Goal: Task Accomplishment & Management: Manage account settings

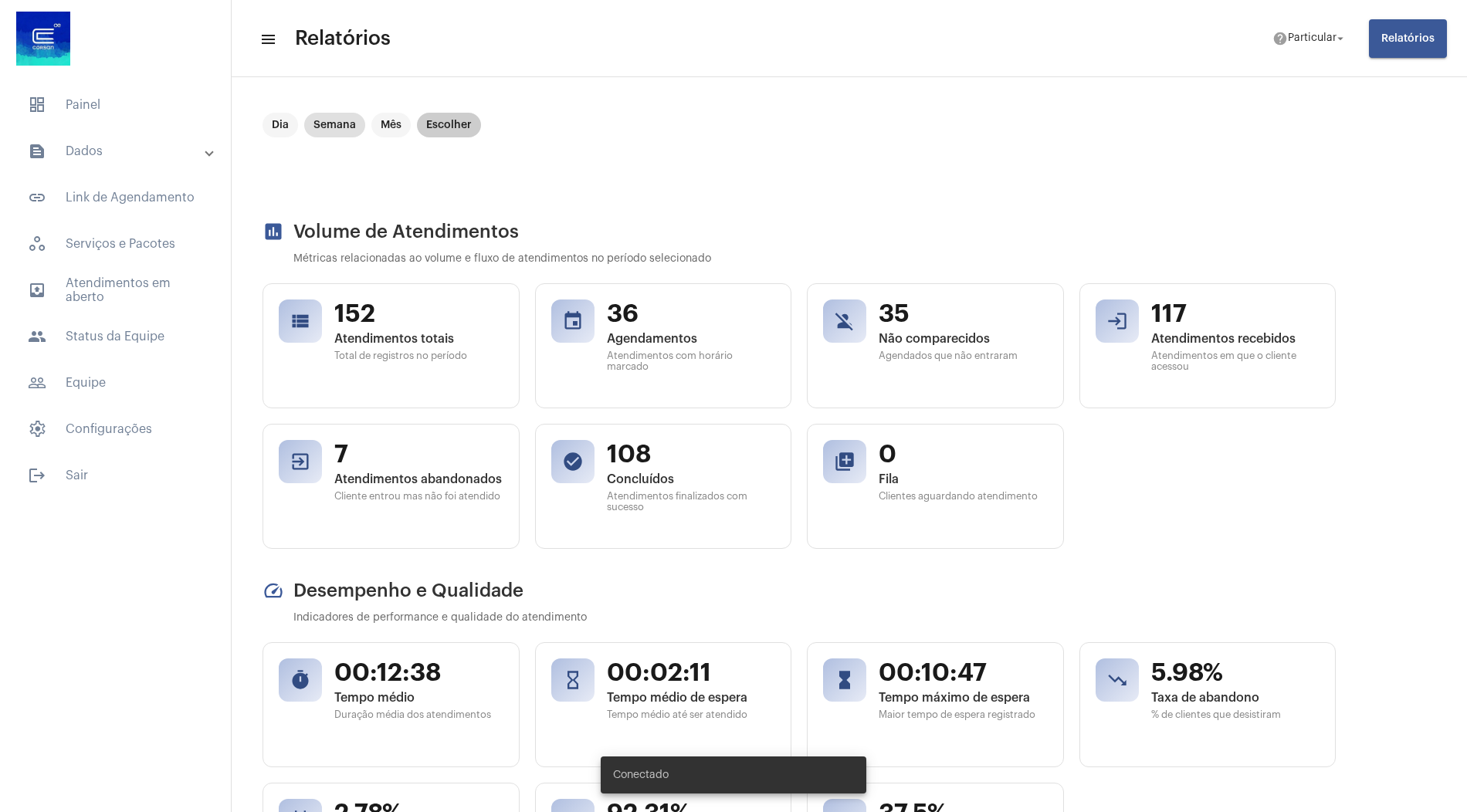
click at [439, 131] on mat-chip "Escolher" at bounding box center [449, 125] width 64 height 25
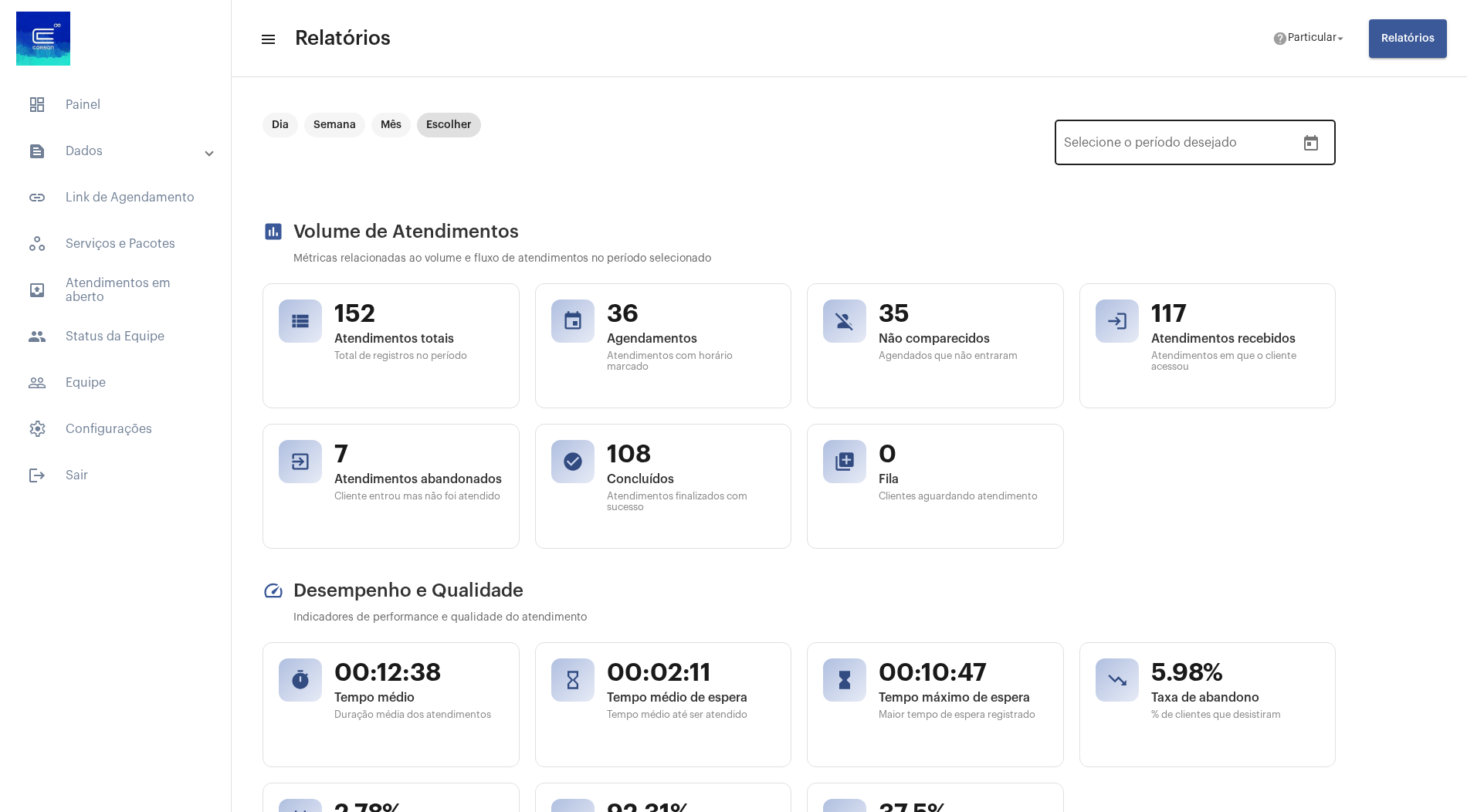
click at [1322, 145] on button "Open calendar" at bounding box center [1311, 143] width 31 height 31
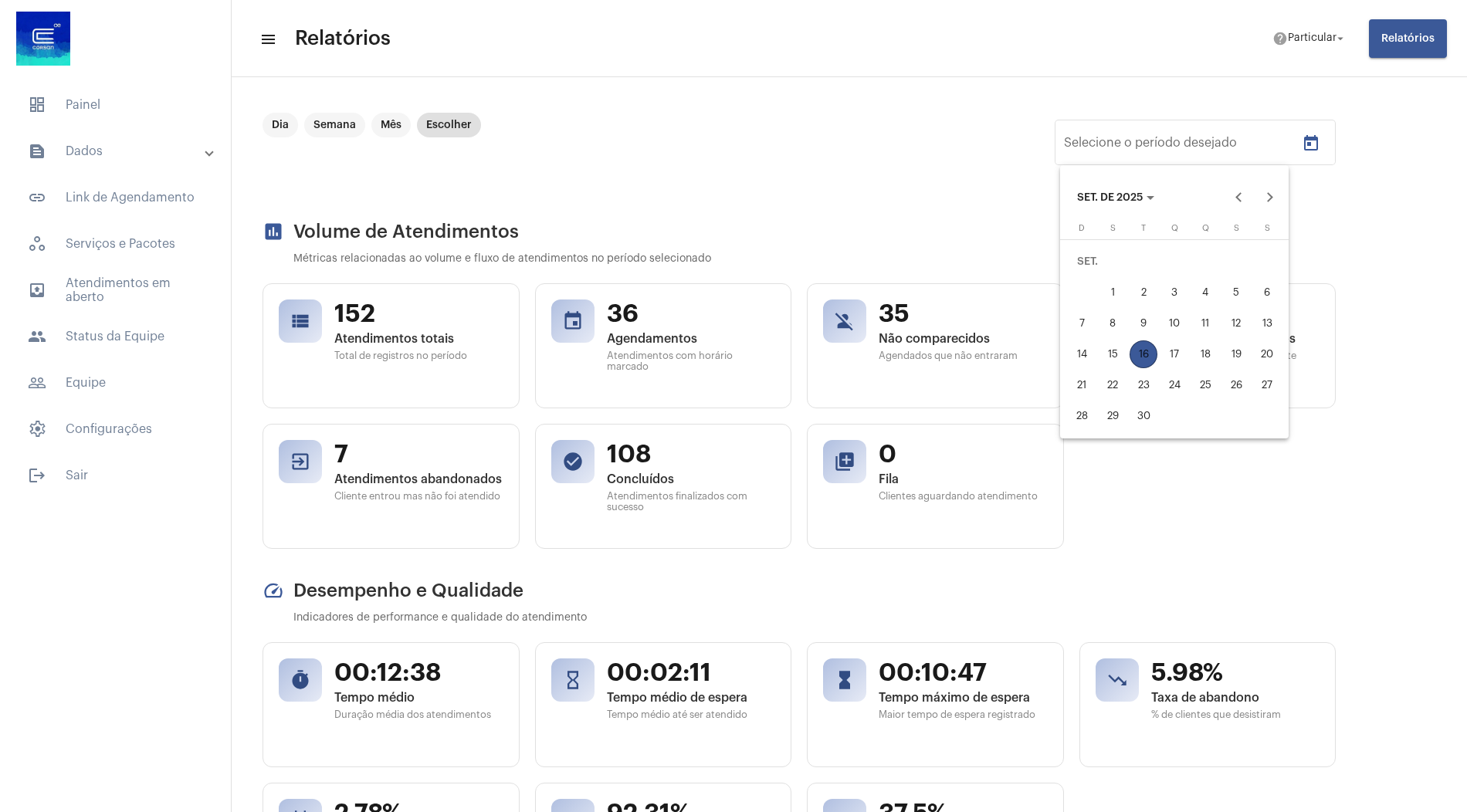
click at [1110, 354] on div "15" at bounding box center [1112, 354] width 28 height 28
type input "15/09/2025"
click at [1110, 354] on div "15" at bounding box center [1112, 354] width 28 height 28
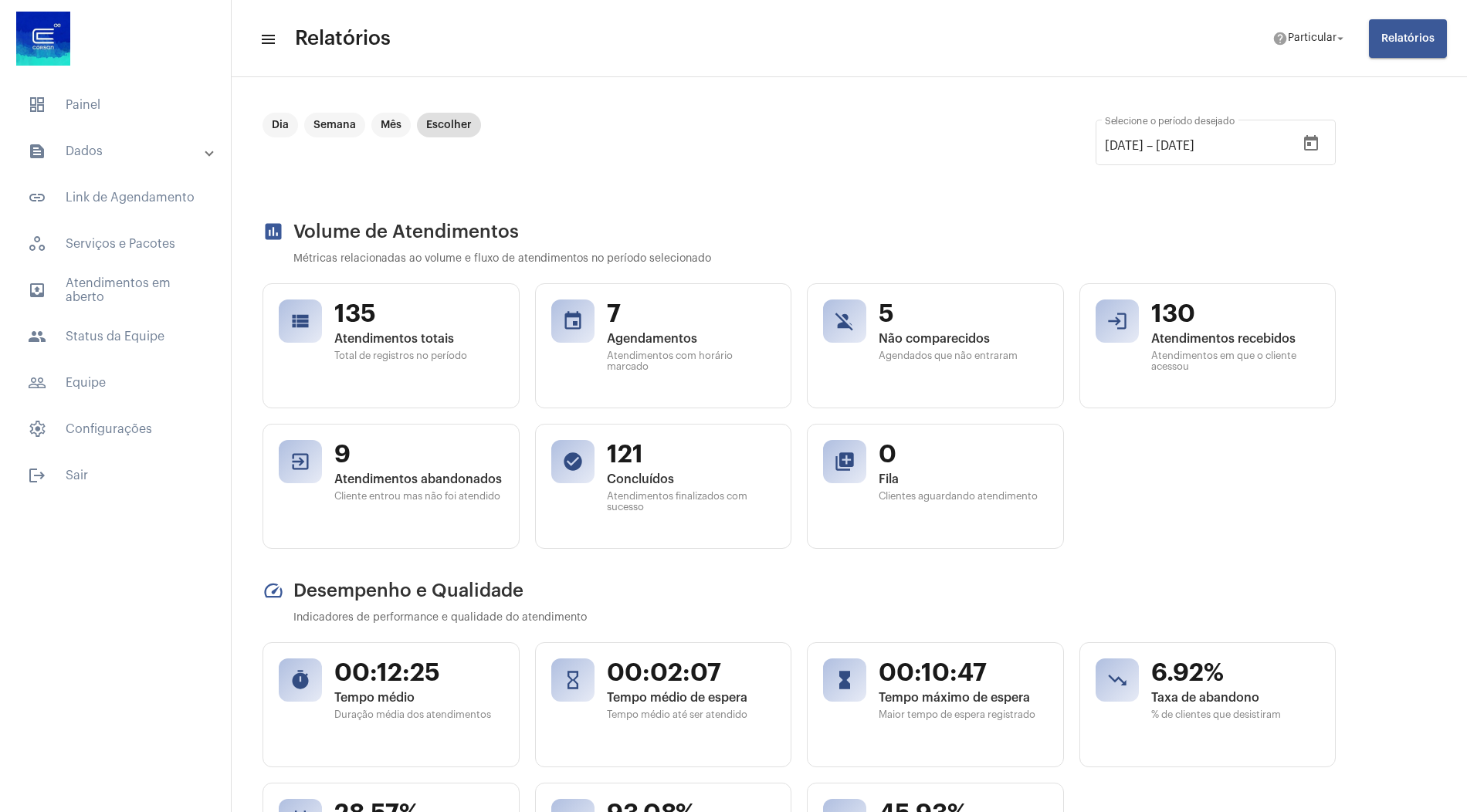
click at [1395, 35] on span "Relatórios" at bounding box center [1408, 38] width 53 height 10
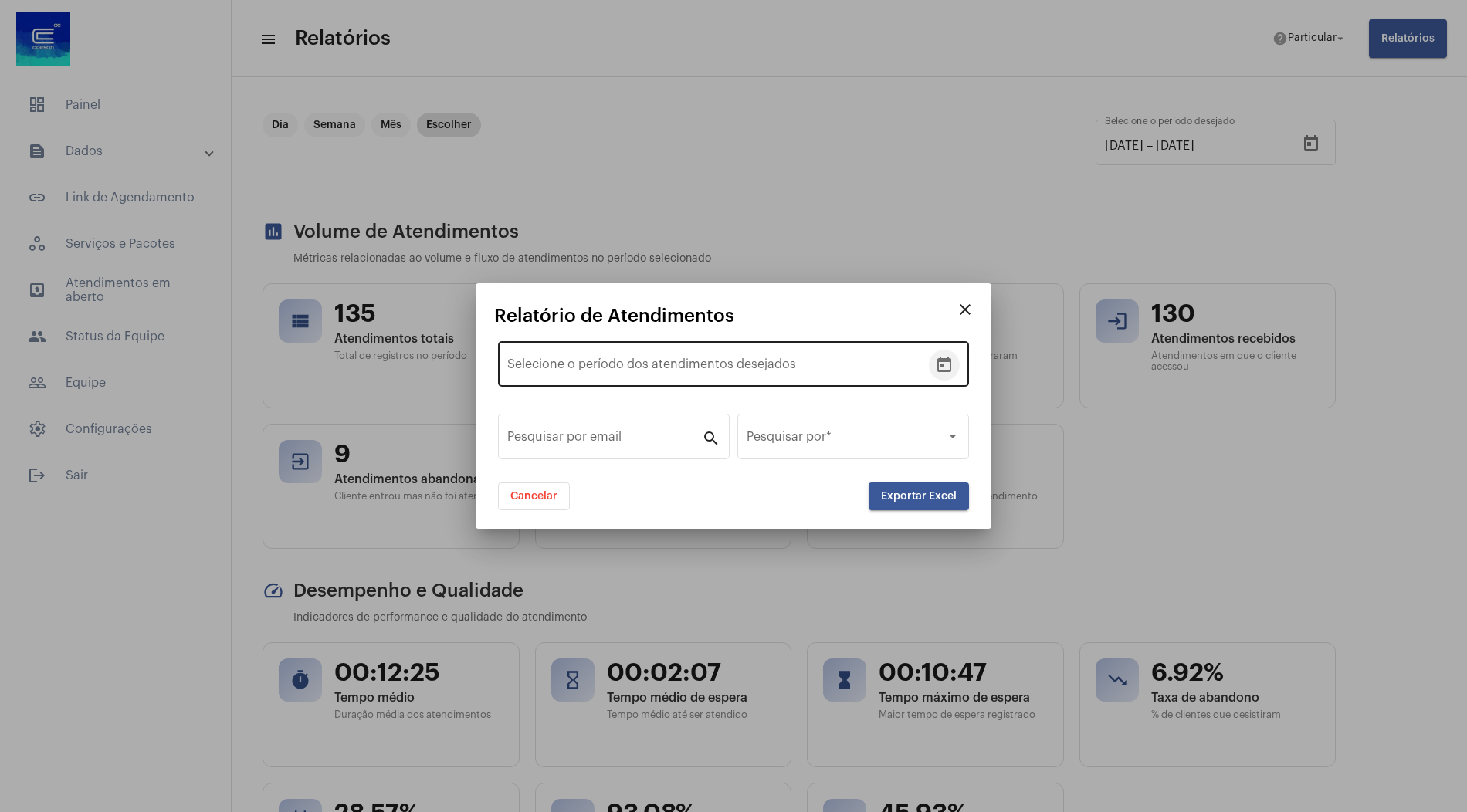
click at [945, 372] on icon "Open calendar" at bounding box center [944, 365] width 19 height 19
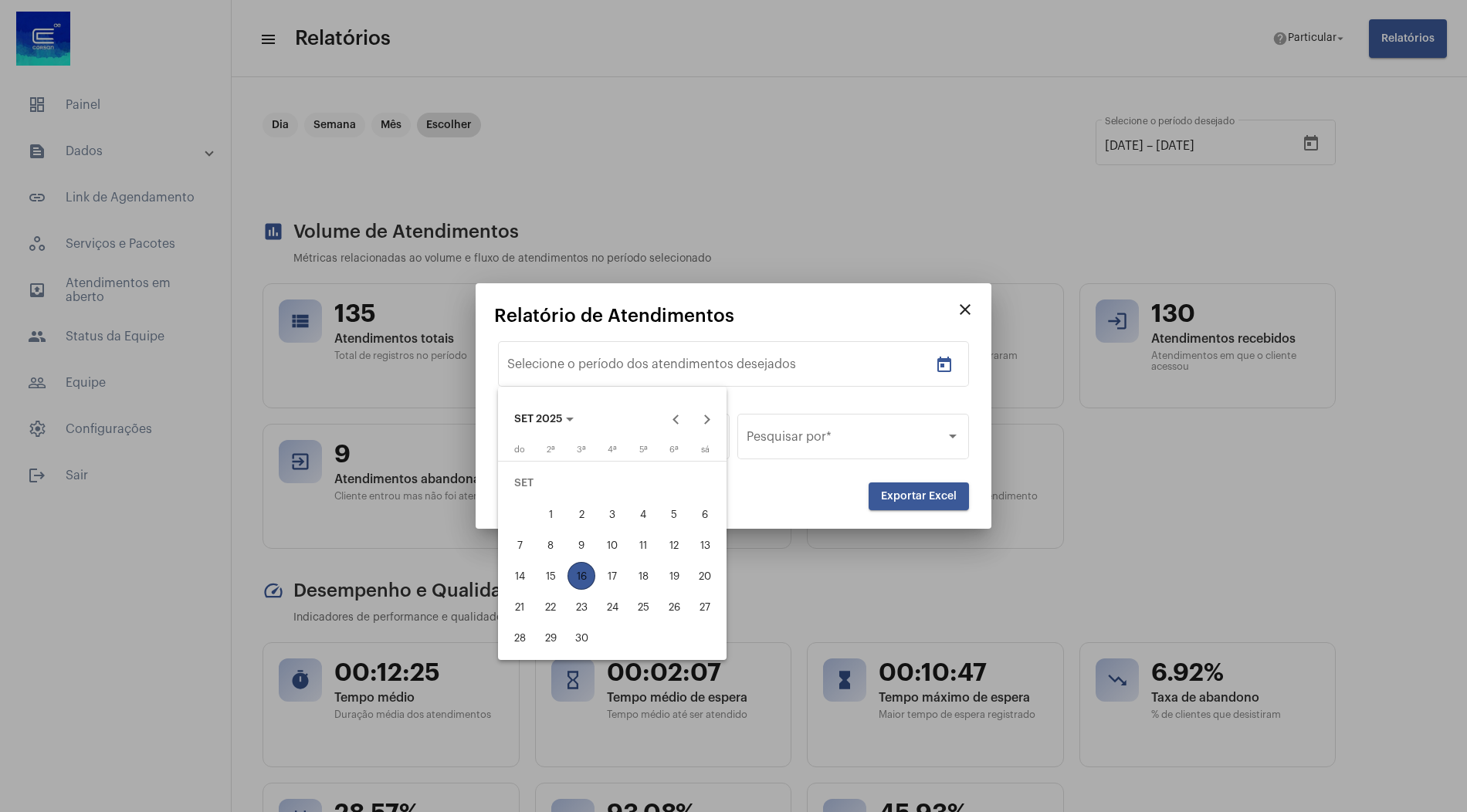
click at [538, 572] on div "15" at bounding box center [550, 576] width 28 height 28
type input "15/9/2025"
click at [538, 572] on div "15" at bounding box center [550, 576] width 28 height 28
type input "15/9/2025"
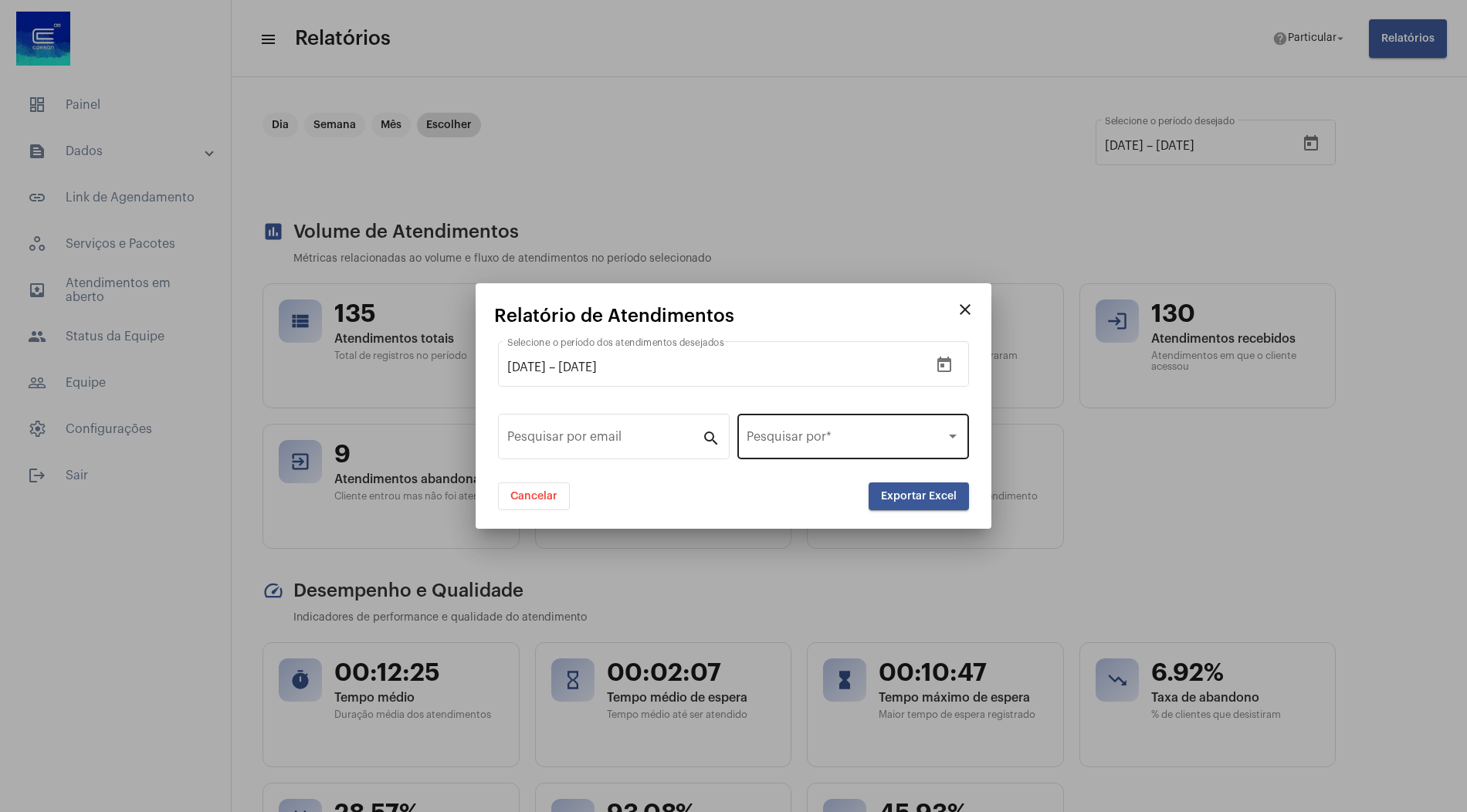
click at [831, 448] on div "Pesquisar por *" at bounding box center [853, 435] width 213 height 48
click at [821, 505] on span "Data de final de atendimento" at bounding box center [853, 514] width 213 height 37
click at [909, 499] on span "Exportar Excel" at bounding box center [919, 496] width 76 height 10
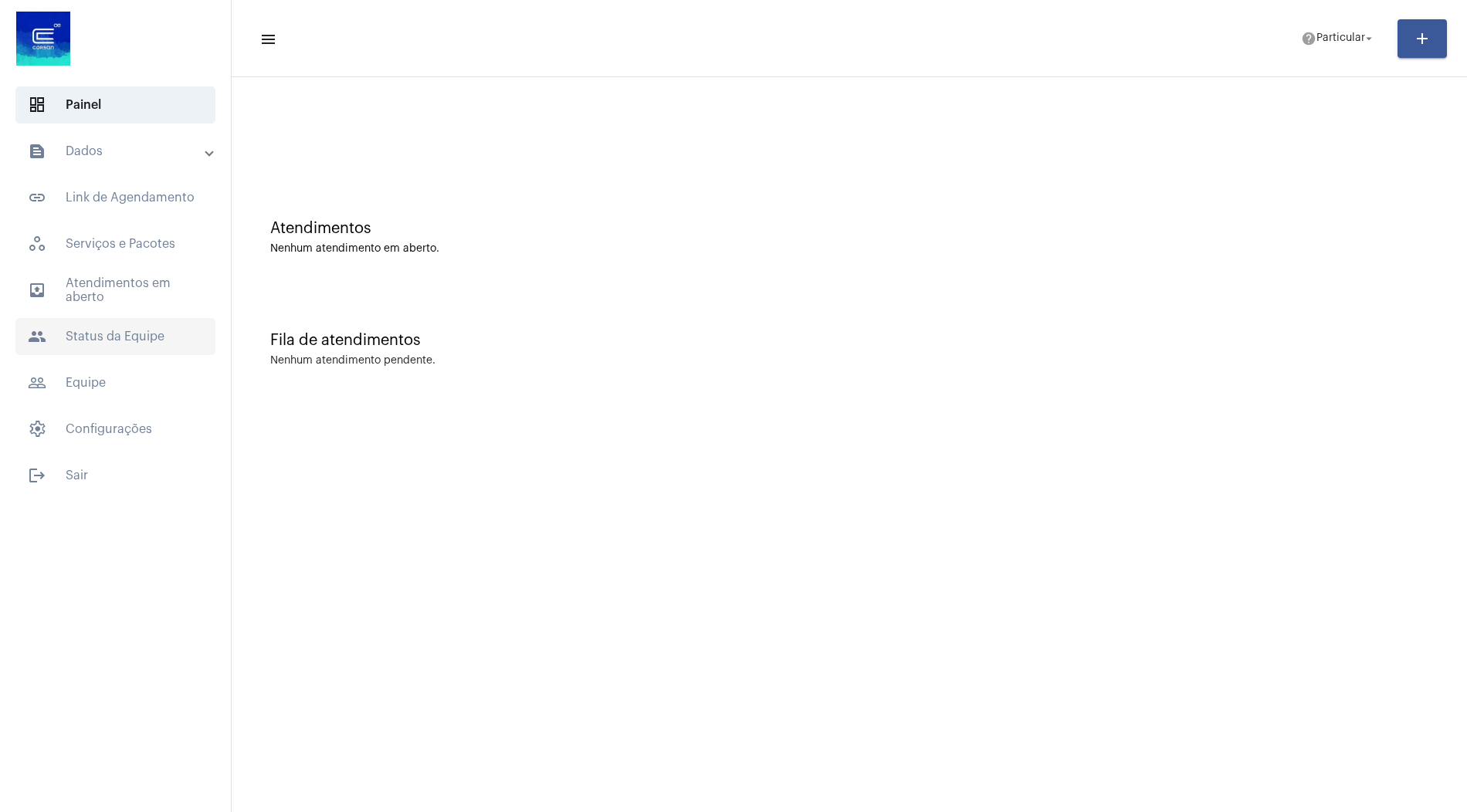
click at [112, 324] on span "people Status da Equipe" at bounding box center [115, 336] width 200 height 37
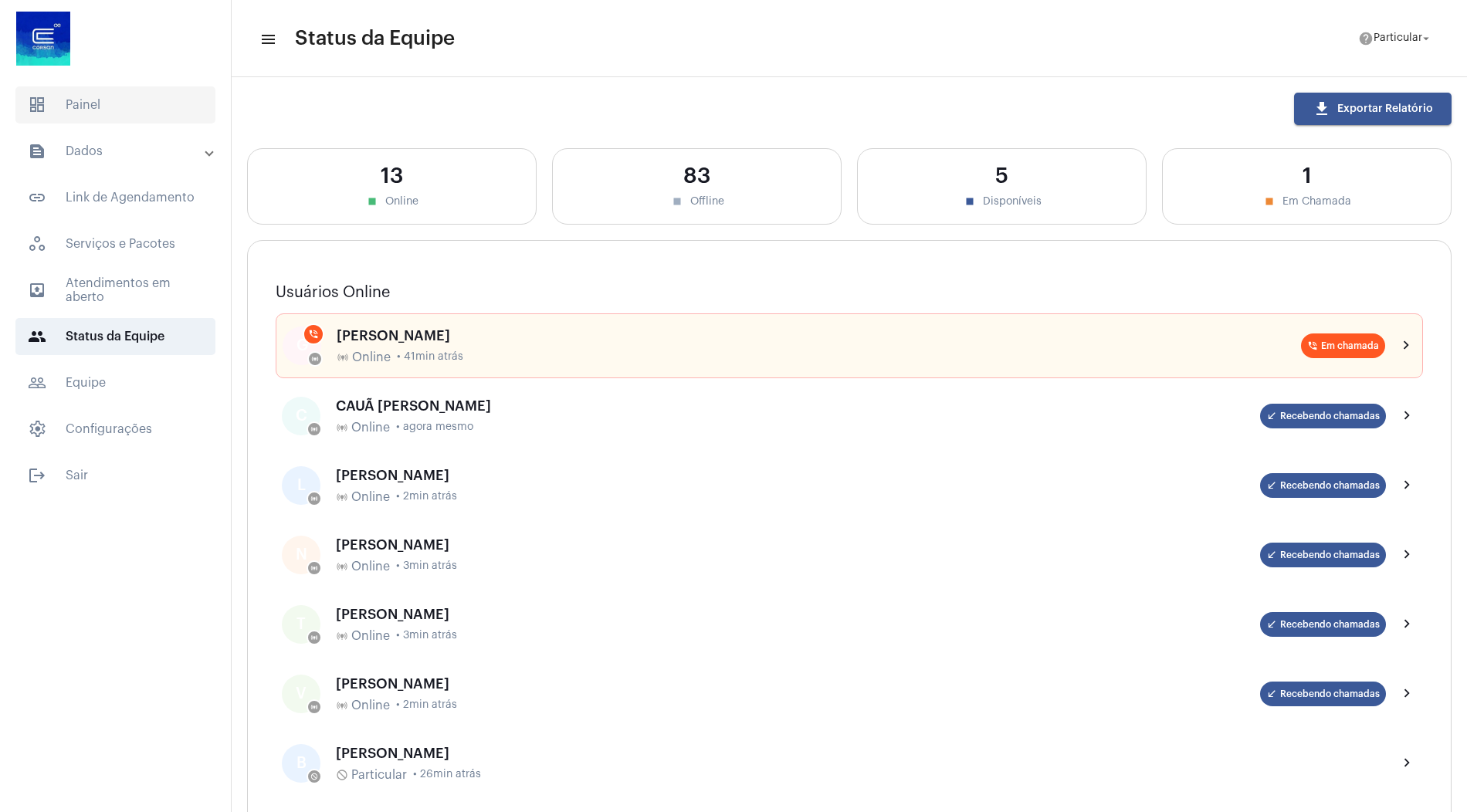
click at [98, 103] on span "dashboard Painel" at bounding box center [115, 105] width 200 height 37
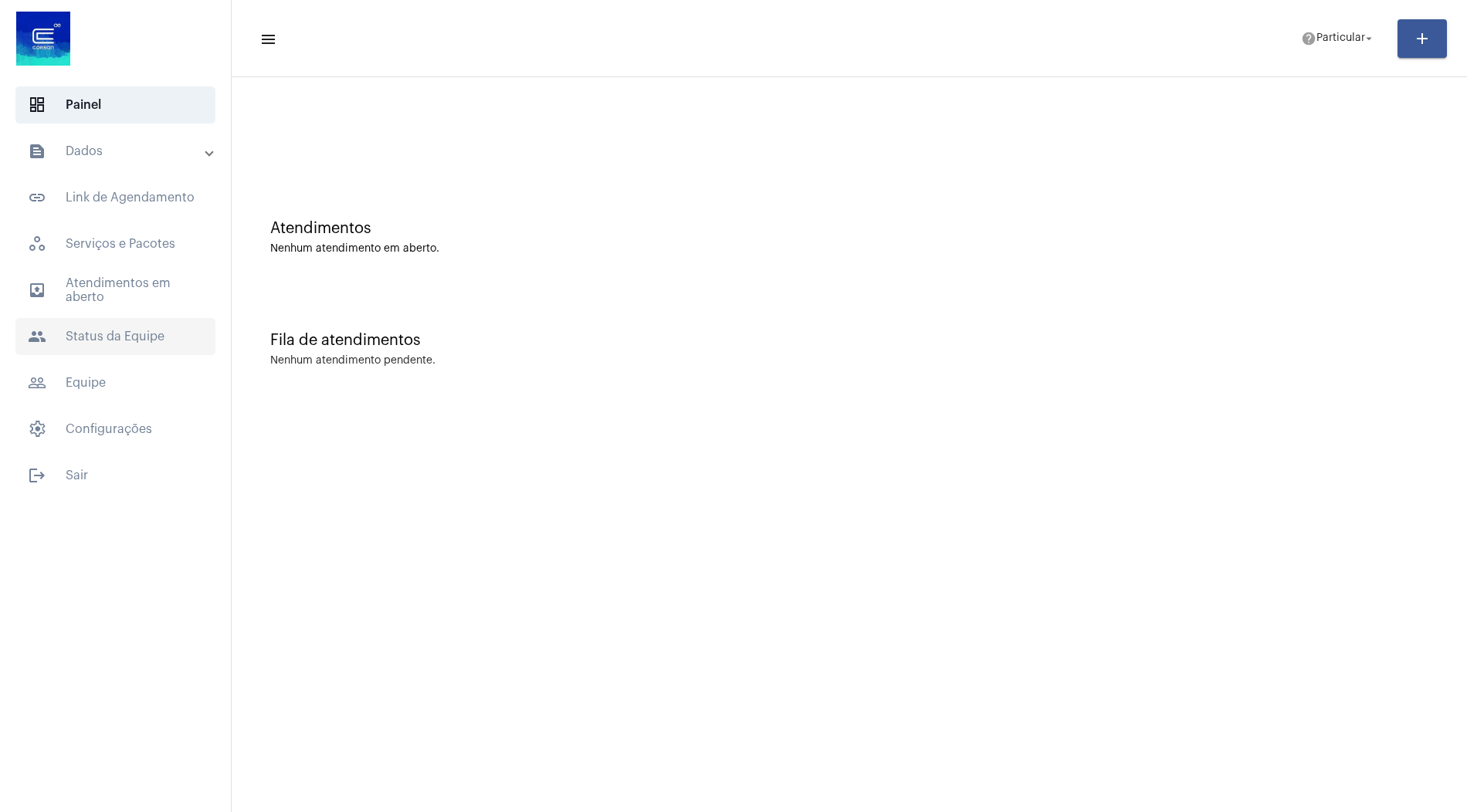
click at [95, 326] on span "people Status da Equipe" at bounding box center [115, 336] width 200 height 37
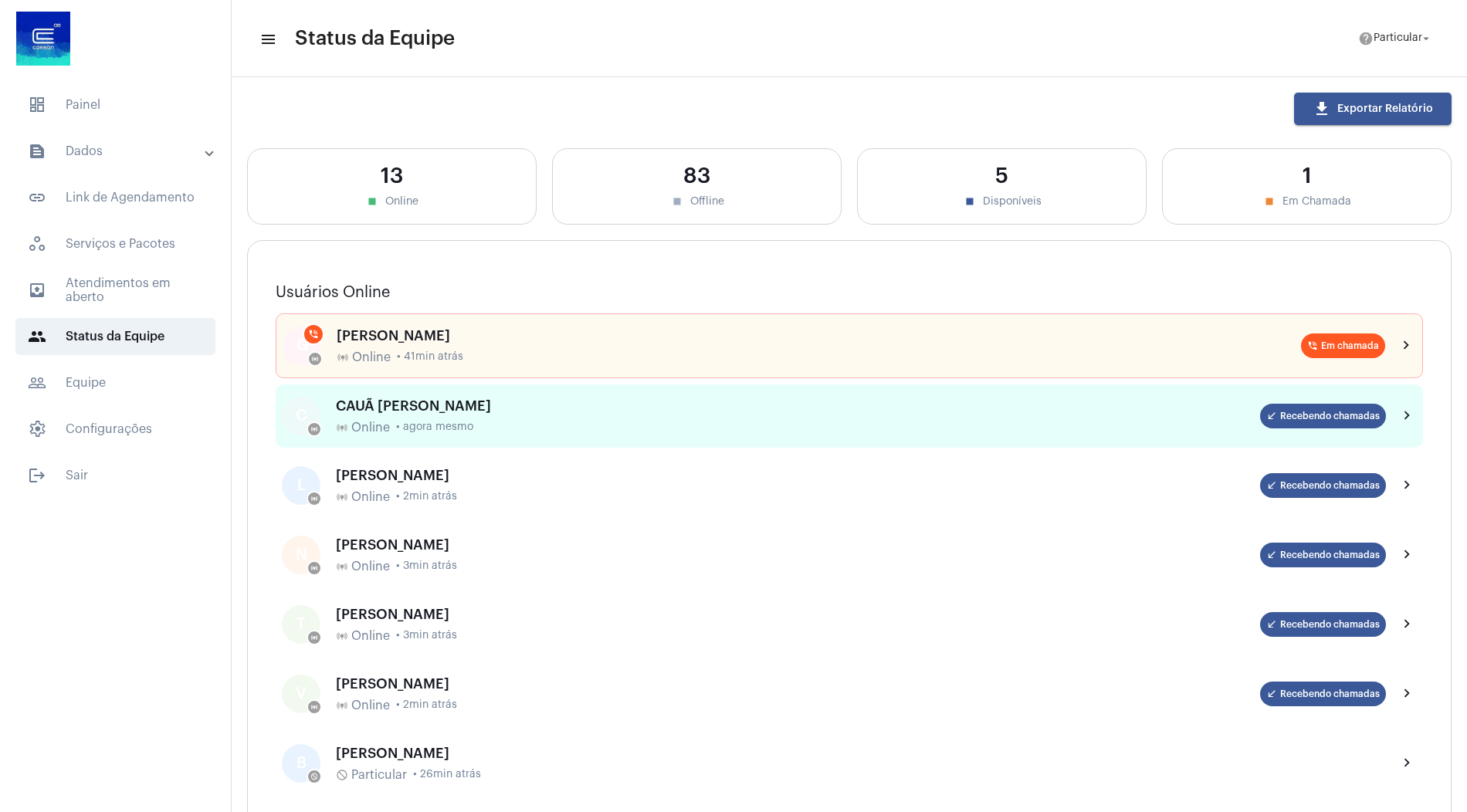
click at [472, 421] on div "online_prediction Online • agora mesmo" at bounding box center [797, 427] width 925 height 14
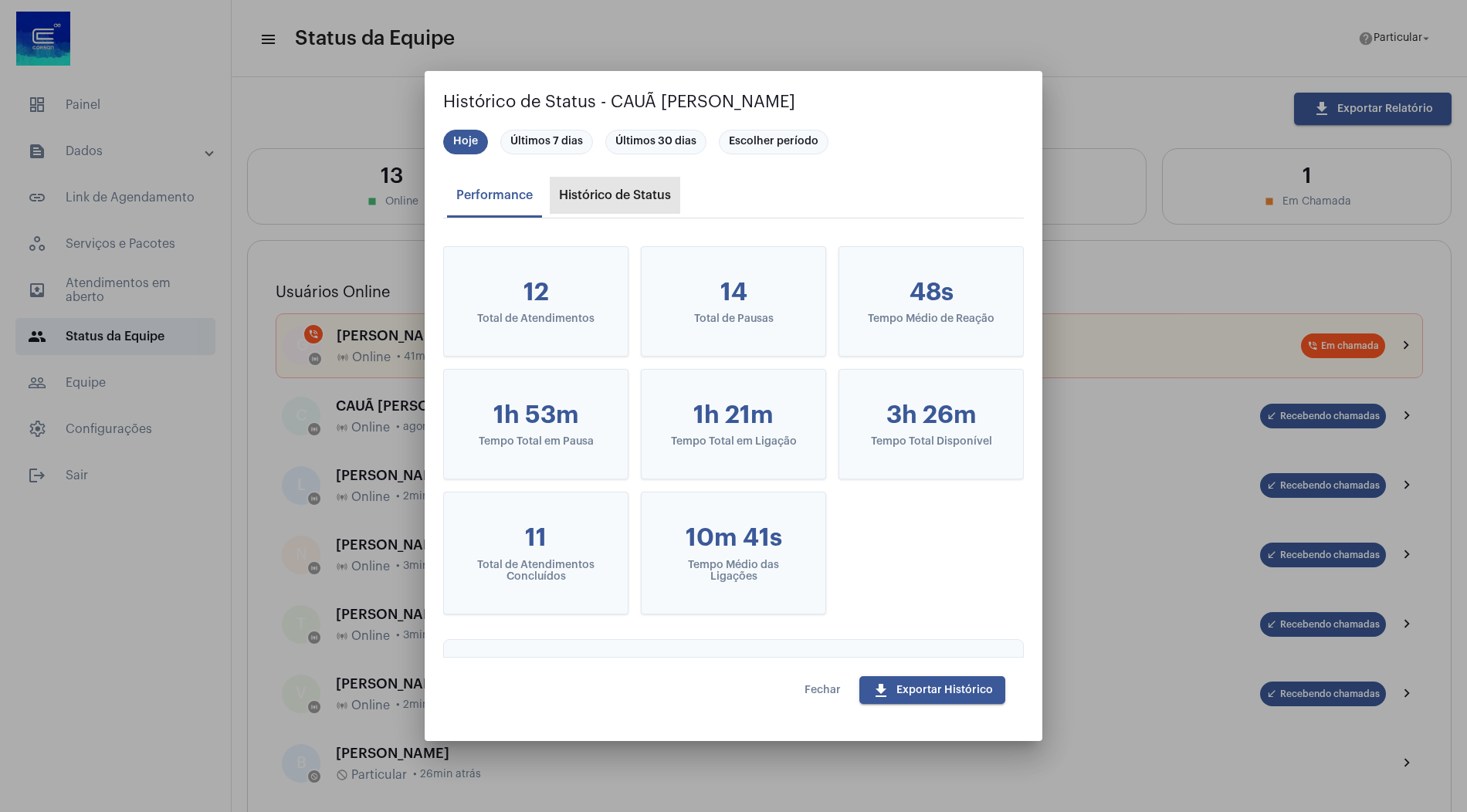
click at [637, 195] on div "Histórico de Status" at bounding box center [615, 195] width 112 height 14
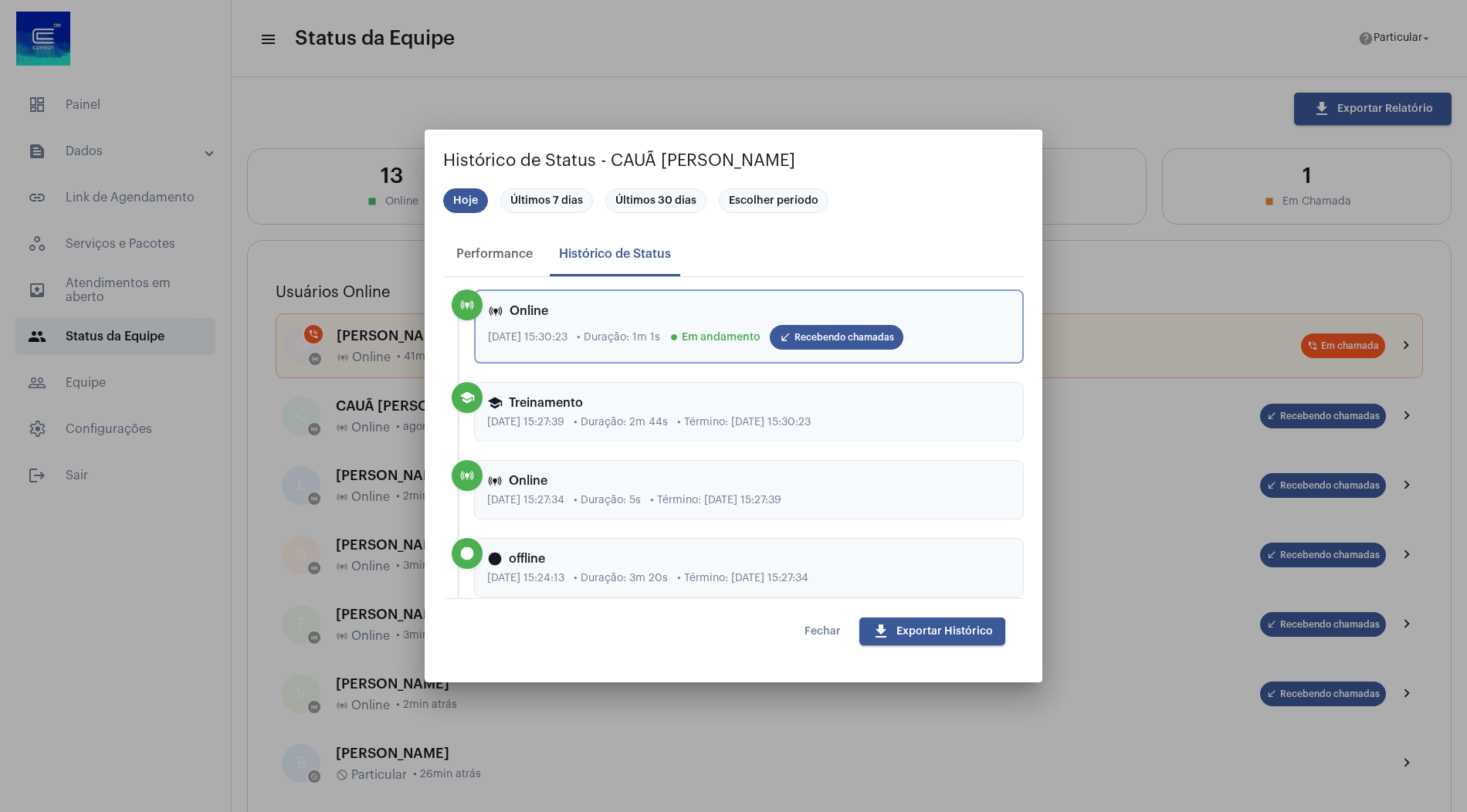
click at [817, 632] on span "Fechar" at bounding box center [822, 631] width 36 height 10
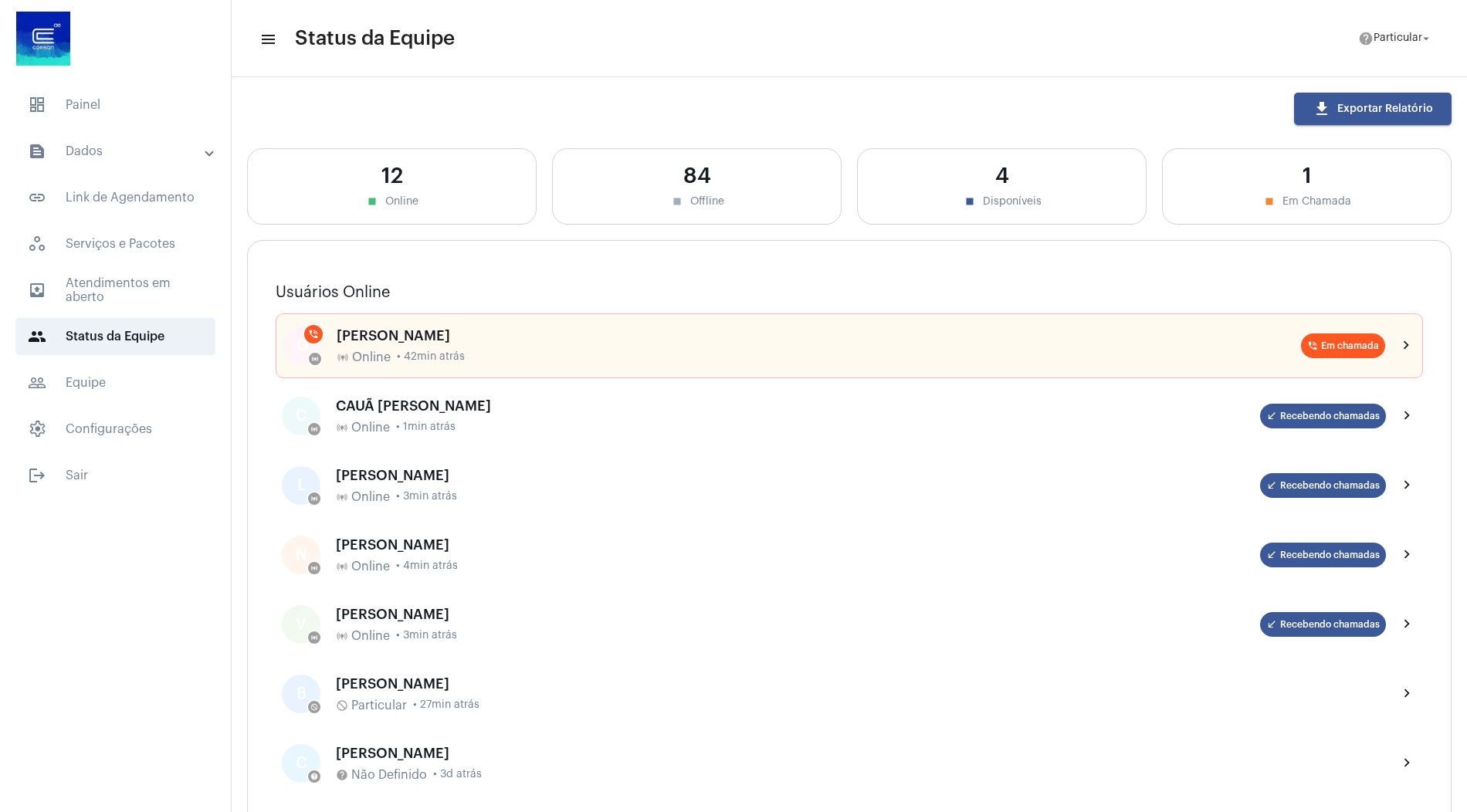
click at [146, 163] on mat-expansion-panel-header "text_snippet_outlined Dados" at bounding box center [120, 151] width 221 height 37
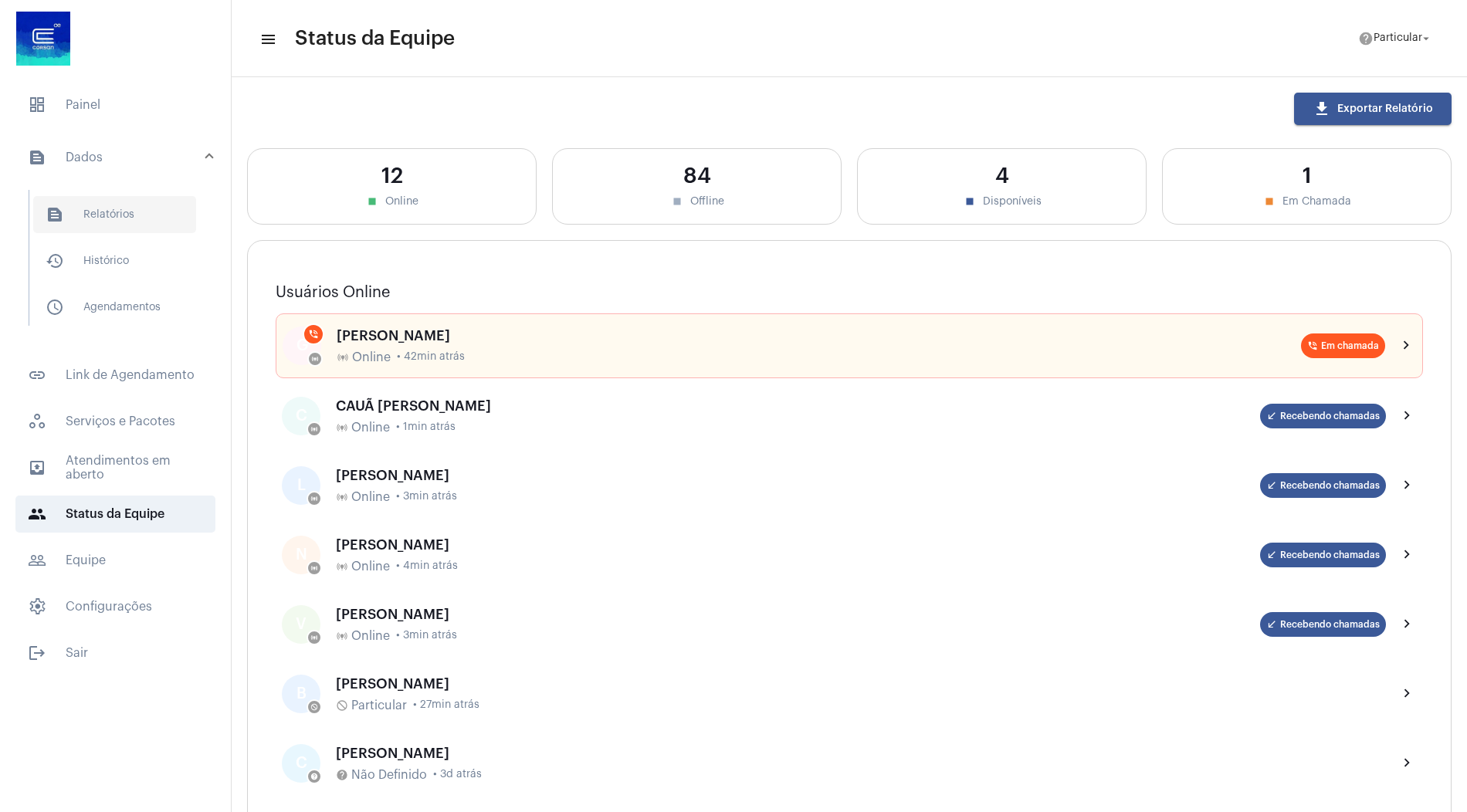
click at [158, 216] on span "text_snippet_outlined Relatórios" at bounding box center [114, 215] width 163 height 37
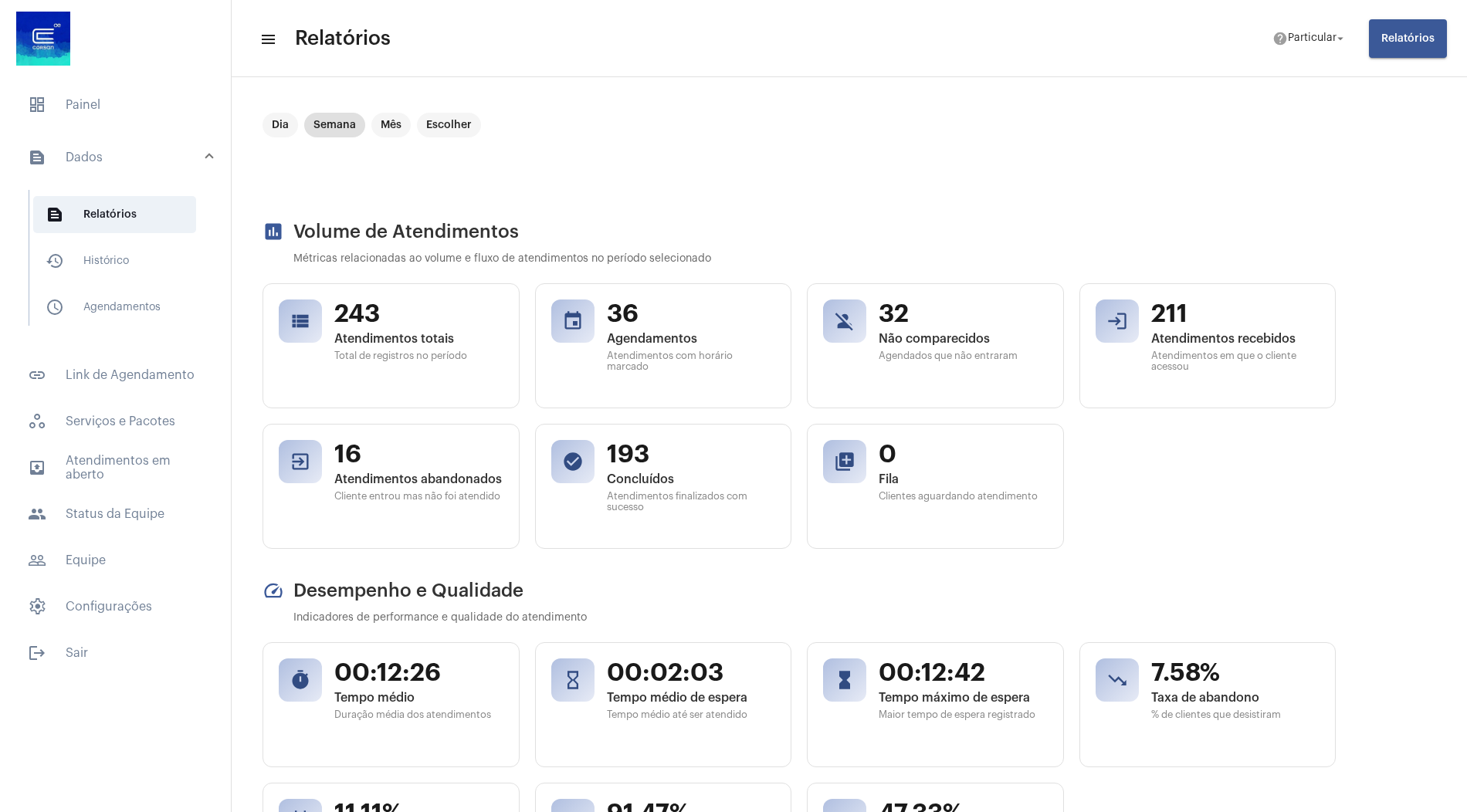
click at [1396, 38] on span "Relatórios" at bounding box center [1408, 38] width 53 height 10
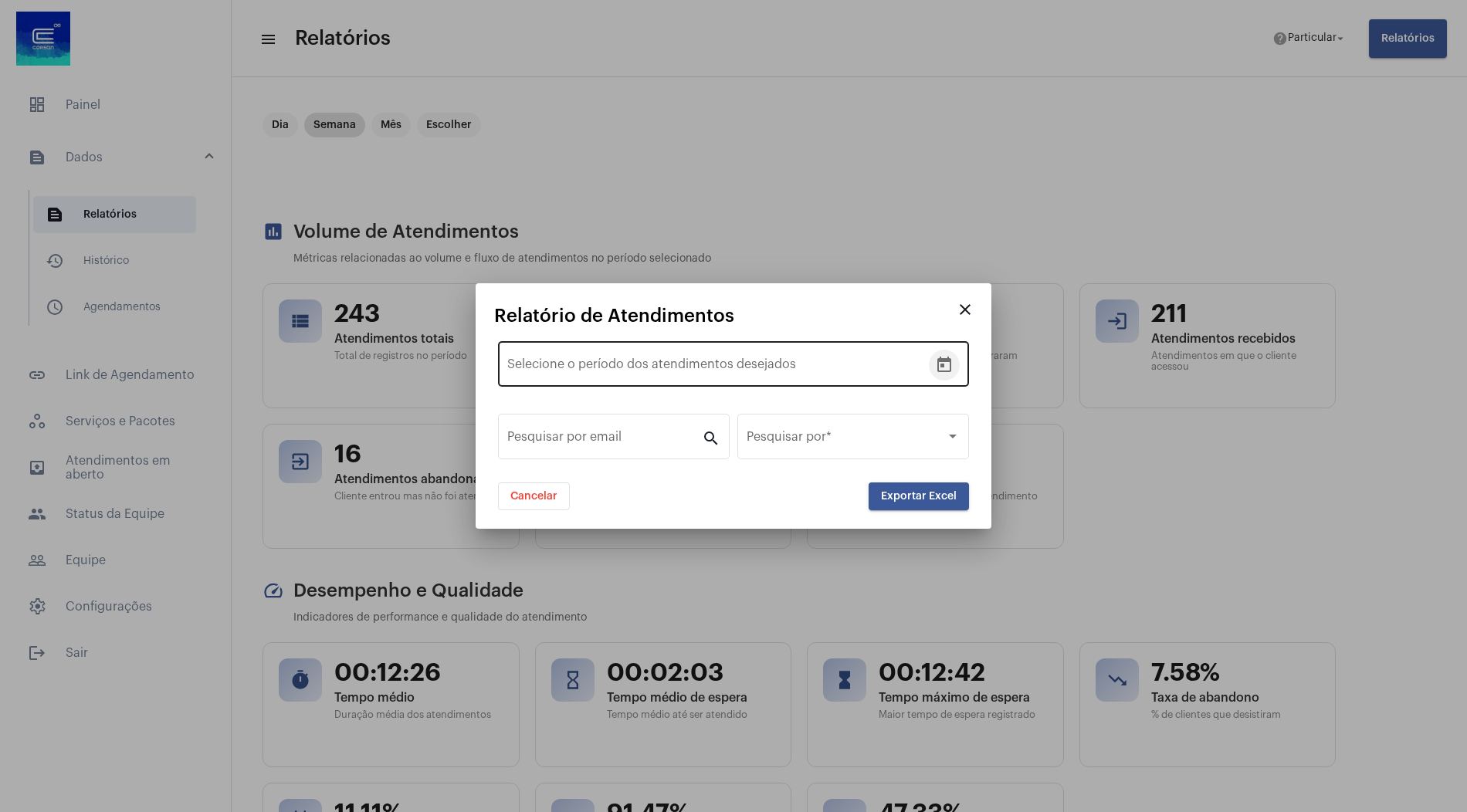
click at [942, 360] on icon "Open calendar" at bounding box center [944, 364] width 14 height 15
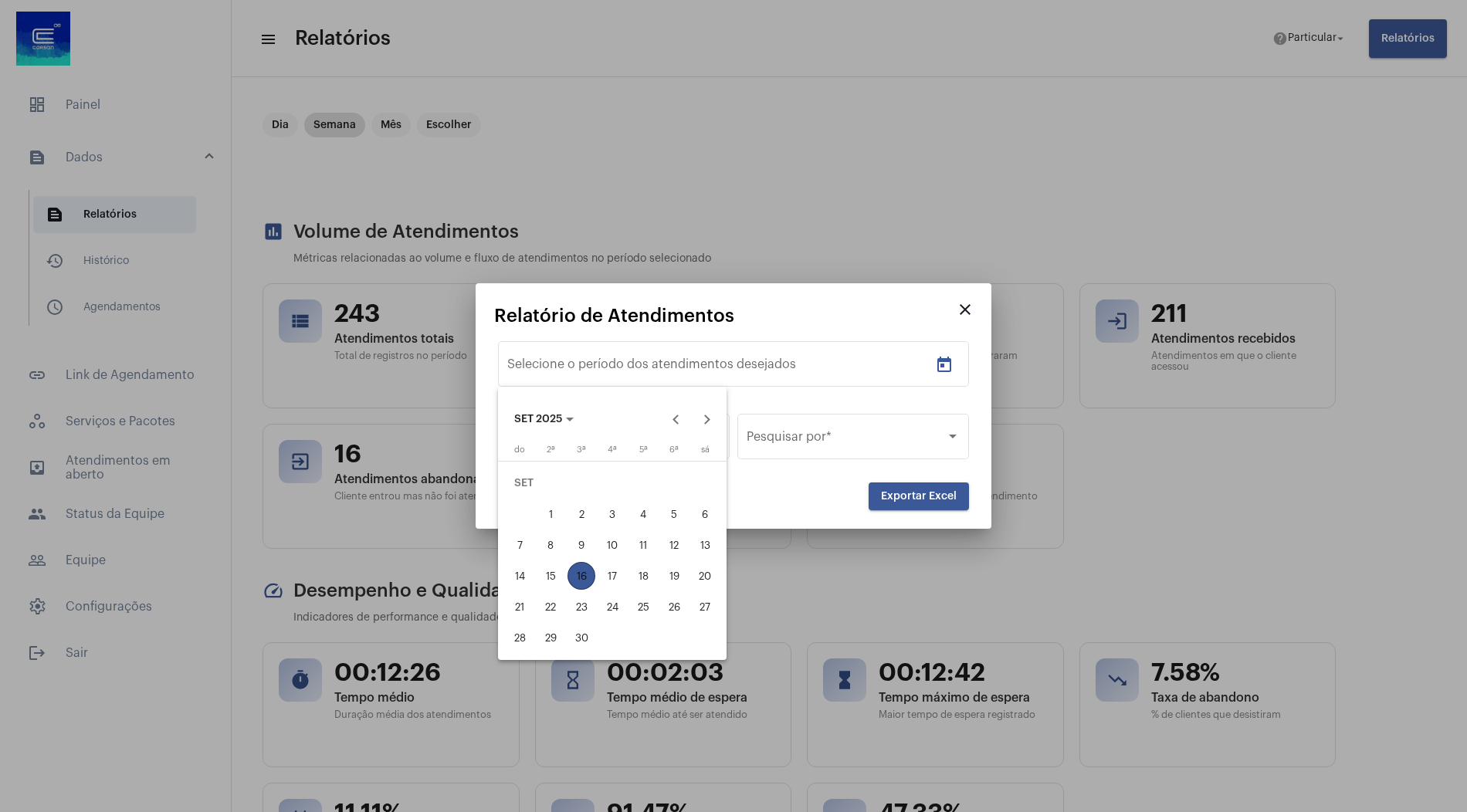
click at [543, 521] on div "1" at bounding box center [550, 514] width 28 height 28
type input "1/9/2025"
click at [590, 578] on div "16" at bounding box center [581, 576] width 28 height 28
type input "16/9/2025"
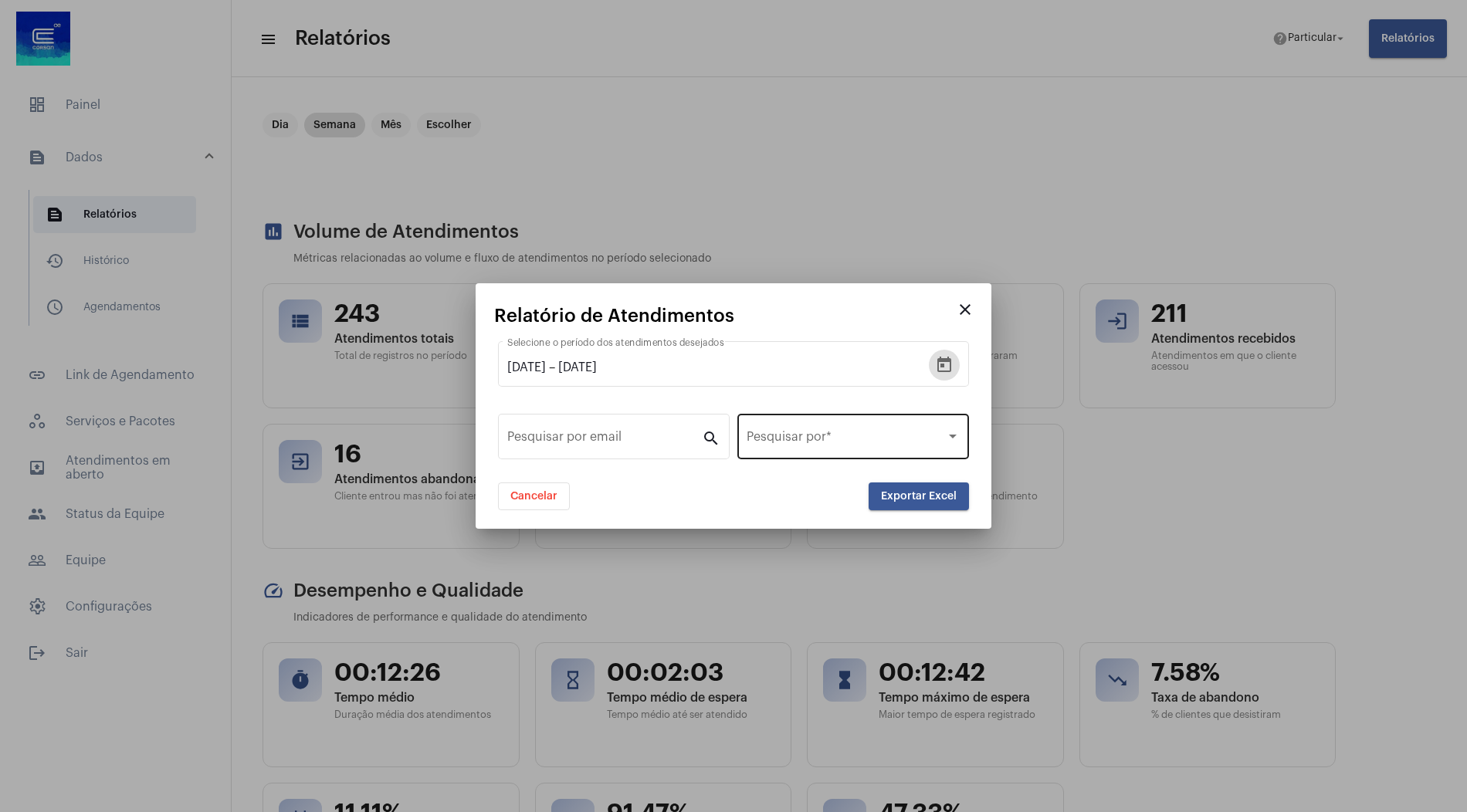
click at [918, 433] on span at bounding box center [847, 439] width 200 height 14
click at [875, 496] on span "Data de final de atendimento" at bounding box center [853, 514] width 213 height 37
click at [908, 503] on button "Exportar Excel" at bounding box center [918, 497] width 101 height 28
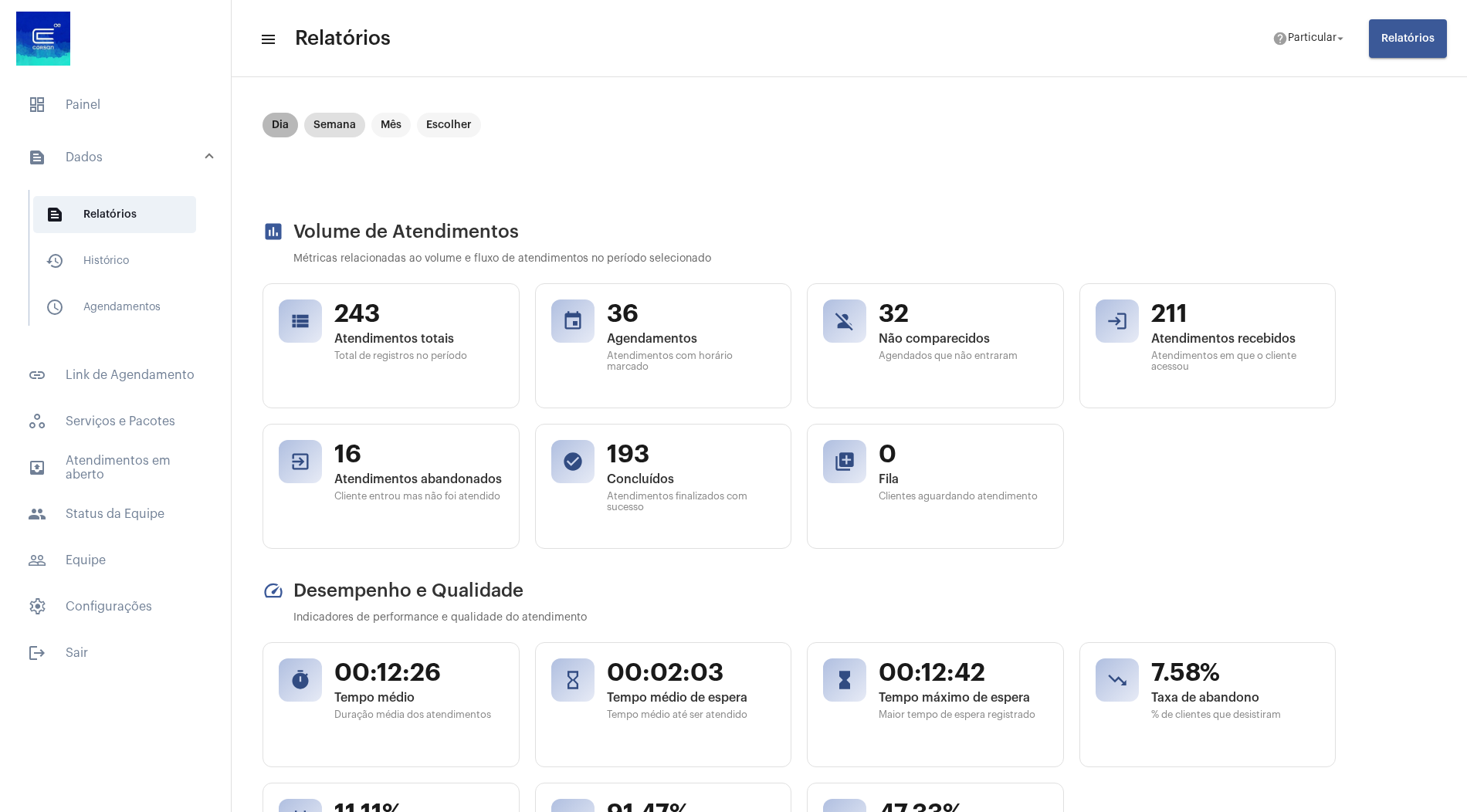
click at [276, 117] on mat-chip "Dia" at bounding box center [280, 125] width 35 height 25
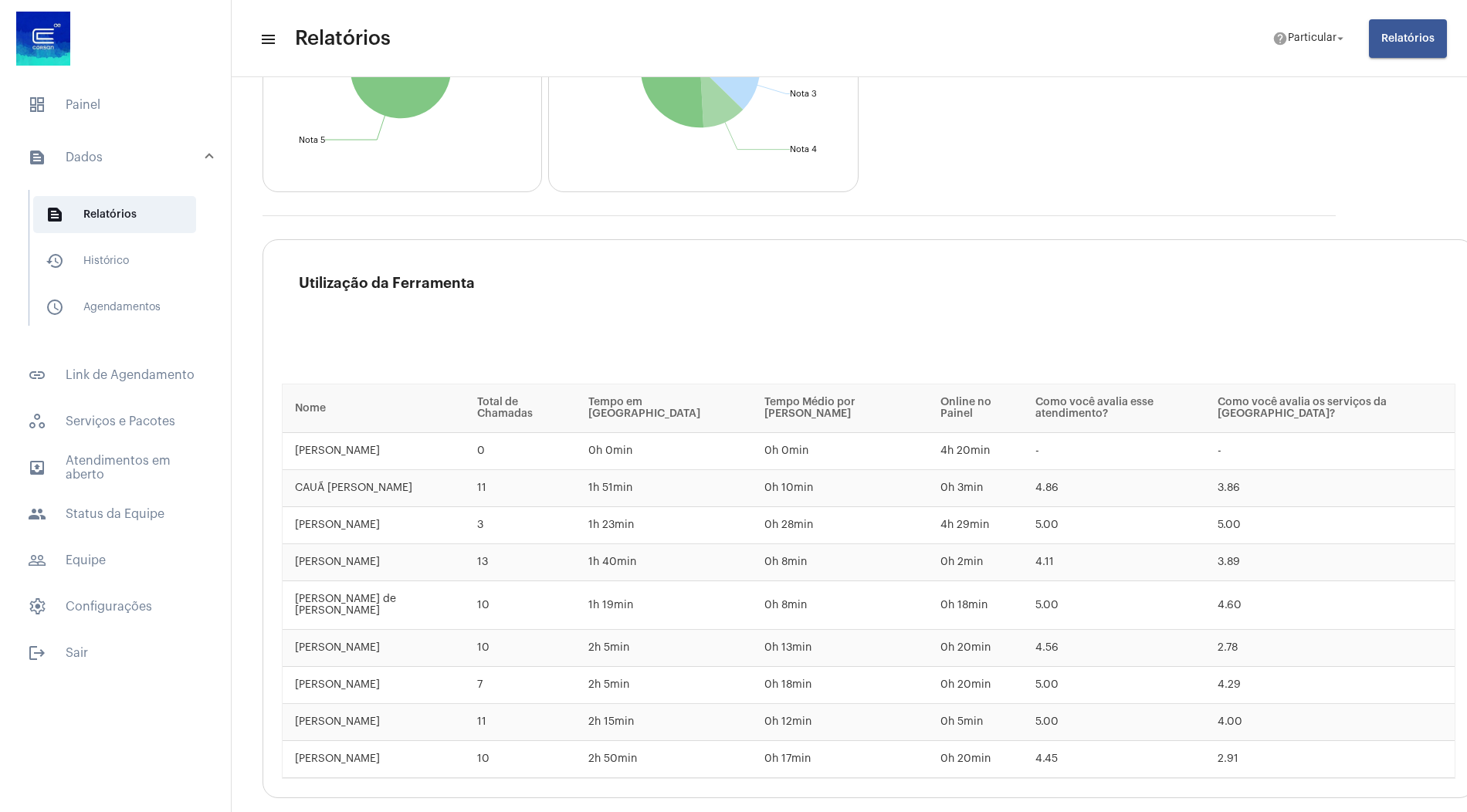
scroll to position [2473, 0]
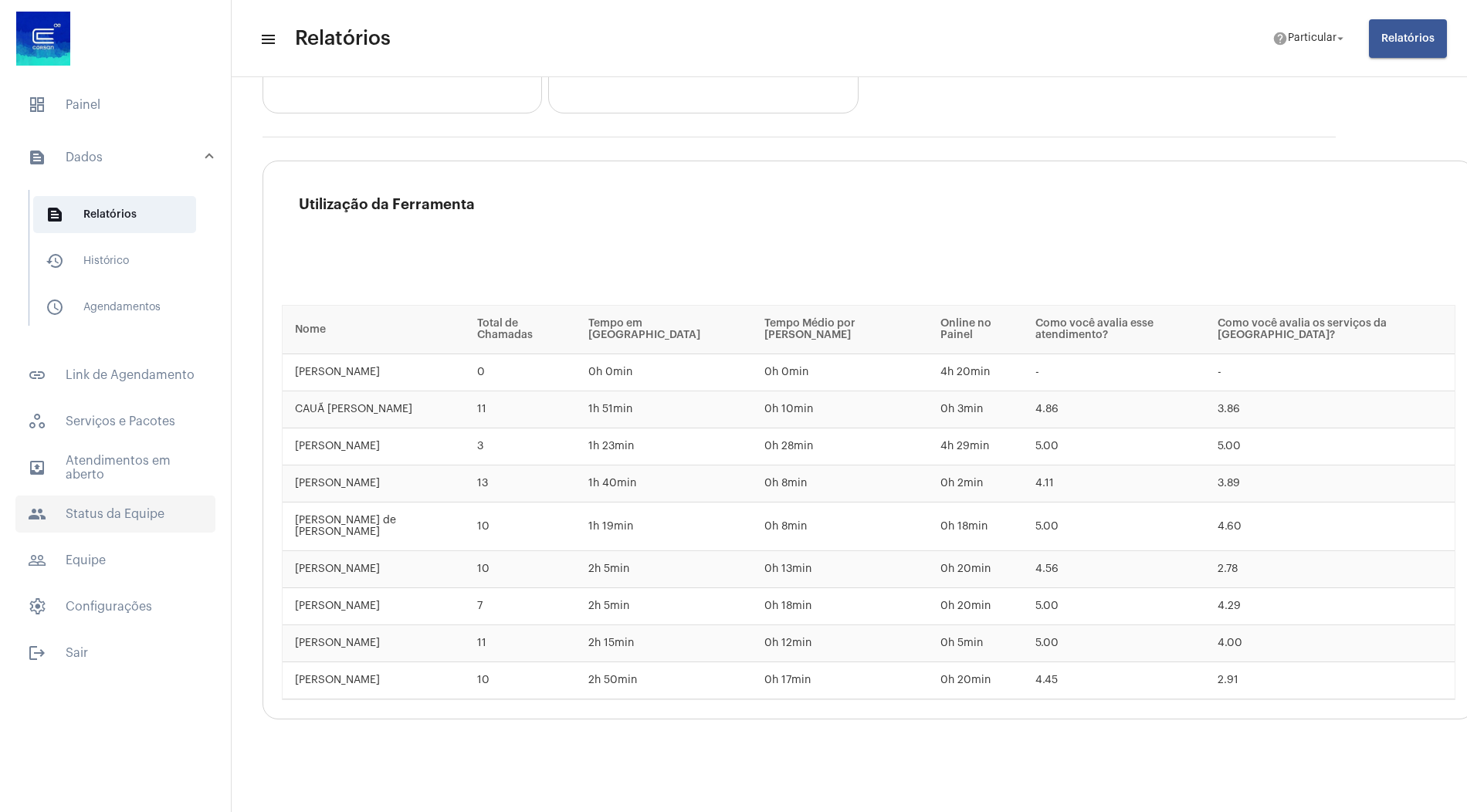
click at [143, 512] on span "people Status da Equipe" at bounding box center [115, 514] width 200 height 37
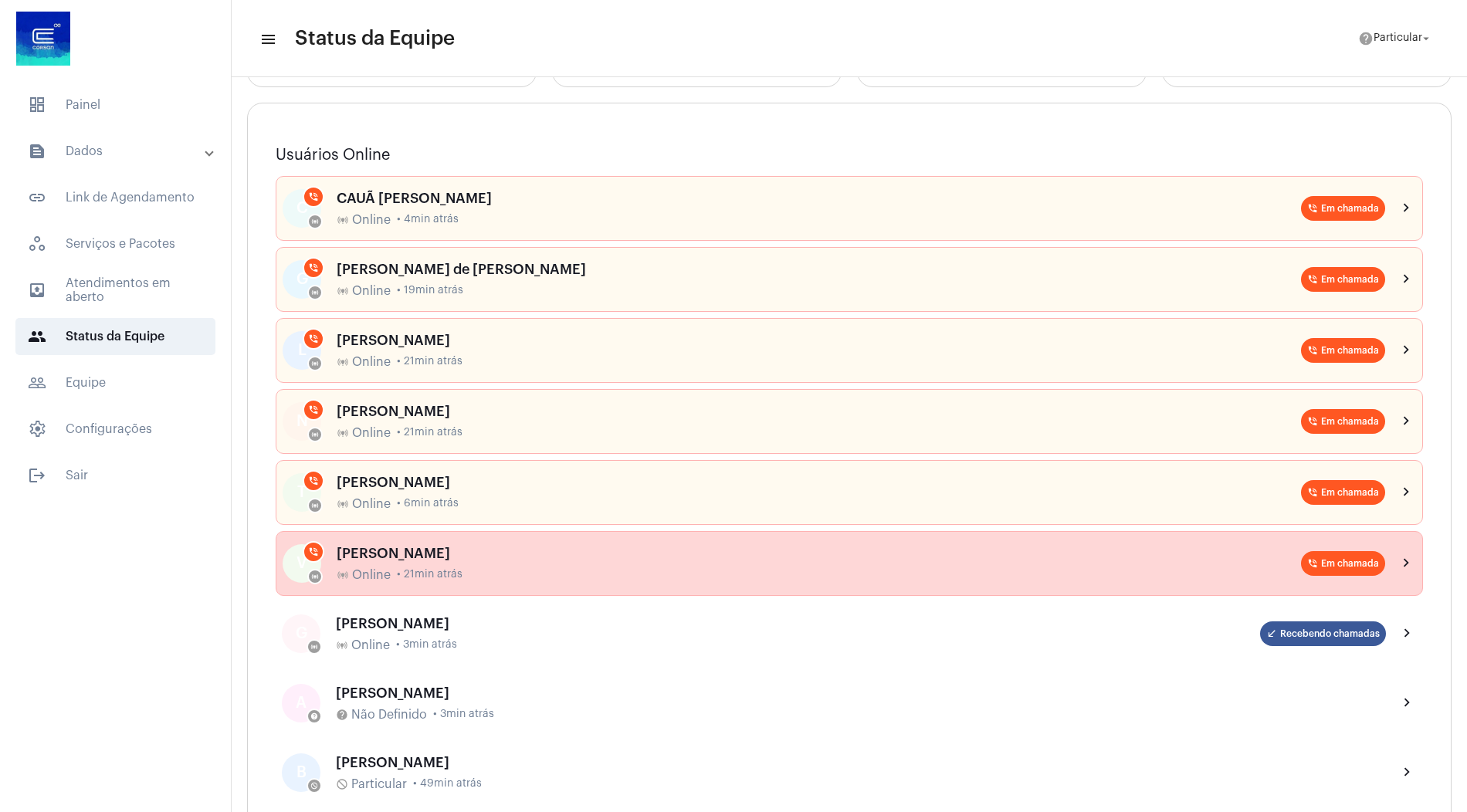
scroll to position [296, 0]
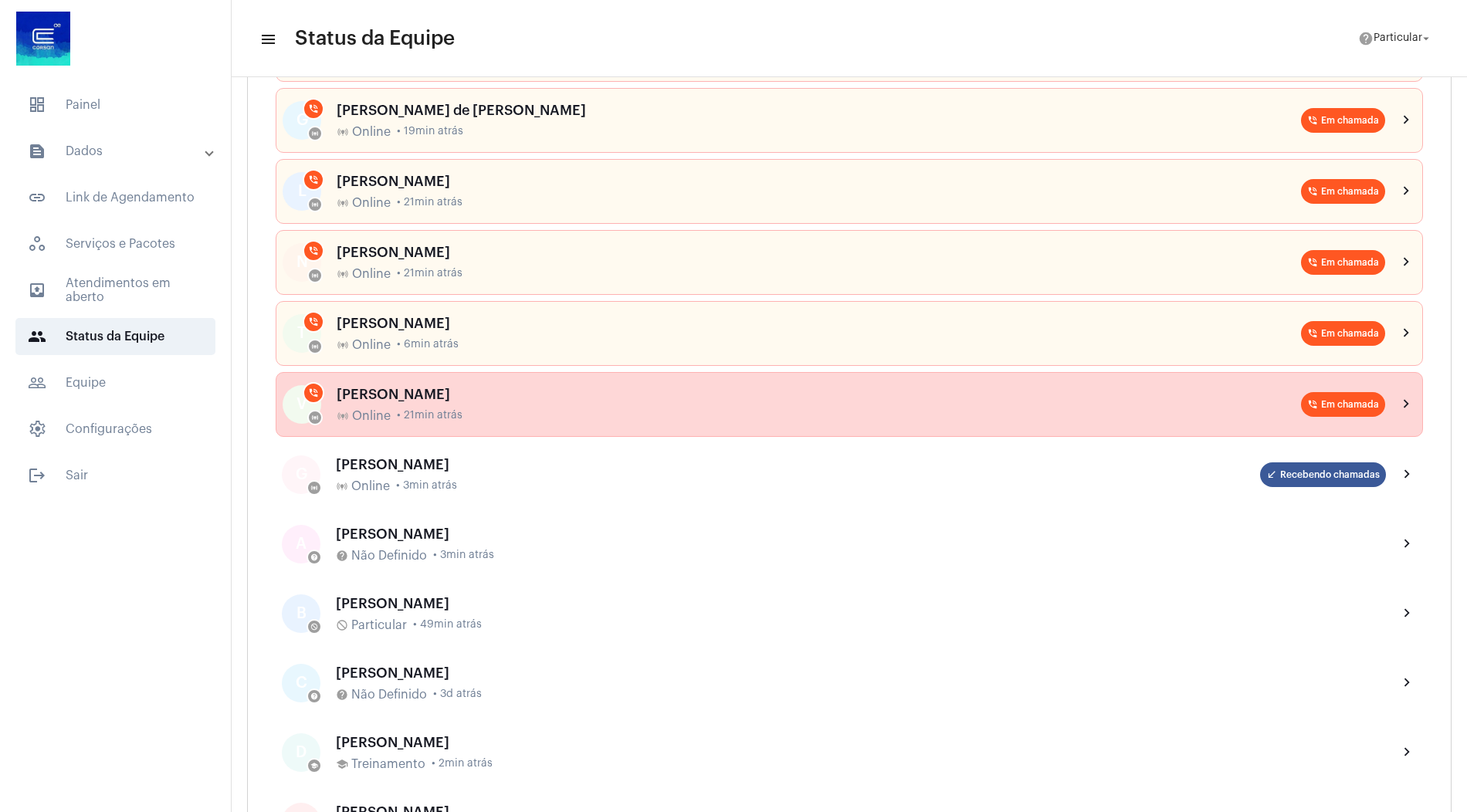
click at [522, 387] on div "[PERSON_NAME]" at bounding box center [818, 394] width 964 height 15
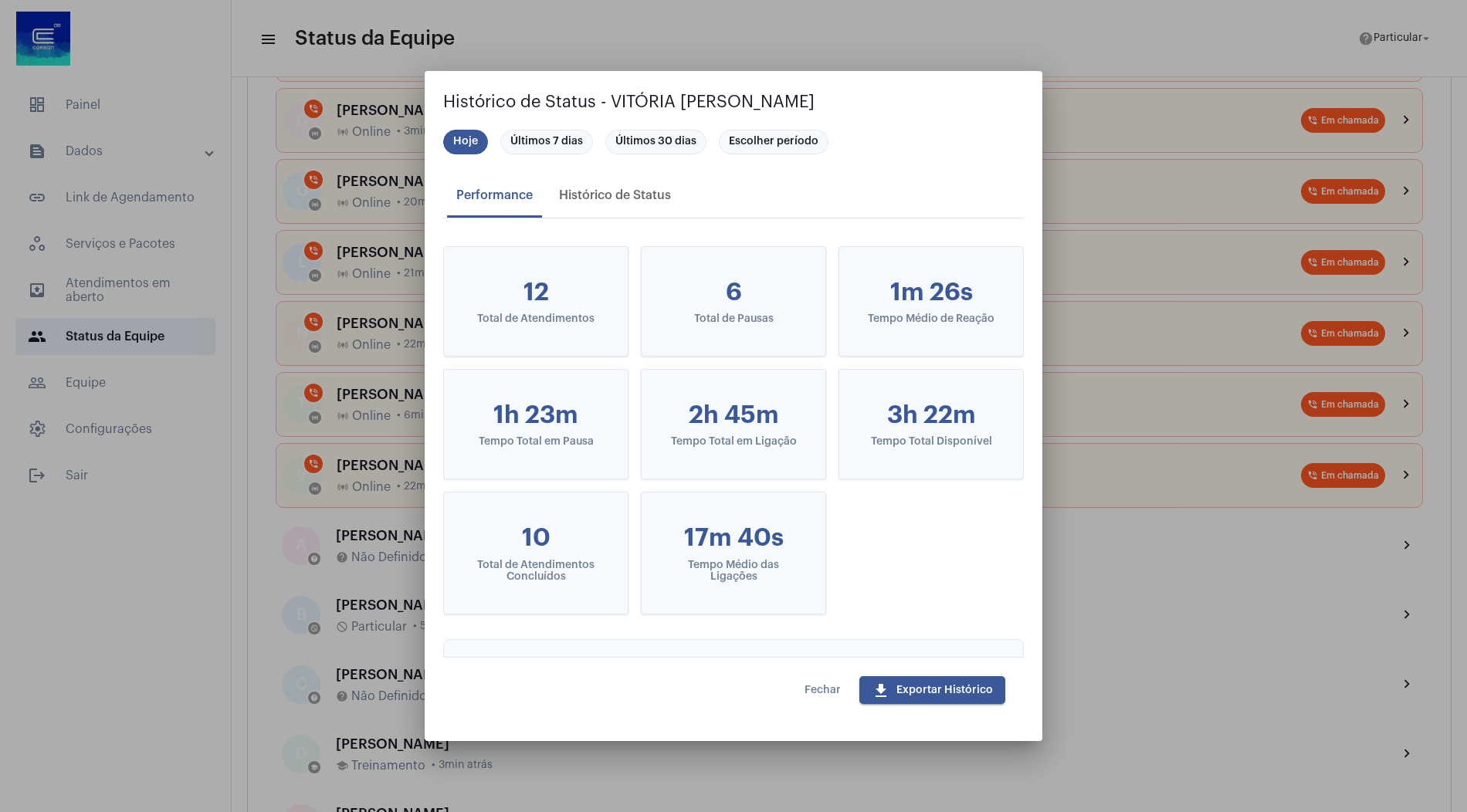
click at [829, 696] on button "Fechar" at bounding box center [822, 690] width 61 height 28
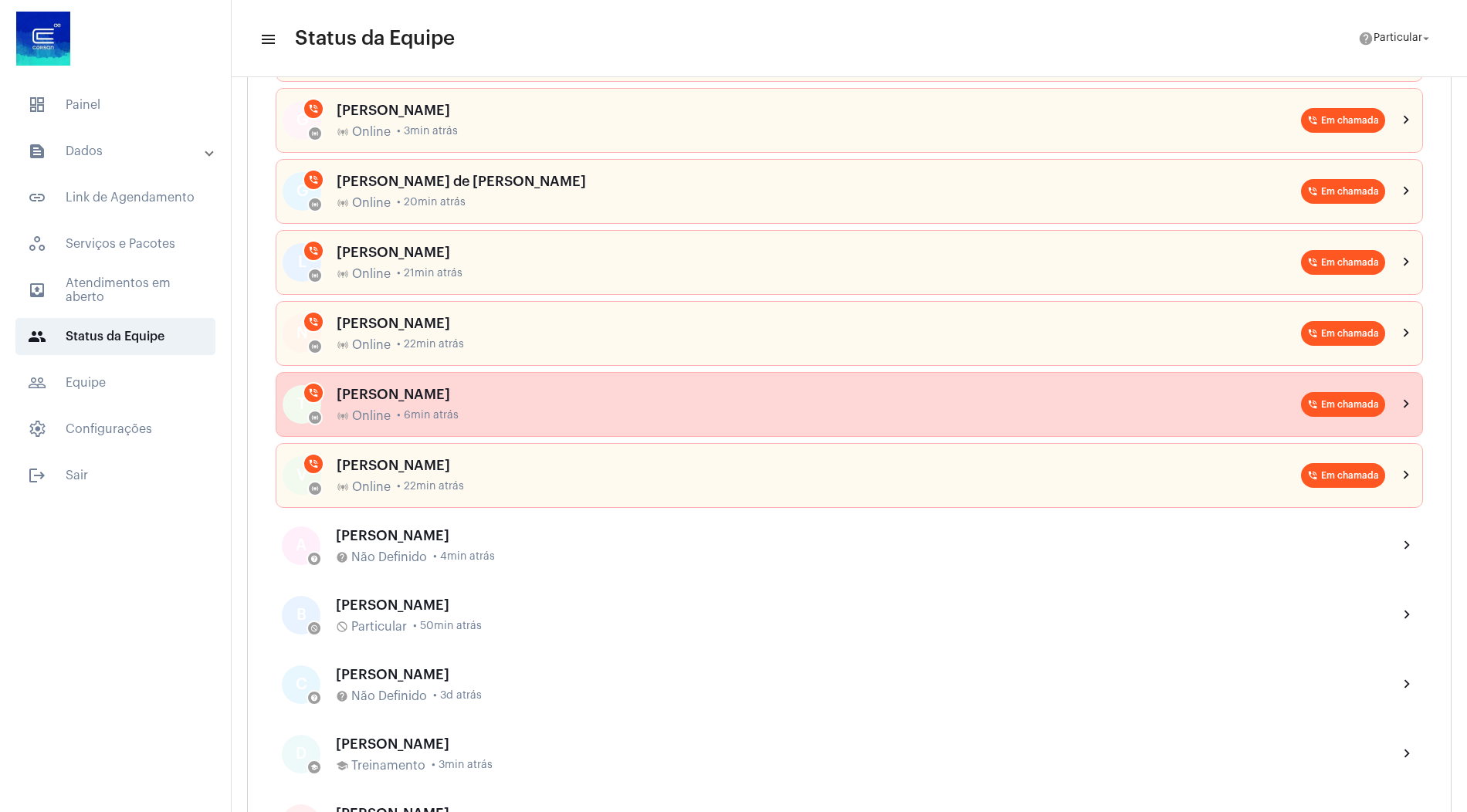
click at [464, 402] on div "THAUANY PEREIRA NUNES online_prediction Online • 6min atrás" at bounding box center [818, 405] width 964 height 36
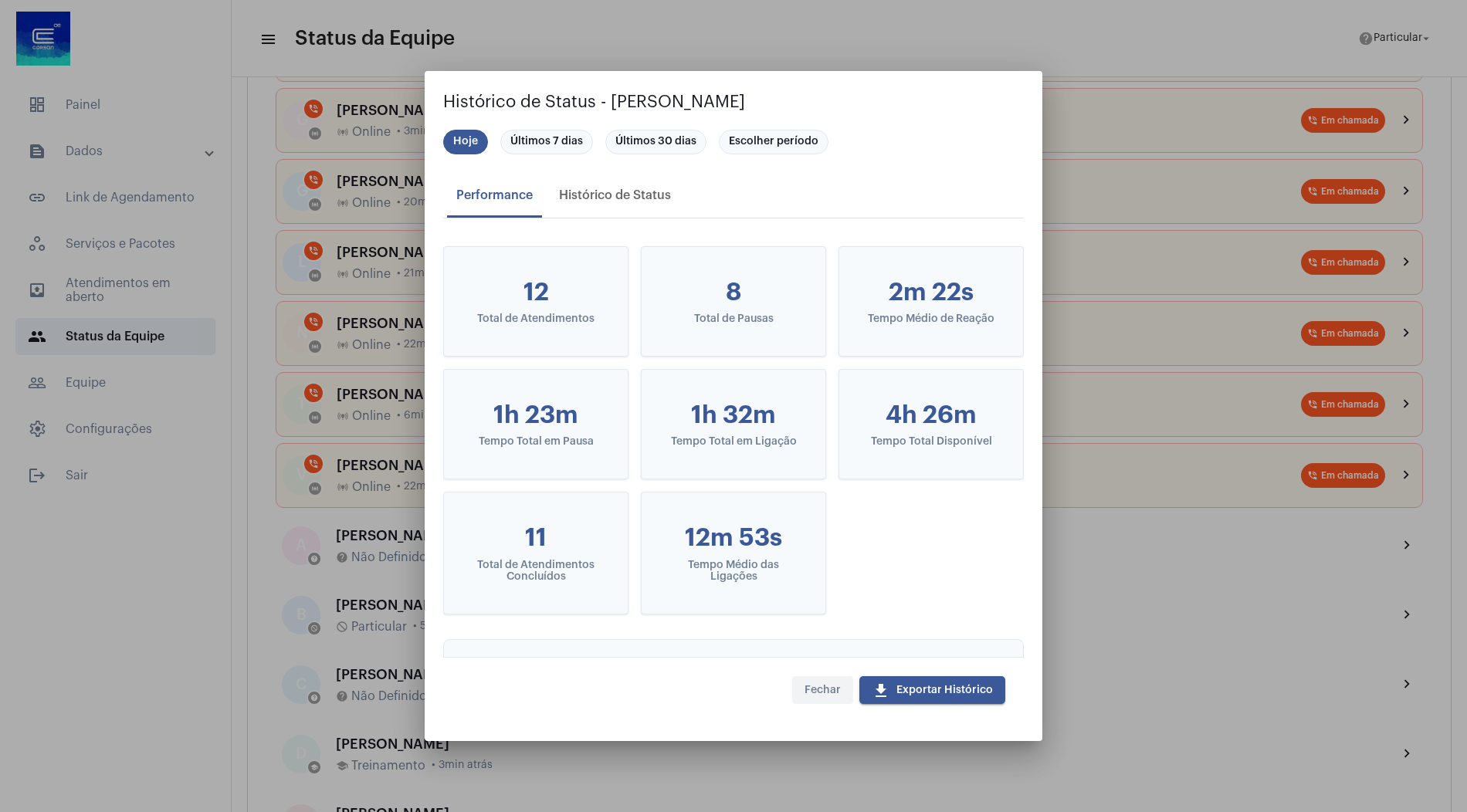
click at [833, 697] on button "Fechar" at bounding box center [822, 690] width 61 height 28
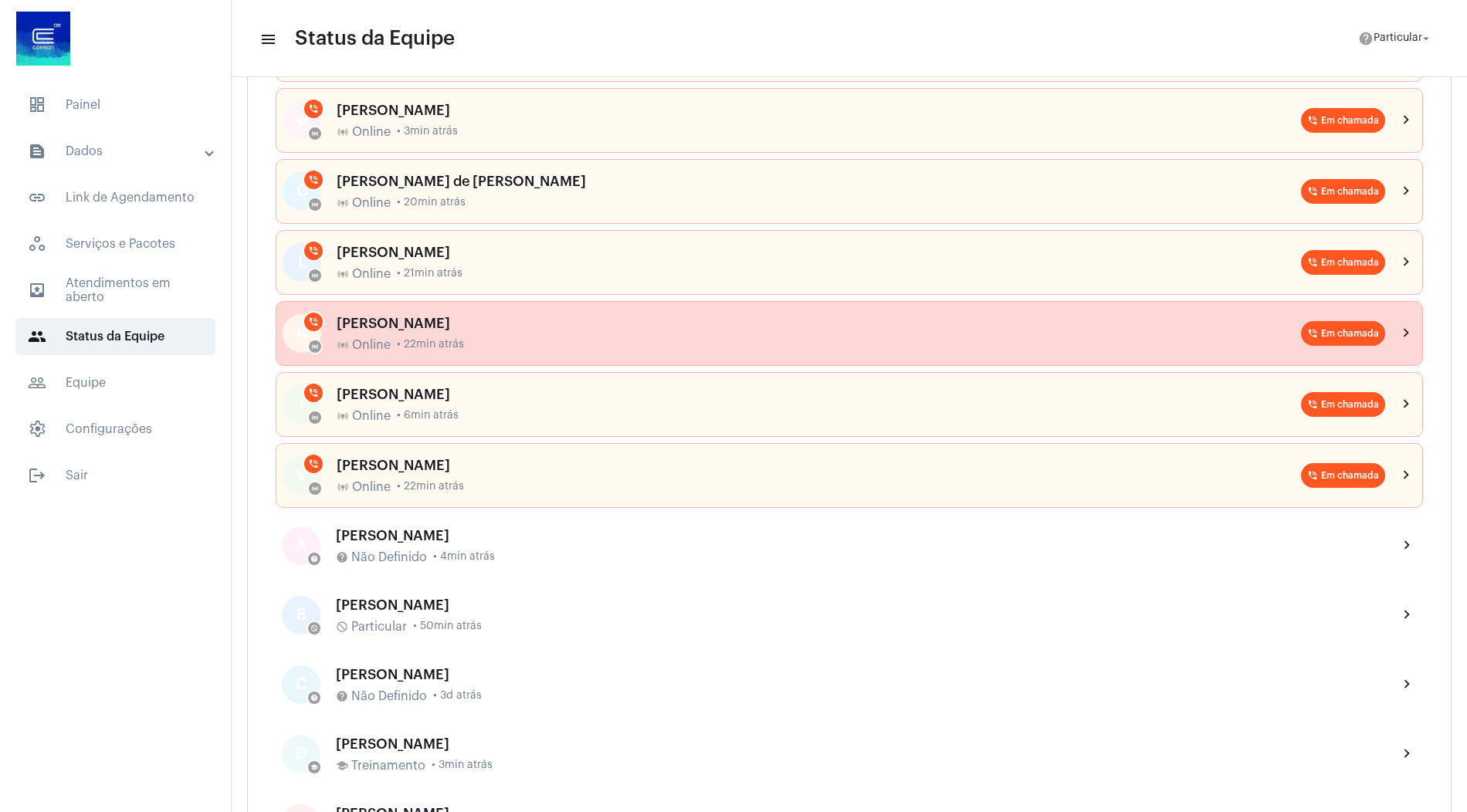
click at [610, 324] on div "[PERSON_NAME]" at bounding box center [818, 323] width 964 height 15
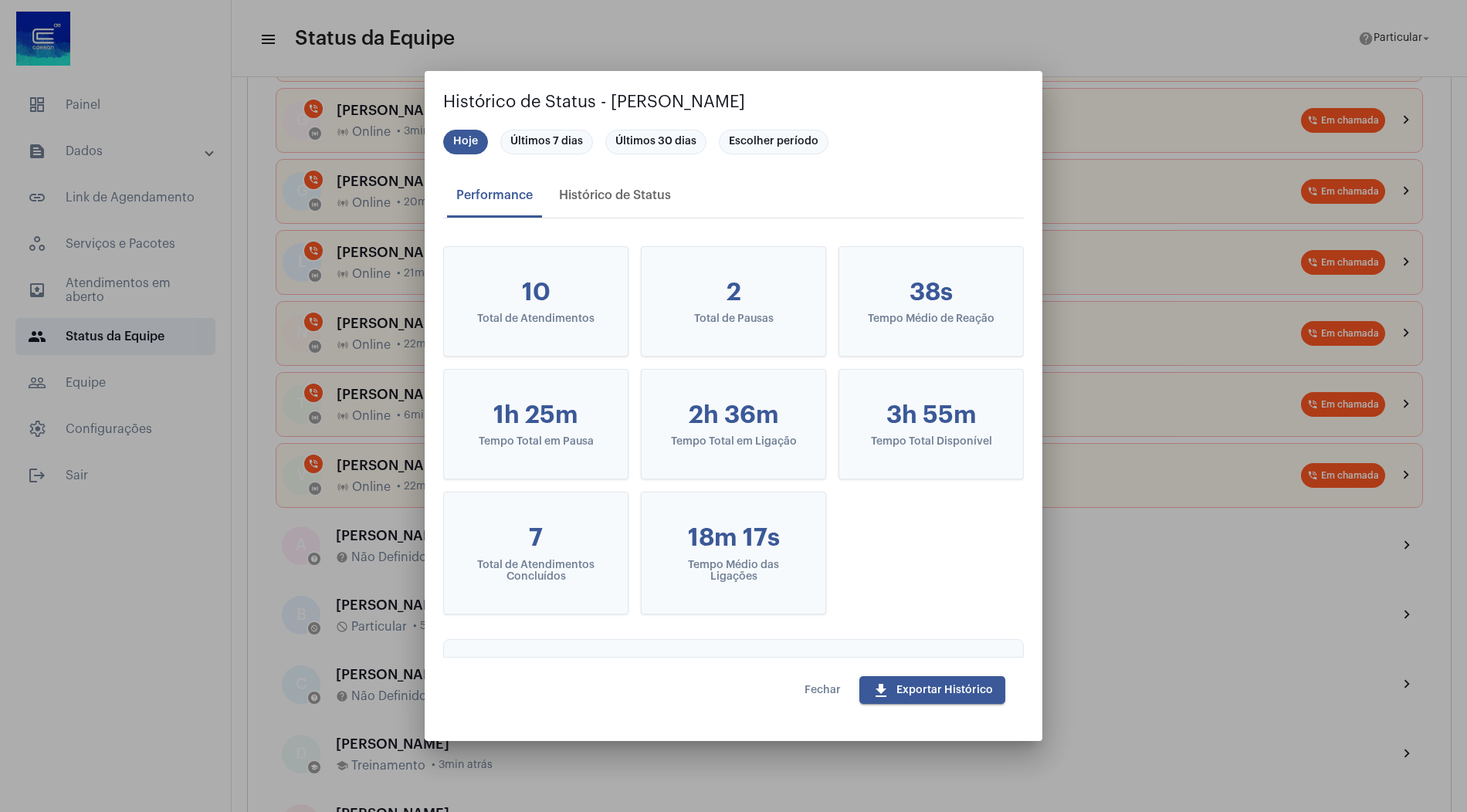
click at [810, 688] on span "Fechar" at bounding box center [822, 690] width 36 height 10
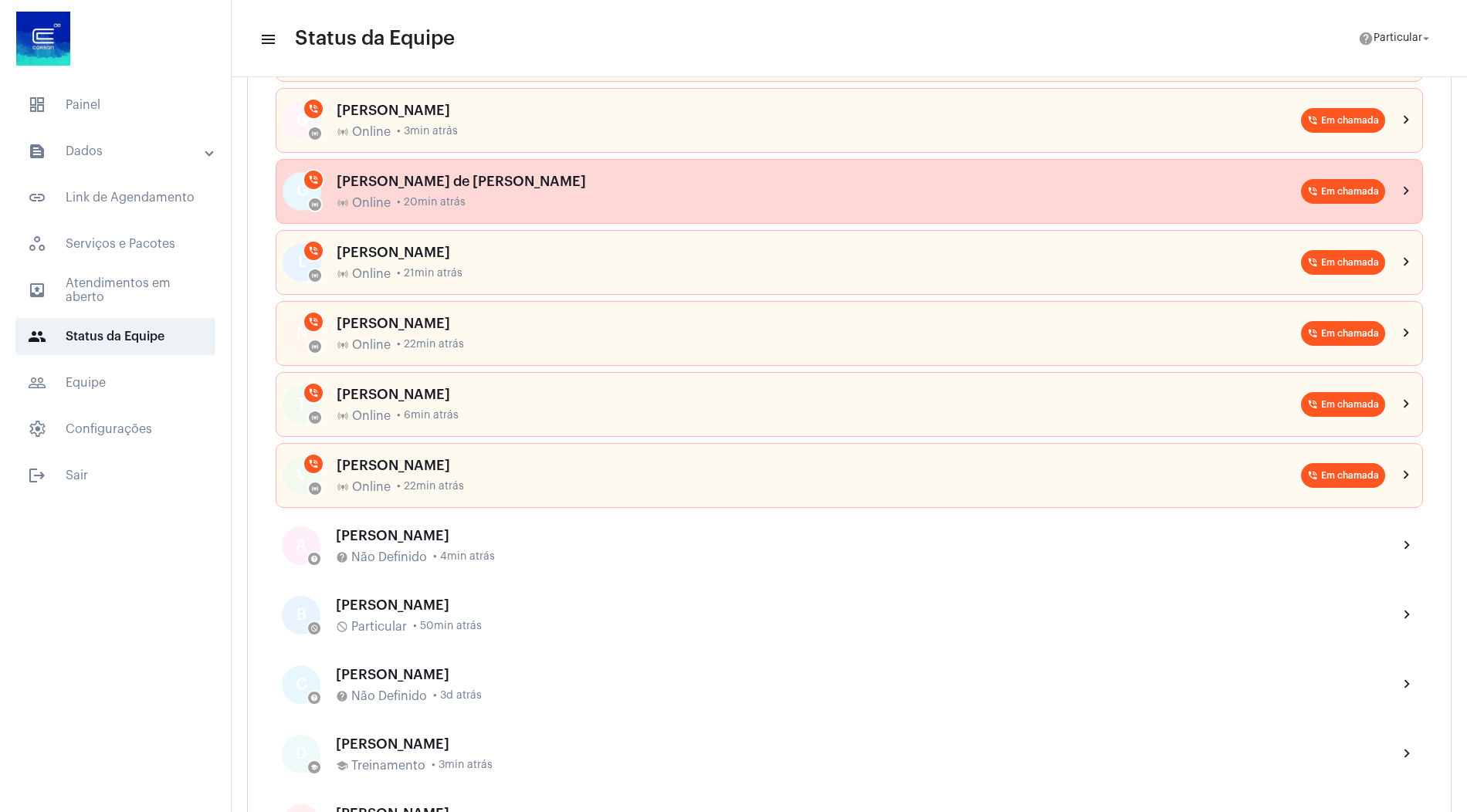
click at [678, 217] on div "G online_prediction phone_in_talk Gustavo Antunes de Alexandre online_predictio…" at bounding box center [850, 192] width 1148 height 65
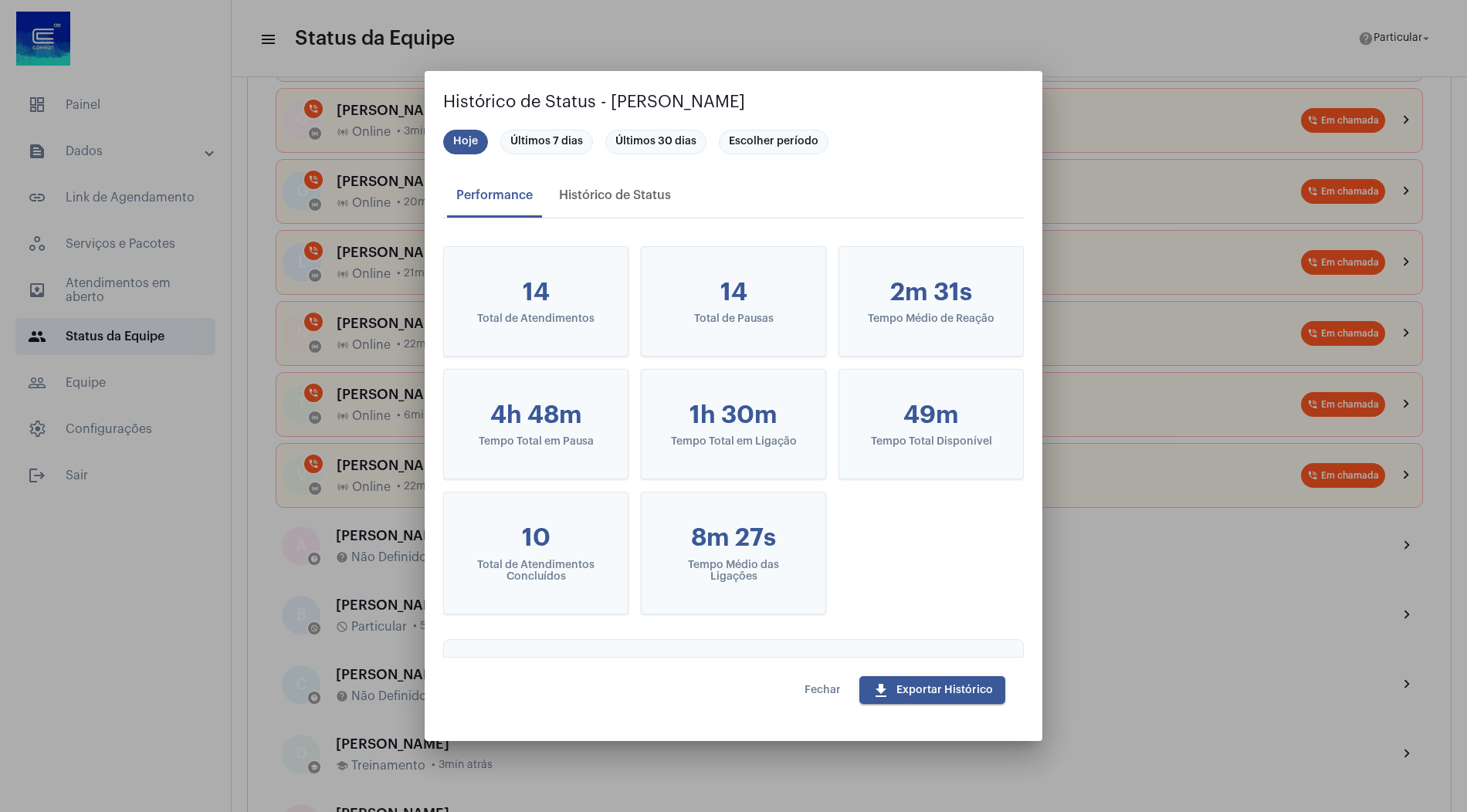
click at [826, 697] on button "Fechar" at bounding box center [822, 690] width 61 height 28
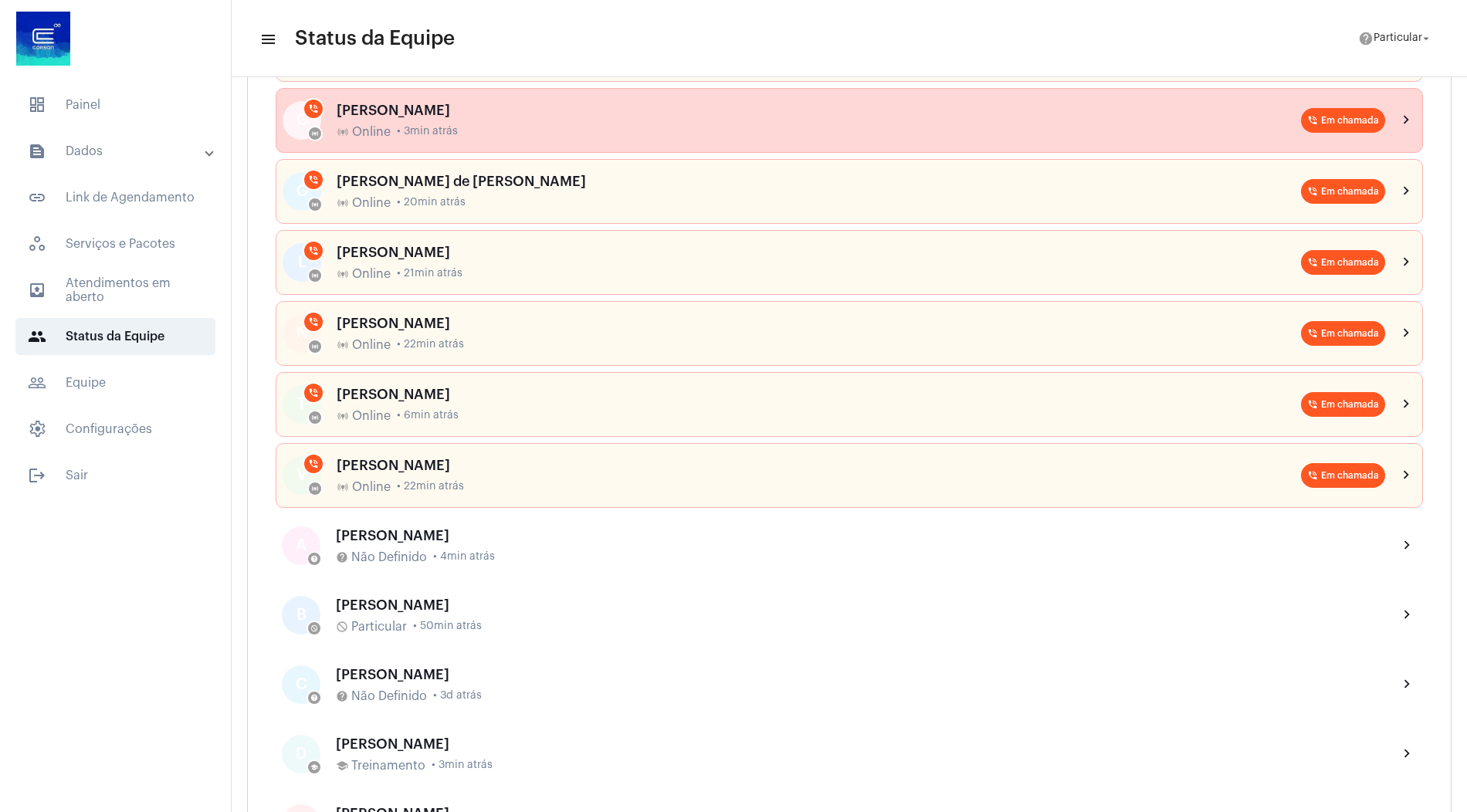
click at [620, 133] on div "online_prediction Online • 3min atrás" at bounding box center [818, 131] width 964 height 14
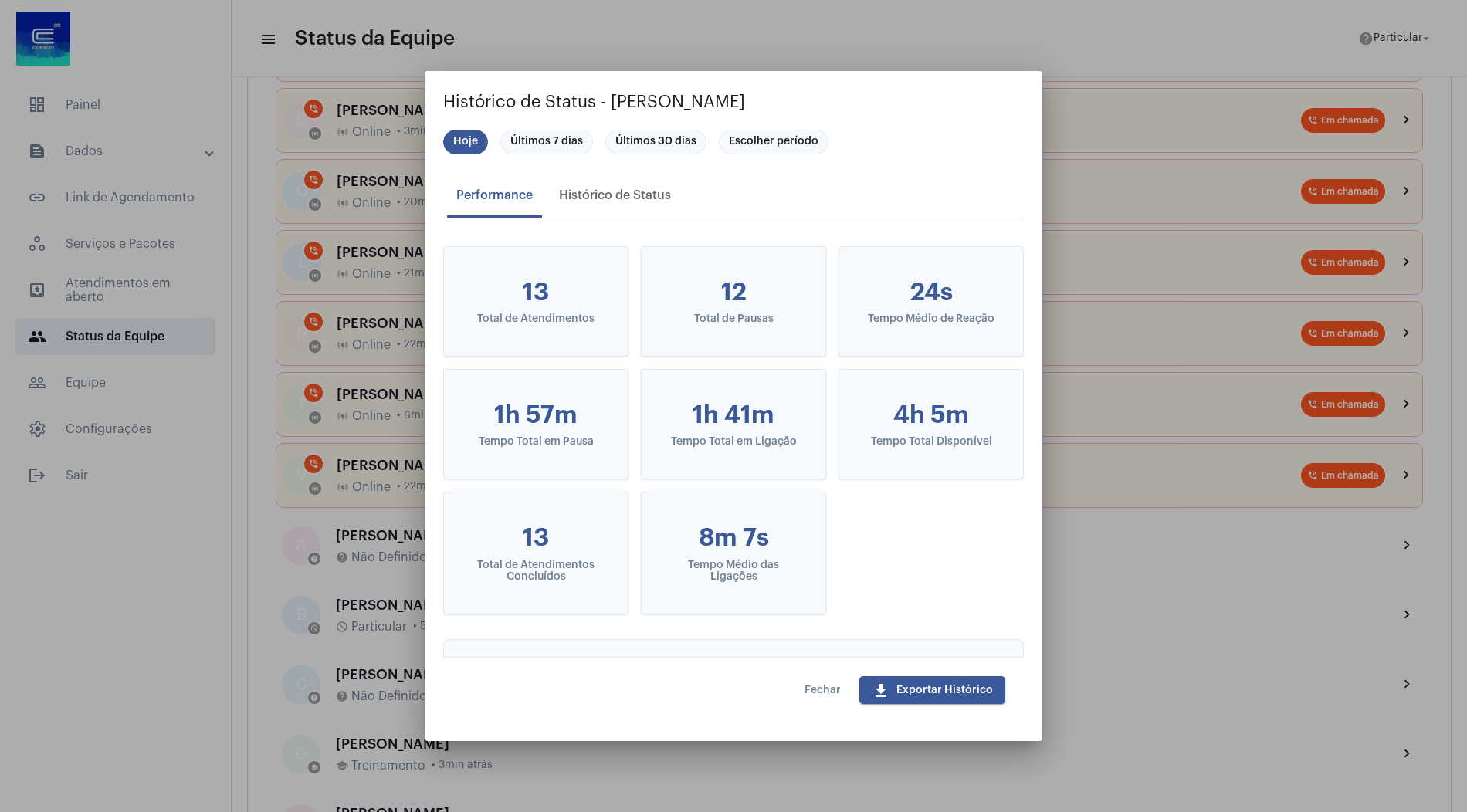
click at [826, 682] on button "Fechar" at bounding box center [822, 690] width 61 height 28
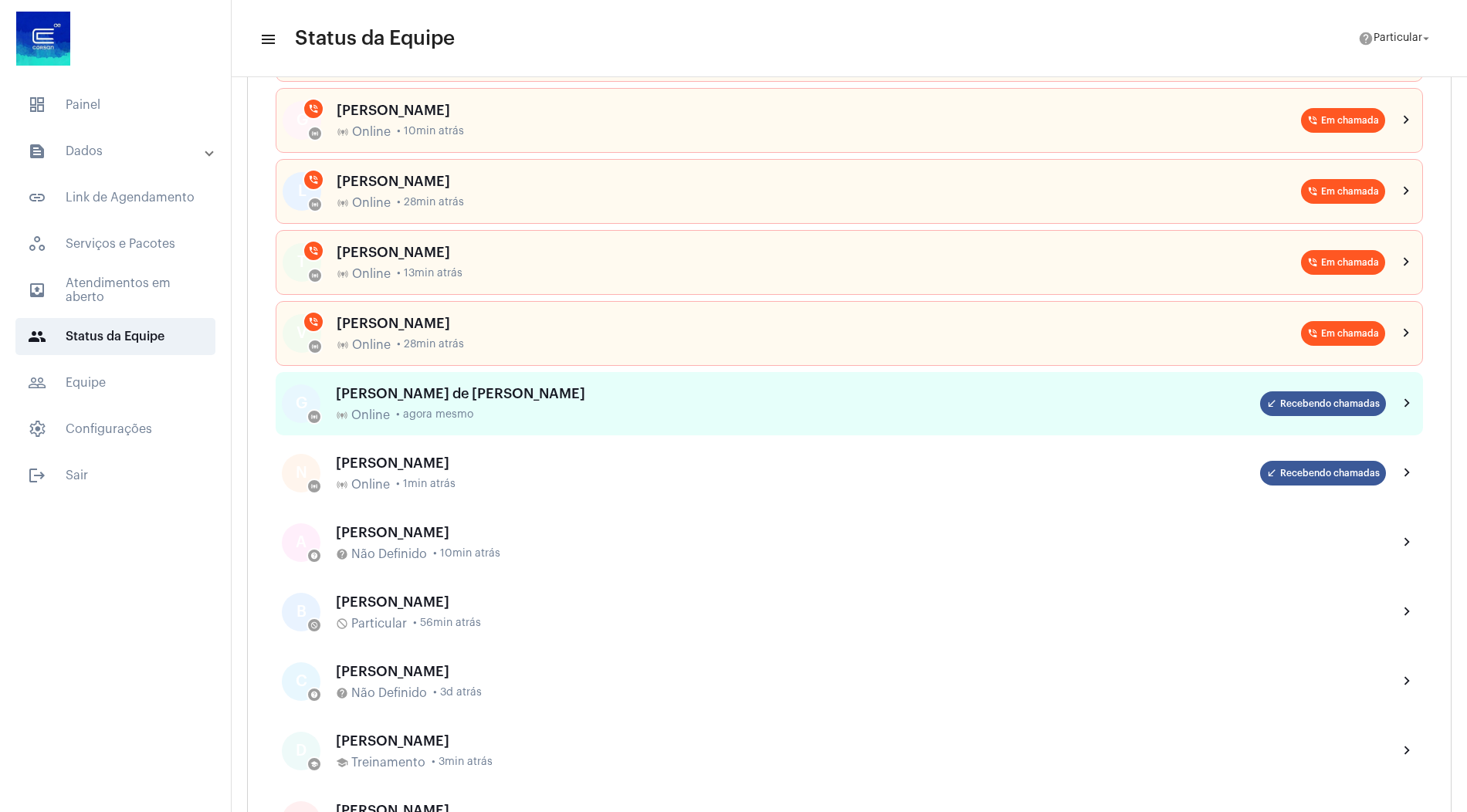
click at [503, 399] on div "Gustavo Antunes de Alexandre online_prediction Online • agora mesmo" at bounding box center [797, 404] width 925 height 36
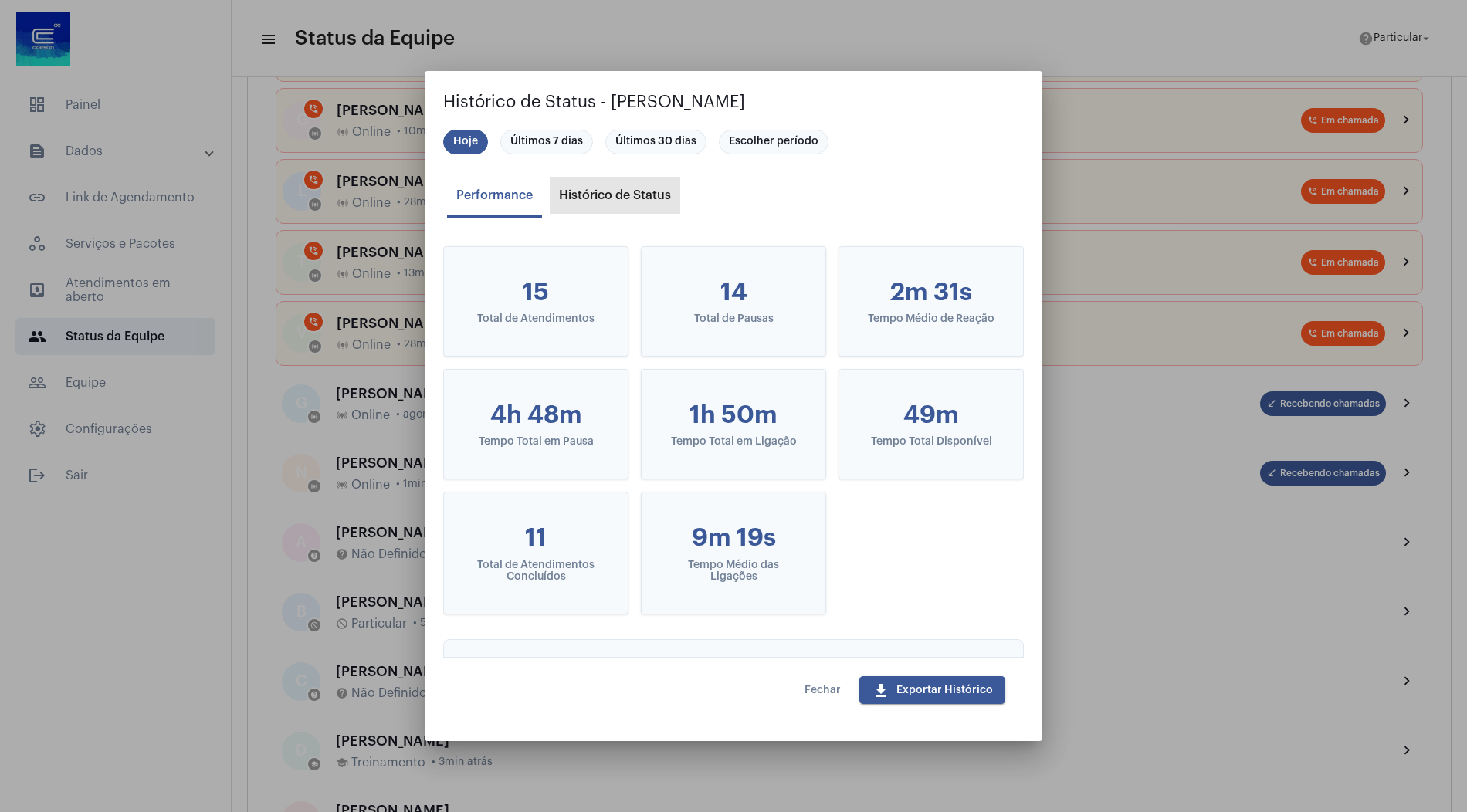
click at [599, 191] on div "Histórico de Status" at bounding box center [615, 195] width 112 height 14
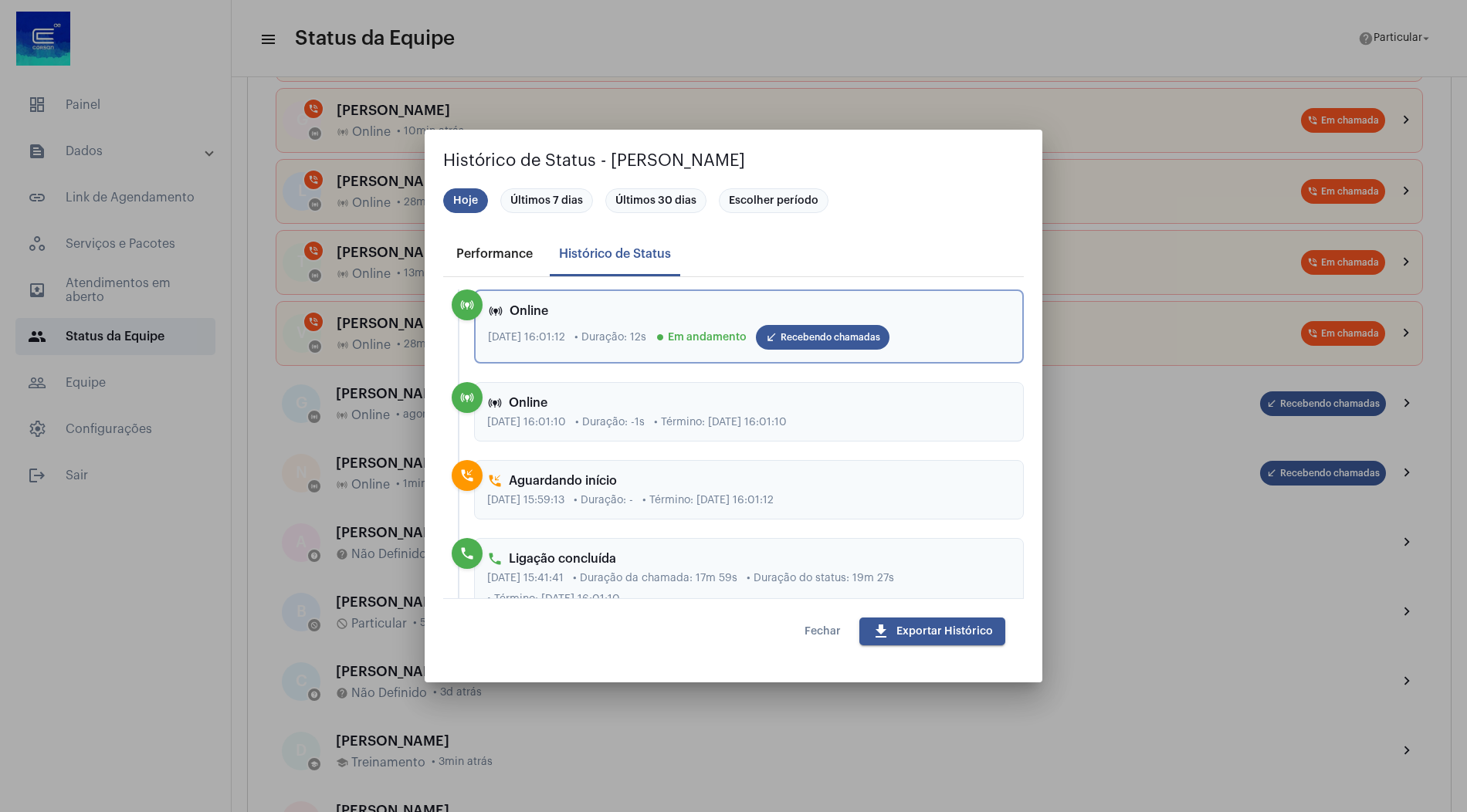
click at [509, 243] on div "Performance" at bounding box center [495, 254] width 95 height 37
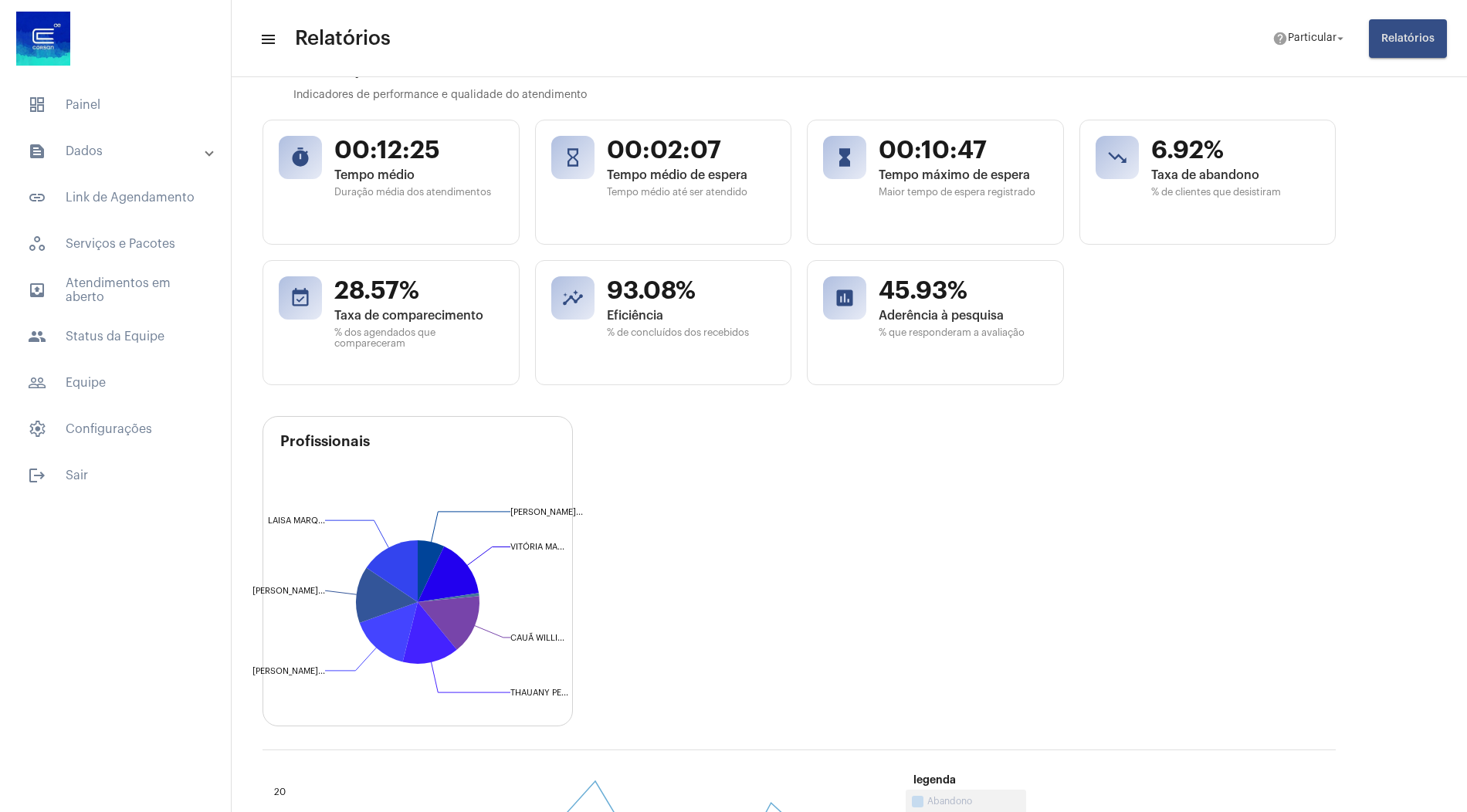
scroll to position [348, 0]
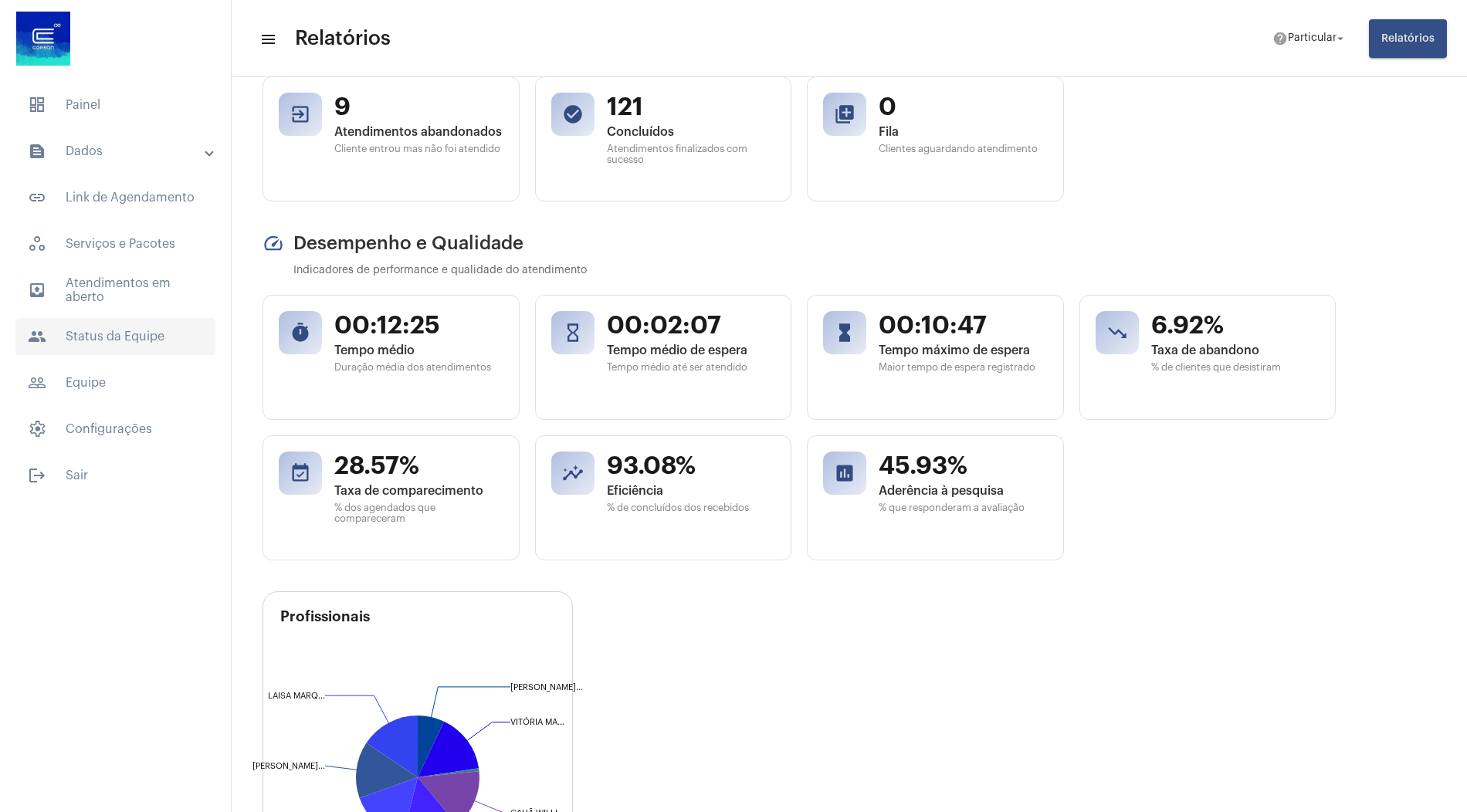
click at [124, 331] on span "people Status da Equipe" at bounding box center [115, 336] width 200 height 37
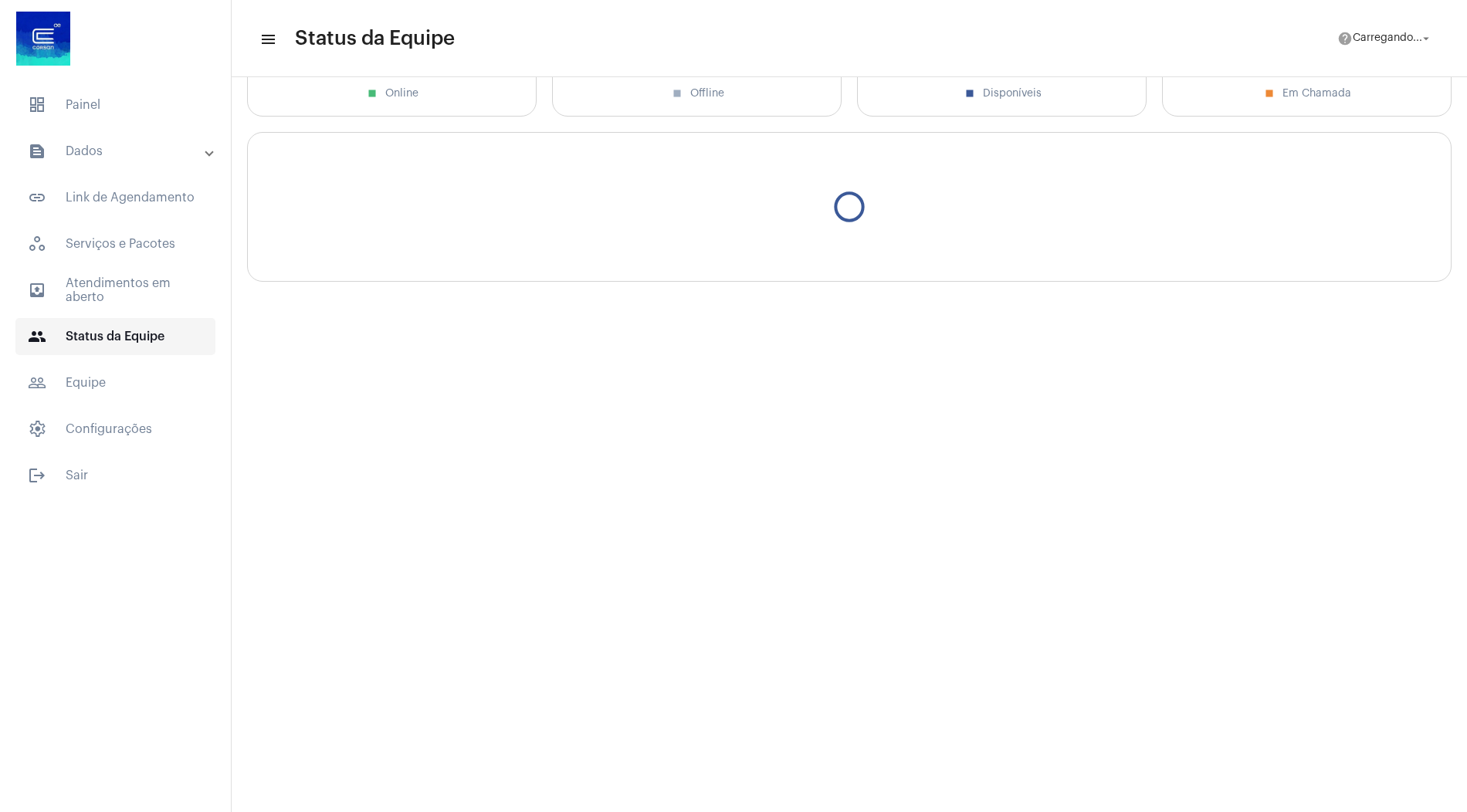
scroll to position [108, 0]
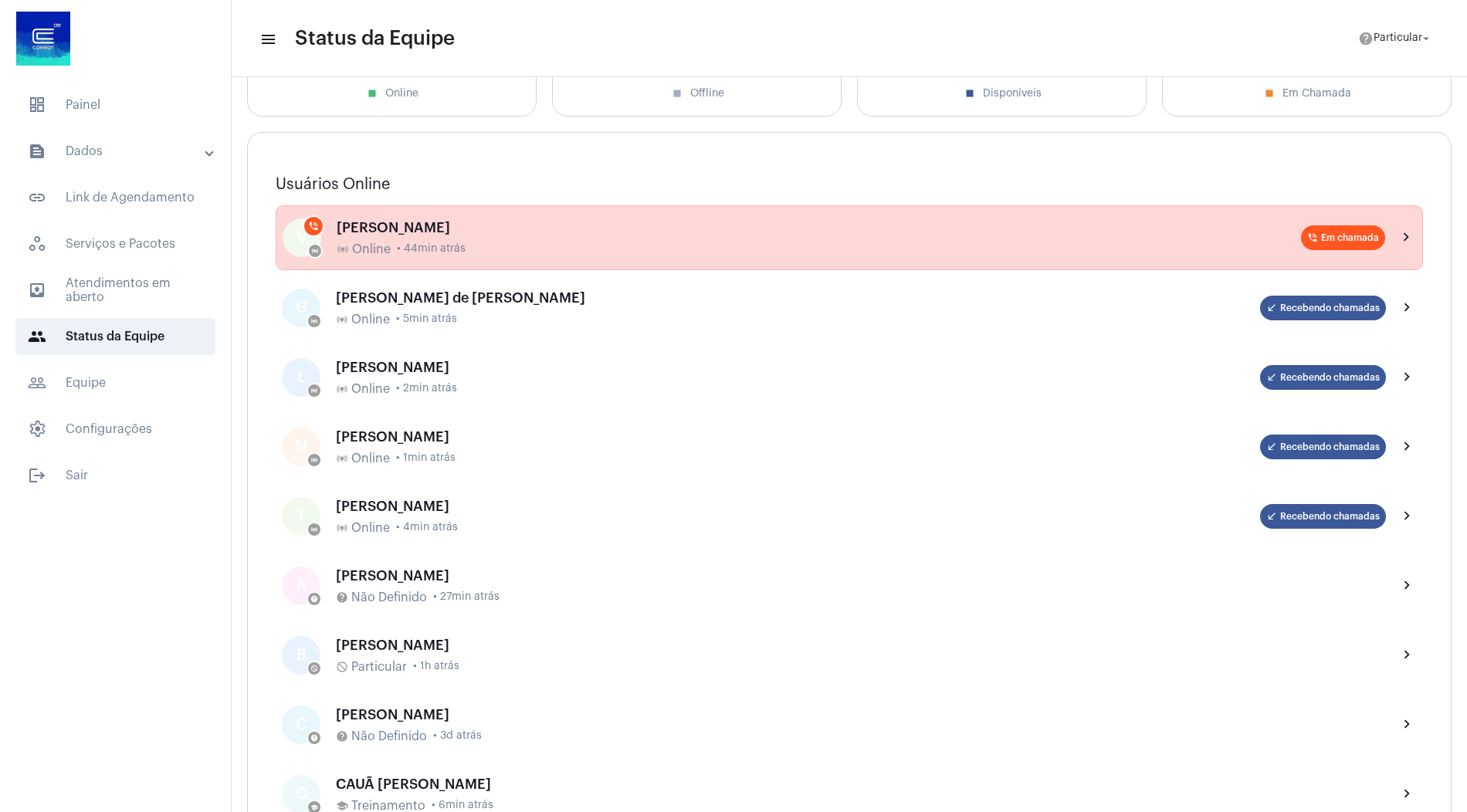
click at [438, 224] on div "[PERSON_NAME]" at bounding box center [818, 227] width 964 height 15
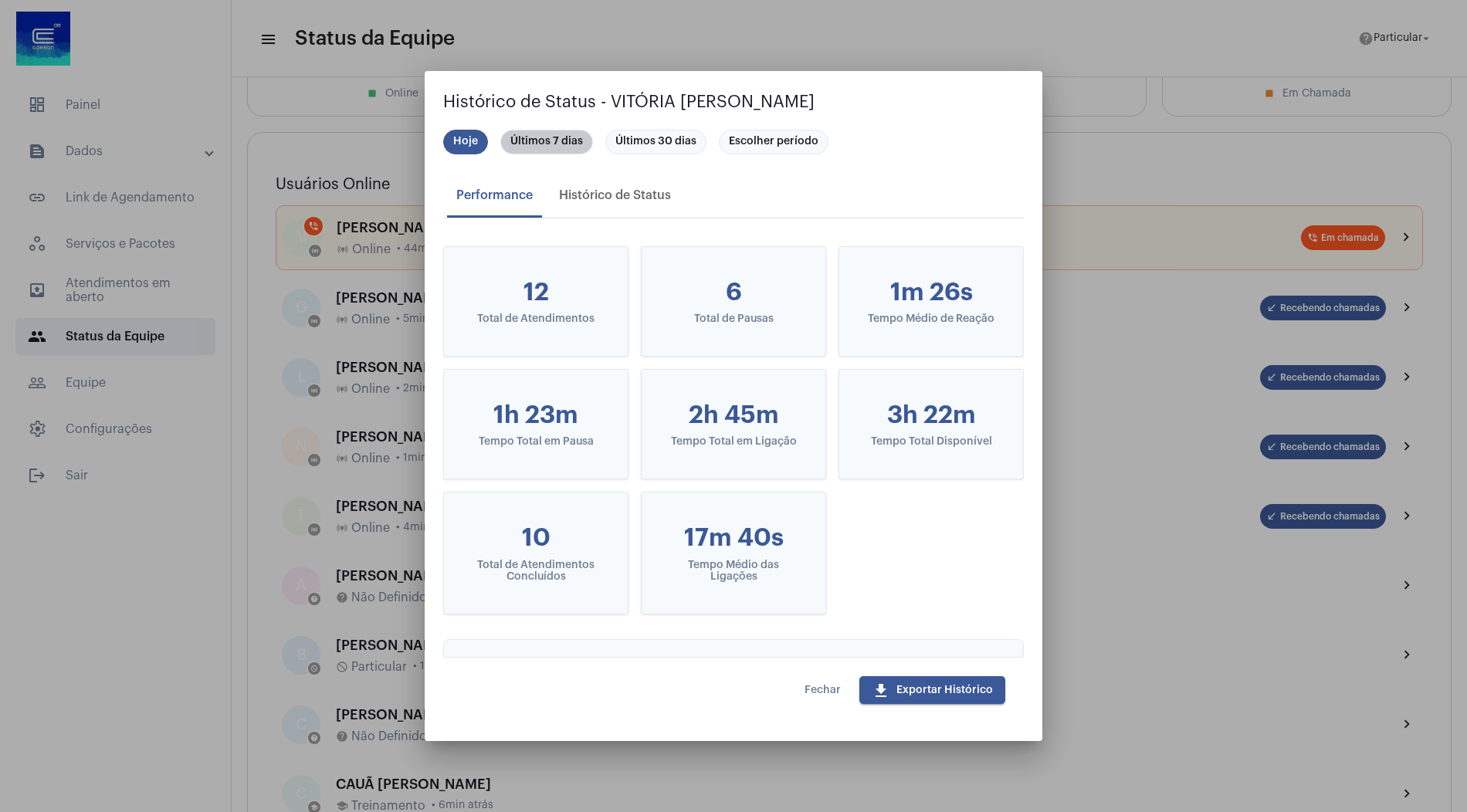
click at [567, 142] on mat-chip "Últimos 7 dias" at bounding box center [546, 142] width 93 height 25
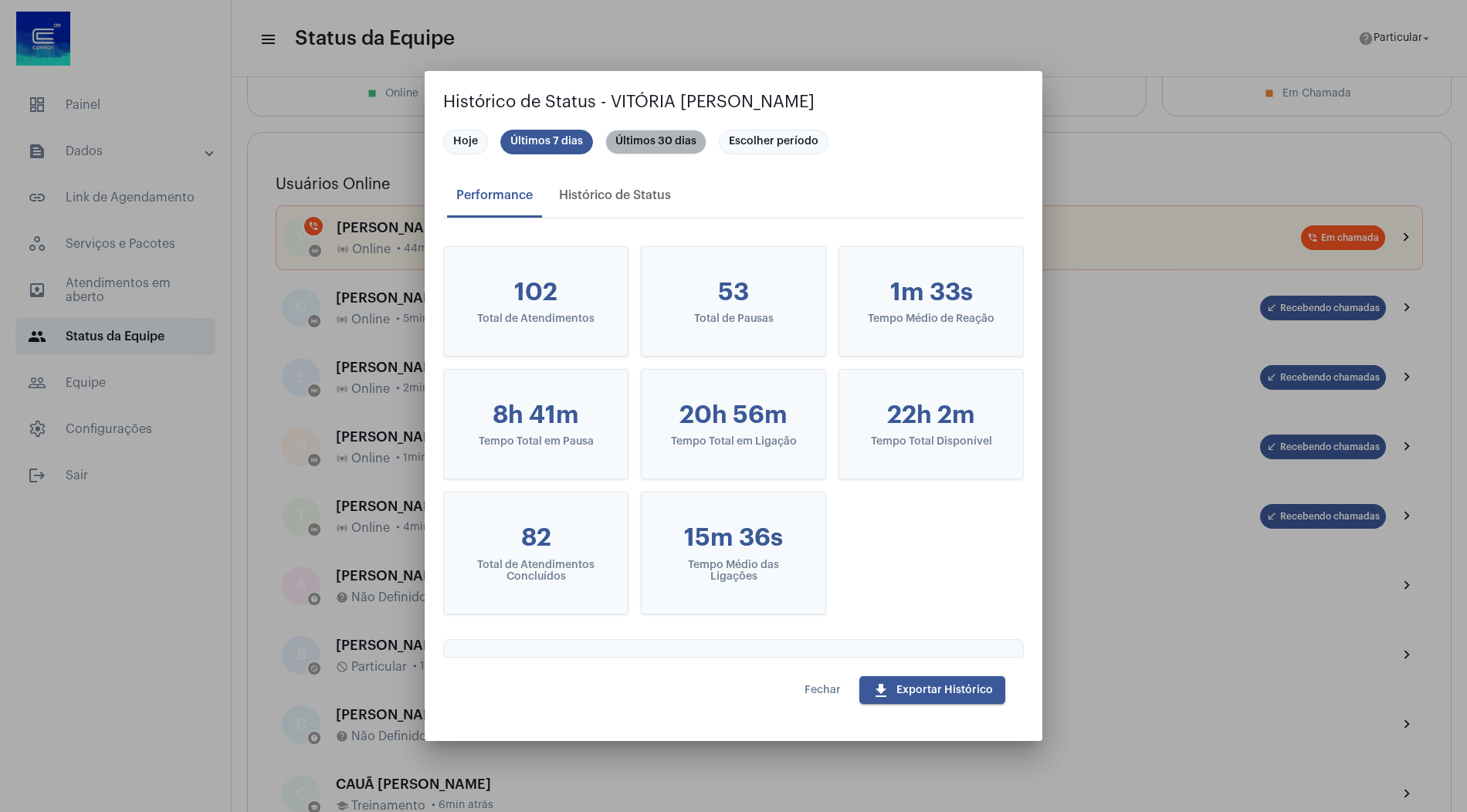
click at [664, 142] on mat-chip "Últimos 30 dias" at bounding box center [656, 142] width 101 height 25
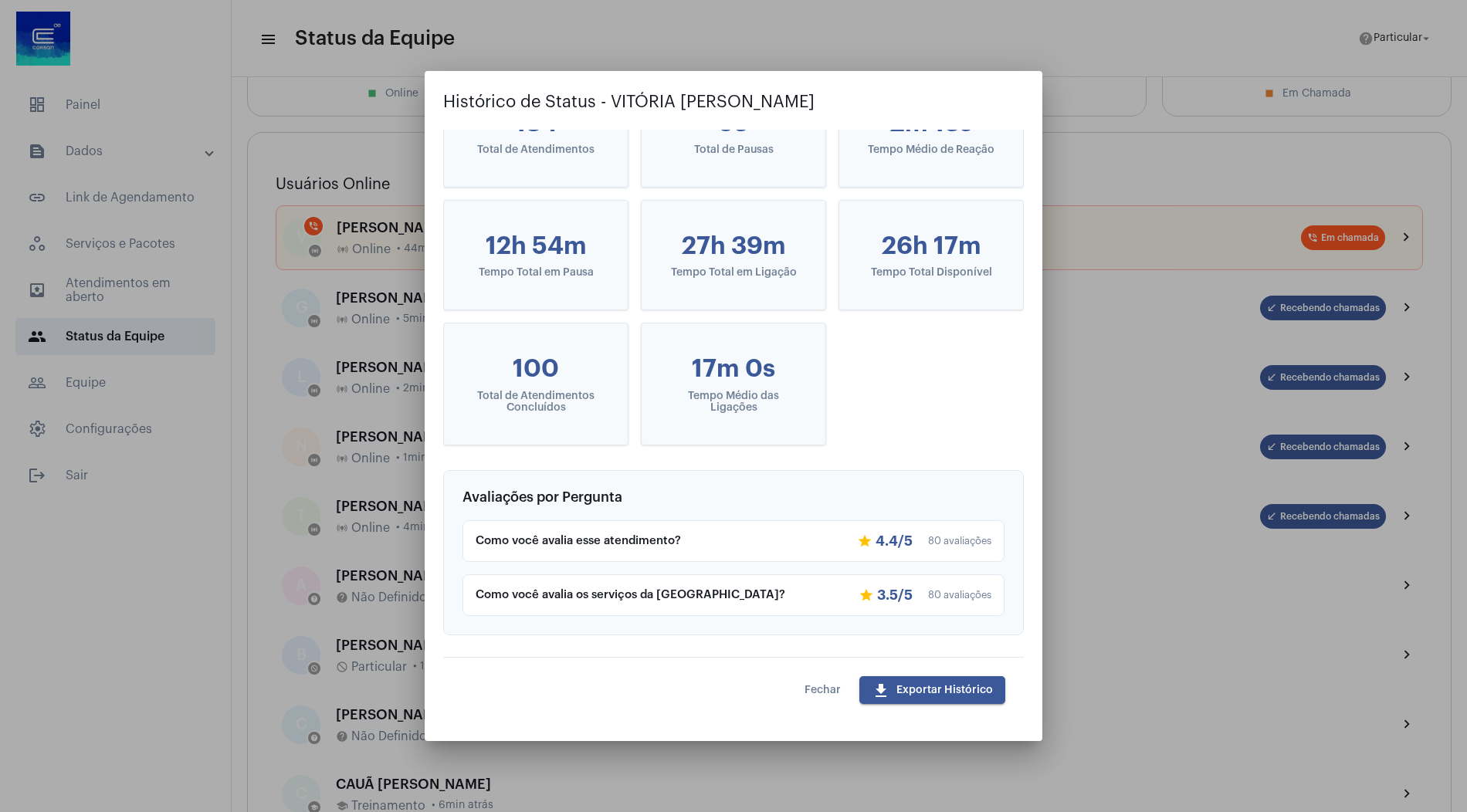
scroll to position [173, 0]
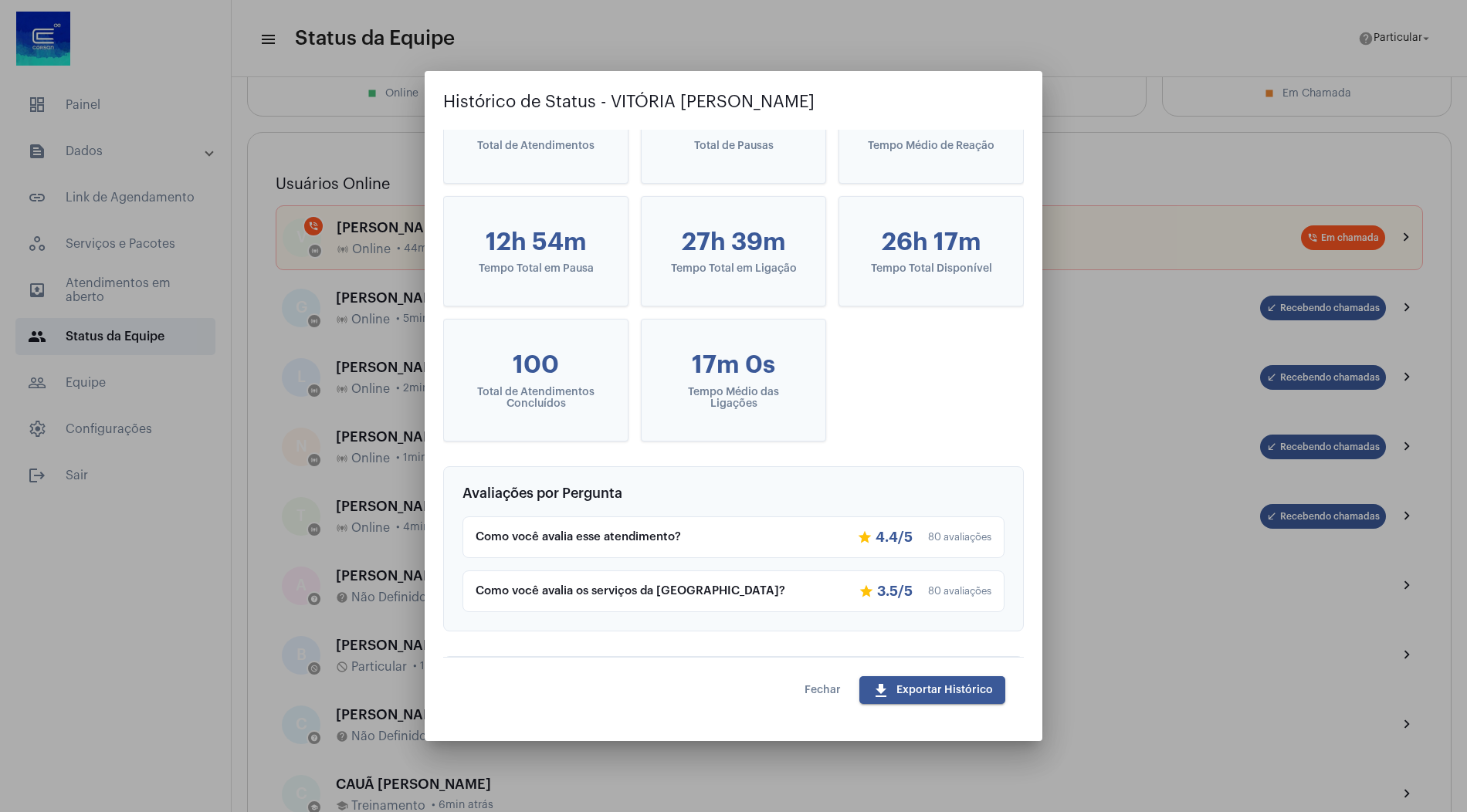
click at [822, 701] on button "Fechar" at bounding box center [822, 690] width 61 height 28
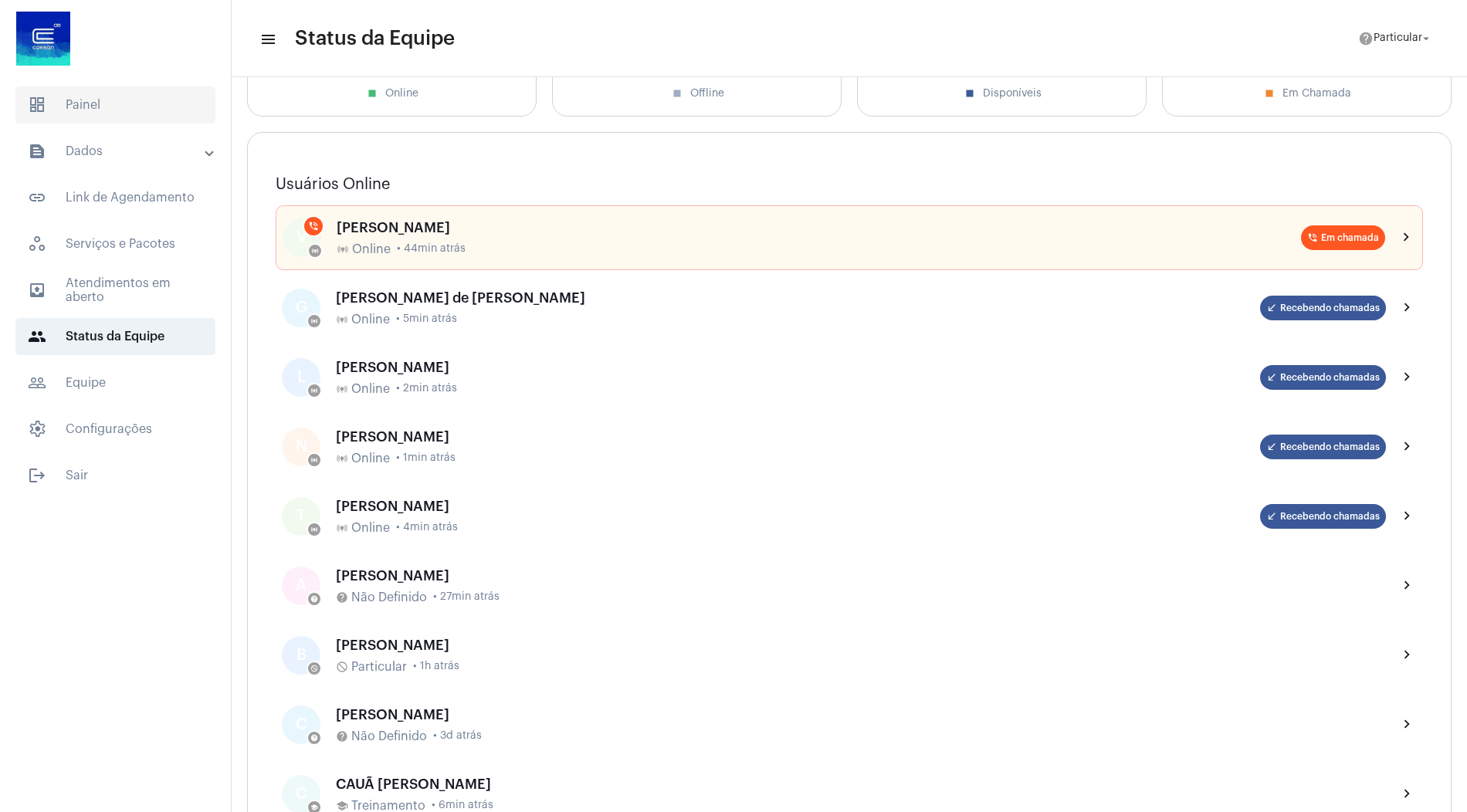
click at [135, 106] on span "dashboard Painel" at bounding box center [115, 105] width 200 height 37
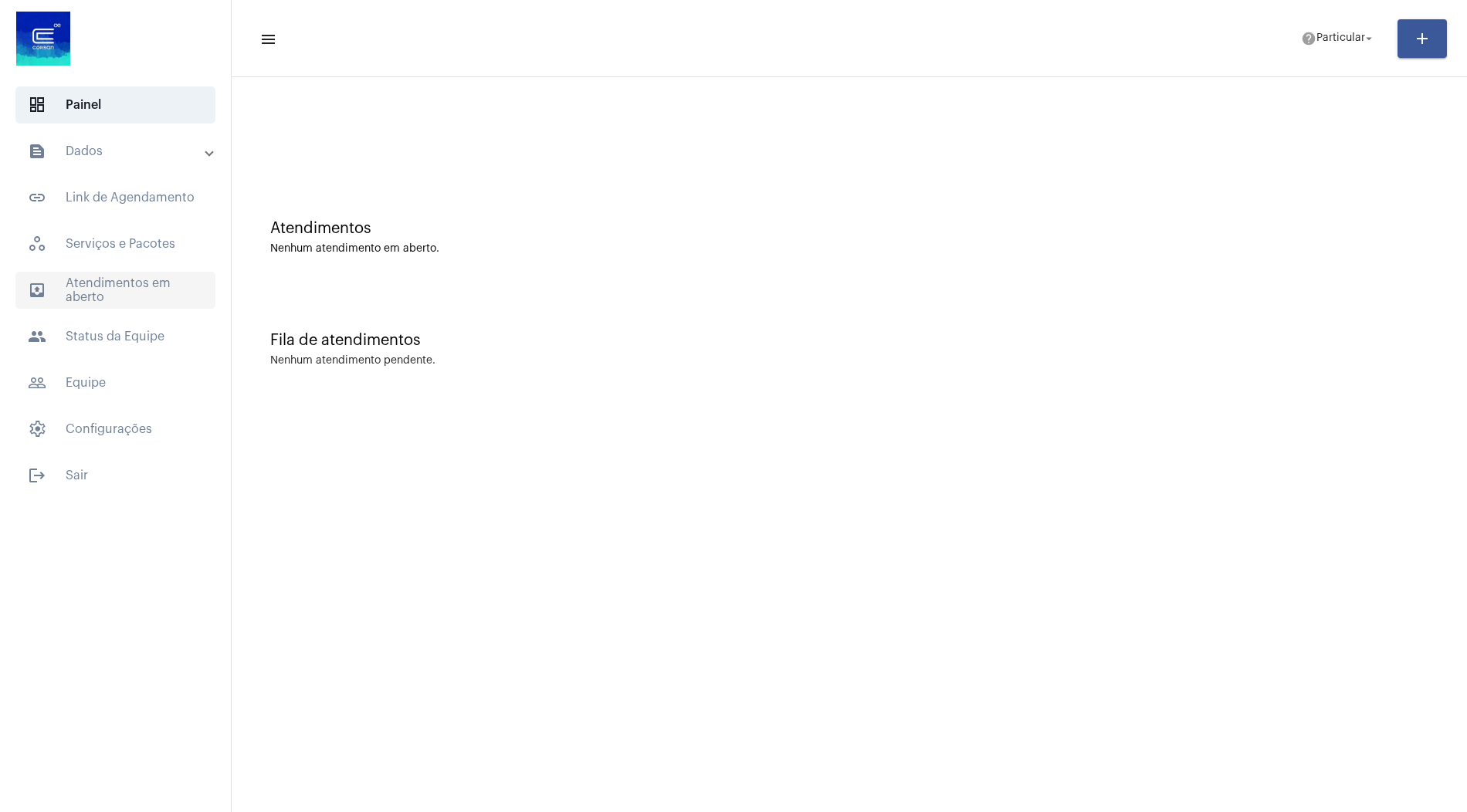
click at [118, 283] on span "outbox_outline Atendimentos em aberto" at bounding box center [115, 291] width 200 height 37
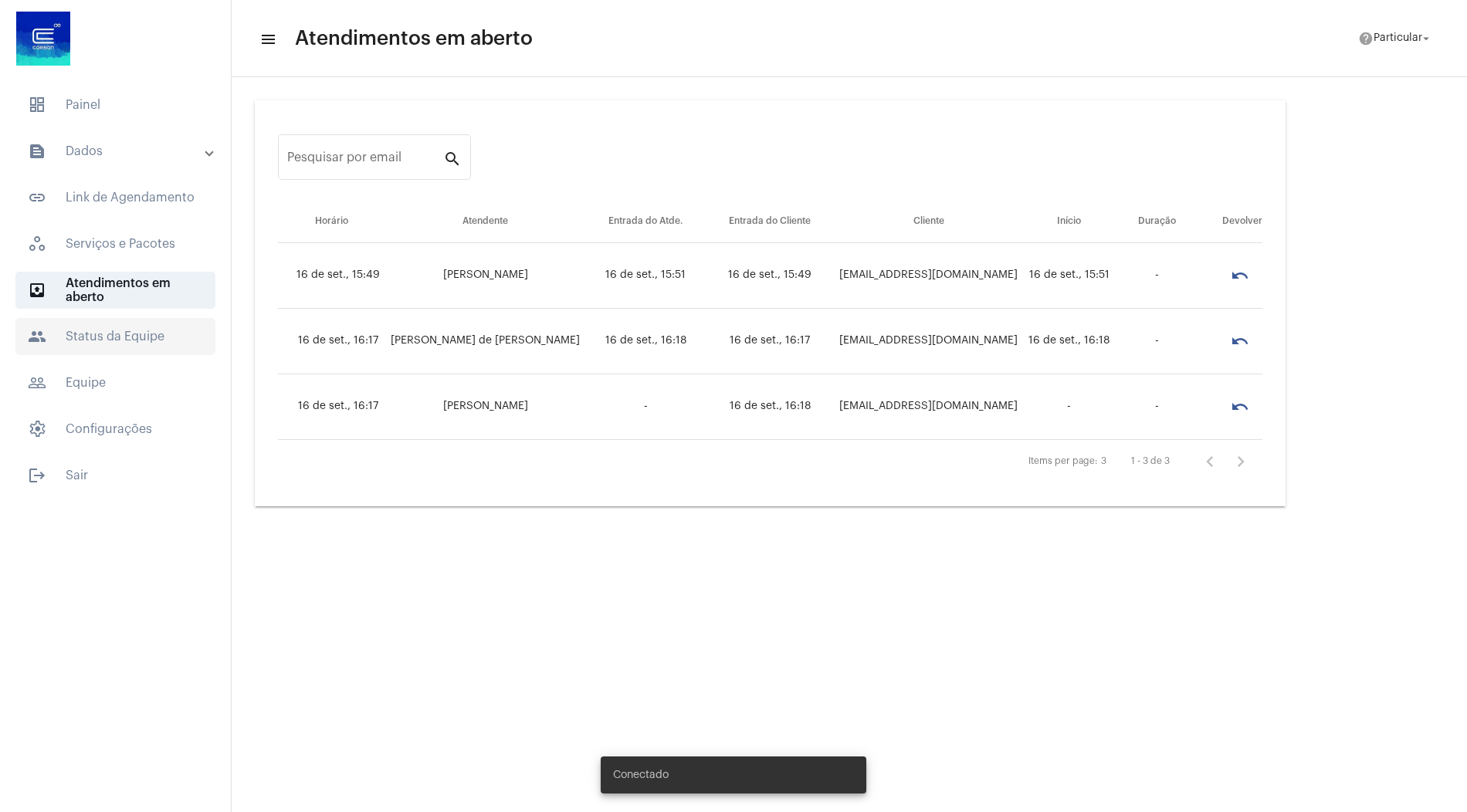
click at [125, 340] on span "people Status da Equipe" at bounding box center [115, 336] width 200 height 37
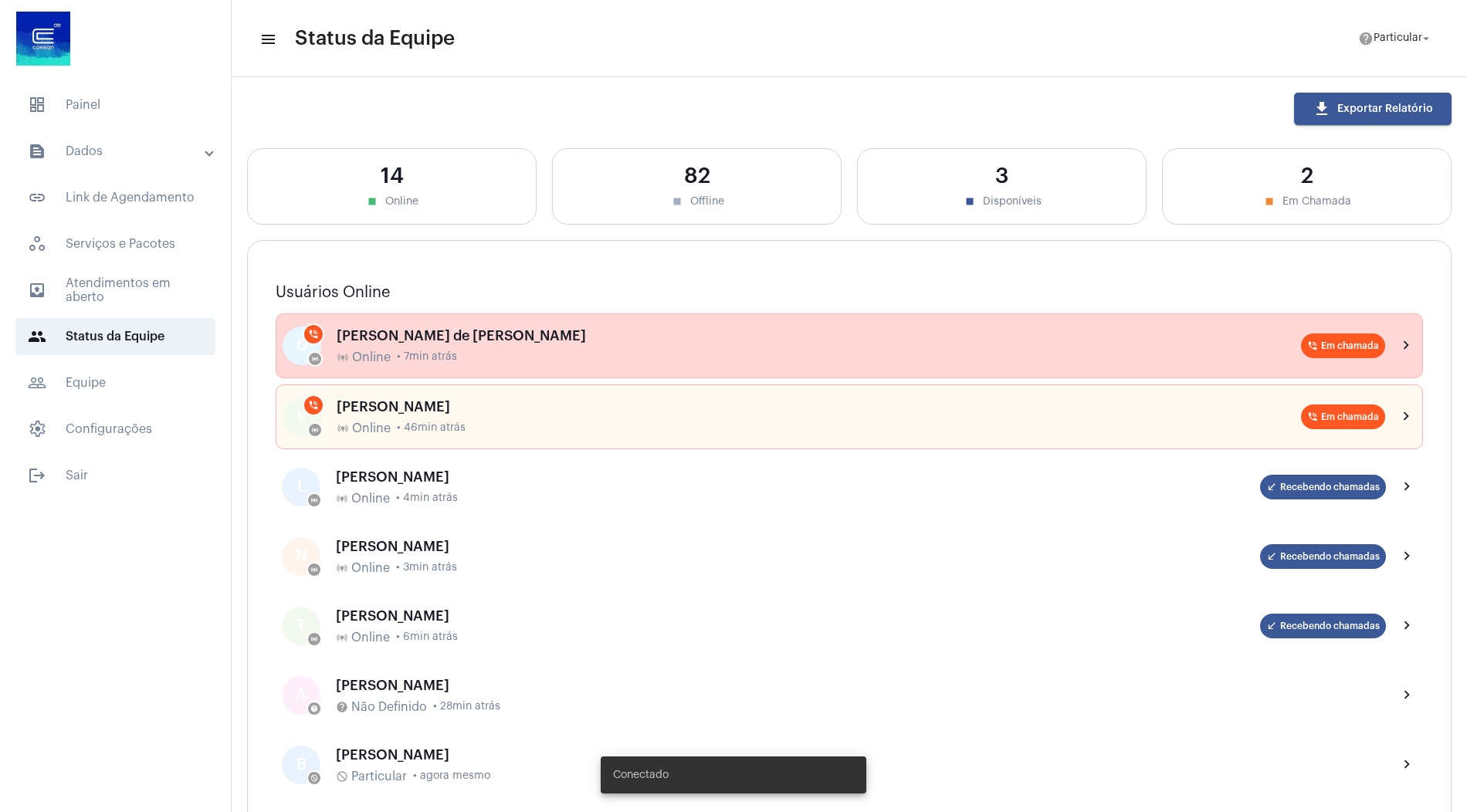
click at [418, 344] on div "Gustavo Antunes de Alexandre online_prediction Online • 7min atrás" at bounding box center [818, 346] width 964 height 36
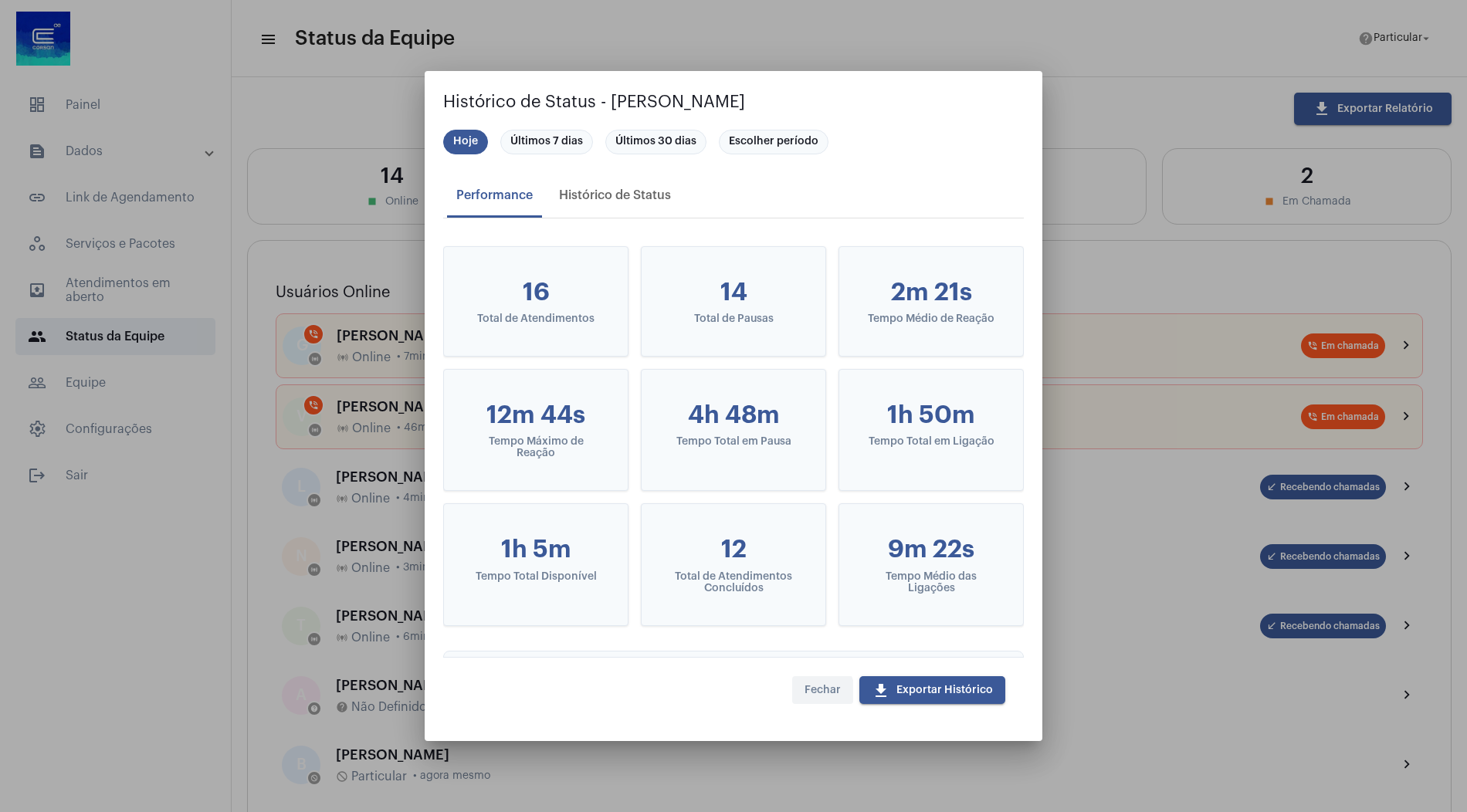
click at [817, 692] on span "Fechar" at bounding box center [822, 690] width 36 height 10
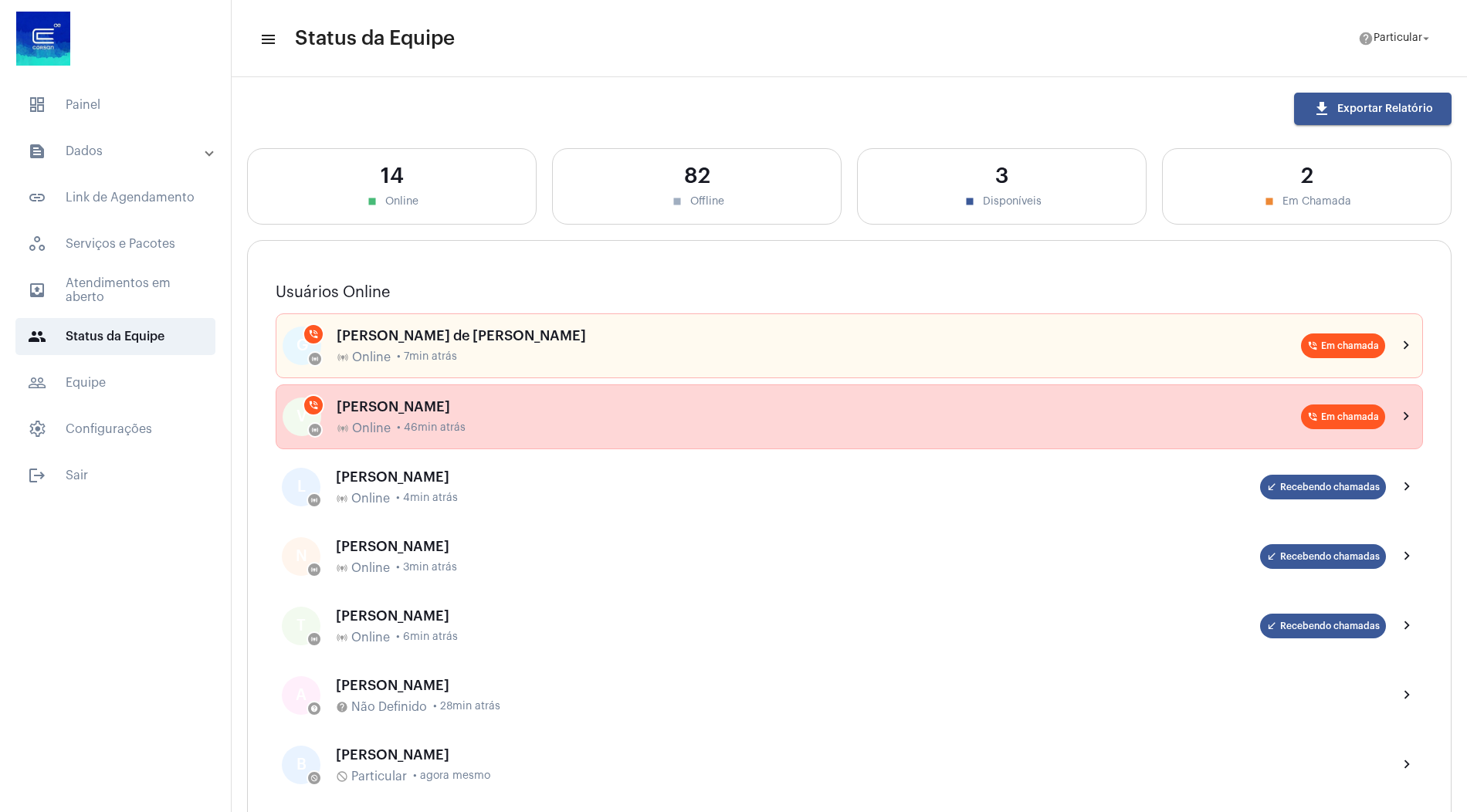
click at [434, 415] on div "VITÓRIA MARIA BARBOSA DA CRUZ online_prediction Online • 46min atrás" at bounding box center [818, 417] width 964 height 36
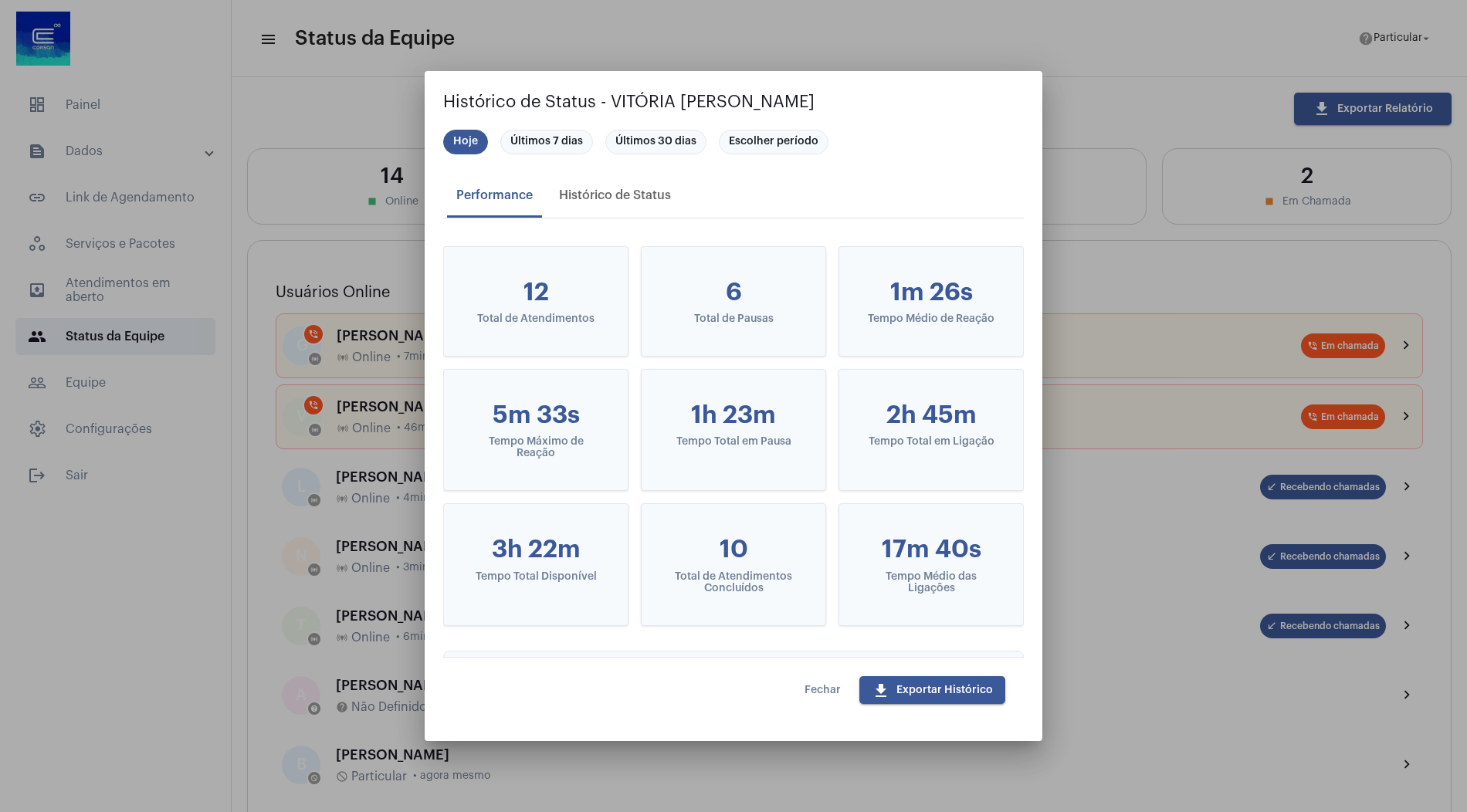
click at [820, 692] on span "Fechar" at bounding box center [822, 690] width 36 height 10
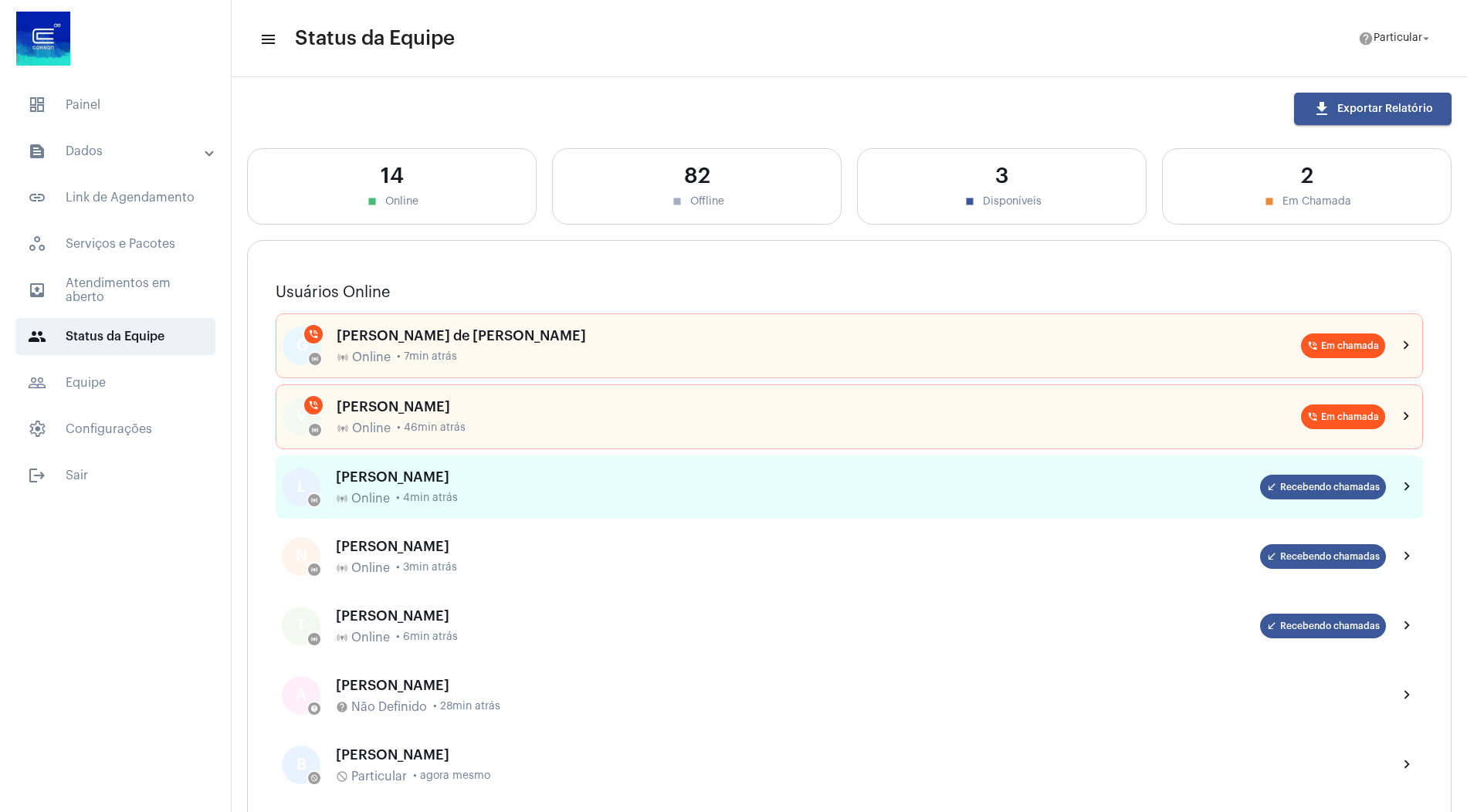
click at [445, 486] on div "LAISA MARQUES online_prediction Online • 4min atrás" at bounding box center [797, 487] width 925 height 36
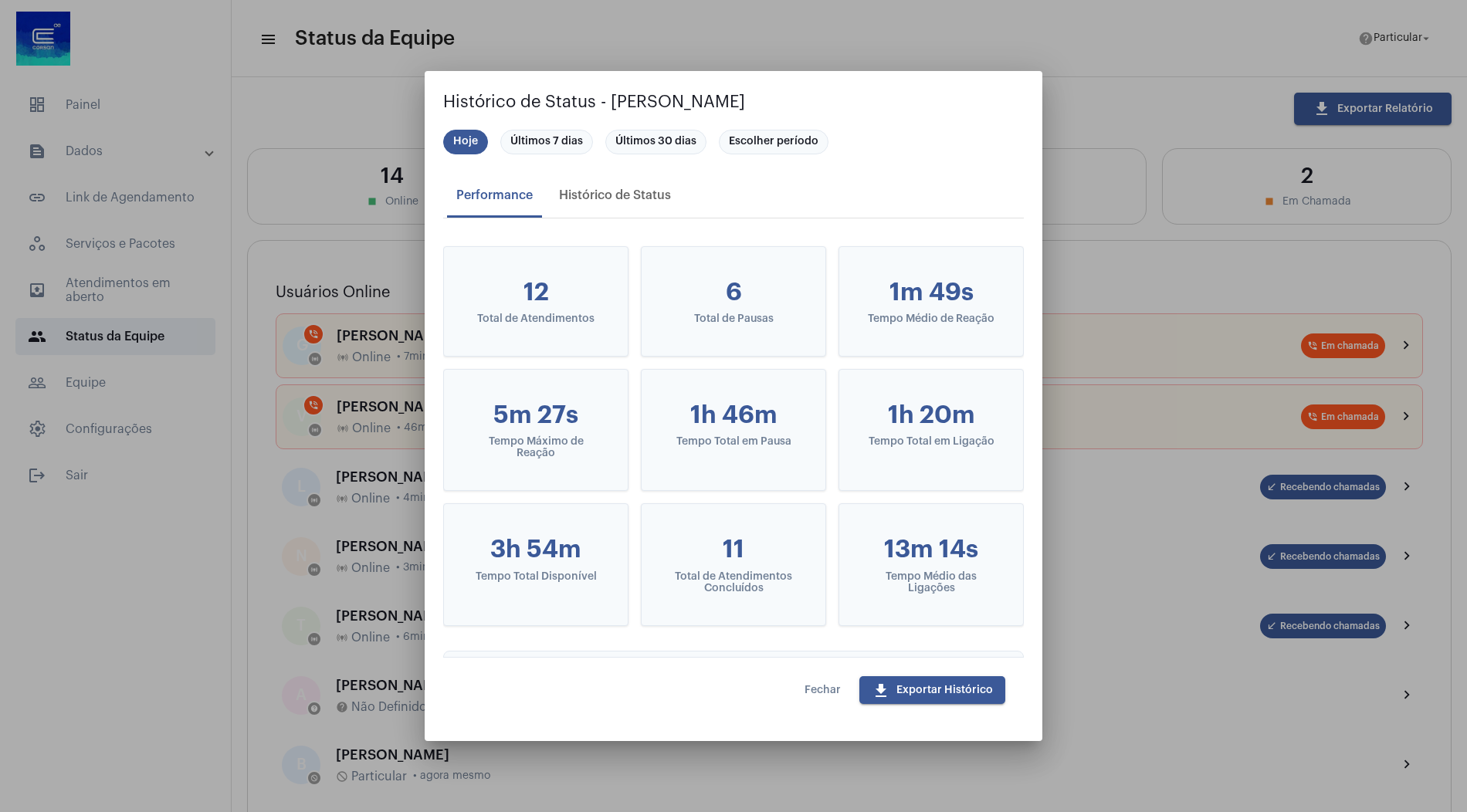
click at [820, 690] on span "Fechar" at bounding box center [822, 690] width 36 height 10
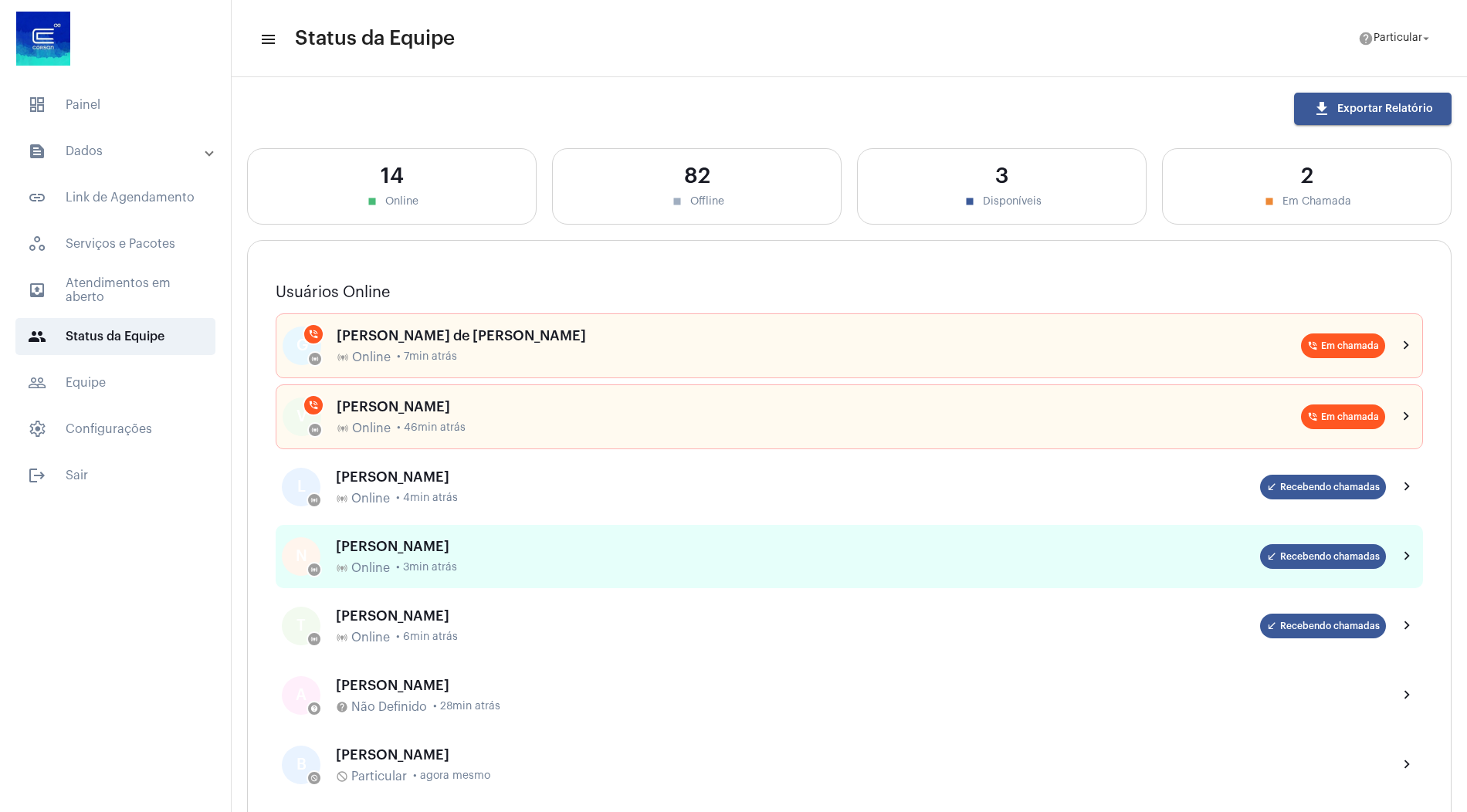
click at [451, 552] on div "NICOLAS ALEXANDRE FERREIRA DA SILVA online_prediction Online • 3min atrás" at bounding box center [797, 557] width 925 height 36
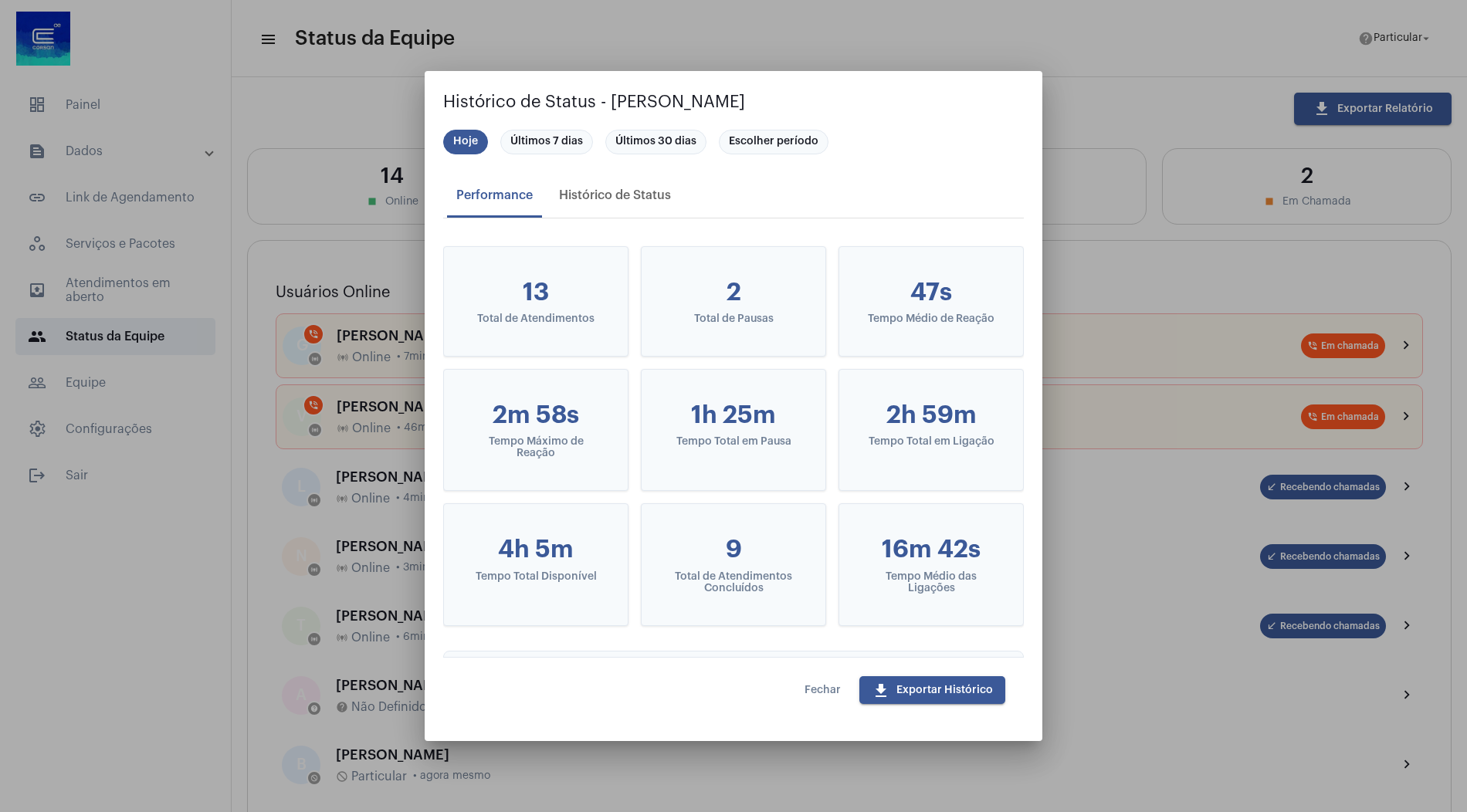
click at [819, 695] on span "Fechar" at bounding box center [822, 690] width 36 height 10
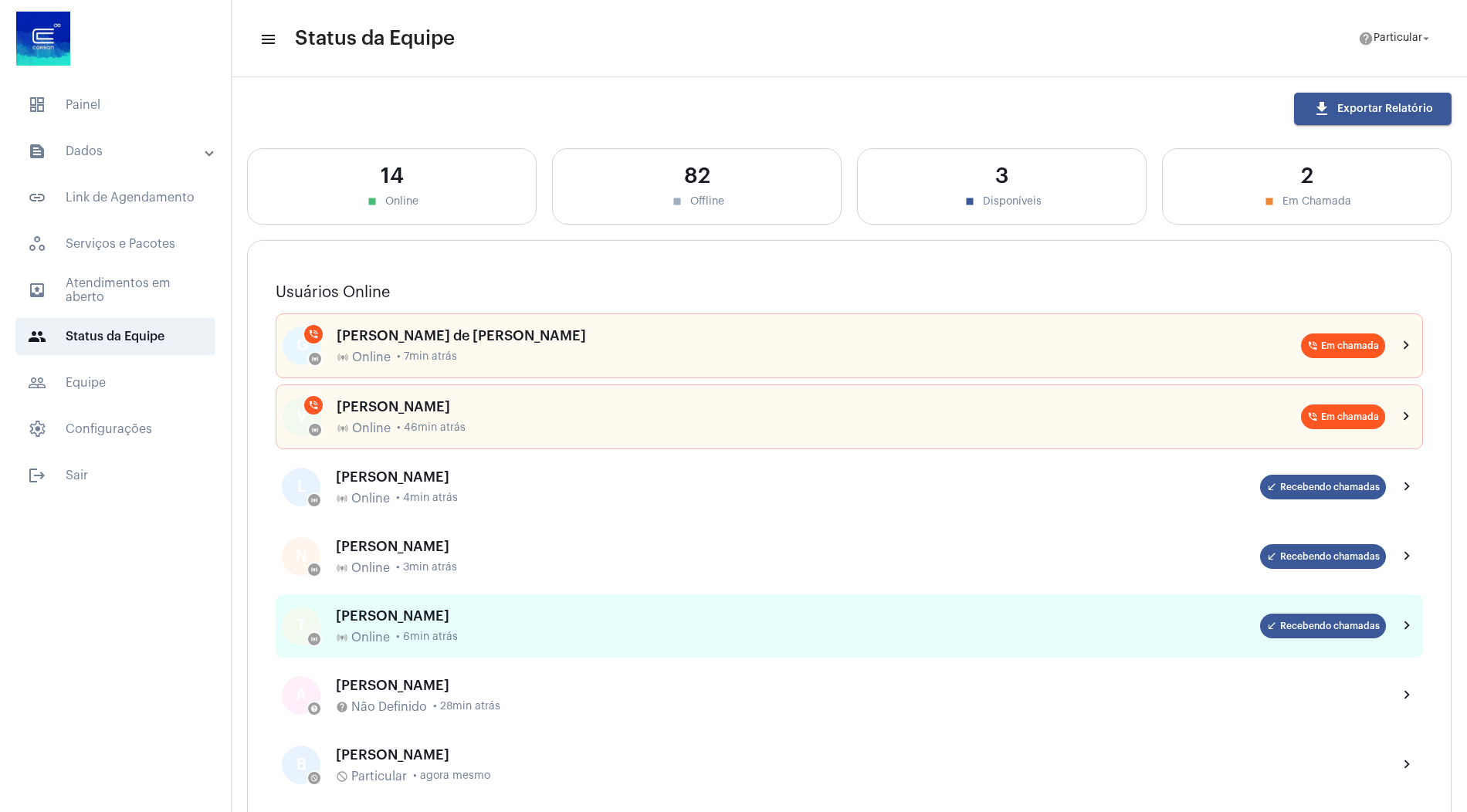
click at [474, 620] on div "[PERSON_NAME]" at bounding box center [797, 616] width 925 height 15
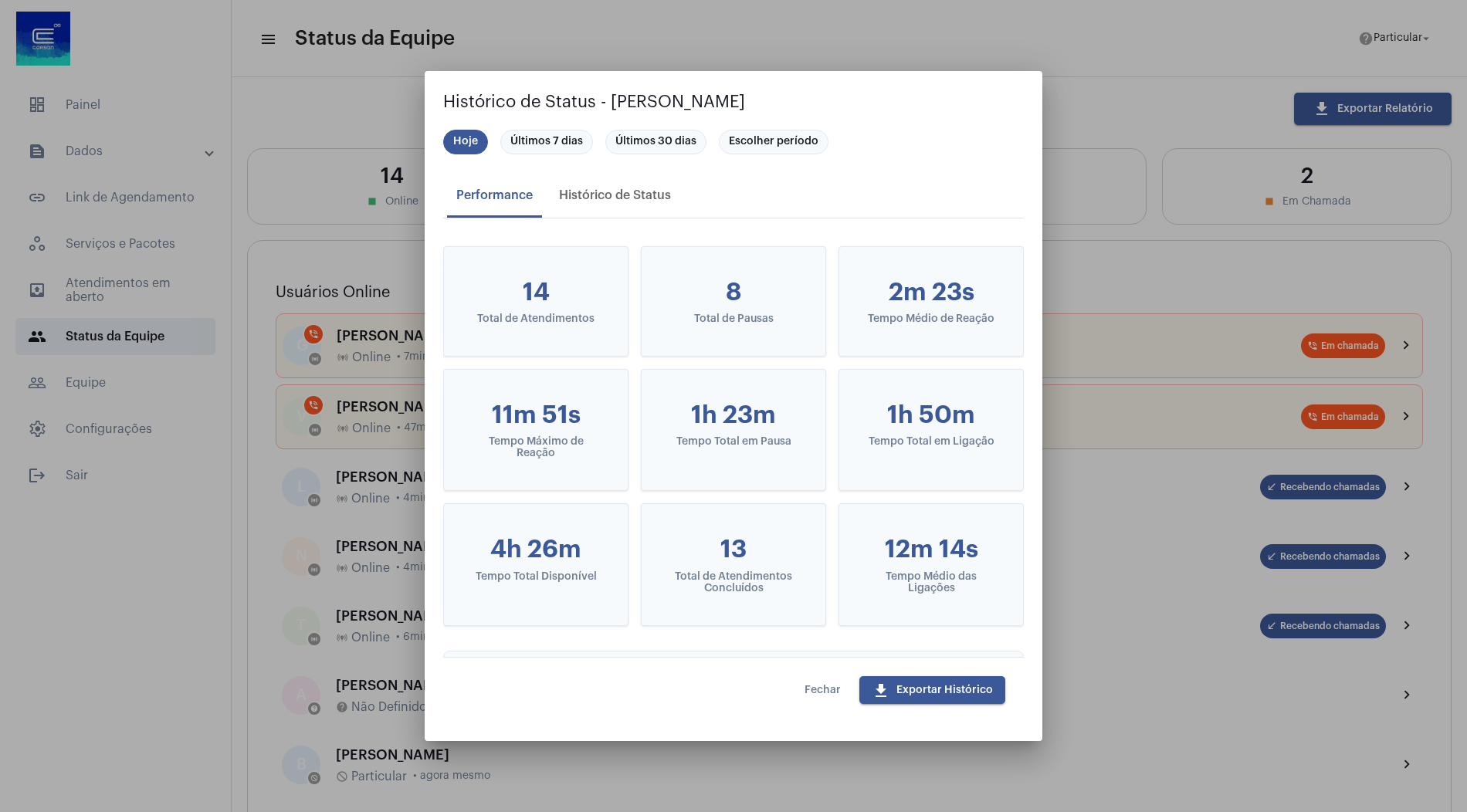
click at [818, 690] on span "Fechar" at bounding box center [822, 690] width 36 height 10
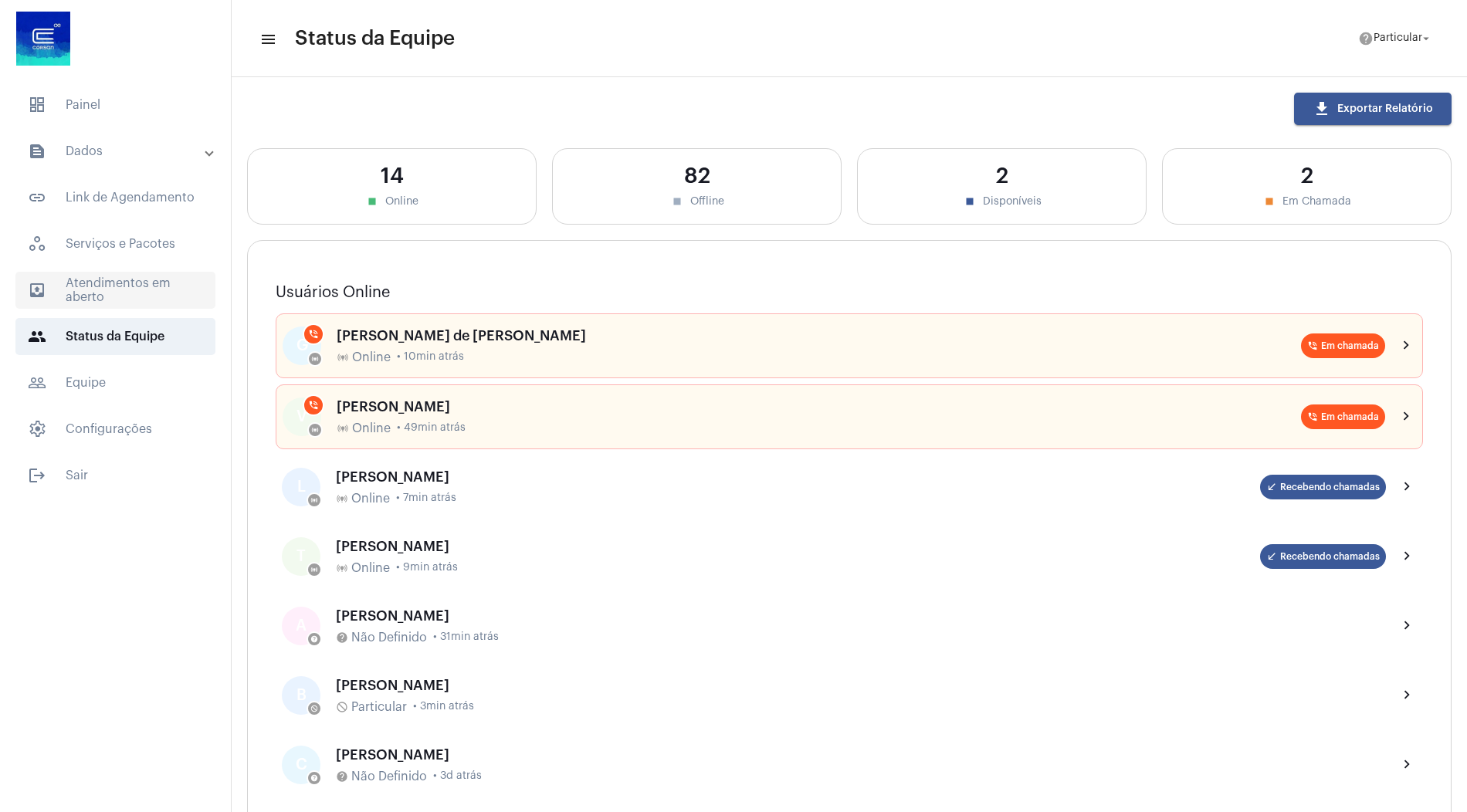
click at [104, 274] on span "outbox_outline Atendimentos em aberto" at bounding box center [115, 291] width 200 height 37
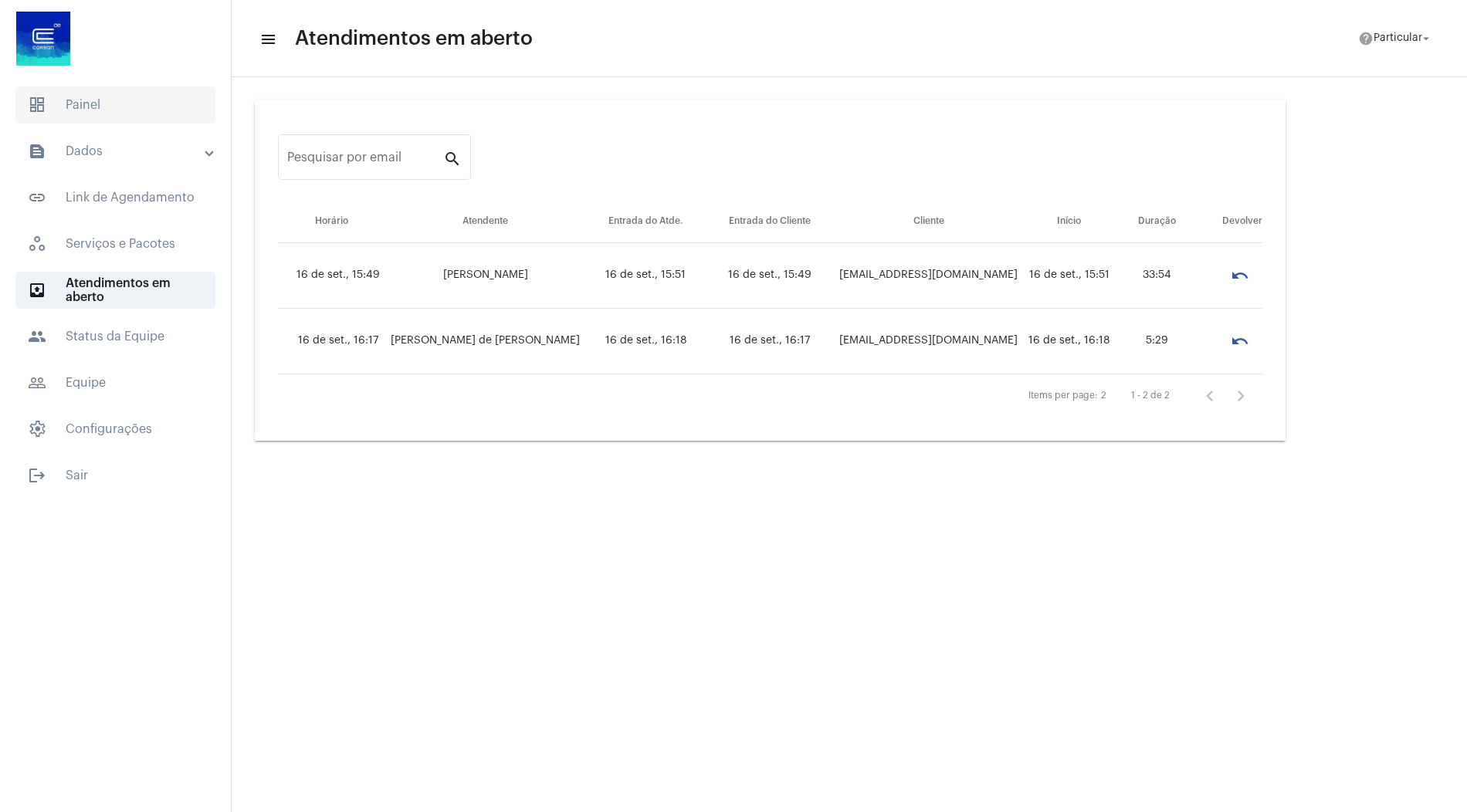
click at [89, 116] on span "dashboard Painel" at bounding box center [115, 105] width 200 height 37
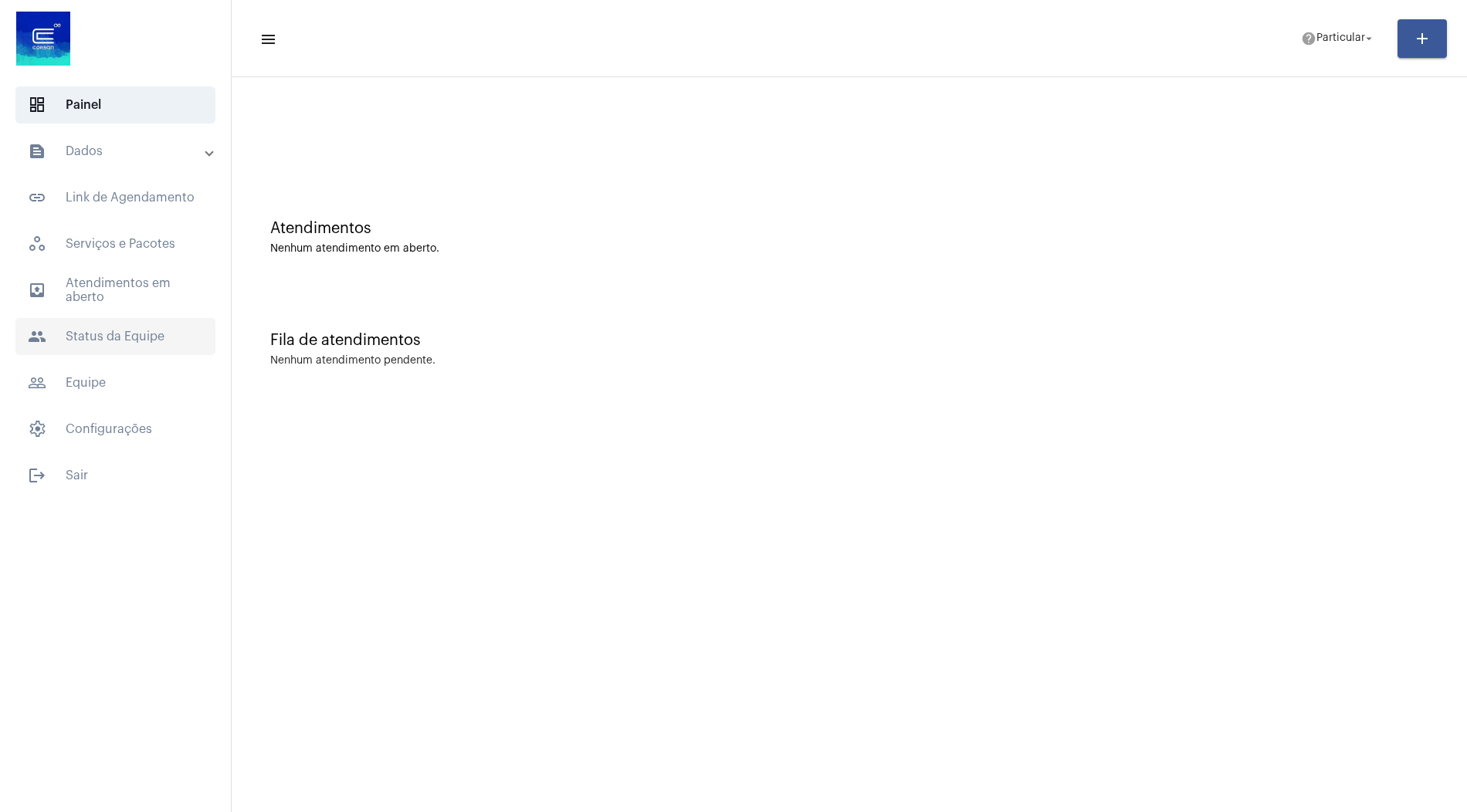
click at [142, 339] on span "people Status da Equipe" at bounding box center [115, 336] width 200 height 37
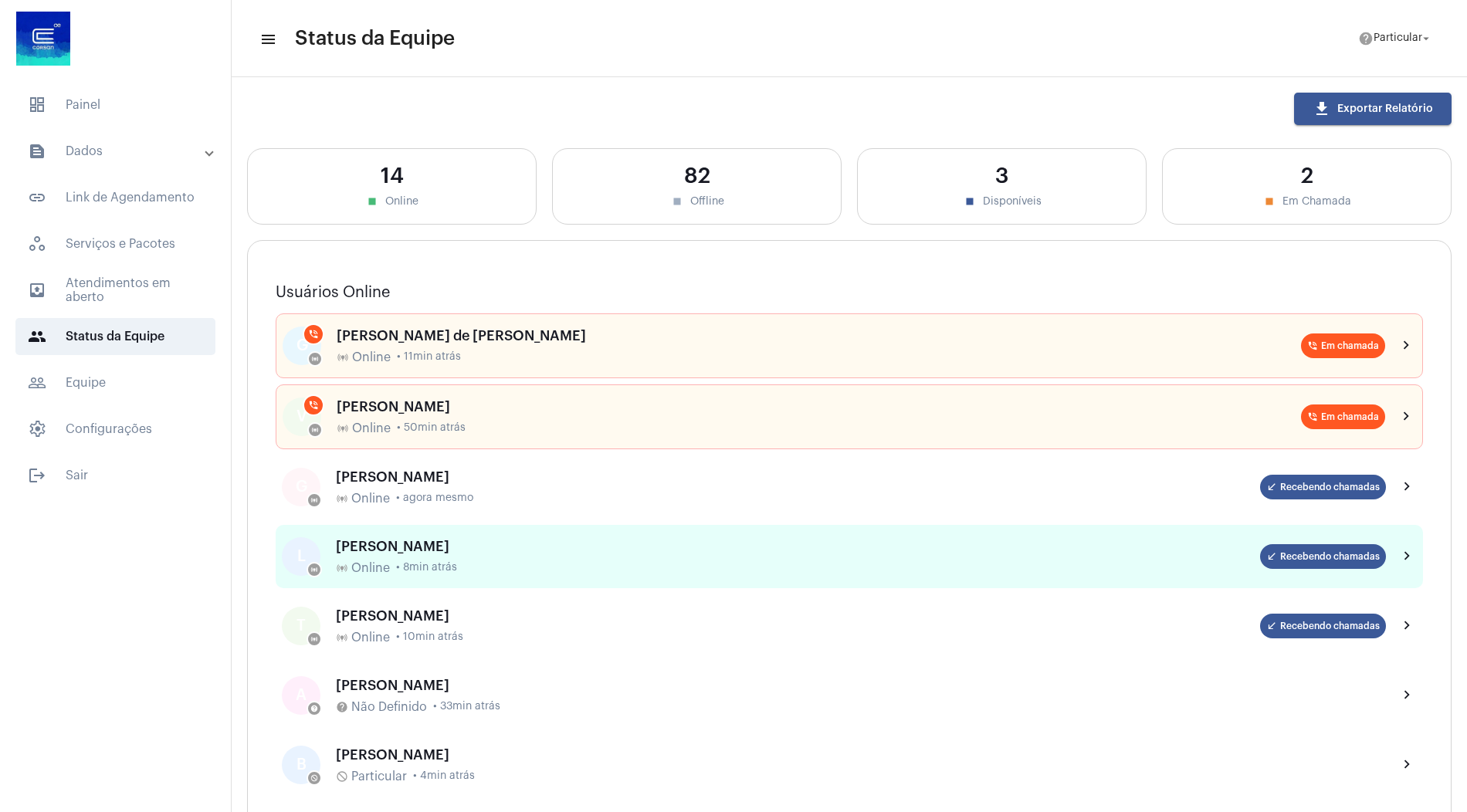
click at [398, 544] on div "[PERSON_NAME]" at bounding box center [797, 546] width 925 height 15
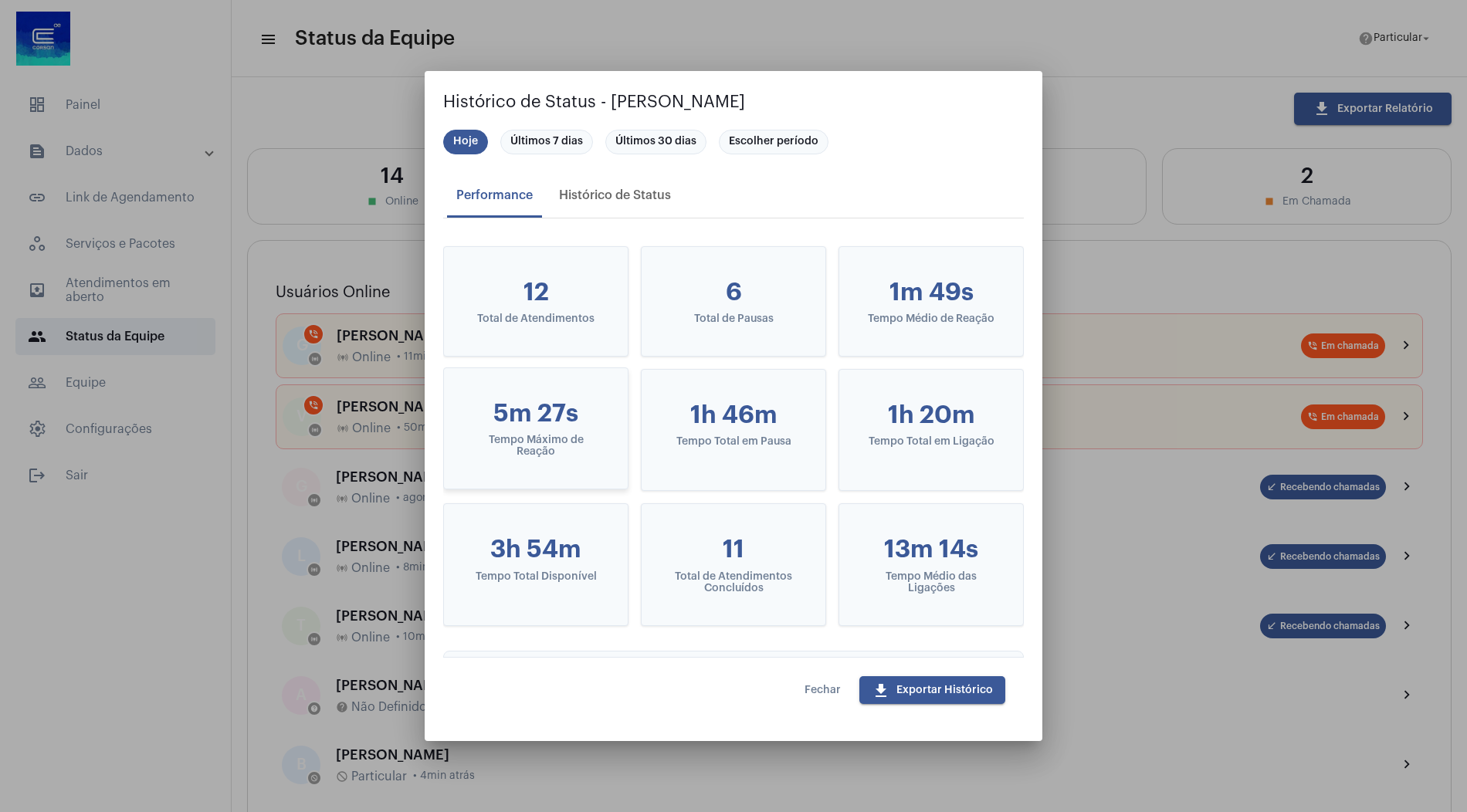
click at [554, 438] on div "Tempo Máximo de Reação" at bounding box center [535, 446] width 134 height 23
click at [612, 191] on div "Histórico de Status" at bounding box center [615, 195] width 112 height 14
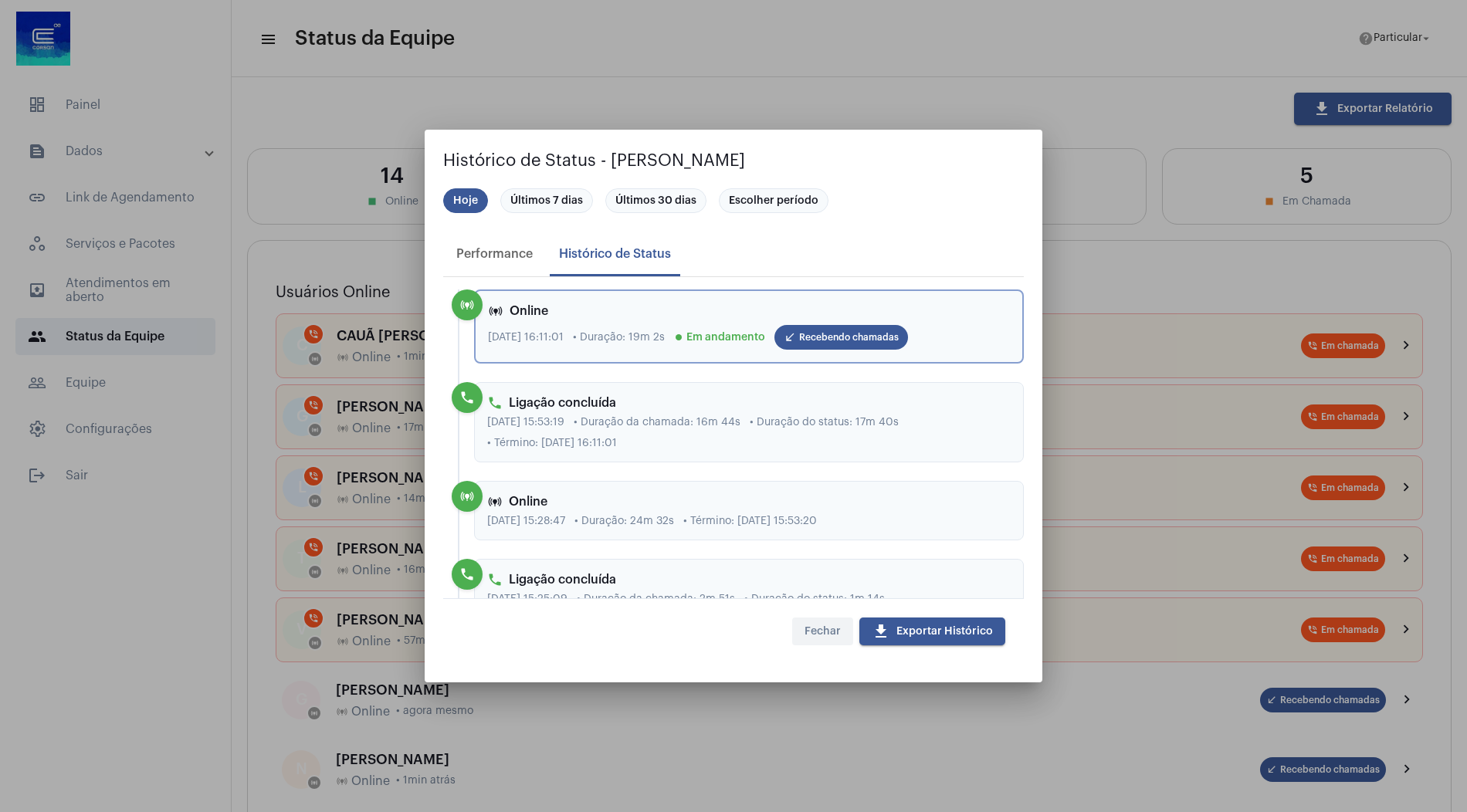
click at [826, 629] on span "Fechar" at bounding box center [822, 631] width 36 height 10
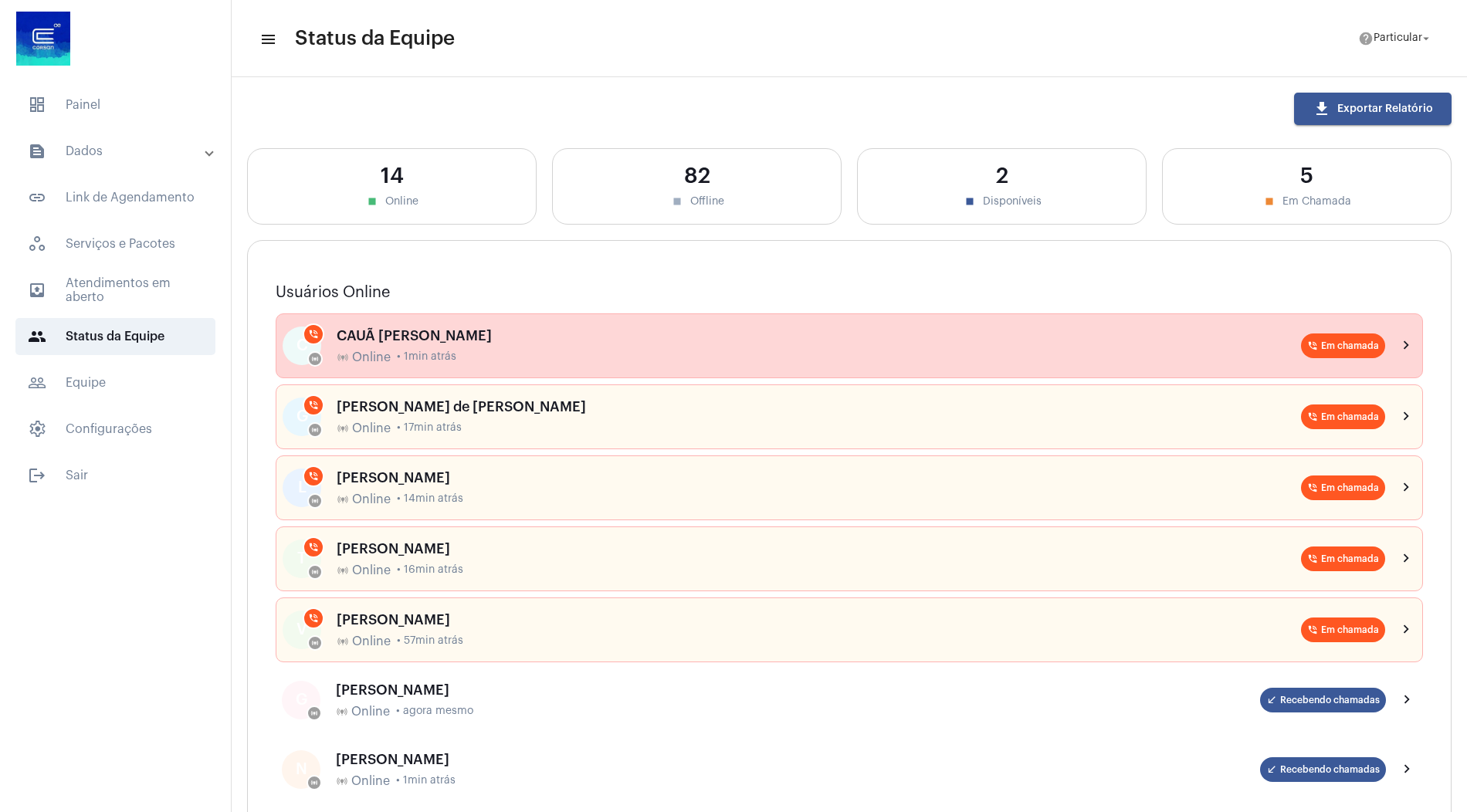
click at [465, 352] on div "online_prediction Online • 1min atrás" at bounding box center [818, 357] width 964 height 14
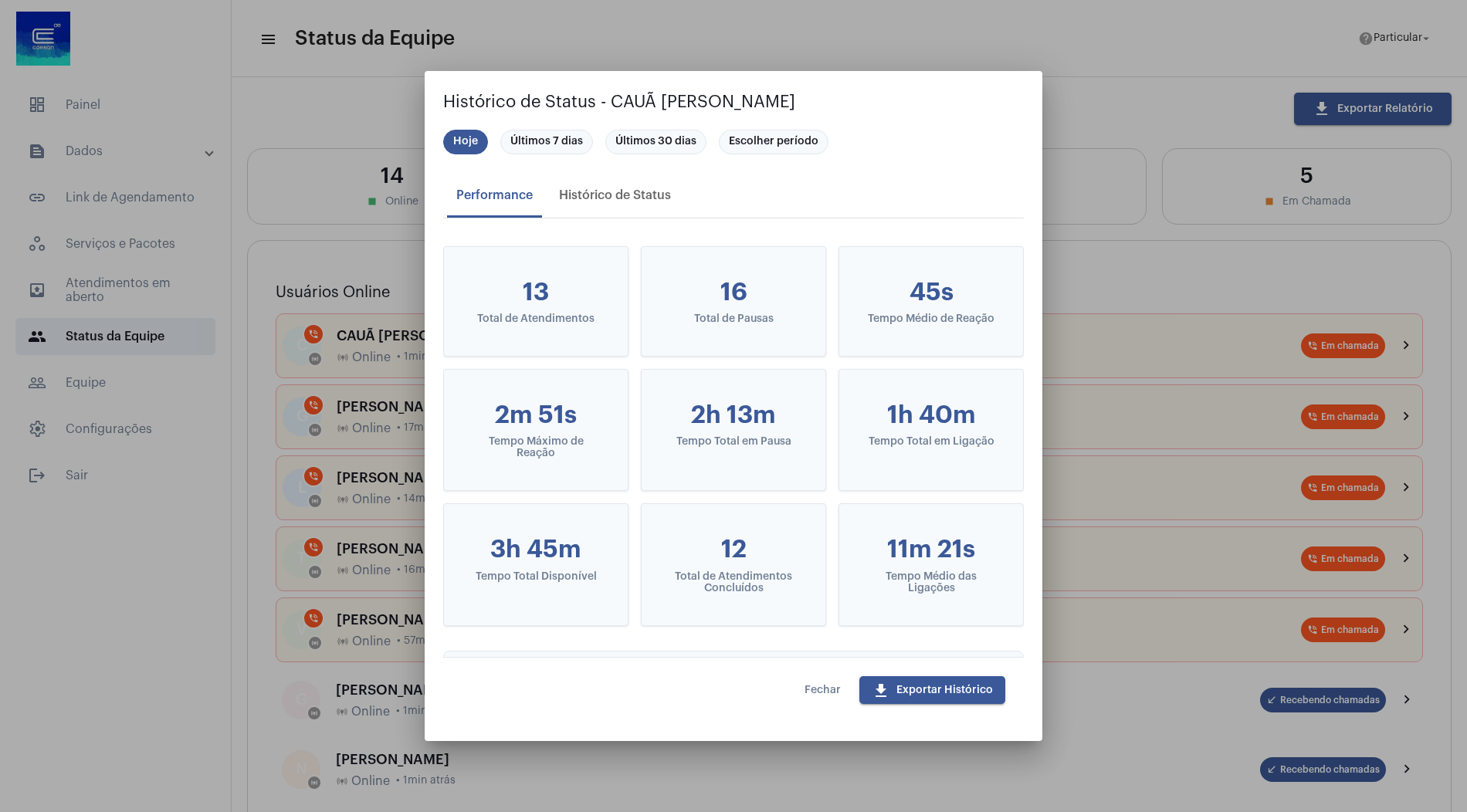
click at [817, 687] on span "Fechar" at bounding box center [822, 690] width 36 height 10
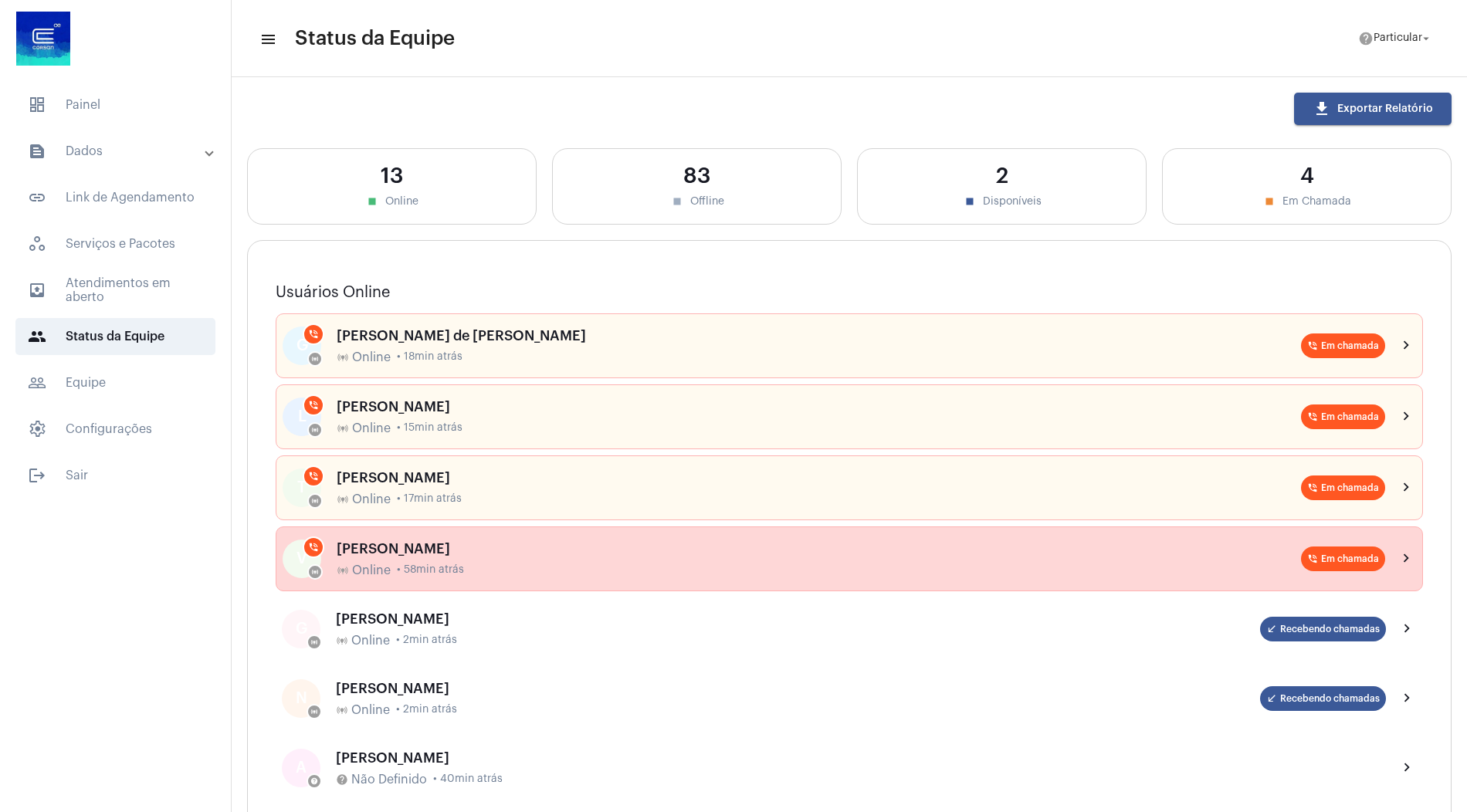
click at [516, 547] on div "[PERSON_NAME]" at bounding box center [818, 549] width 964 height 15
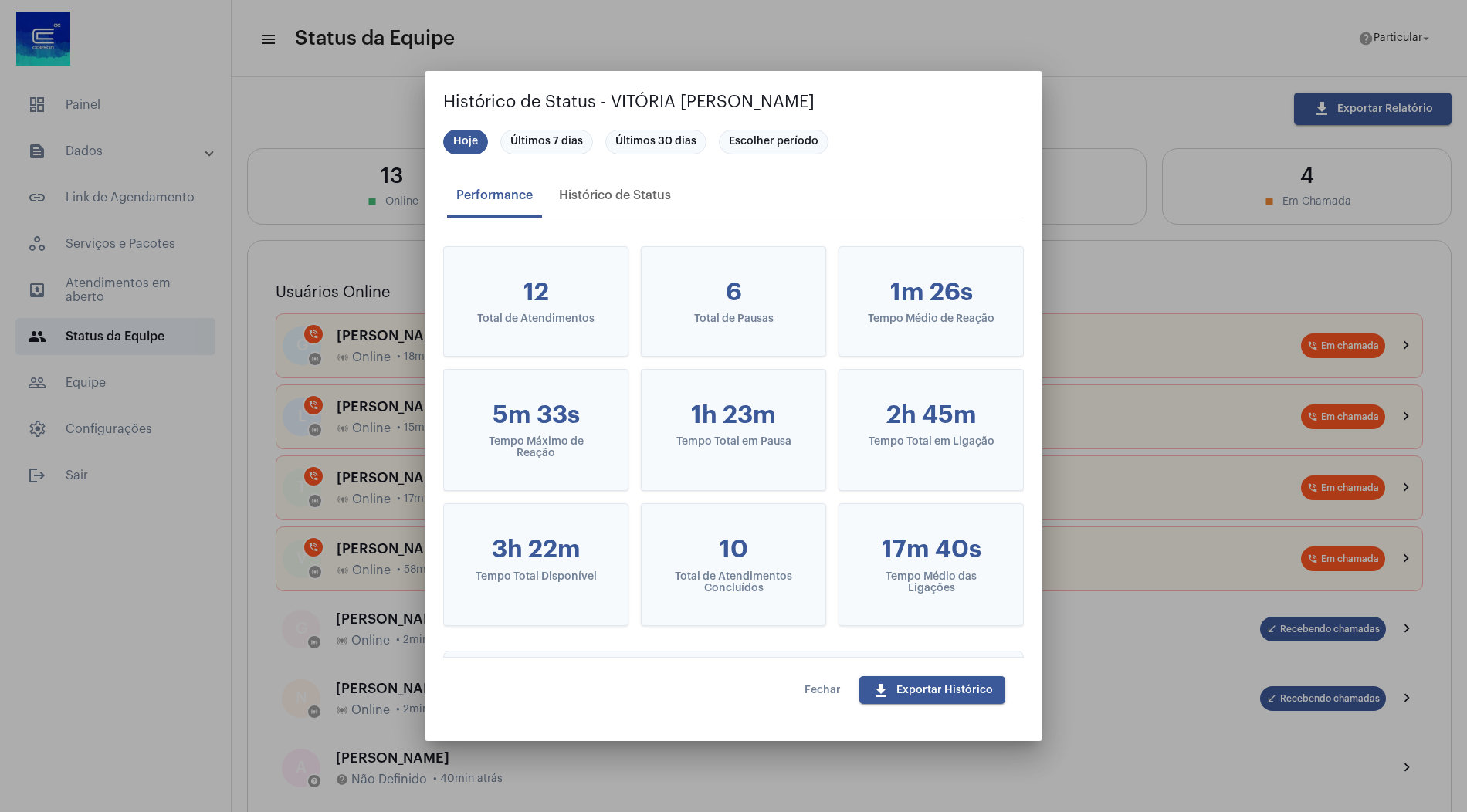
click at [816, 687] on span "Fechar" at bounding box center [822, 690] width 36 height 10
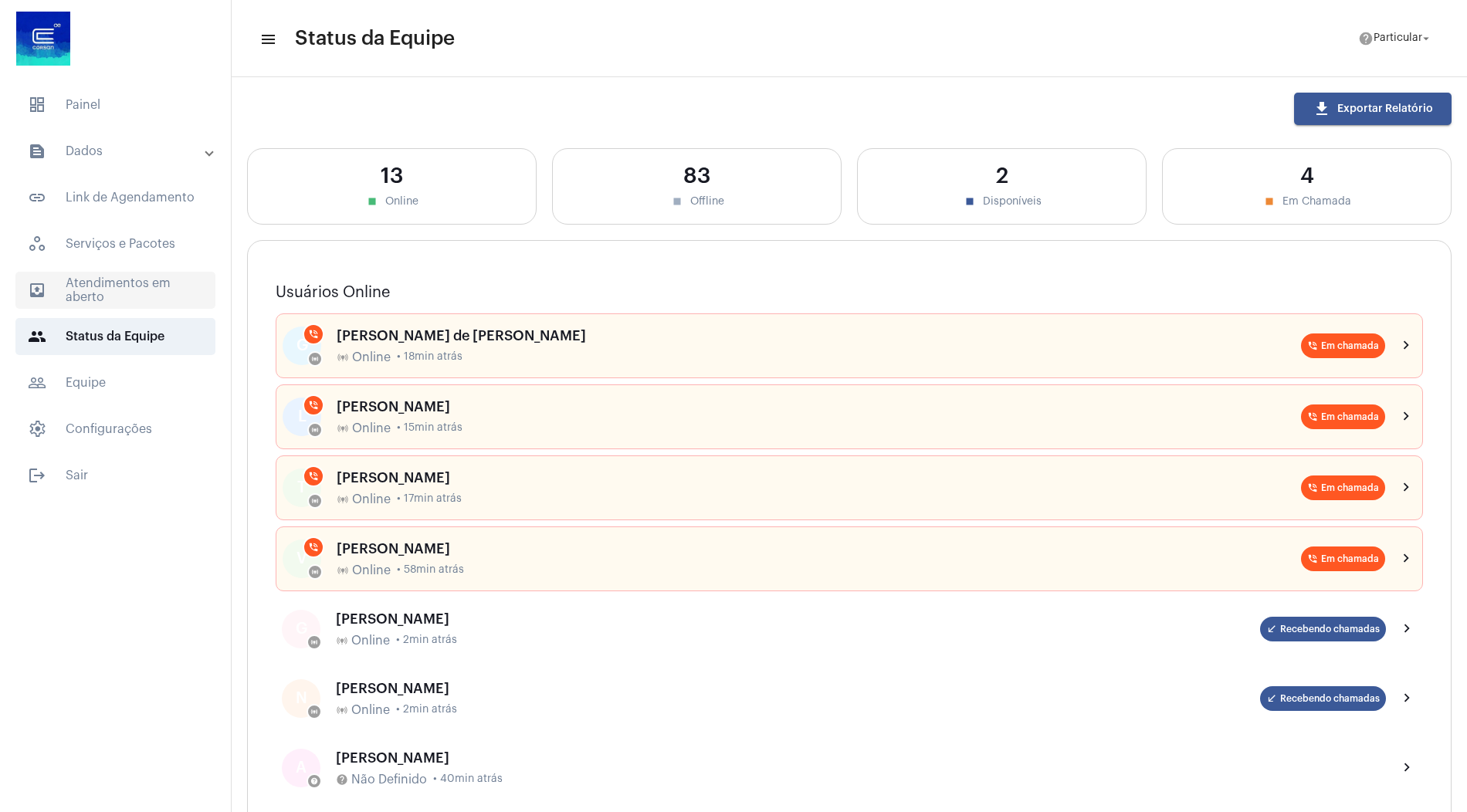
click at [142, 300] on span "outbox_outline Atendimentos em aberto" at bounding box center [115, 291] width 200 height 37
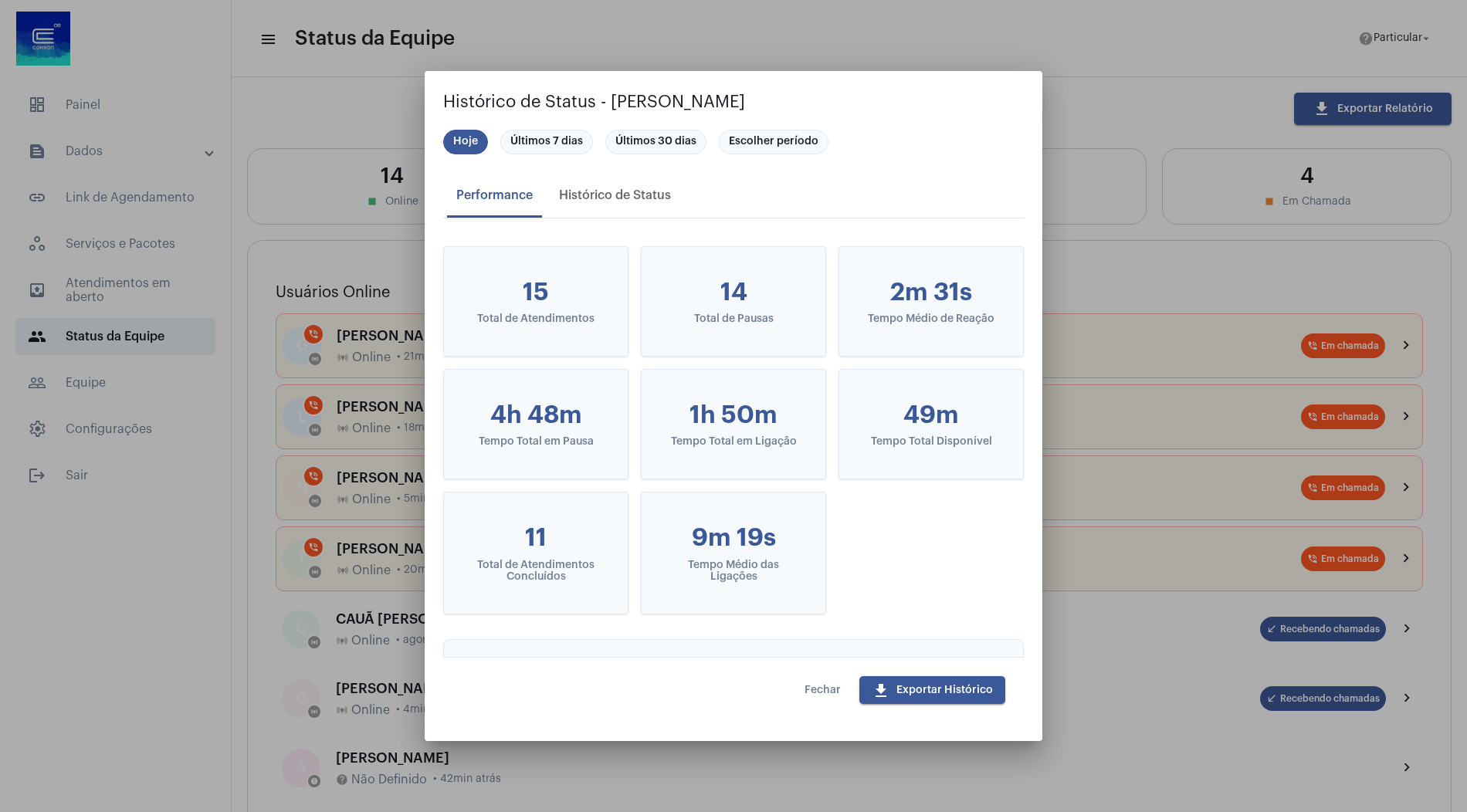
scroll to position [296, 0]
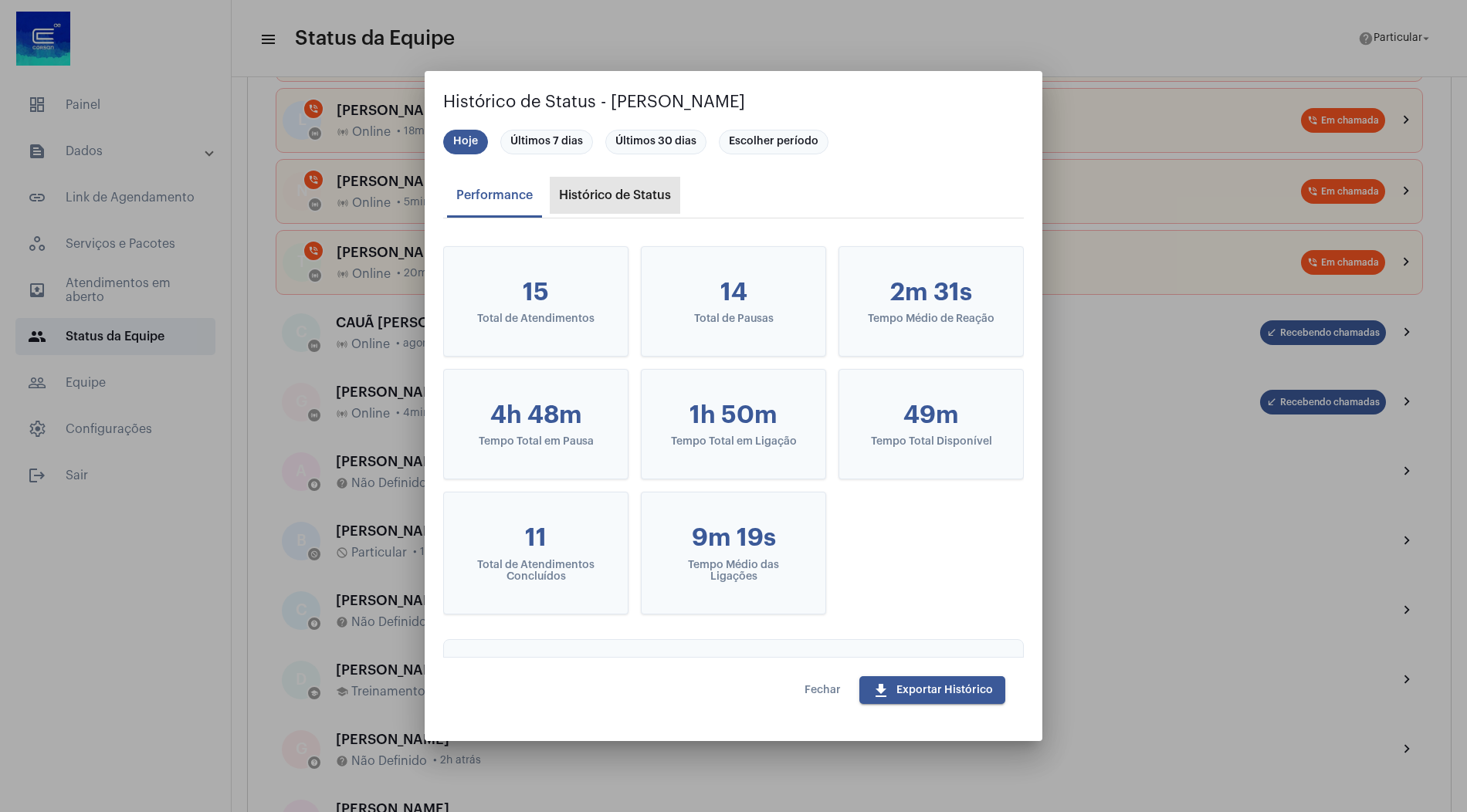
click at [622, 191] on div "Histórico de Status" at bounding box center [615, 195] width 112 height 14
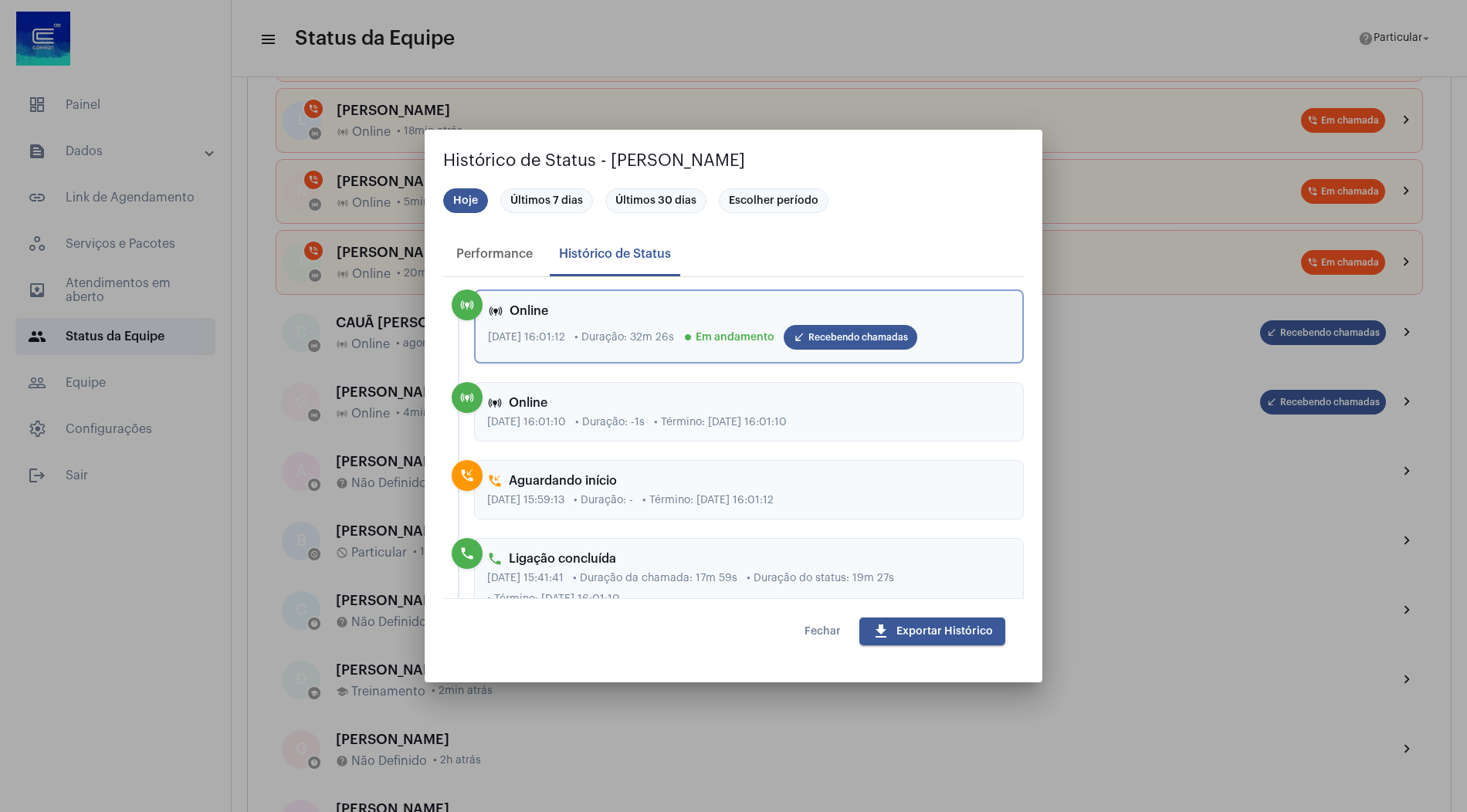
click at [898, 632] on span "download Exportar Histórico" at bounding box center [932, 631] width 122 height 10
click at [561, 197] on mat-chip "Últimos 7 dias" at bounding box center [546, 200] width 93 height 25
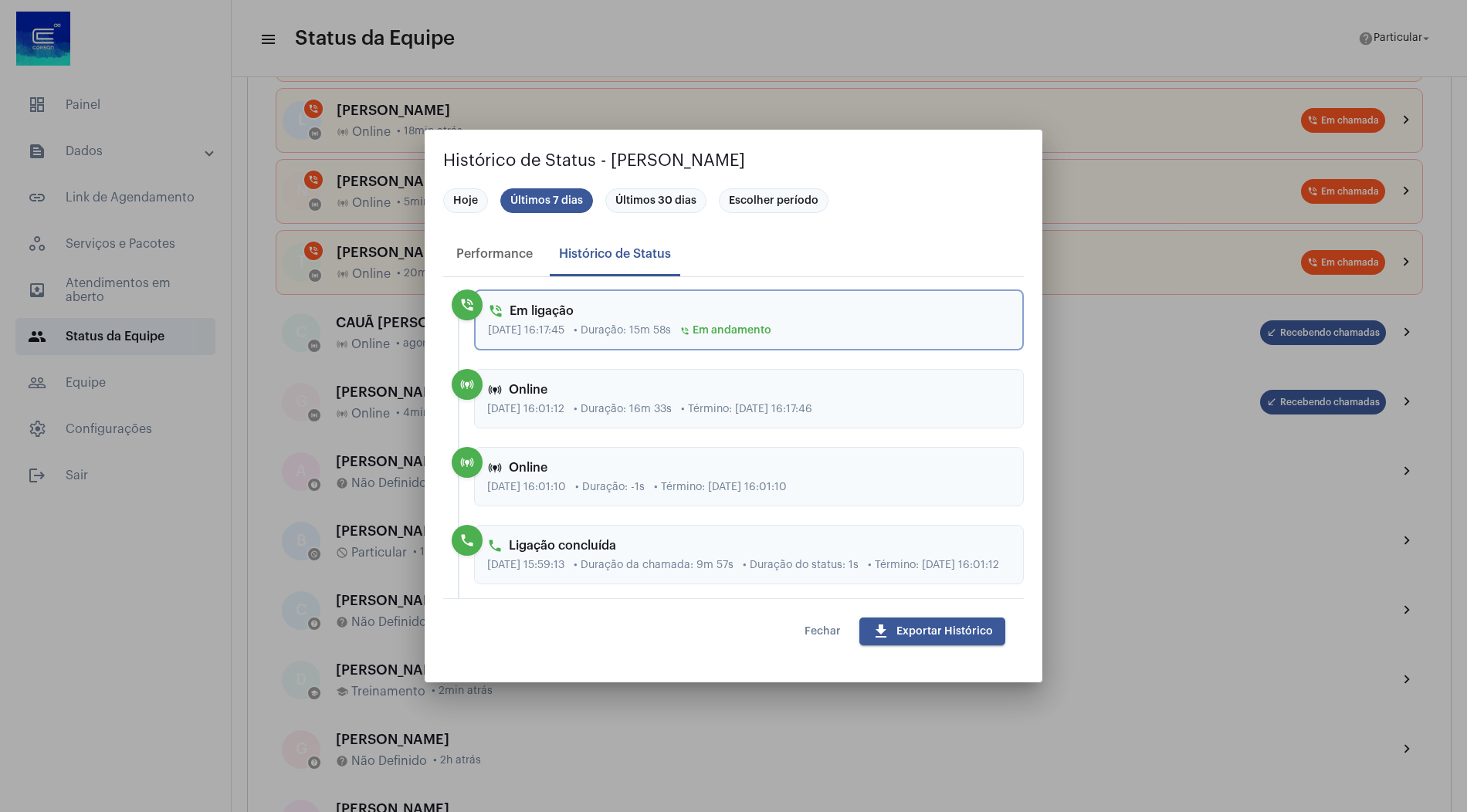
click at [916, 637] on button "download Exportar Histórico" at bounding box center [932, 632] width 146 height 28
click at [757, 202] on mat-chip "Escolher período" at bounding box center [773, 200] width 109 height 25
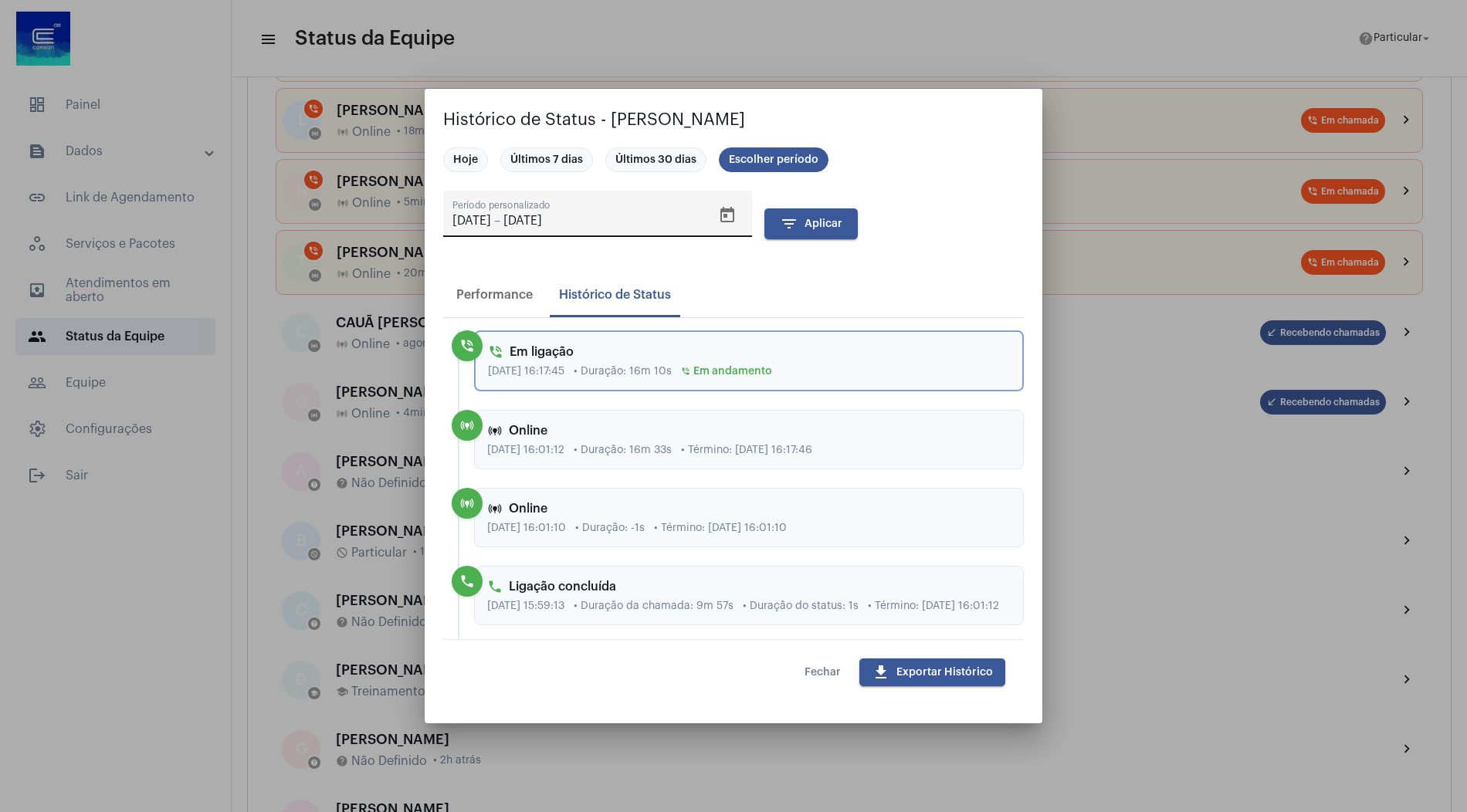
click at [730, 215] on icon "Open calendar" at bounding box center [727, 215] width 19 height 19
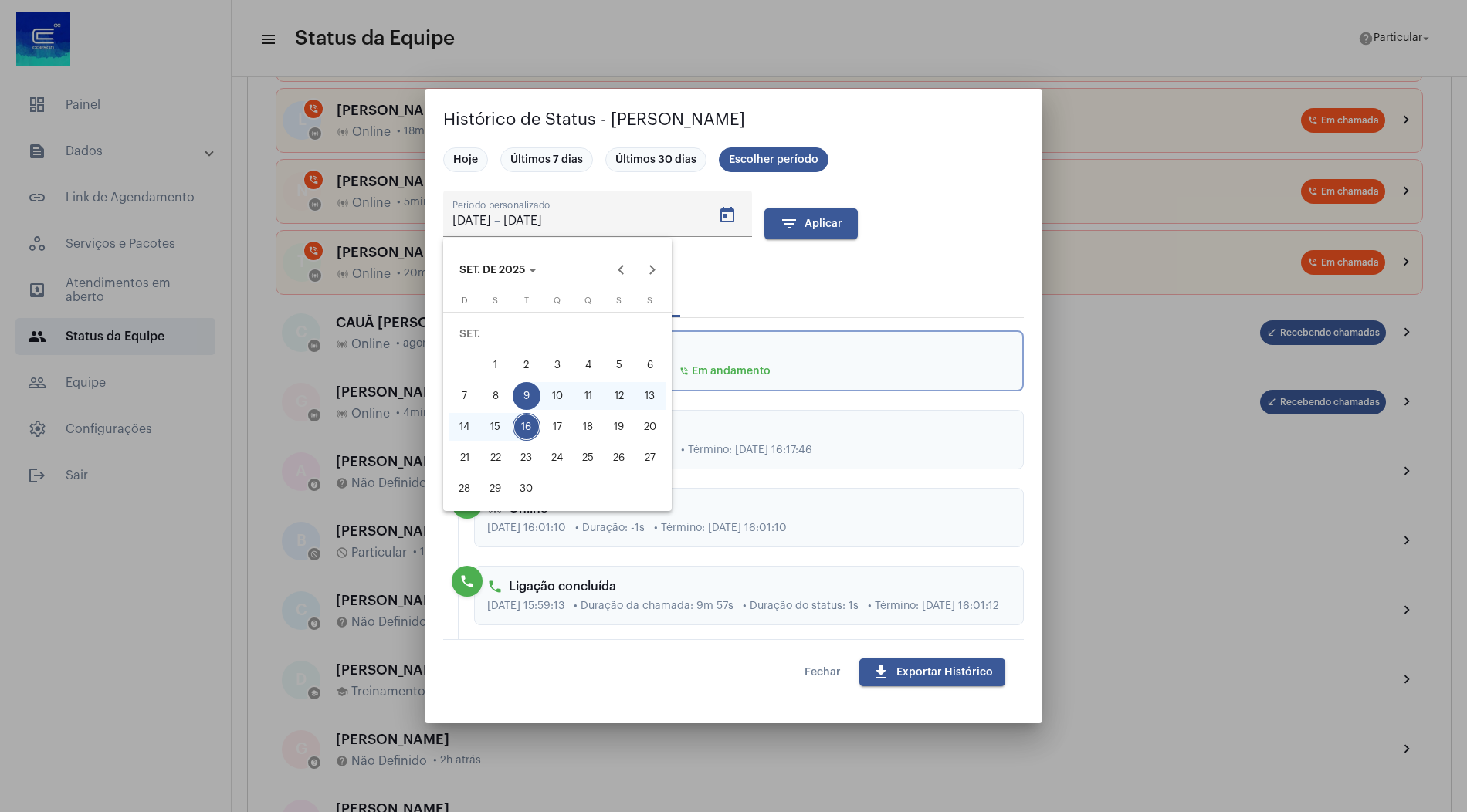
click at [497, 435] on div "15" at bounding box center [496, 427] width 28 height 28
type input "15/09/2025"
click at [497, 435] on div "15" at bounding box center [496, 427] width 28 height 28
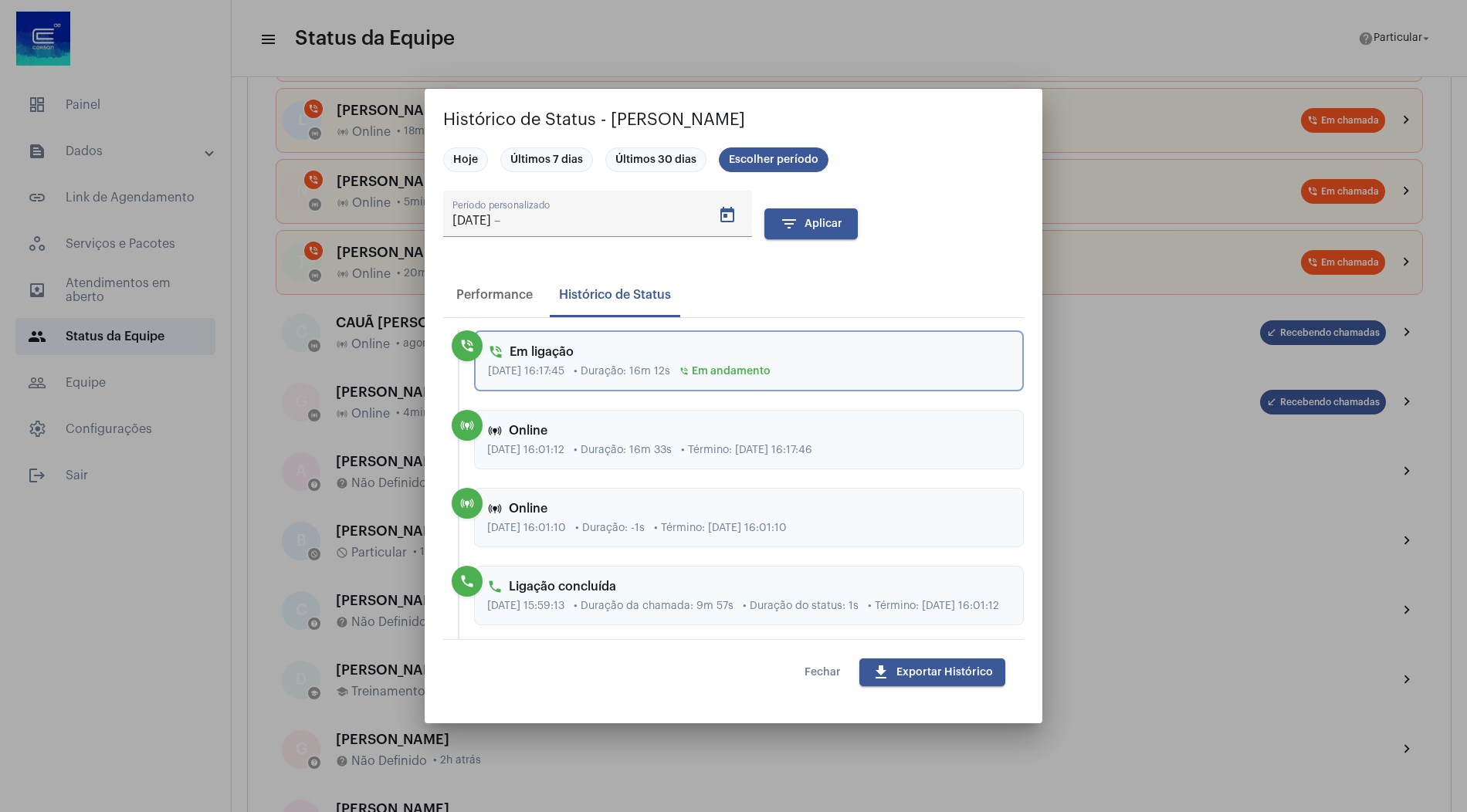
type input "15/09/2025"
click at [833, 236] on button "filter_list Aplicar" at bounding box center [811, 224] width 93 height 31
click at [916, 674] on span "download Exportar Histórico" at bounding box center [932, 672] width 122 height 10
click at [898, 243] on form "15/09/2025 15/09/2025 – 15/09/2025 Período personalizado filter_list Aplicar" at bounding box center [734, 222] width 581 height 64
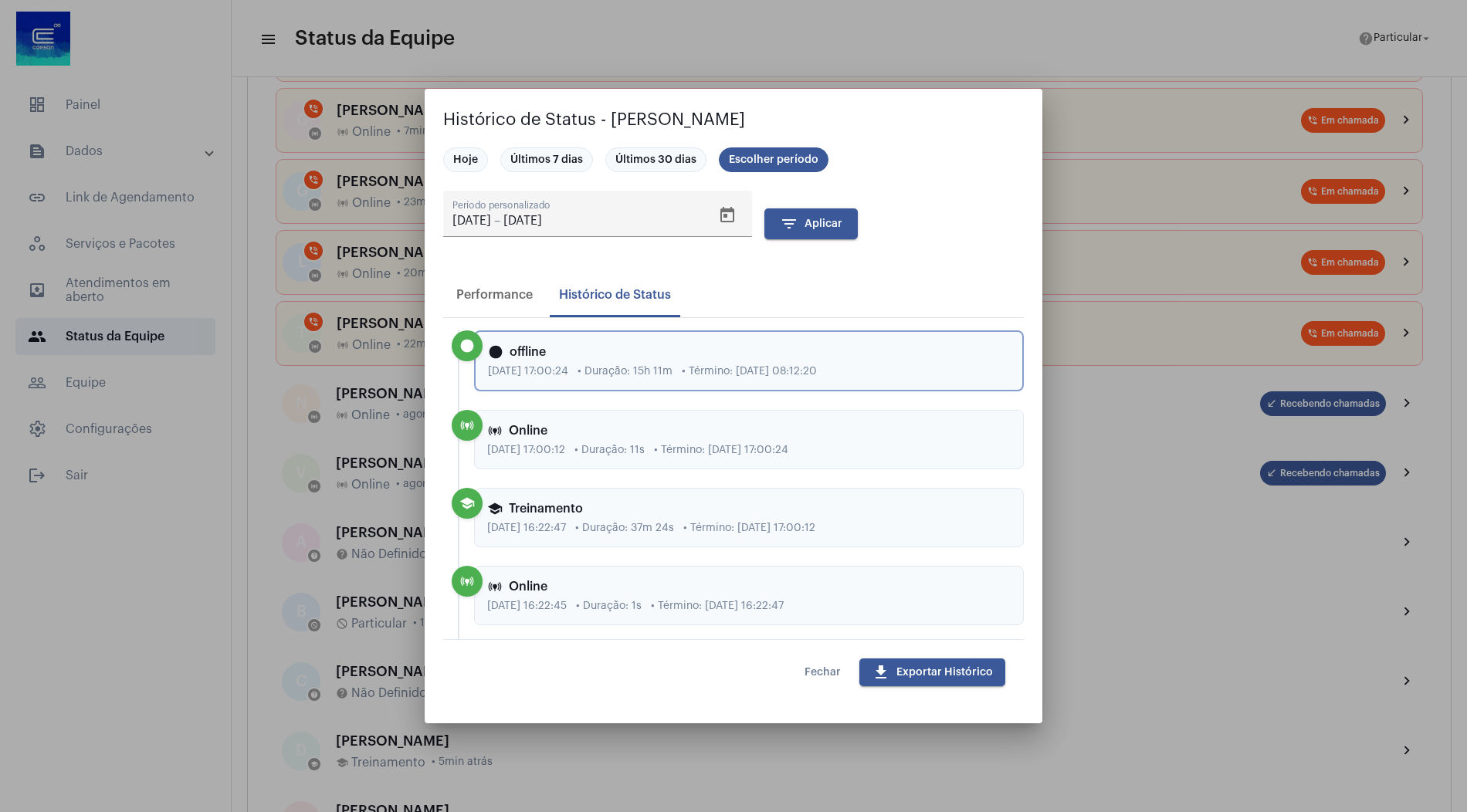
click at [816, 681] on button "Fechar" at bounding box center [822, 672] width 61 height 28
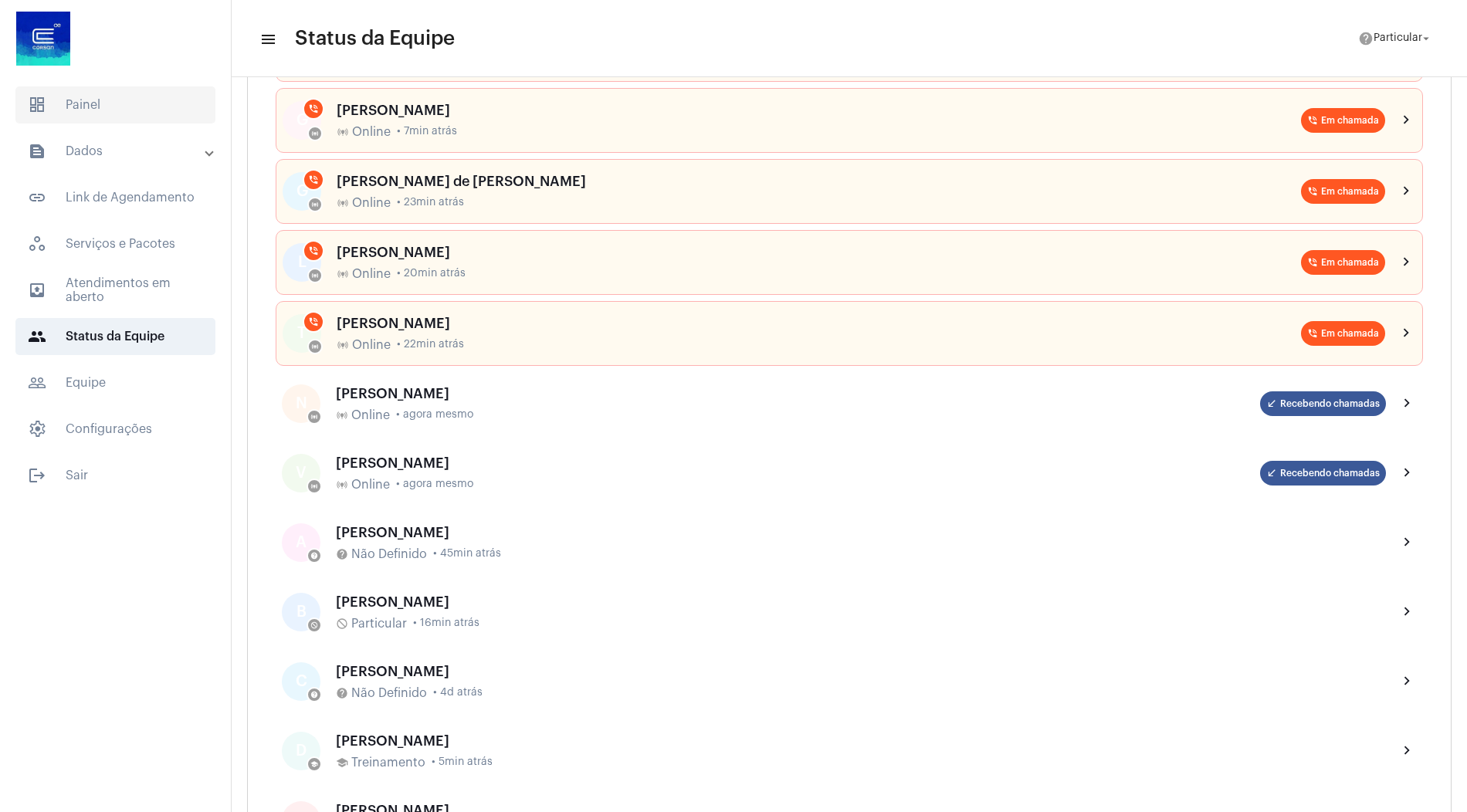
click at [134, 101] on span "dashboard Painel" at bounding box center [115, 105] width 200 height 37
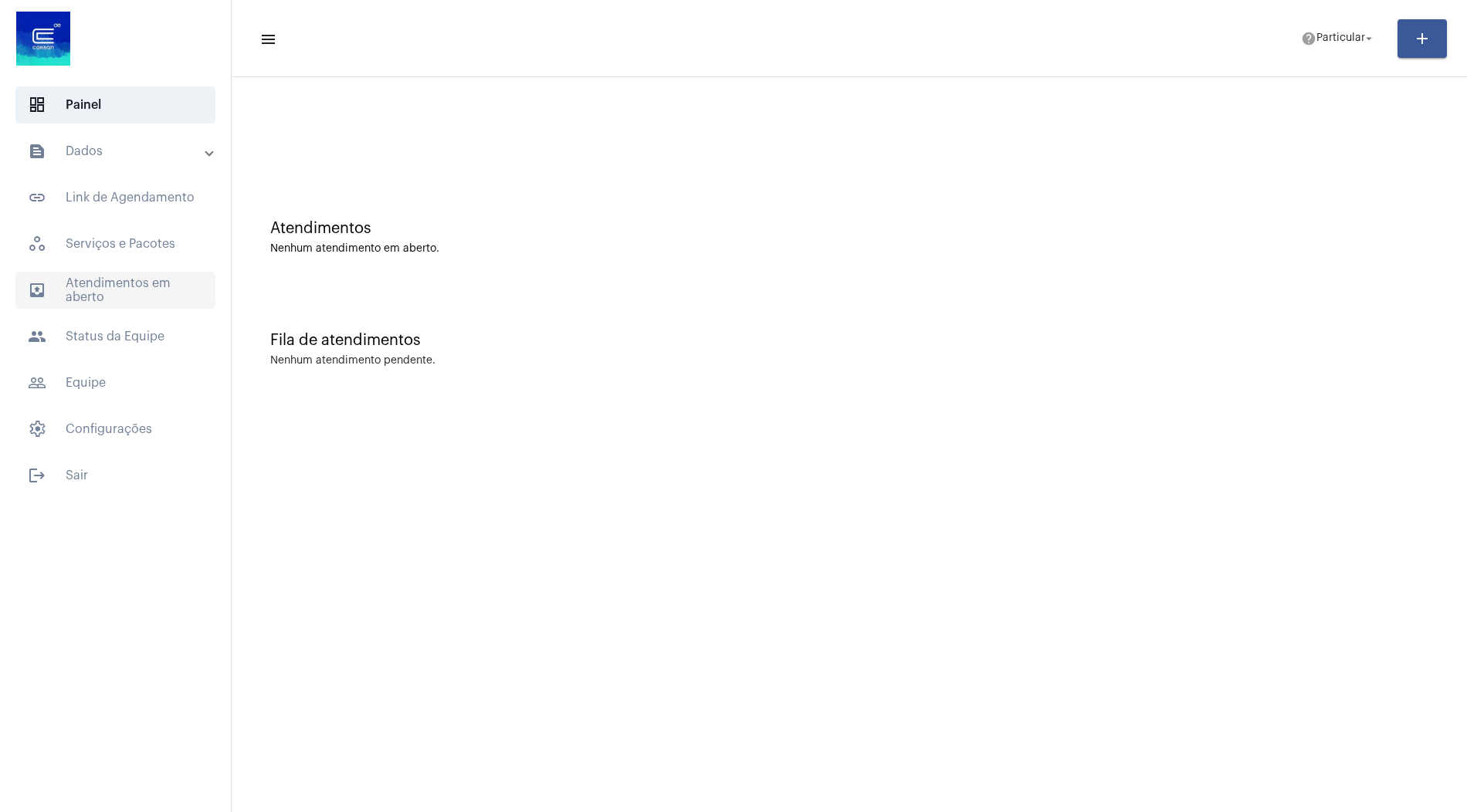
click at [101, 295] on span "outbox_outline Atendimentos em aberto" at bounding box center [115, 291] width 200 height 37
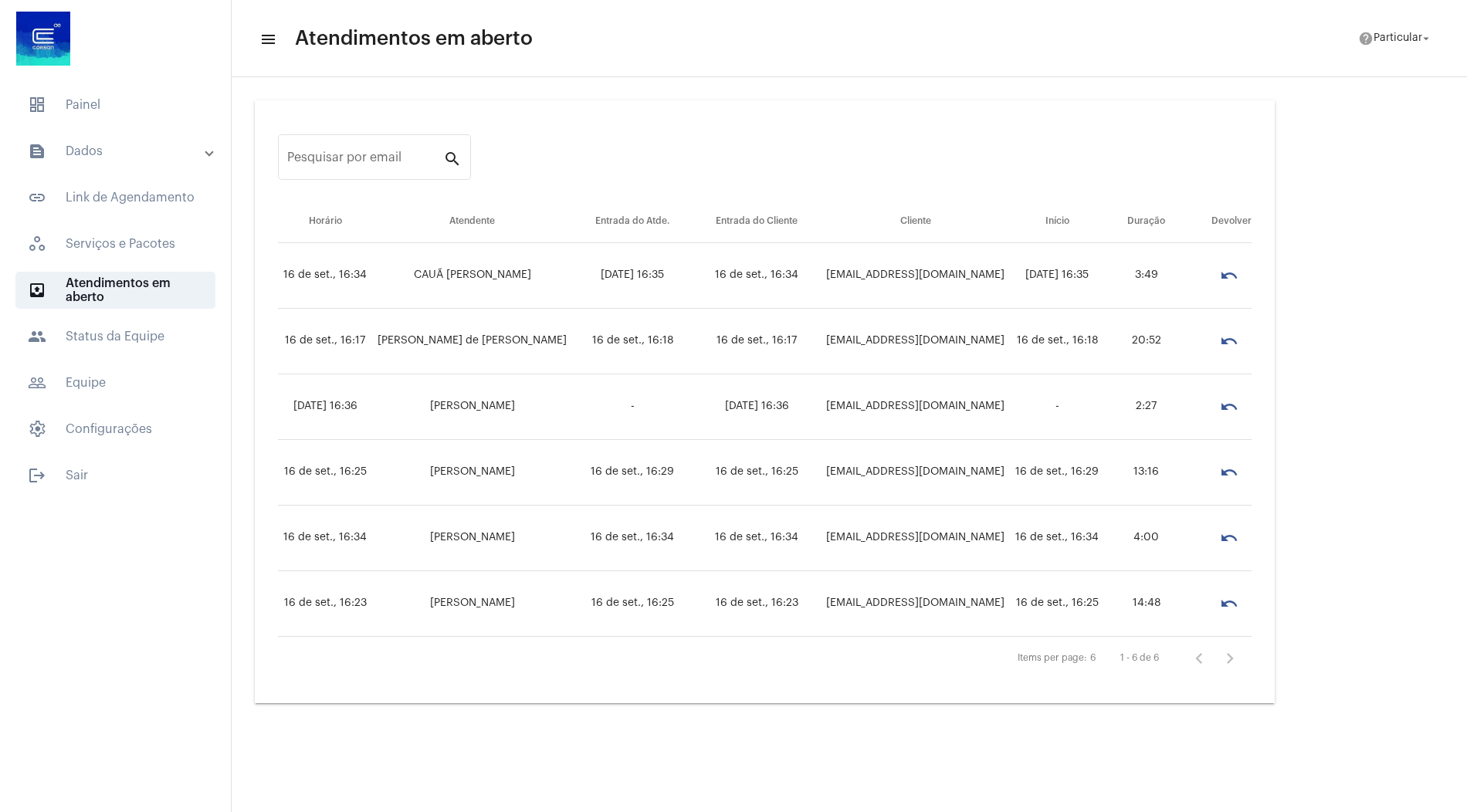
click at [98, 161] on mat-expansion-panel-header "text_snippet_outlined Dados" at bounding box center [120, 151] width 221 height 37
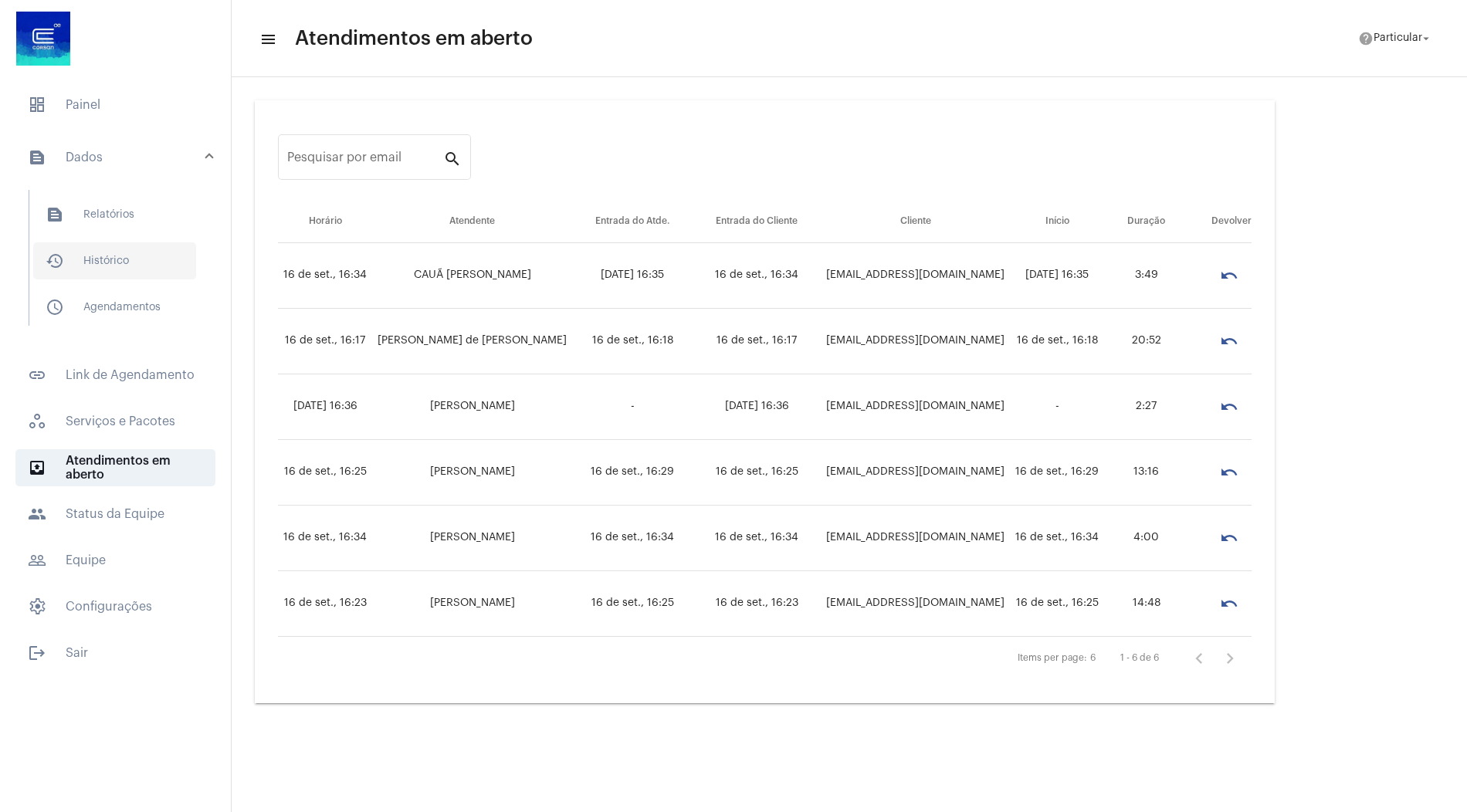
click at [104, 258] on span "history_outlined Histórico" at bounding box center [114, 261] width 163 height 37
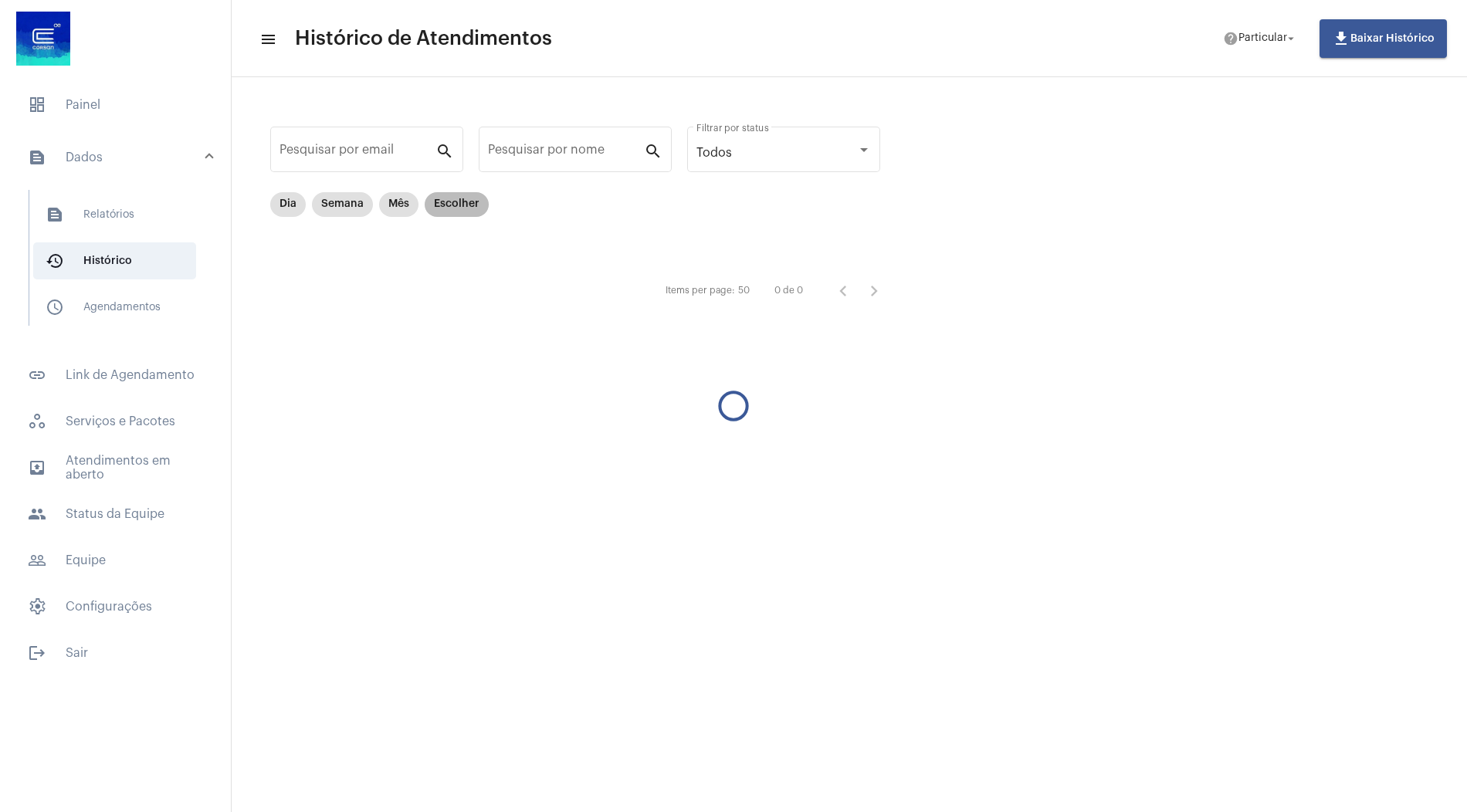
click at [467, 206] on mat-chip "Escolher" at bounding box center [457, 204] width 64 height 25
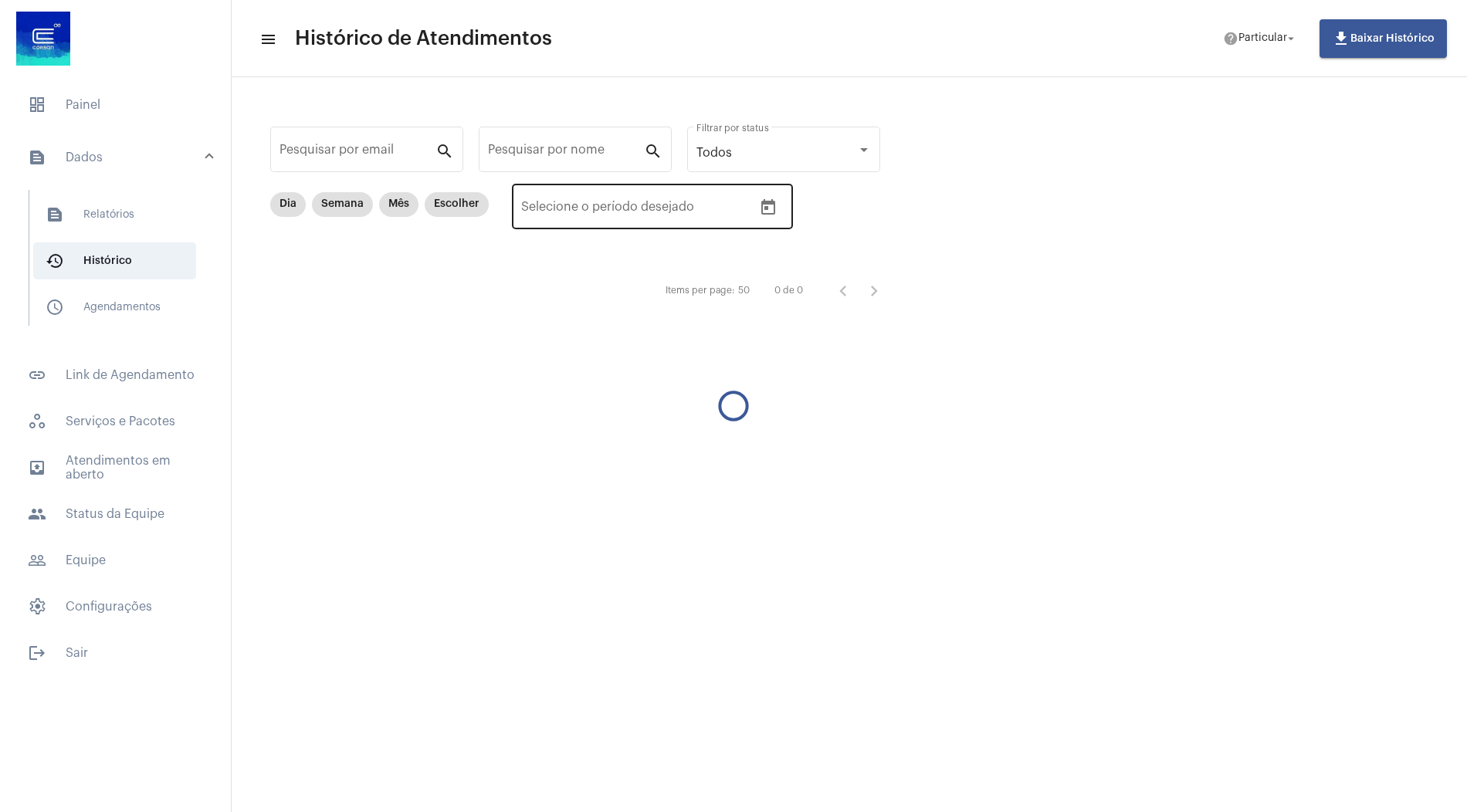
click at [772, 206] on button "Open calendar" at bounding box center [768, 208] width 31 height 31
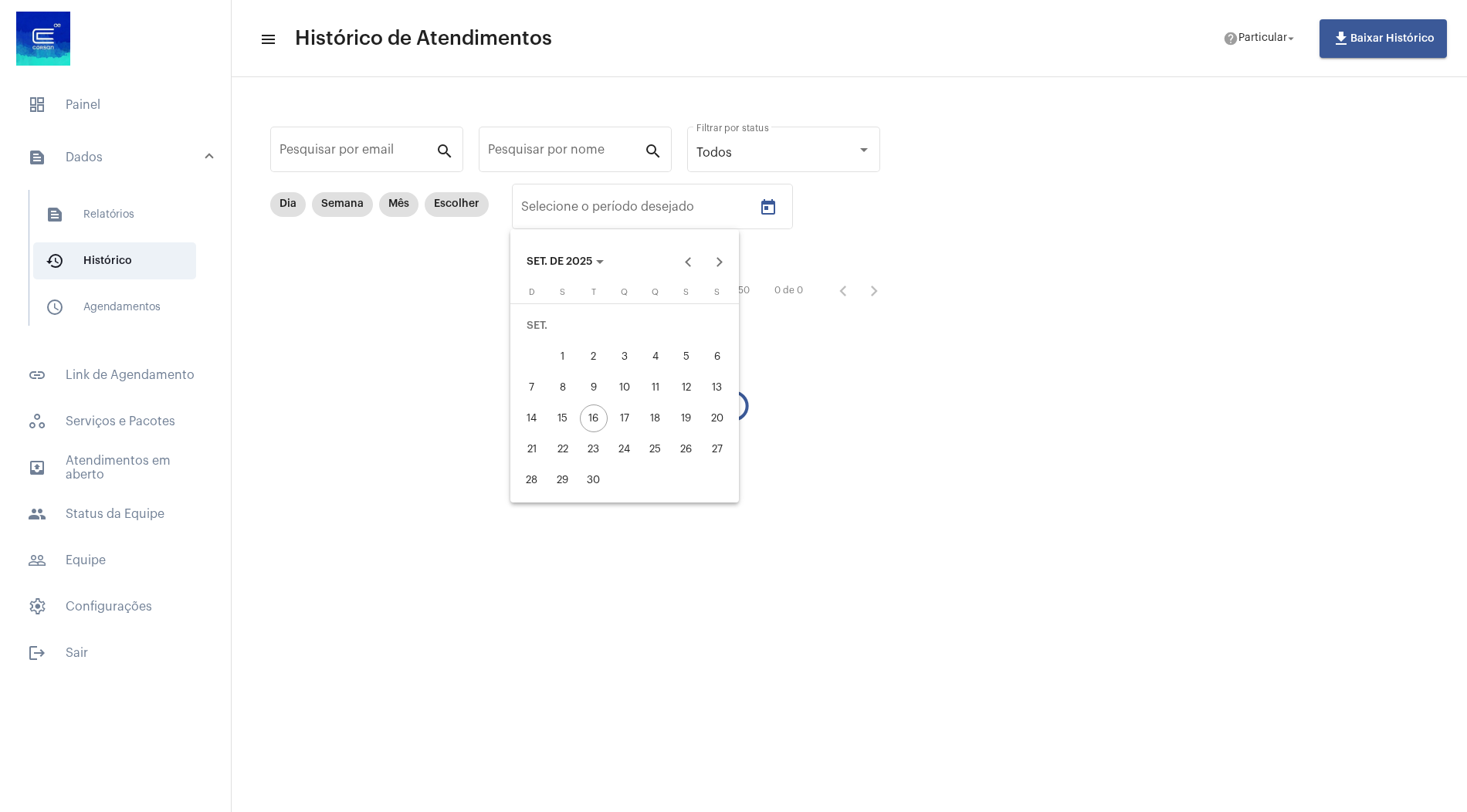
click at [692, 357] on div "5" at bounding box center [686, 357] width 28 height 28
type input "05/09/2025"
click at [692, 357] on div "5" at bounding box center [686, 357] width 28 height 28
type input "05/09/2025"
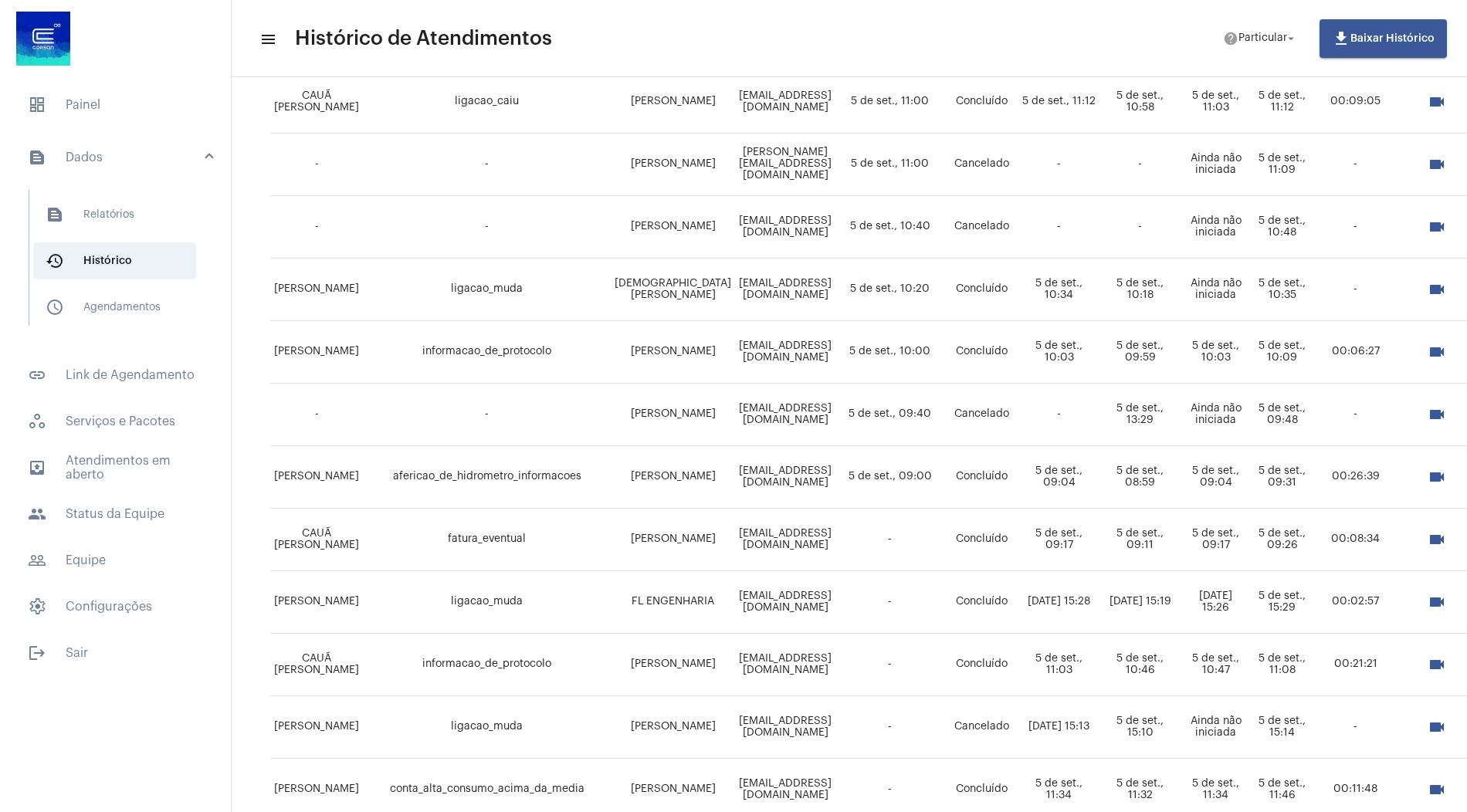
scroll to position [276, 0]
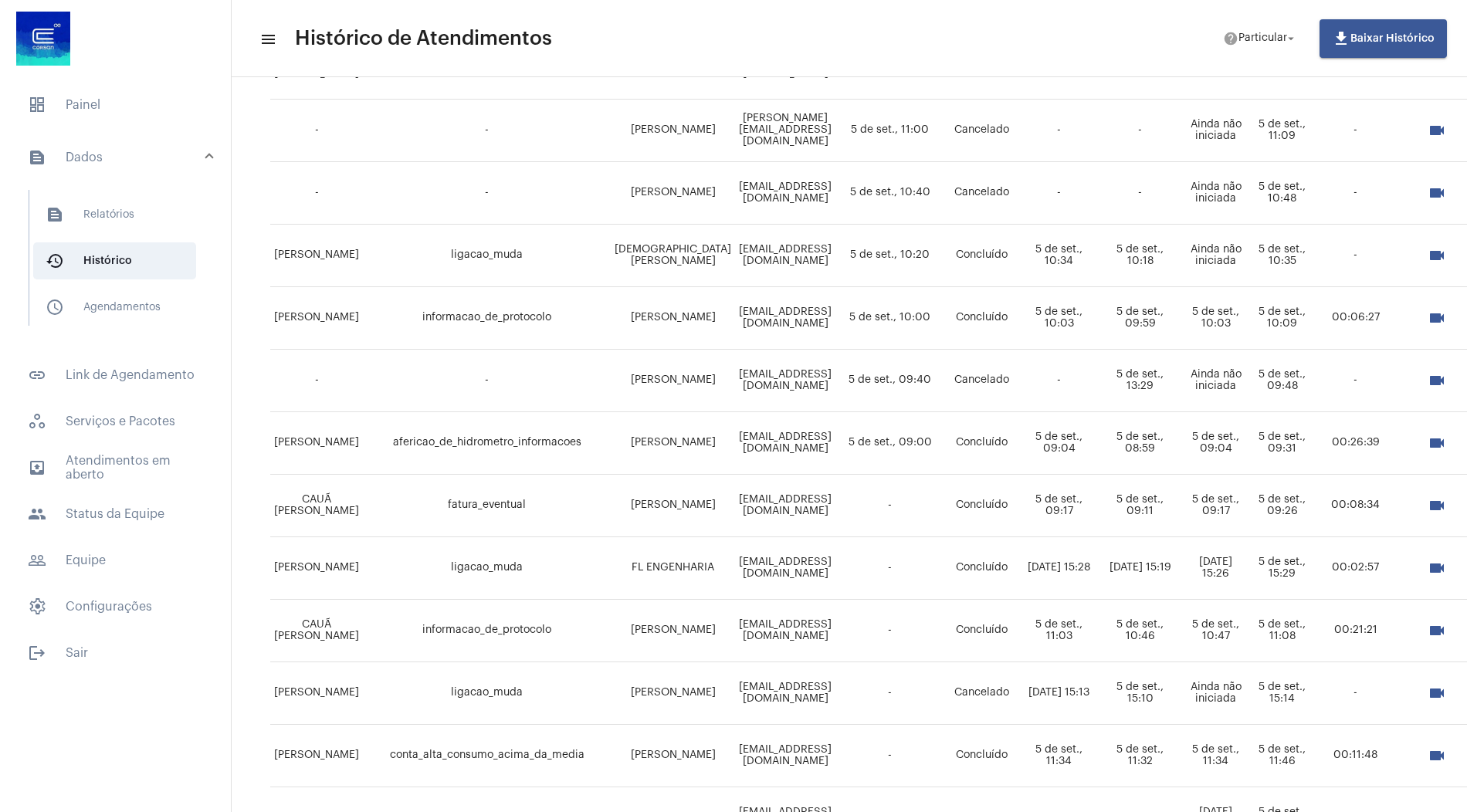
drag, startPoint x: 1466, startPoint y: 289, endPoint x: 1444, endPoint y: 424, distance: 136.8
click at [1444, 424] on mat-sidenav-content "menu Histórico de Atendimentos help Particular arrow_drop_down file_download Ba…" at bounding box center [849, 406] width 1235 height 812
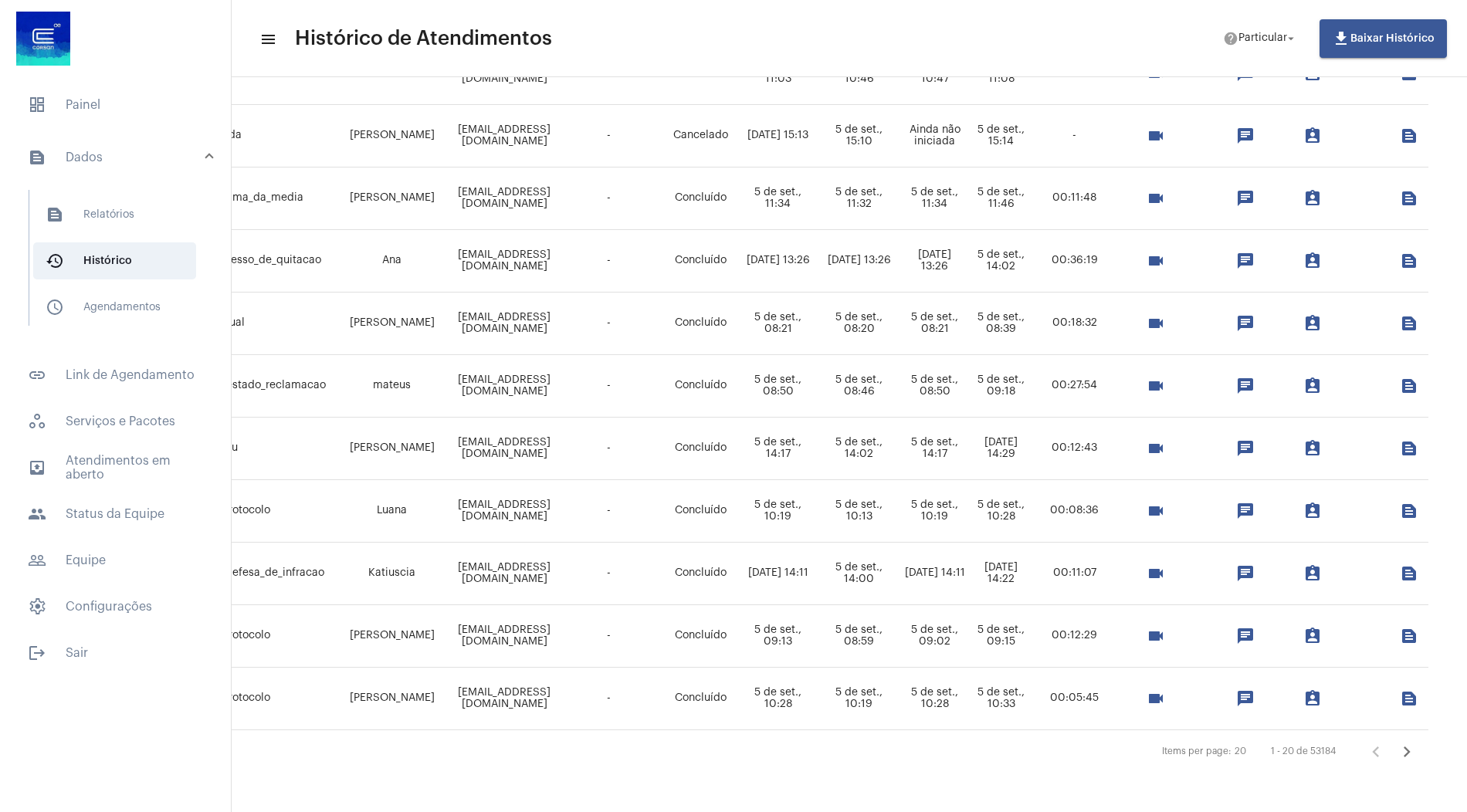
scroll to position [839, 348]
click at [1403, 747] on icon "Próxima página" at bounding box center [1407, 752] width 7 height 10
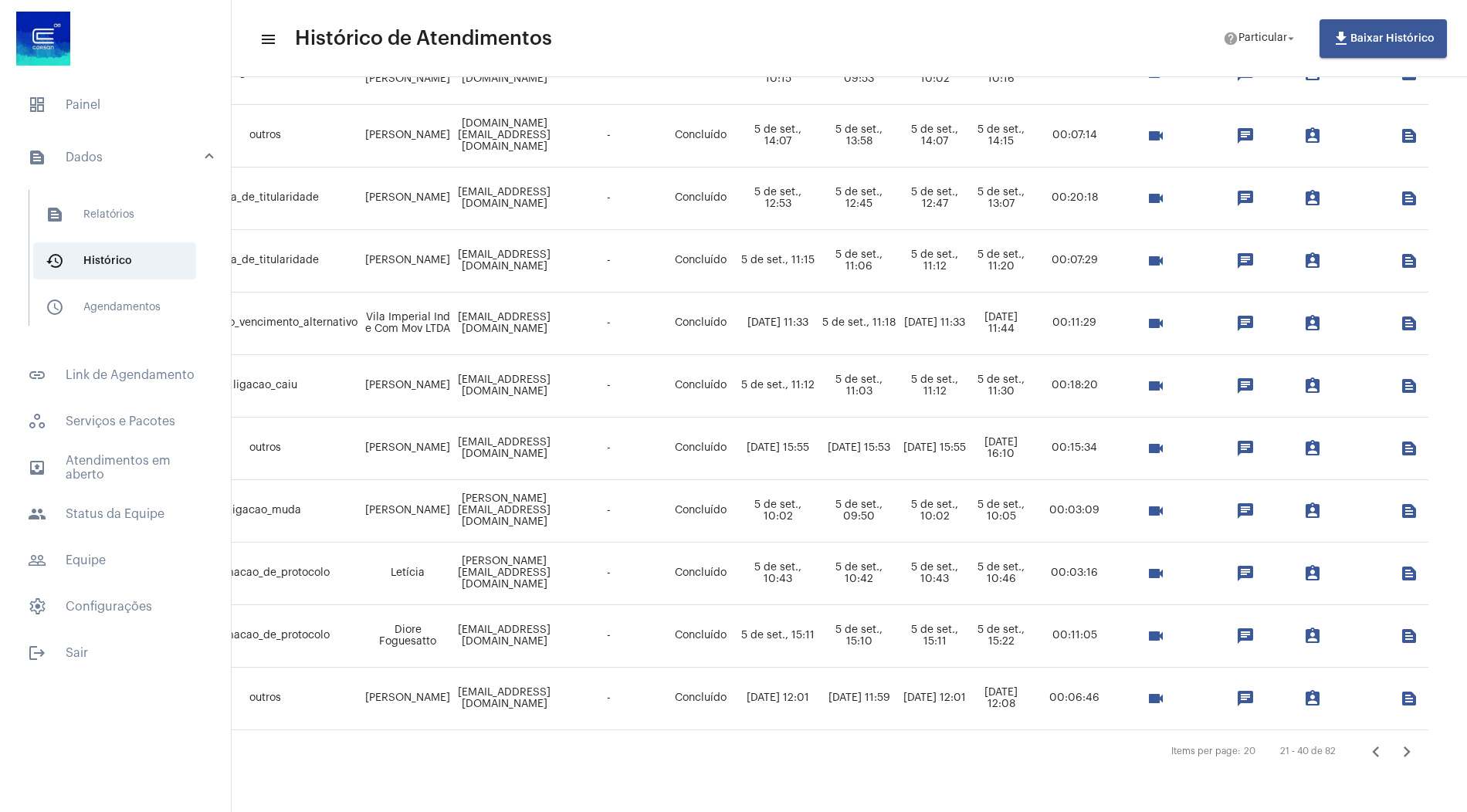
scroll to position [839, 298]
click at [1396, 742] on icon "Próxima página" at bounding box center [1407, 752] width 22 height 22
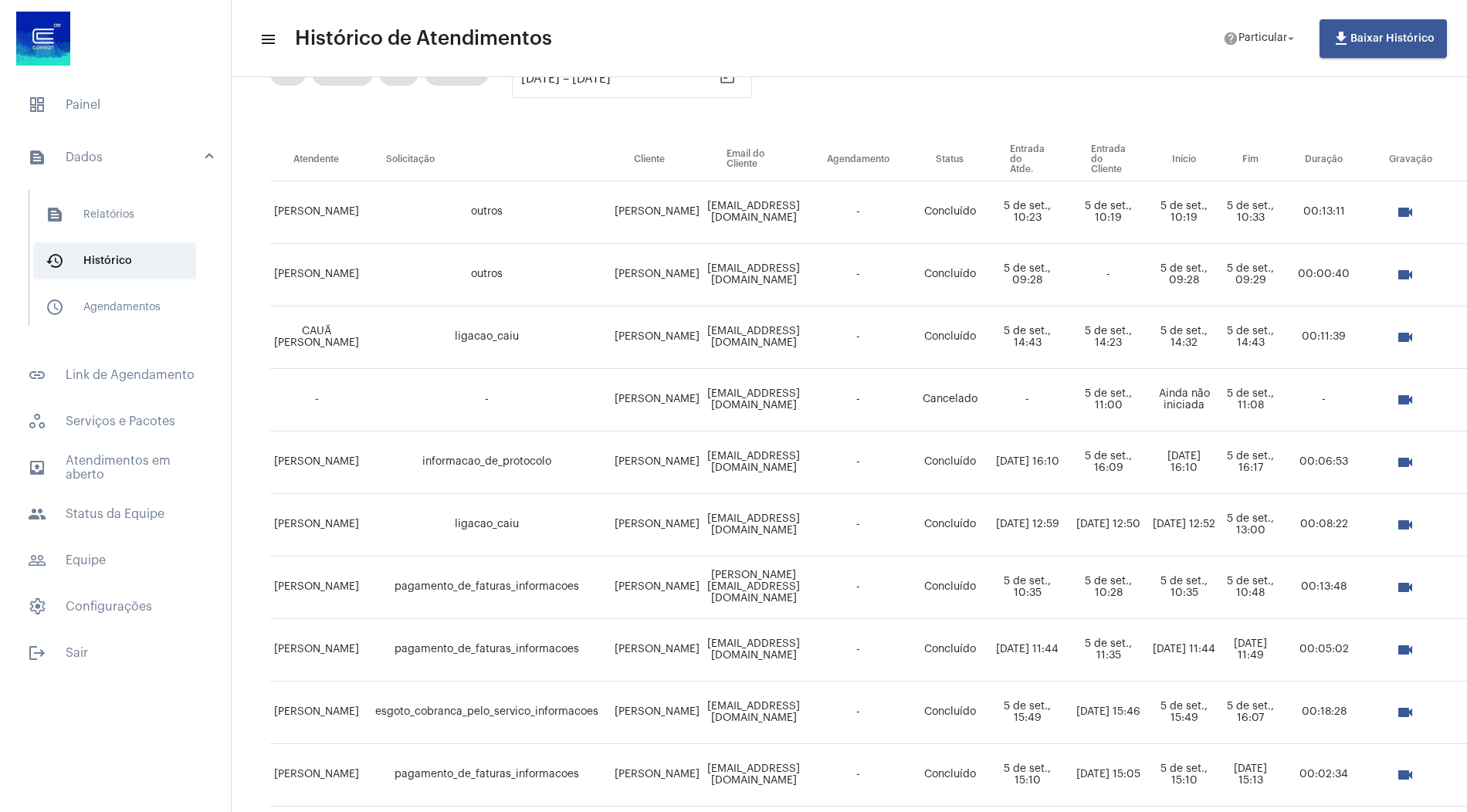
scroll to position [131, 0]
drag, startPoint x: 850, startPoint y: 581, endPoint x: 694, endPoint y: 567, distance: 156.6
click at [703, 567] on td "juliana.bredow@gmail.com" at bounding box center [753, 588] width 101 height 63
copy td "juliana.bredow@gmail.com"
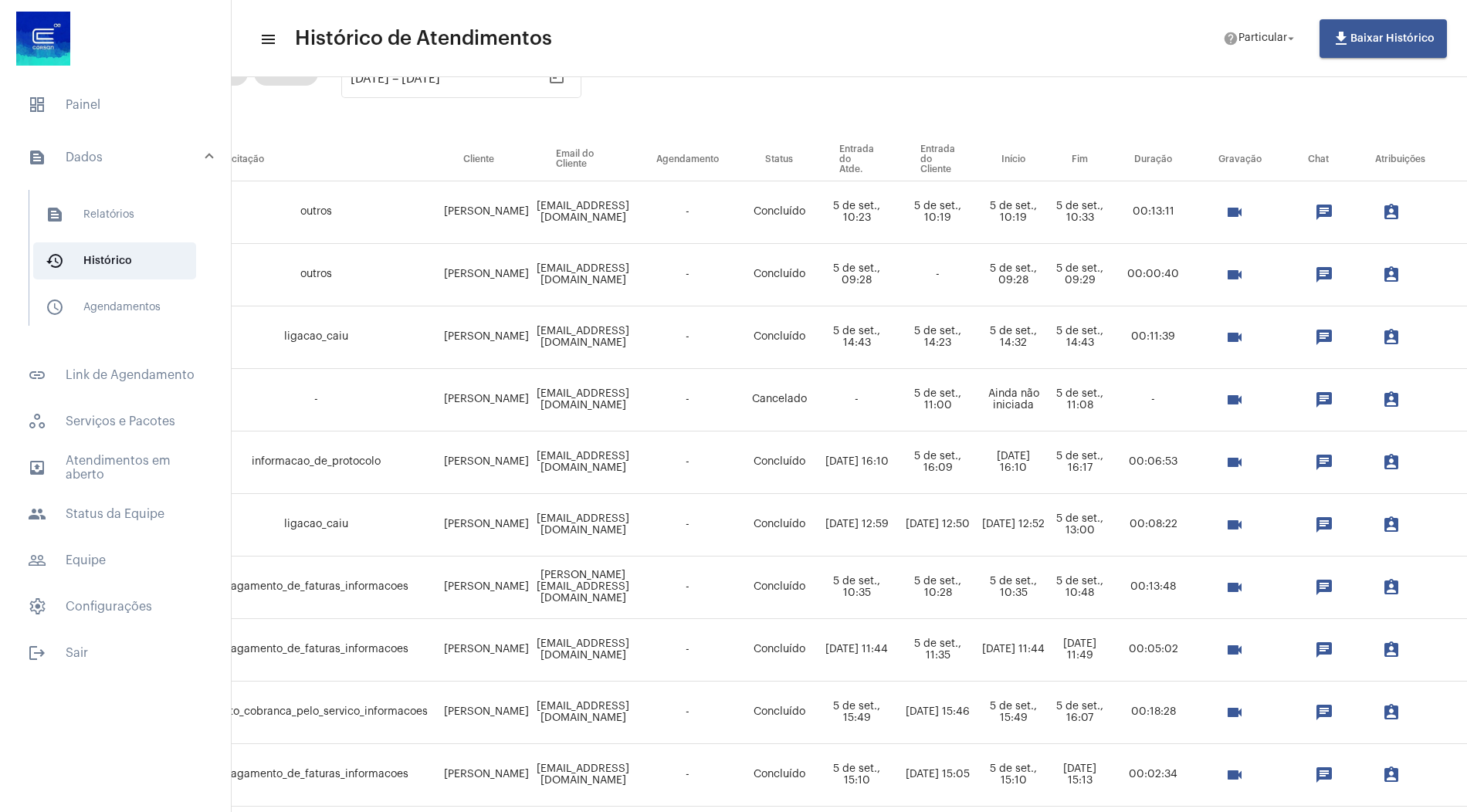
scroll to position [131, 318]
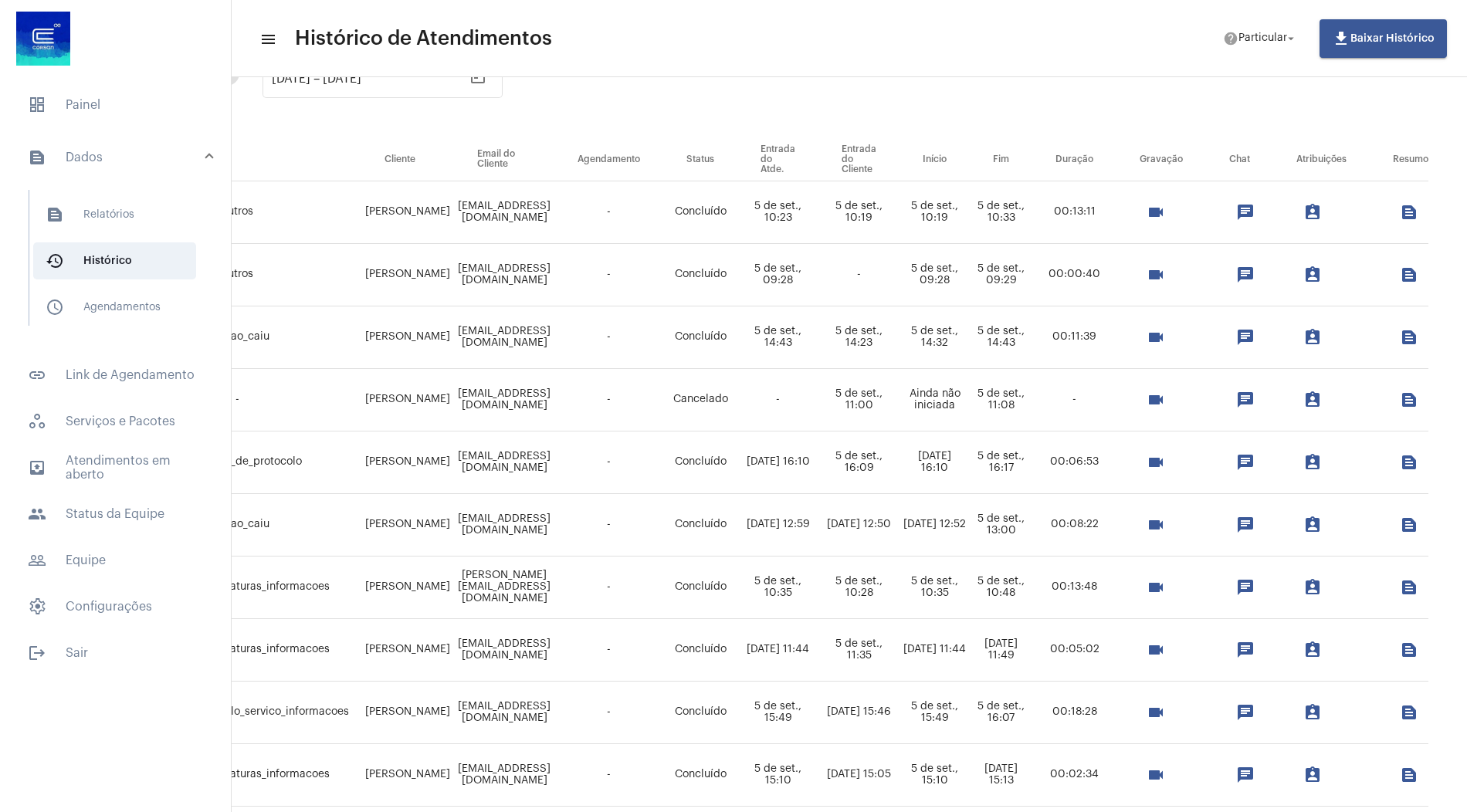
click at [1304, 587] on mat-icon "assignment_ind" at bounding box center [1312, 587] width 19 height 19
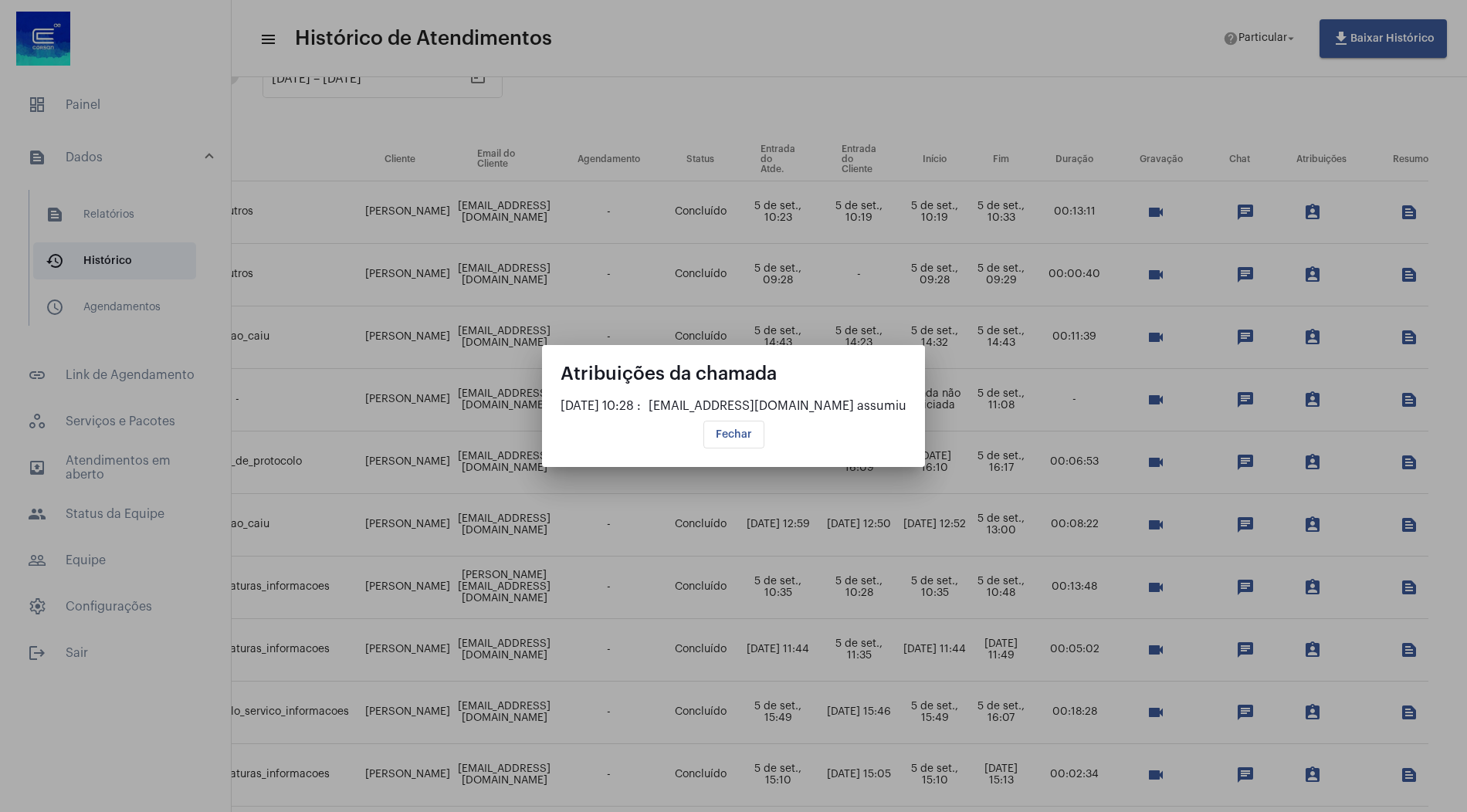
click at [736, 439] on span "Fechar" at bounding box center [733, 434] width 36 height 10
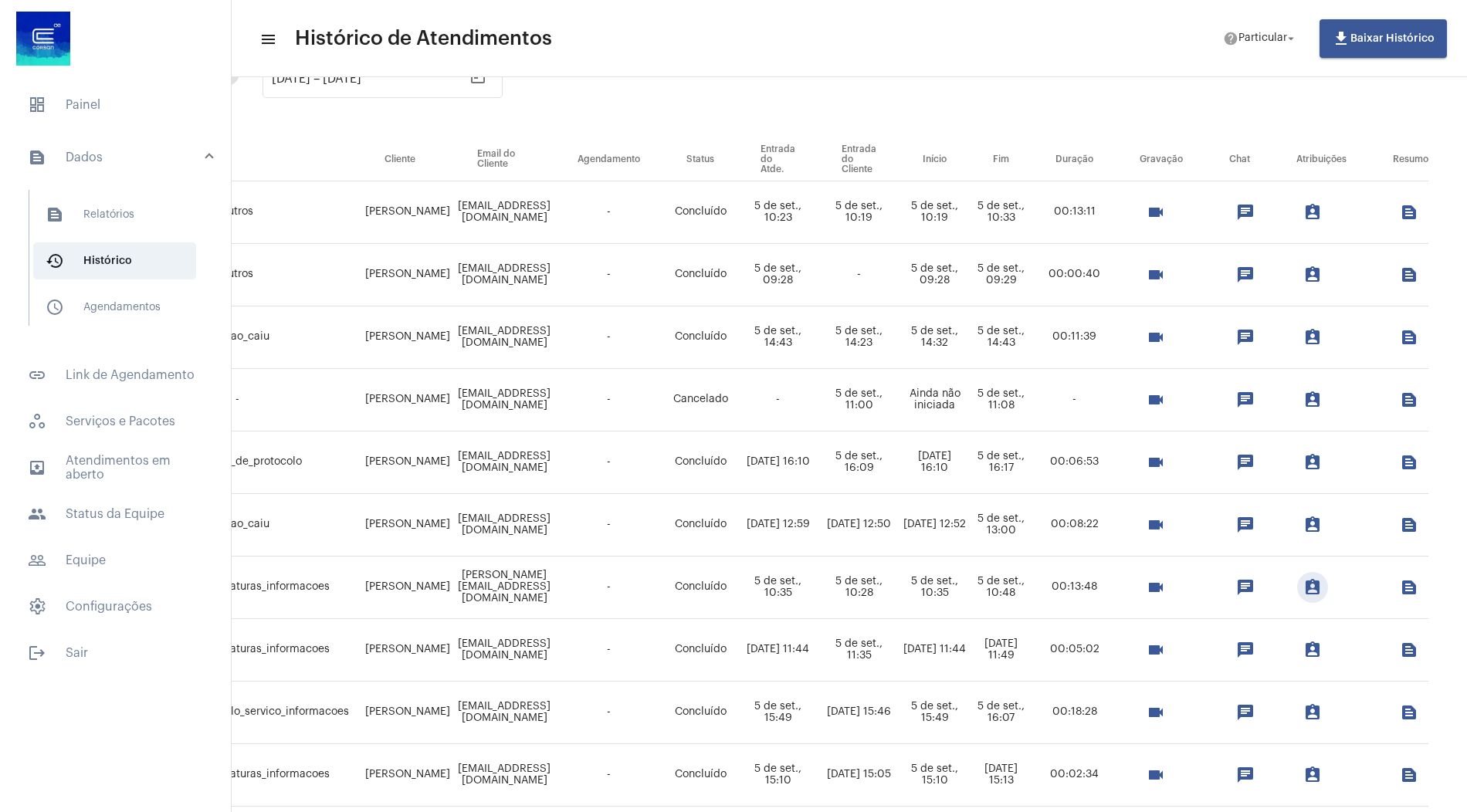
click at [1236, 581] on mat-icon "chat" at bounding box center [1245, 587] width 19 height 19
click at [1400, 589] on mat-icon "text_snippet_outlined" at bounding box center [1409, 587] width 19 height 19
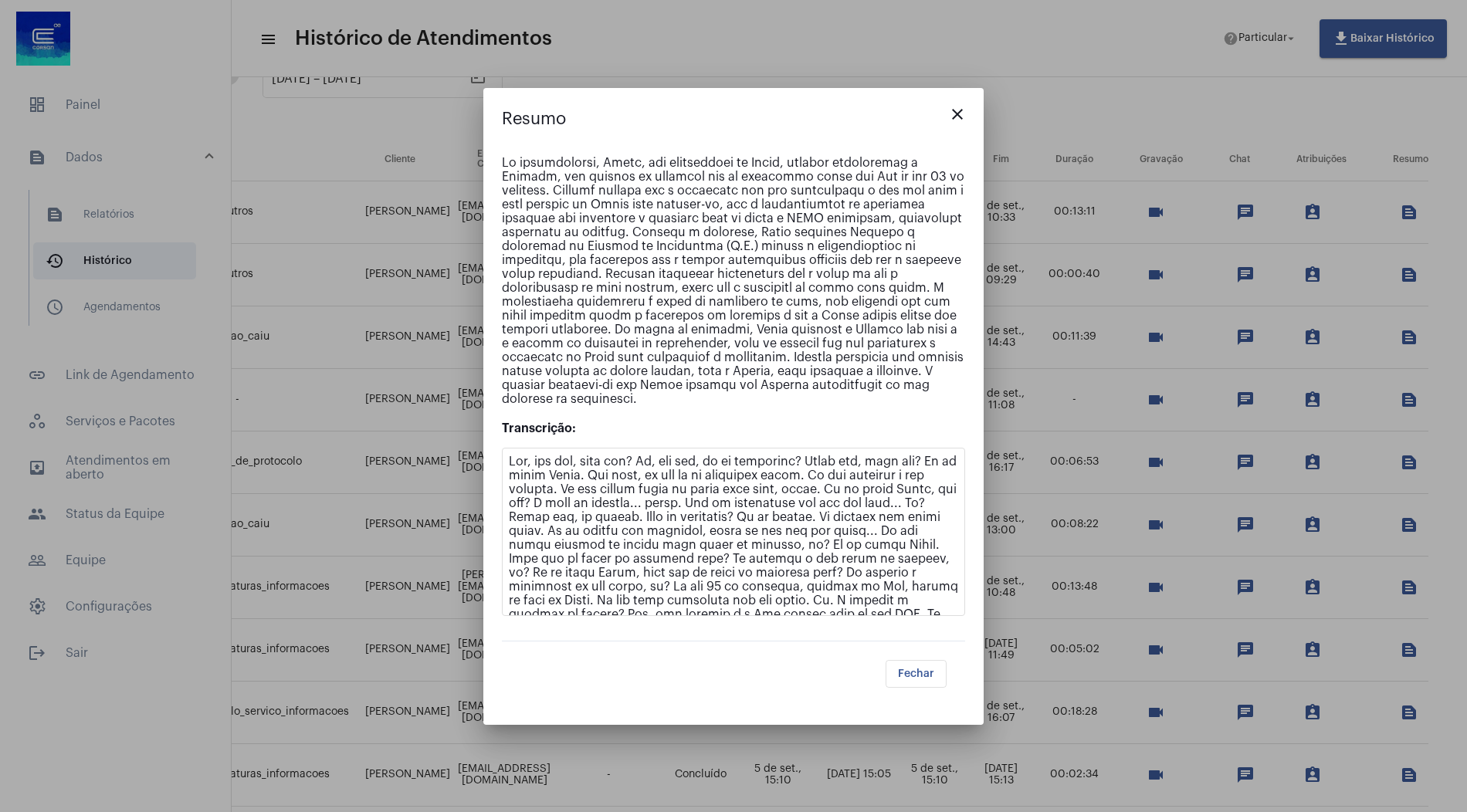
drag, startPoint x: 942, startPoint y: 389, endPoint x: 492, endPoint y: 169, distance: 500.9
click at [492, 169] on div "Transcrição:" at bounding box center [734, 385] width 501 height 485
copy p "Na videochamada, Laísa, uma funcionária da Corsã, prestou atendimento a Juliana…"
click at [962, 123] on mat-icon "close" at bounding box center [957, 113] width 19 height 19
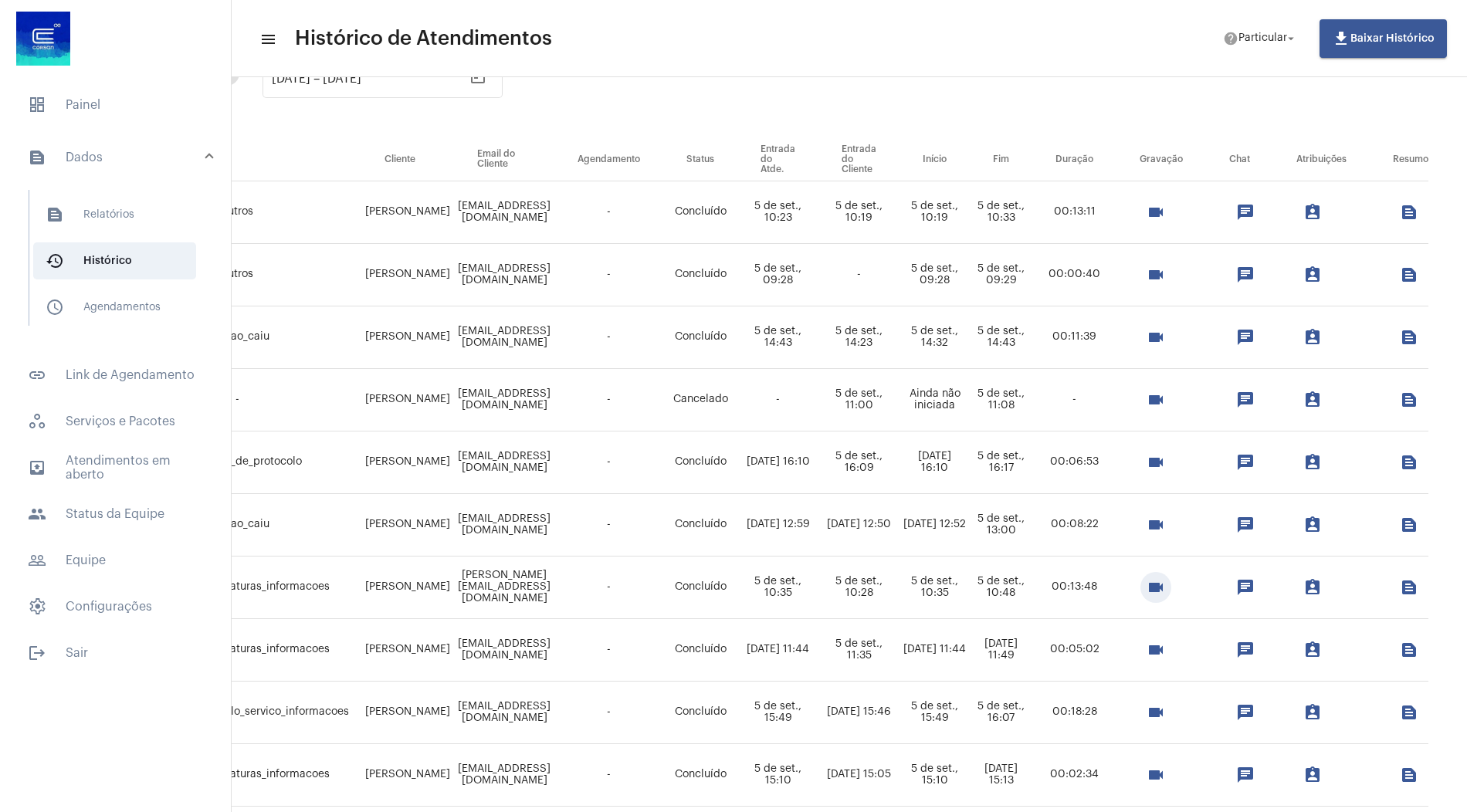
click at [1147, 585] on mat-icon "videocam" at bounding box center [1156, 587] width 19 height 19
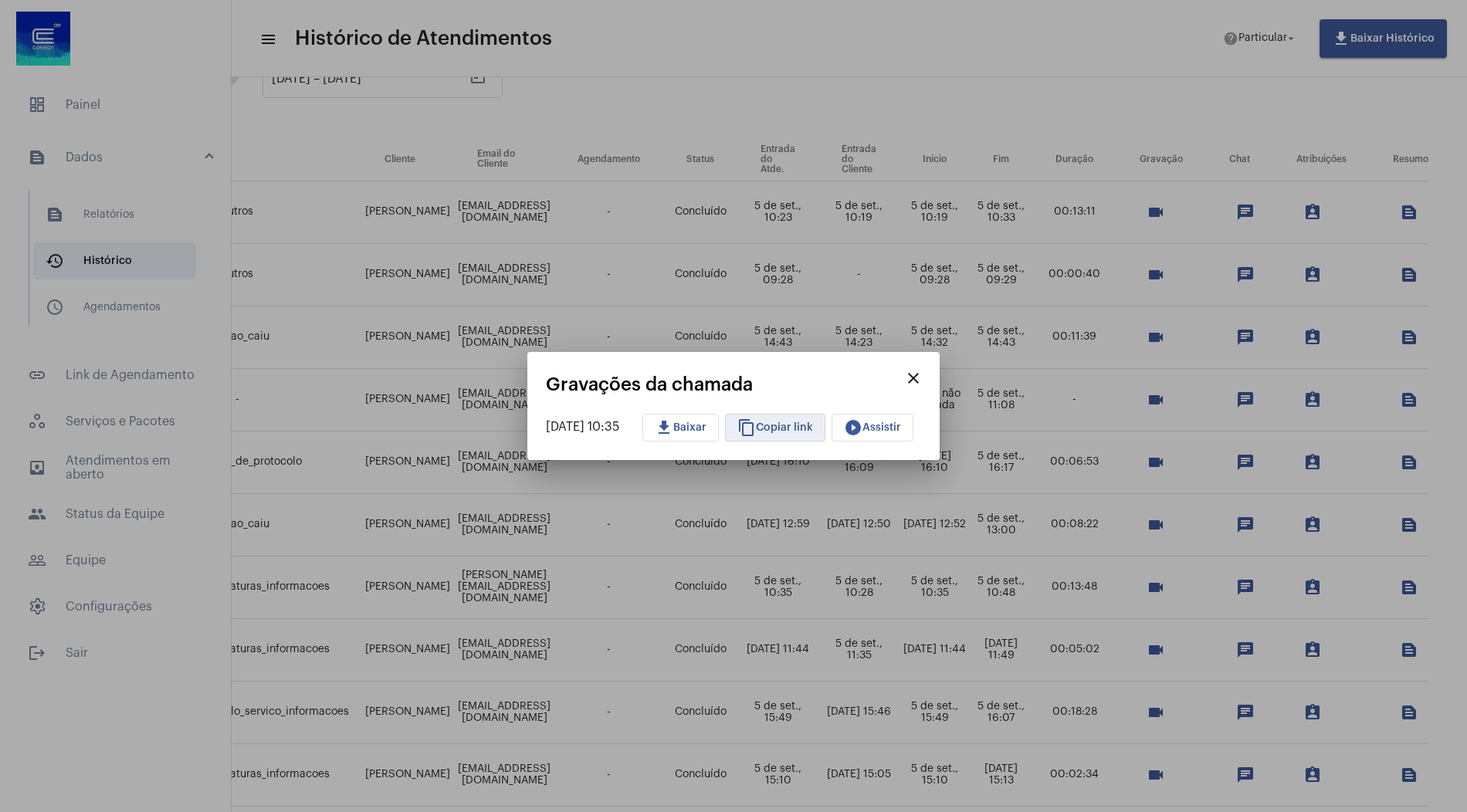
click at [812, 428] on span "content_copy Copiar link" at bounding box center [775, 427] width 76 height 10
copy p "Na videochamada, Laísa, uma funcionária da Corsã, prestou atendimento a Juliana…"
click at [913, 423] on button "play_circle_filled Assistir" at bounding box center [872, 427] width 82 height 28
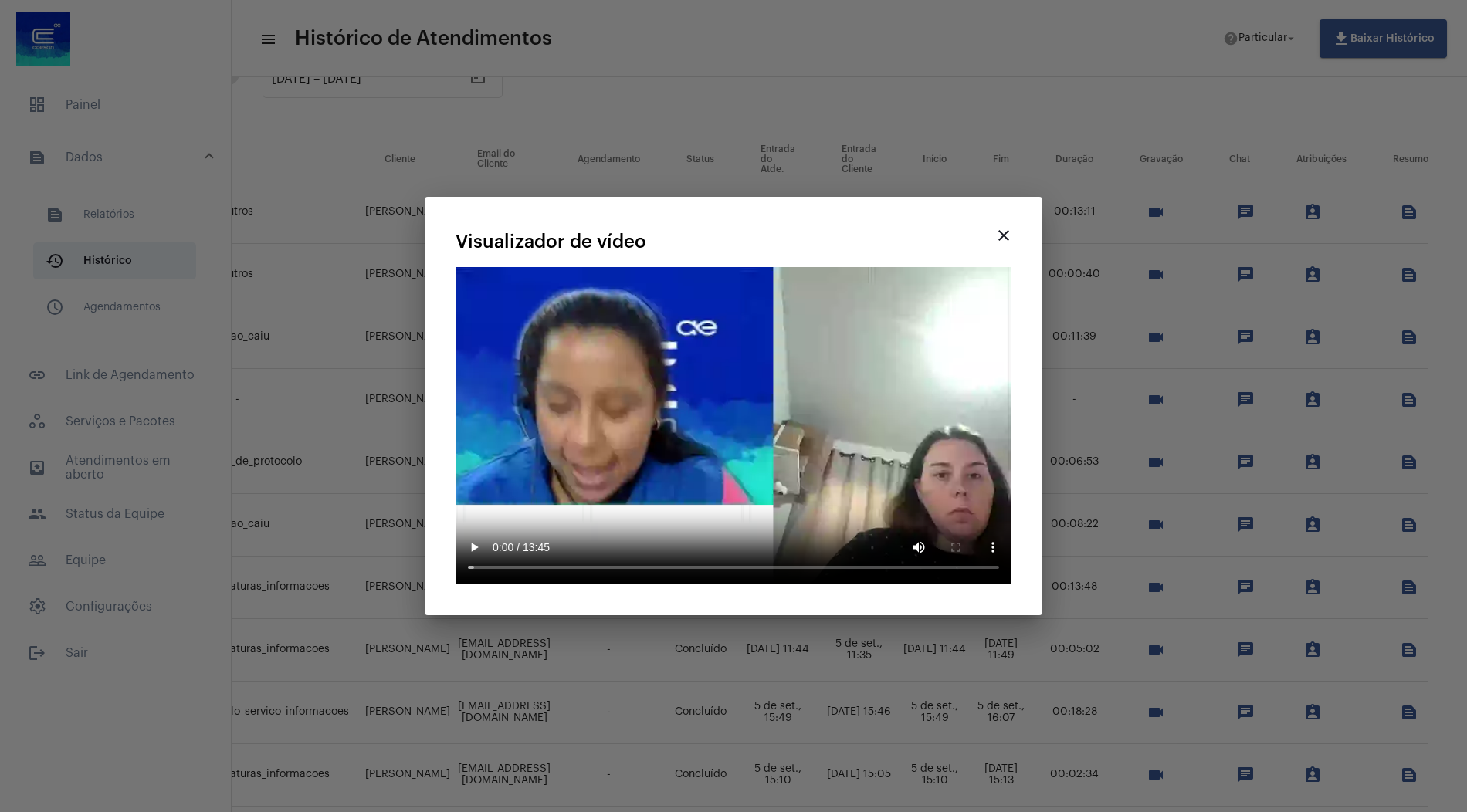
click at [998, 237] on mat-icon "close" at bounding box center [1003, 235] width 19 height 19
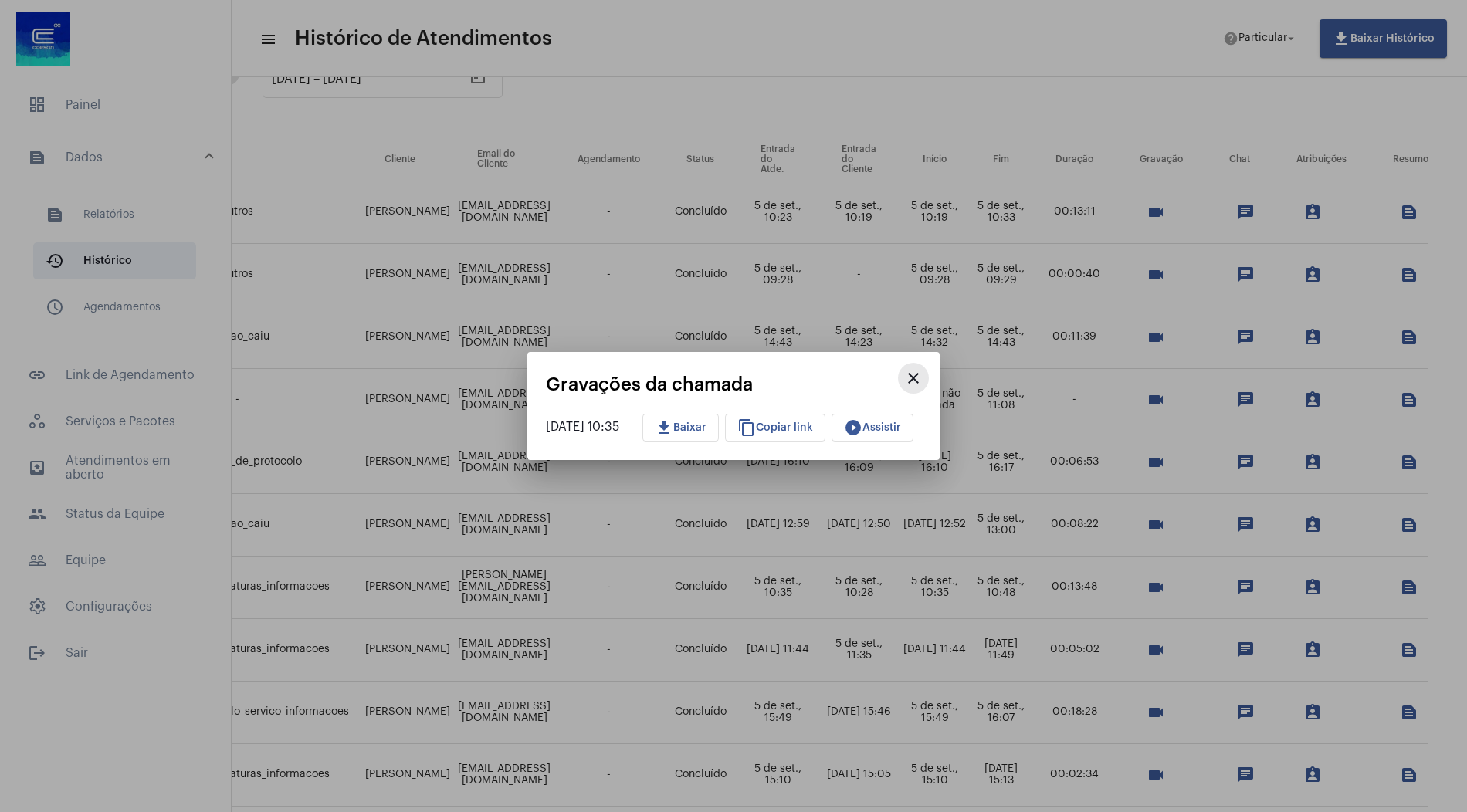
click at [923, 377] on mat-icon "close" at bounding box center [913, 378] width 19 height 19
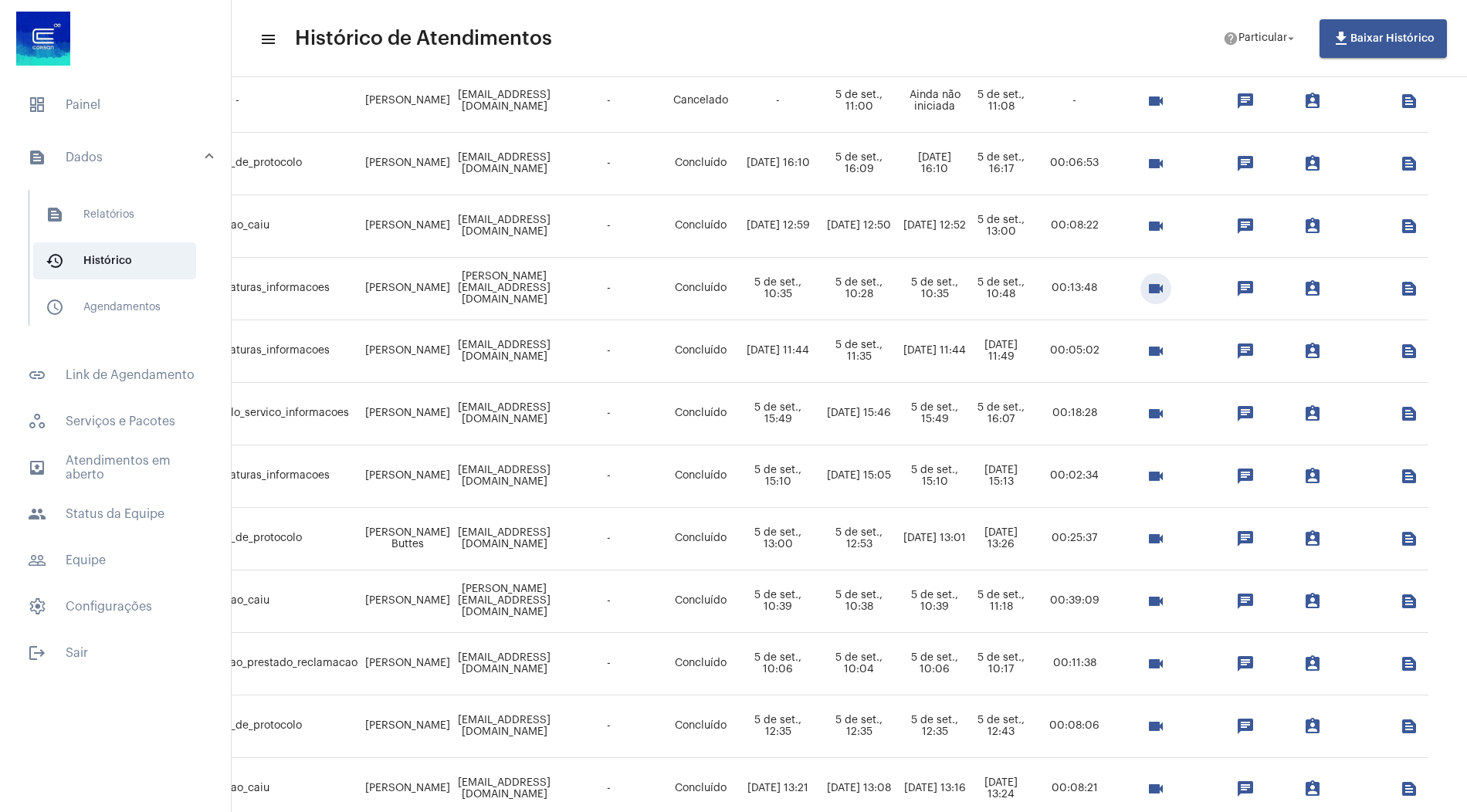
scroll to position [162, 318]
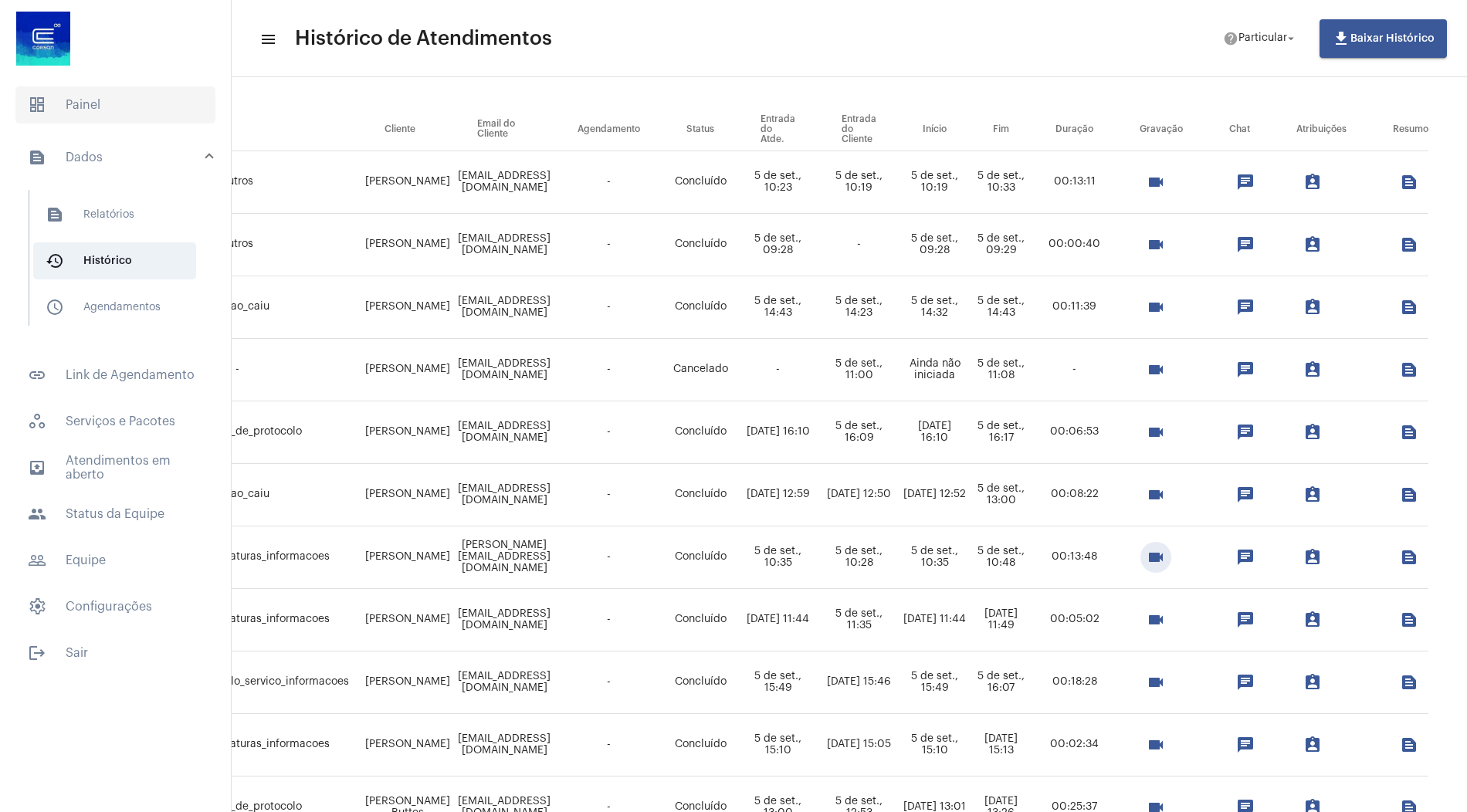
click at [143, 92] on span "dashboard Painel" at bounding box center [115, 105] width 200 height 37
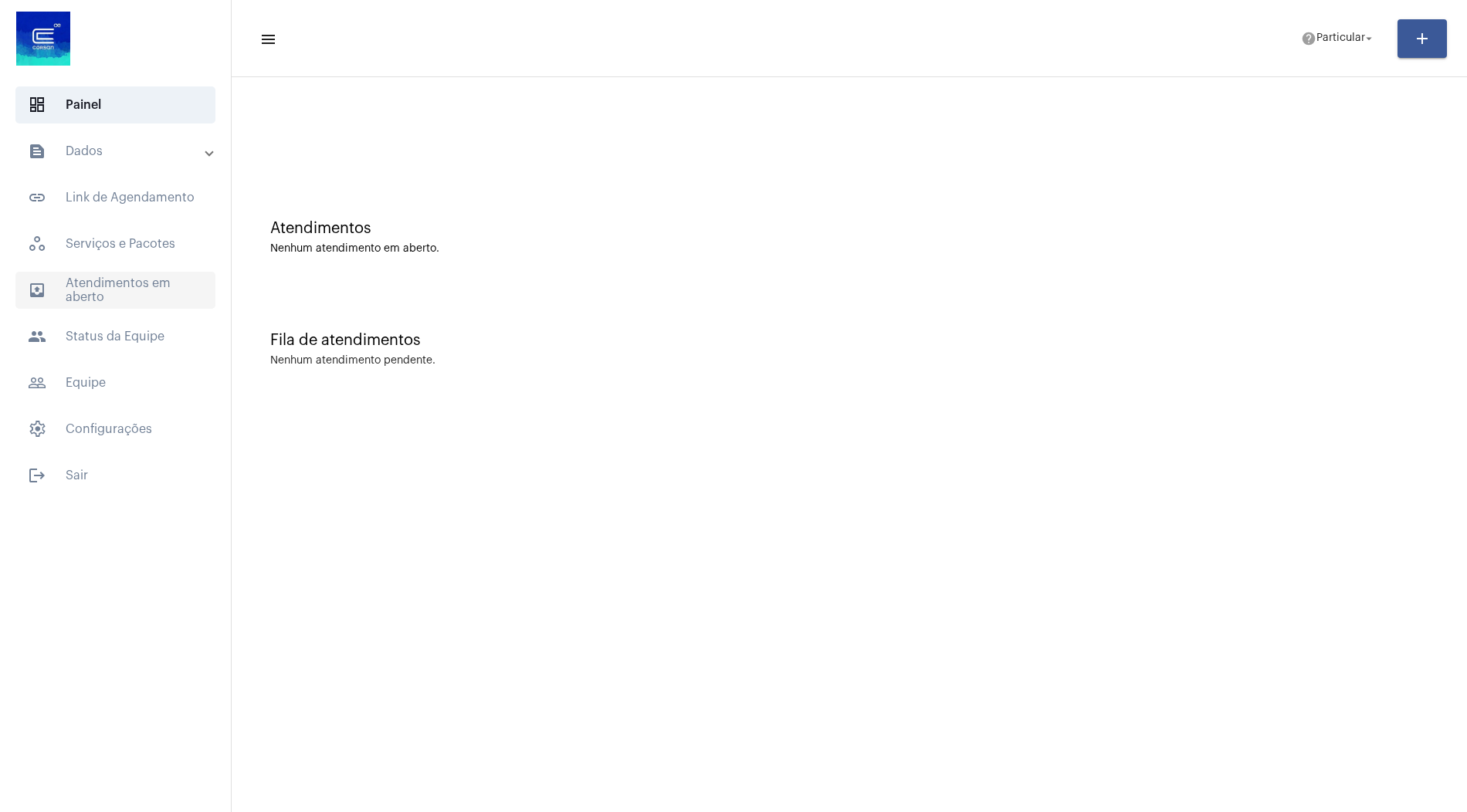
click at [117, 285] on span "outbox_outline Atendimentos em aberto" at bounding box center [115, 291] width 200 height 37
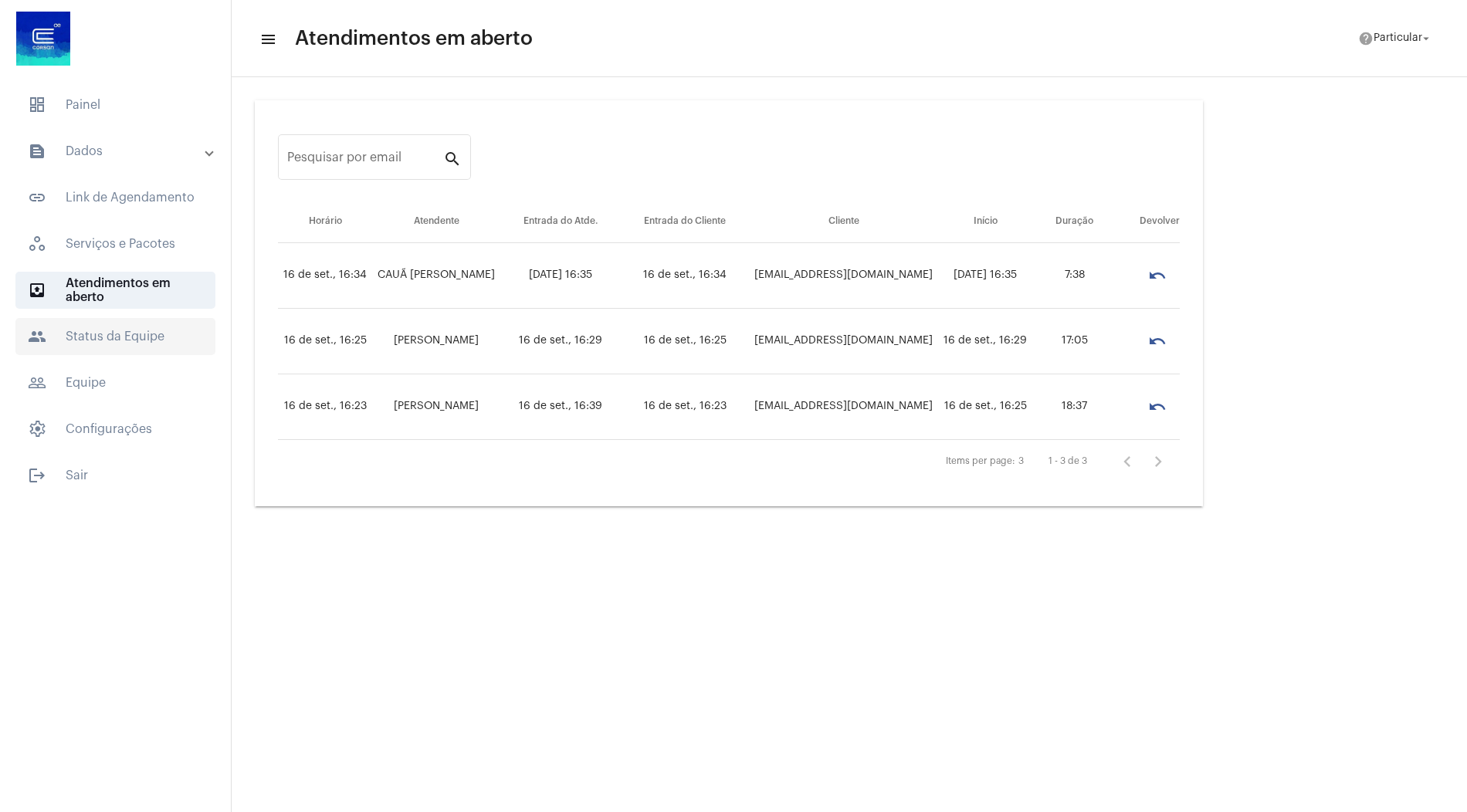
click at [89, 349] on span "people Status da Equipe" at bounding box center [115, 336] width 200 height 37
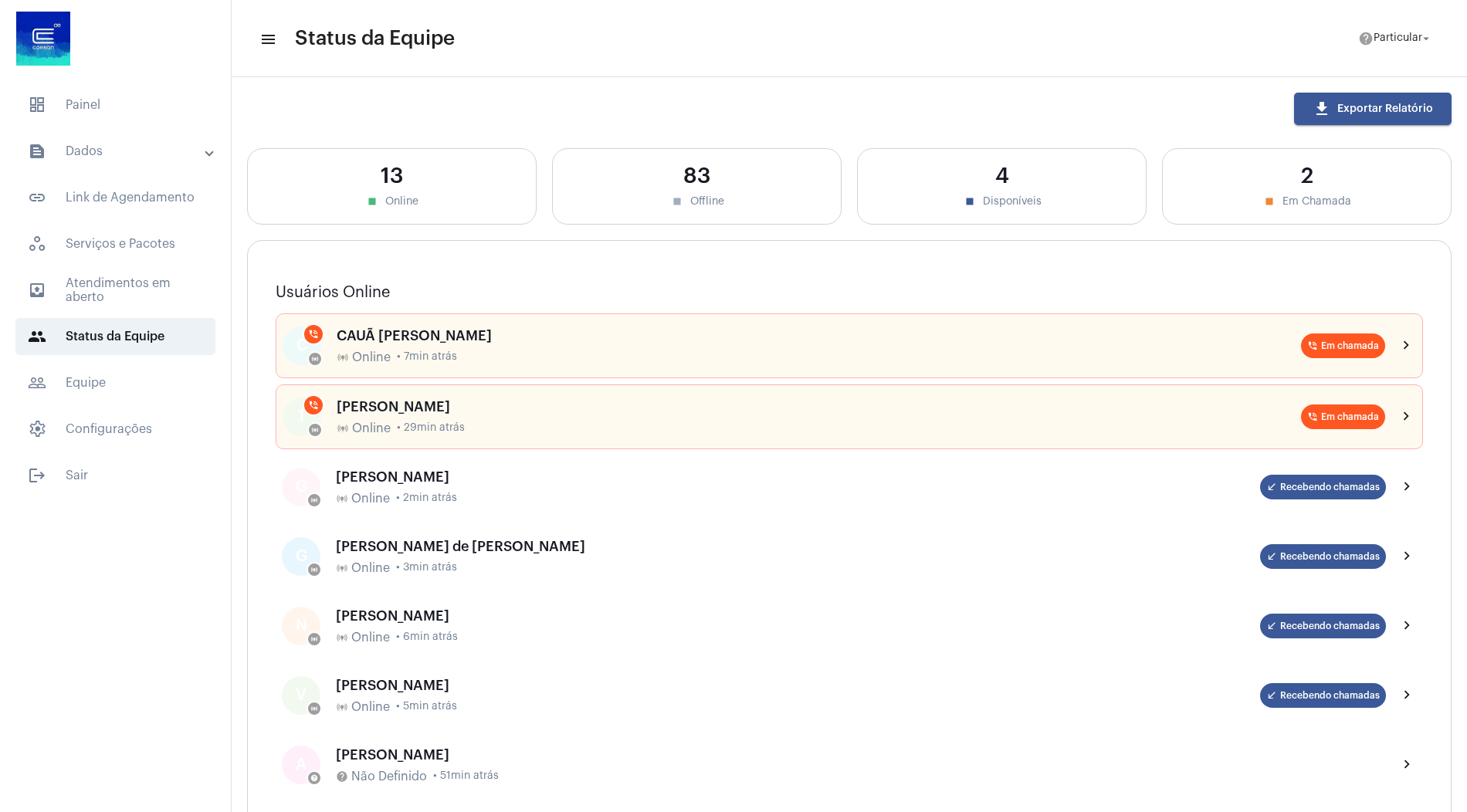
click at [132, 153] on mat-panel-title "text_snippet_outlined Dados" at bounding box center [117, 151] width 179 height 19
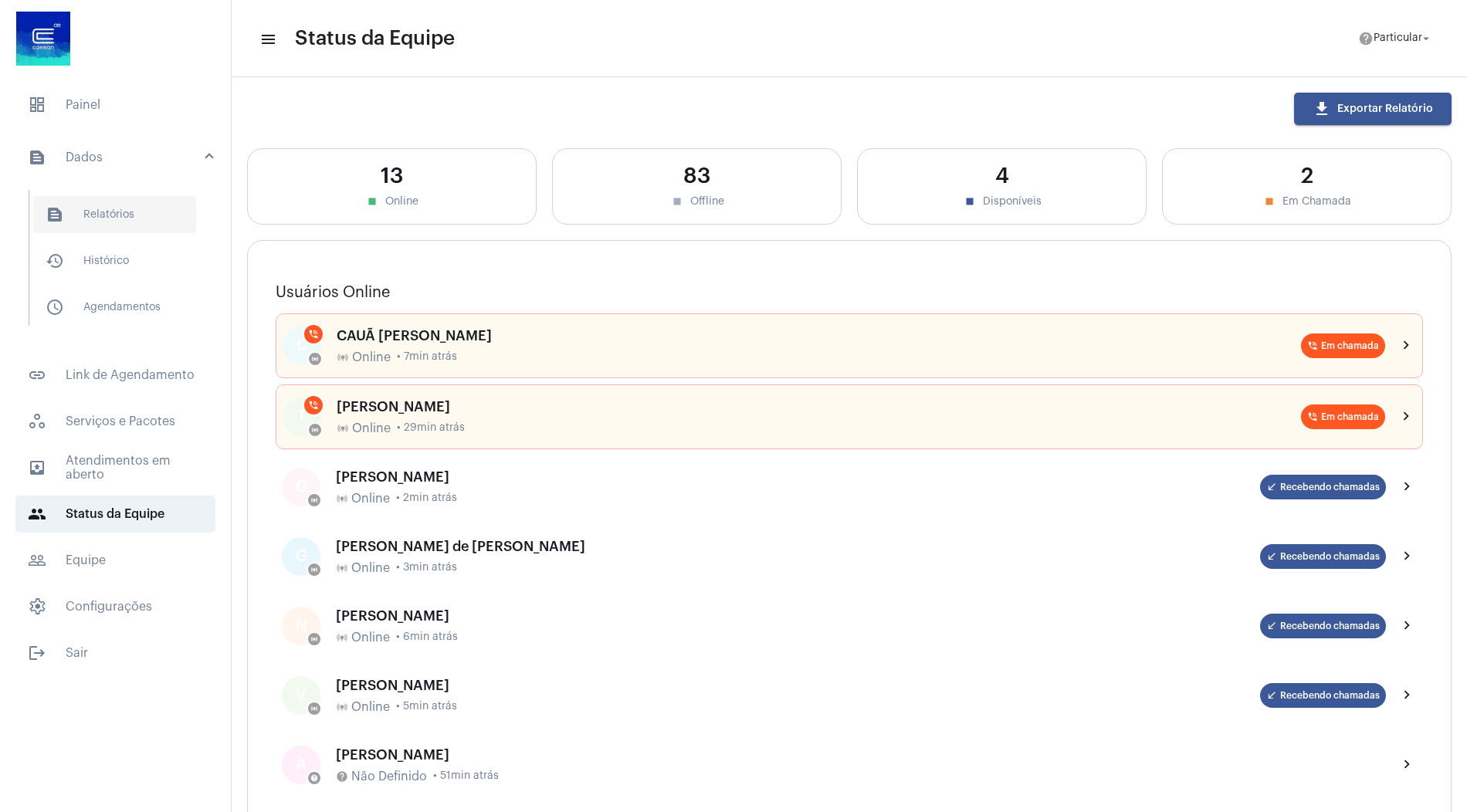
click at [131, 220] on span "text_snippet_outlined Relatórios" at bounding box center [114, 215] width 163 height 37
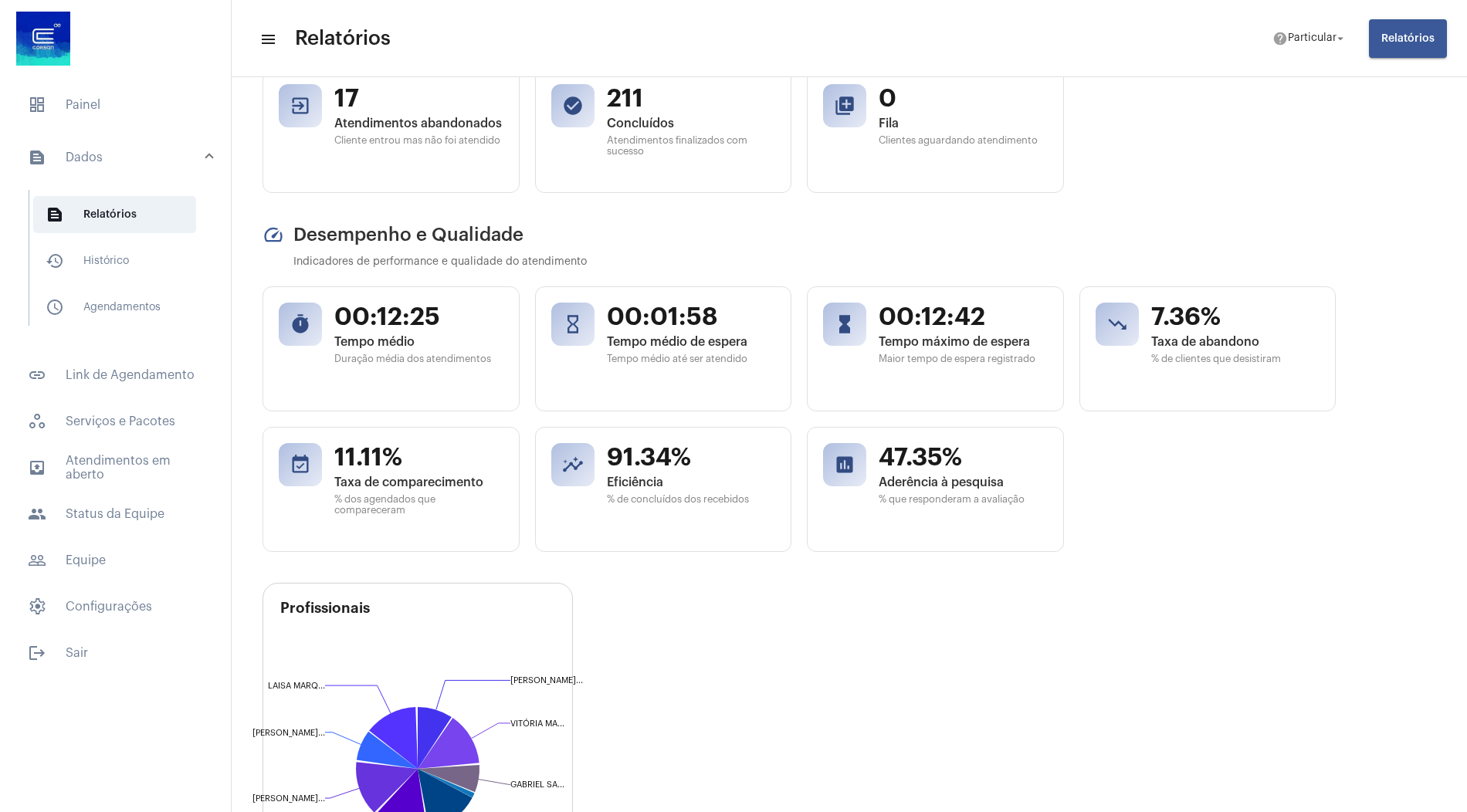
scroll to position [380, 0]
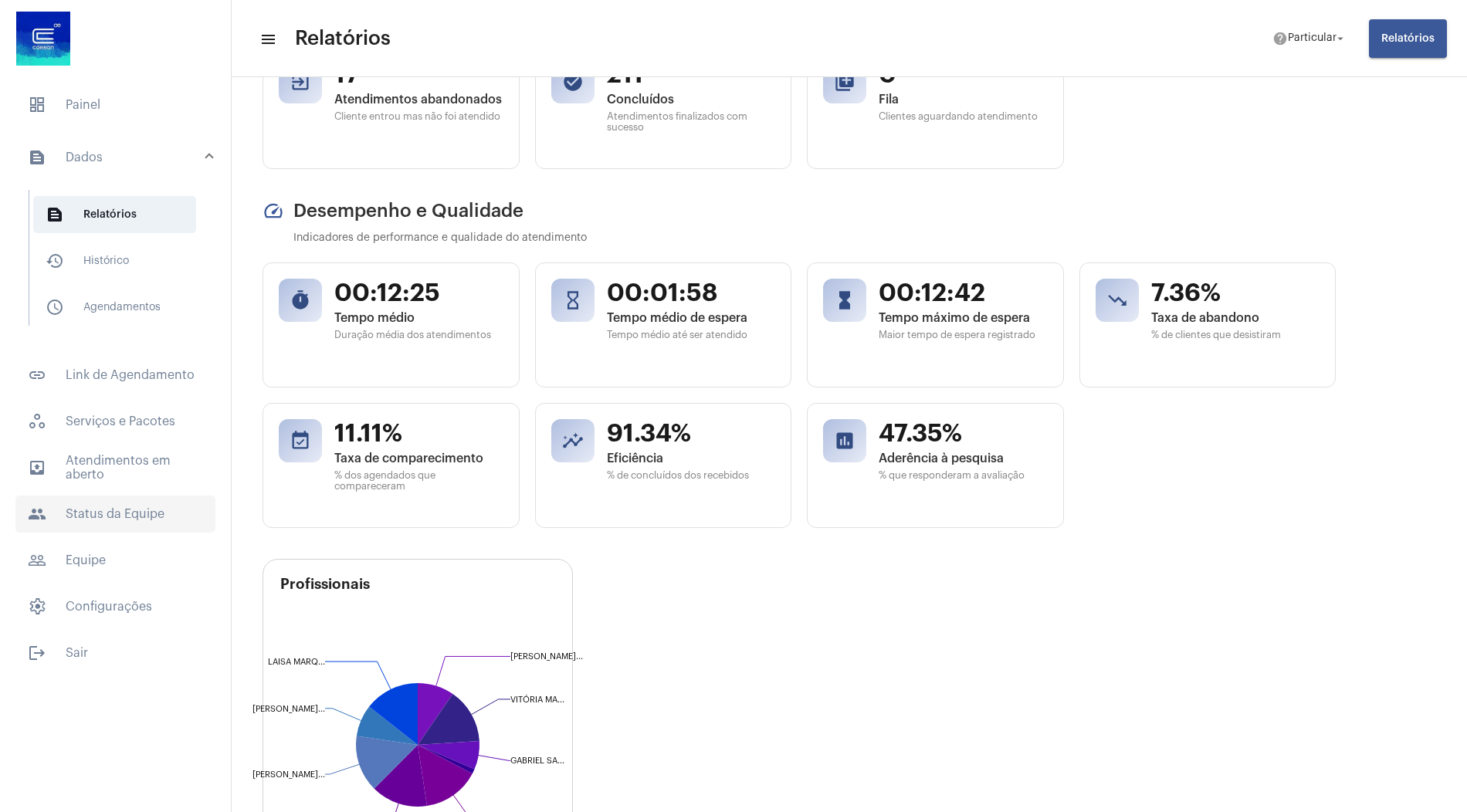
click at [134, 509] on span "people Status da Equipe" at bounding box center [115, 514] width 200 height 37
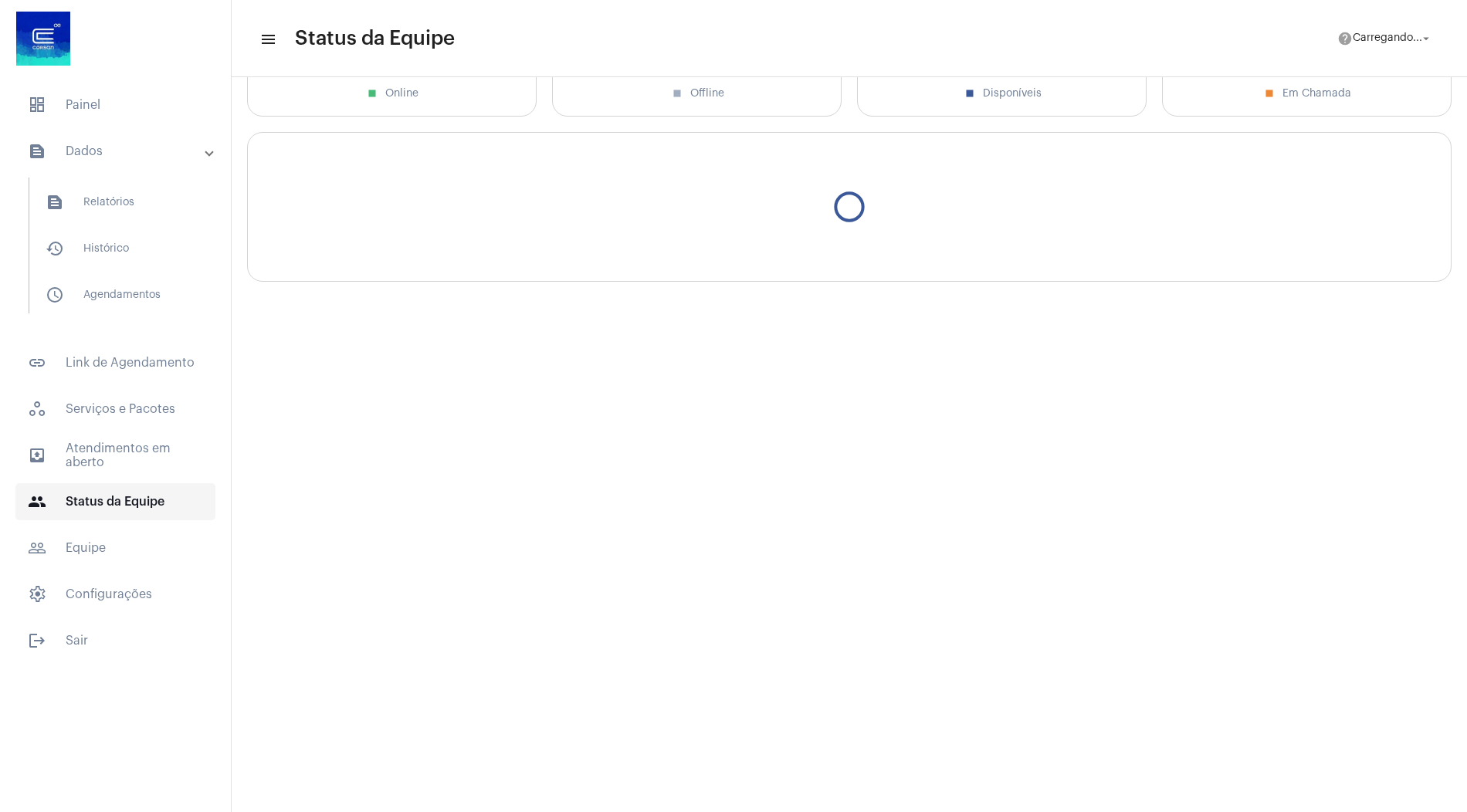
scroll to position [108, 0]
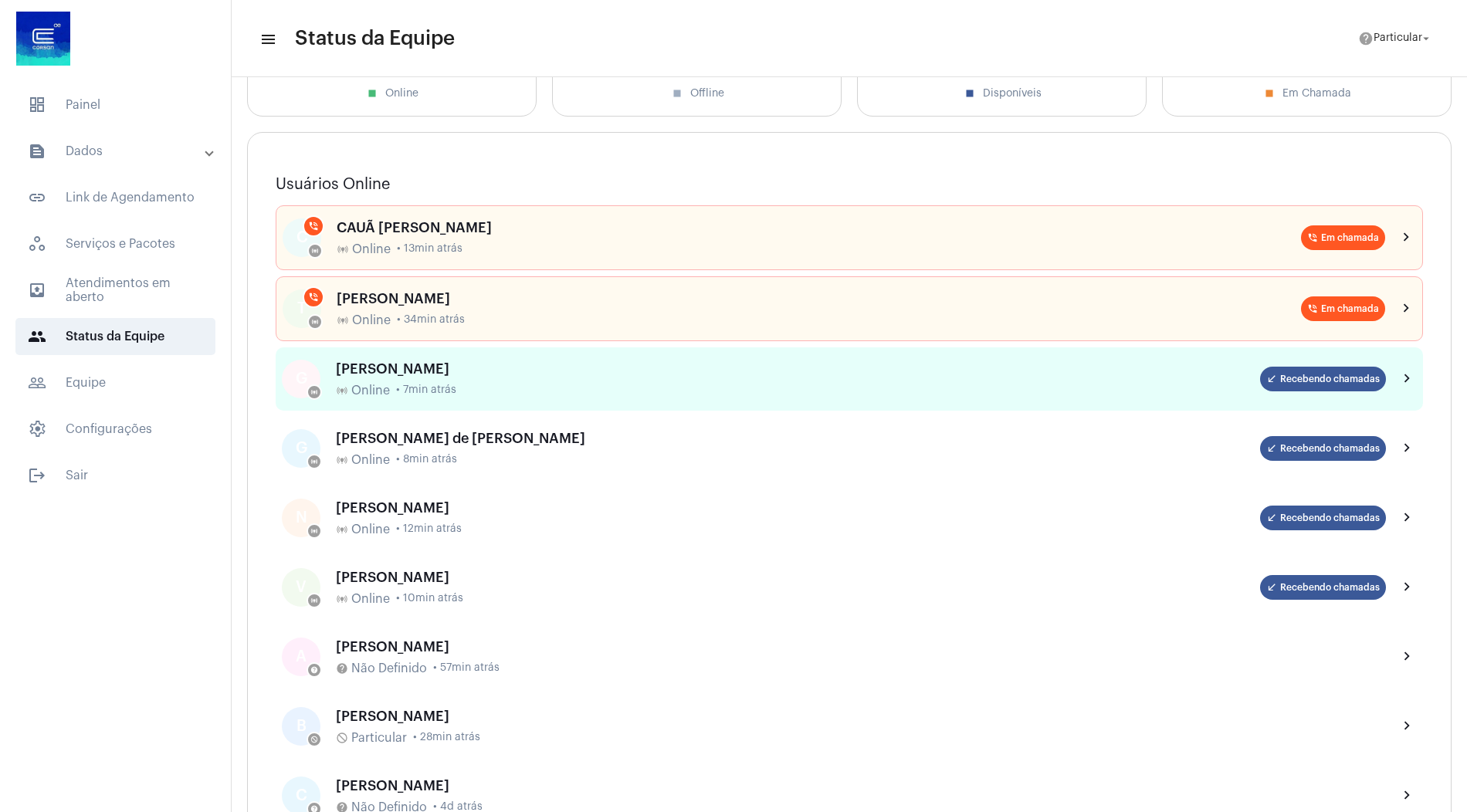
click at [456, 380] on div "GABRIEL SANTOS SORIANO OLIVEIRA online_prediction Online • 7min atrás" at bounding box center [797, 379] width 925 height 36
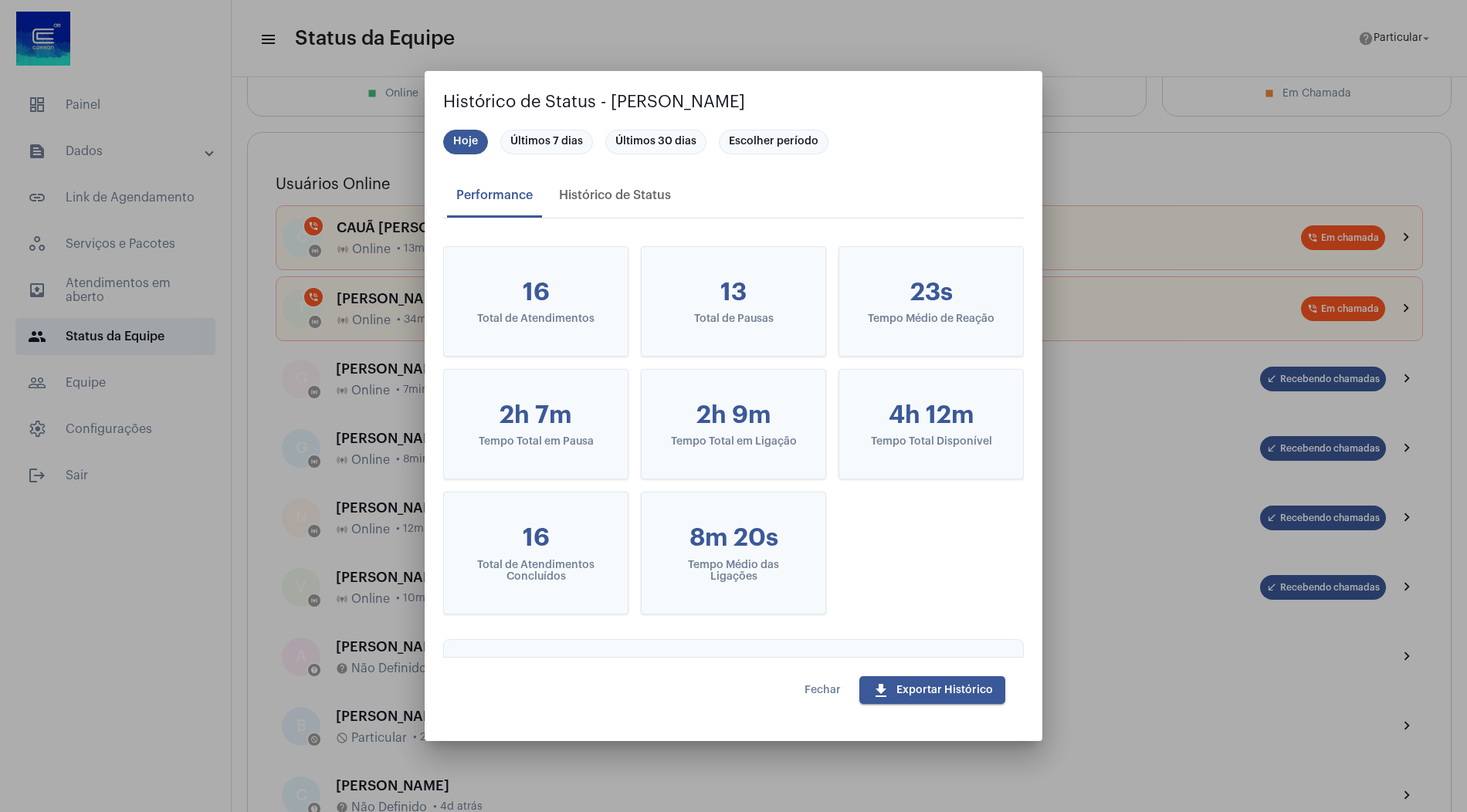
click at [823, 691] on span "Fechar" at bounding box center [822, 690] width 36 height 10
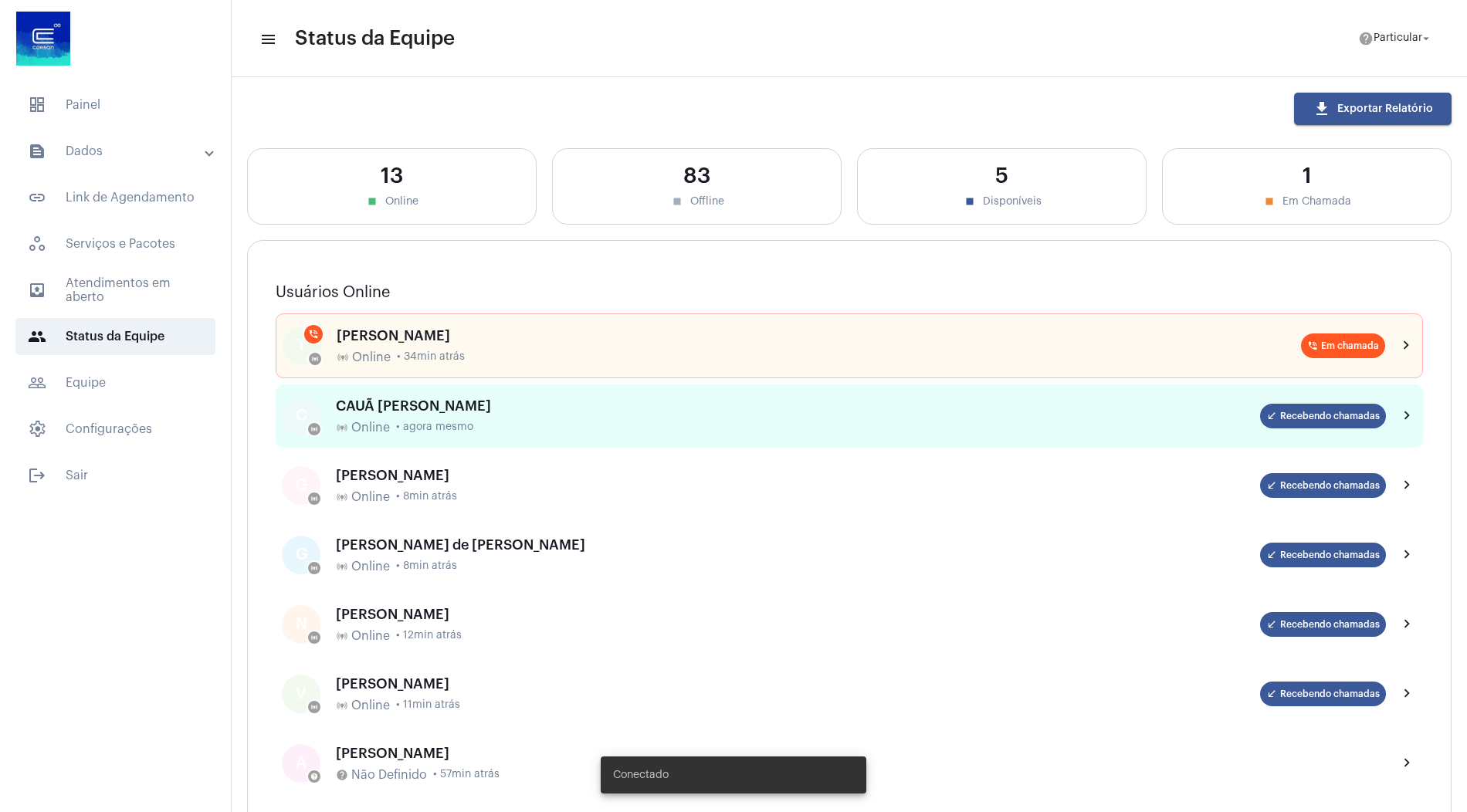
click at [470, 399] on div "CAUÃ [PERSON_NAME]" at bounding box center [797, 406] width 925 height 15
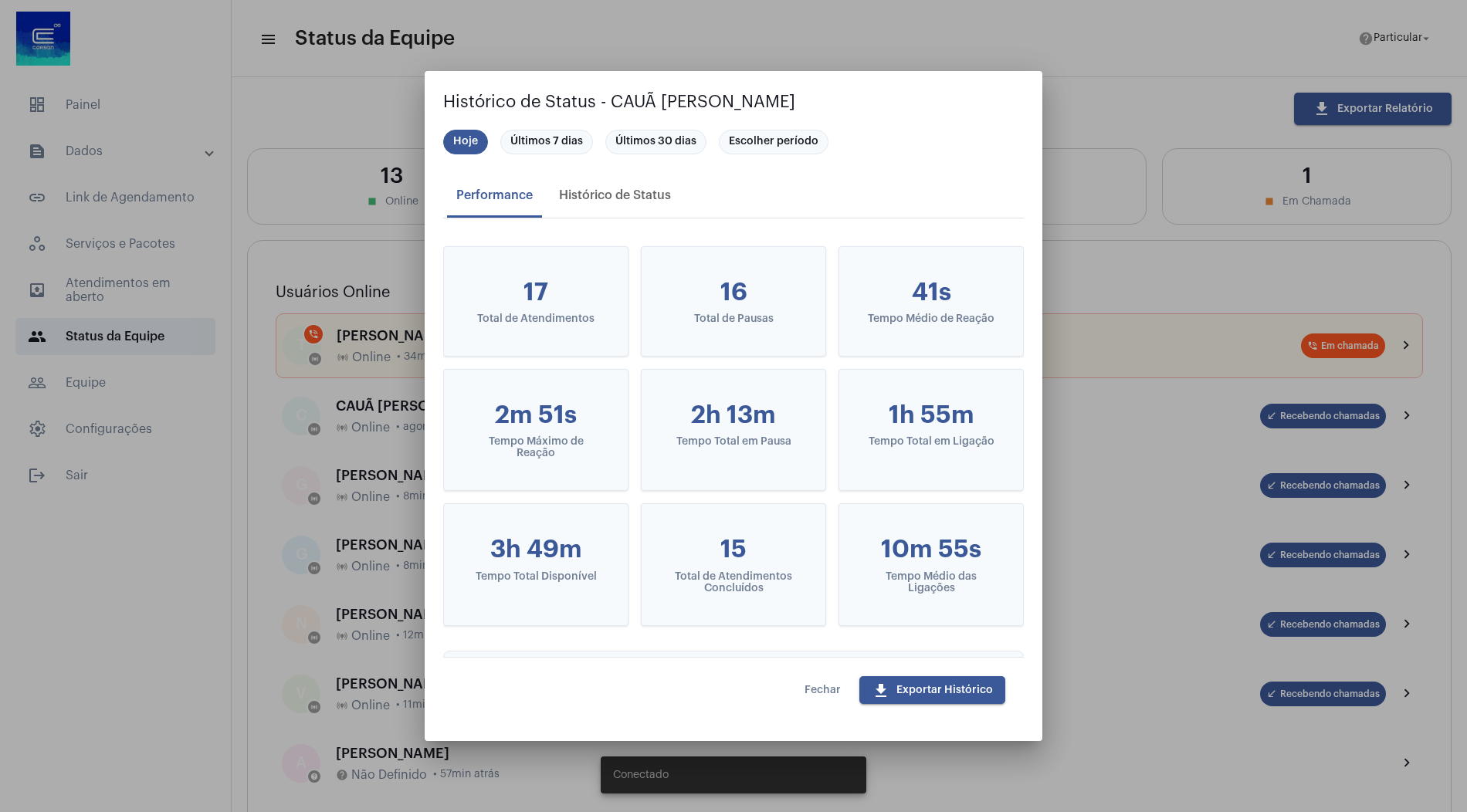
click at [830, 695] on span "Fechar" at bounding box center [822, 690] width 36 height 10
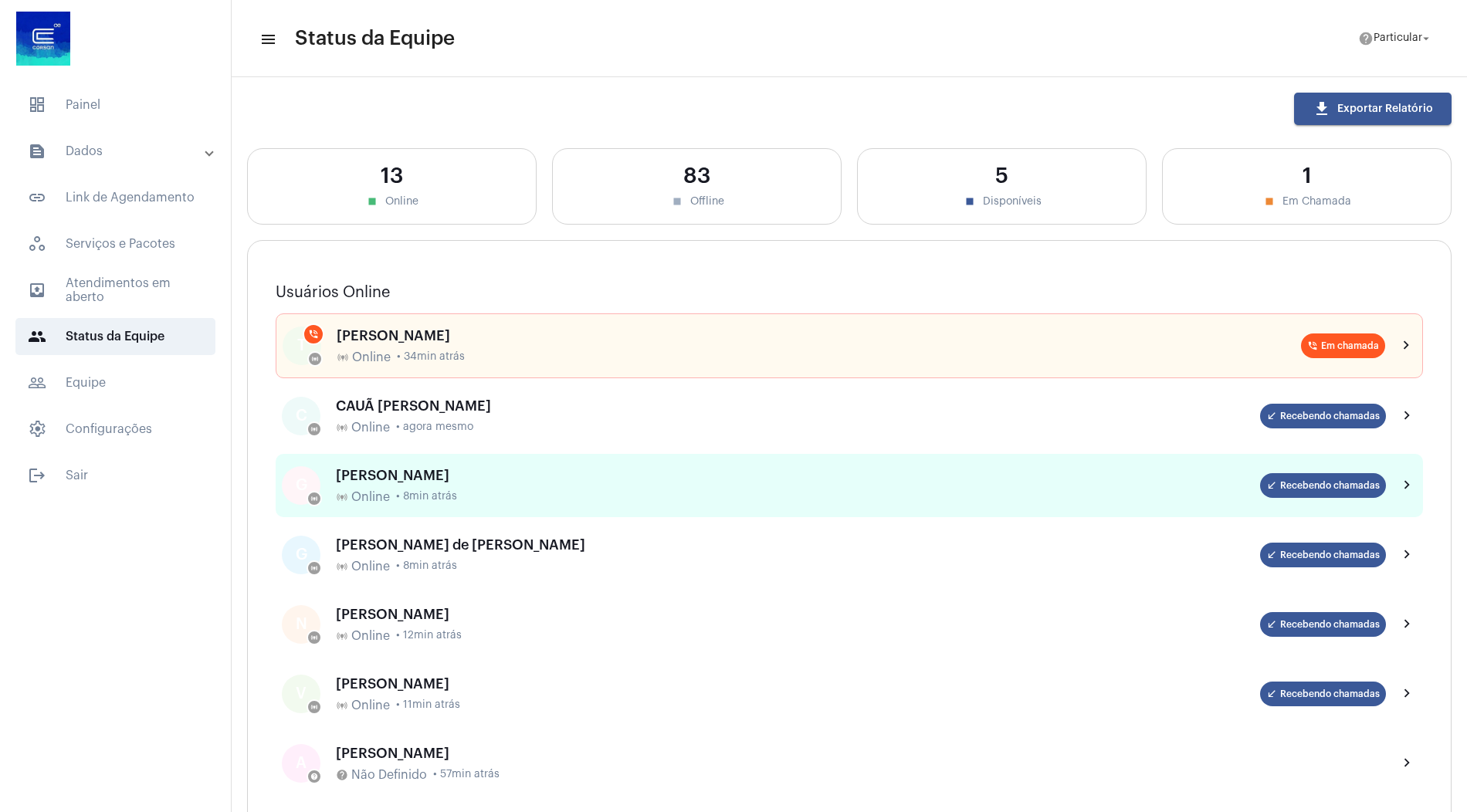
click at [565, 472] on div "[PERSON_NAME]" at bounding box center [797, 475] width 925 height 15
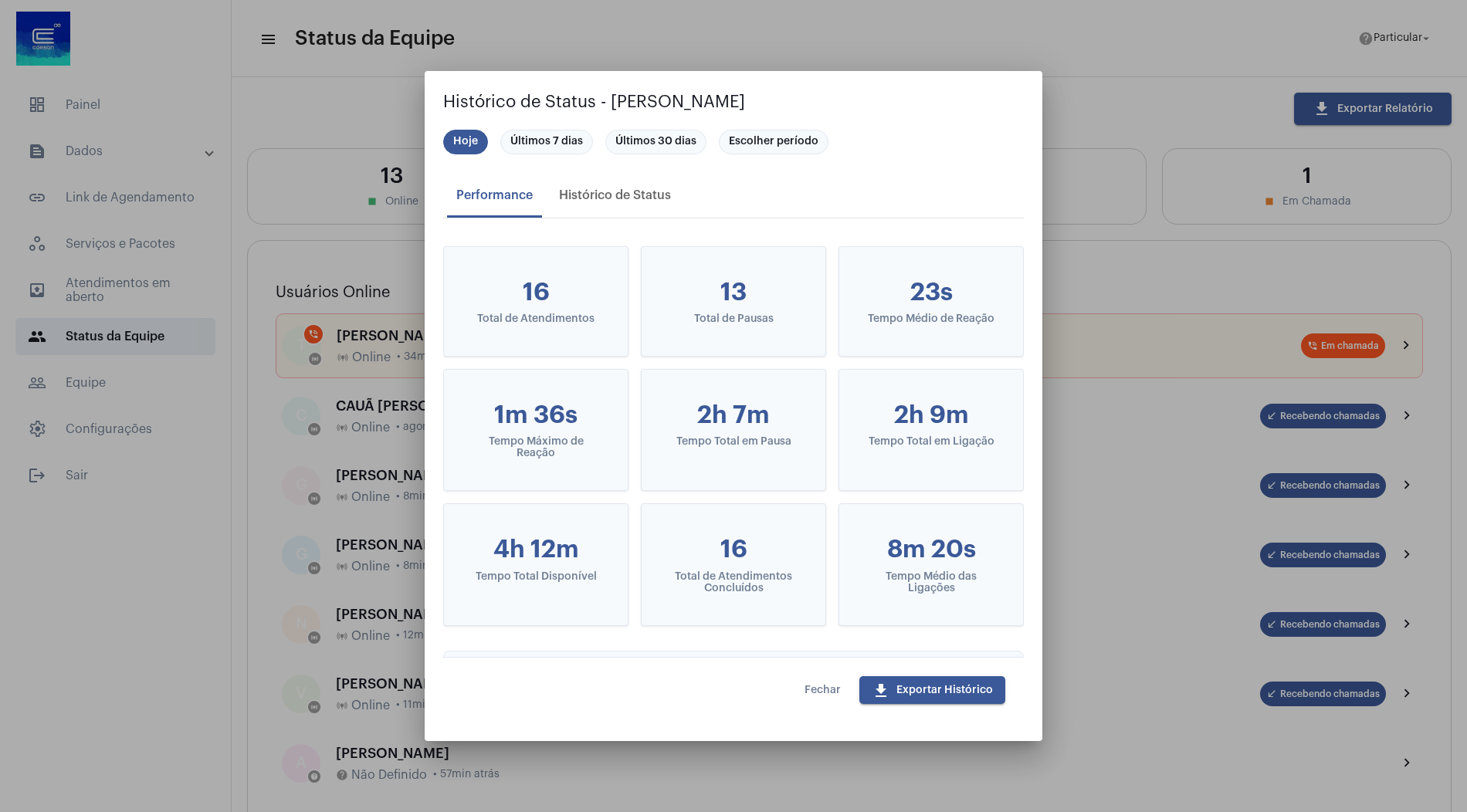
click at [830, 694] on span "Fechar" at bounding box center [822, 690] width 36 height 10
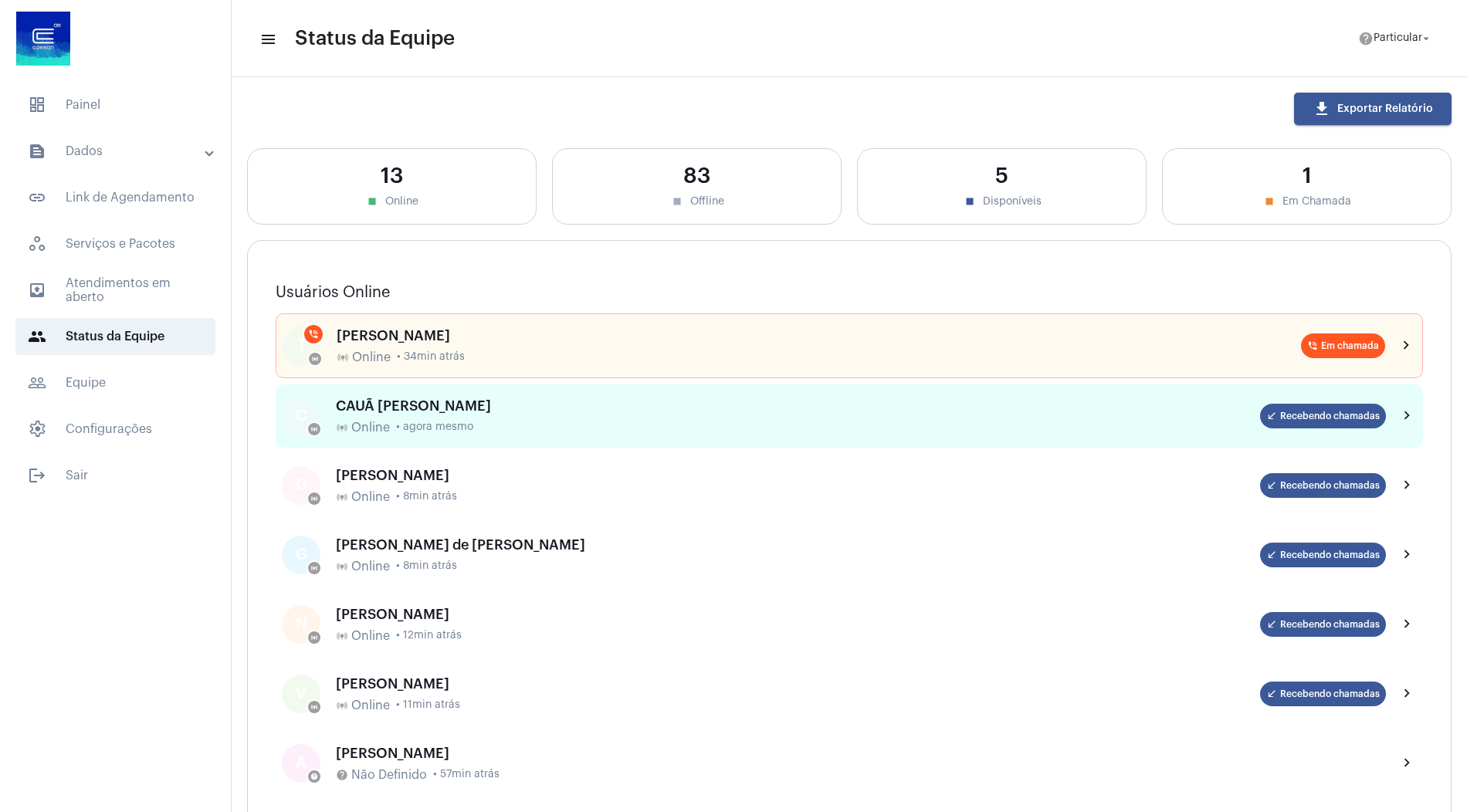
click at [505, 406] on div "CAUÃ [PERSON_NAME]" at bounding box center [797, 406] width 925 height 15
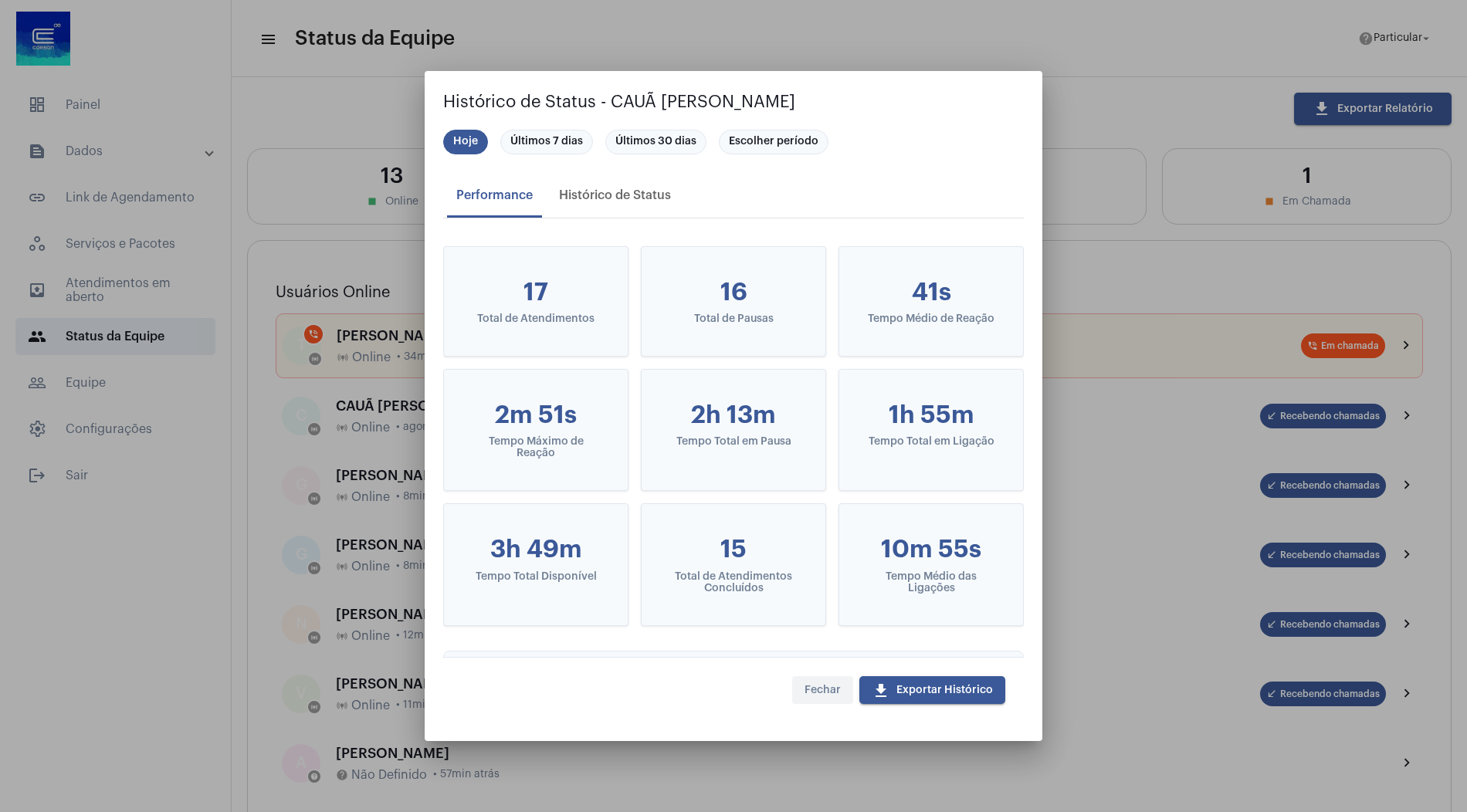
click at [830, 695] on span "Fechar" at bounding box center [822, 690] width 36 height 10
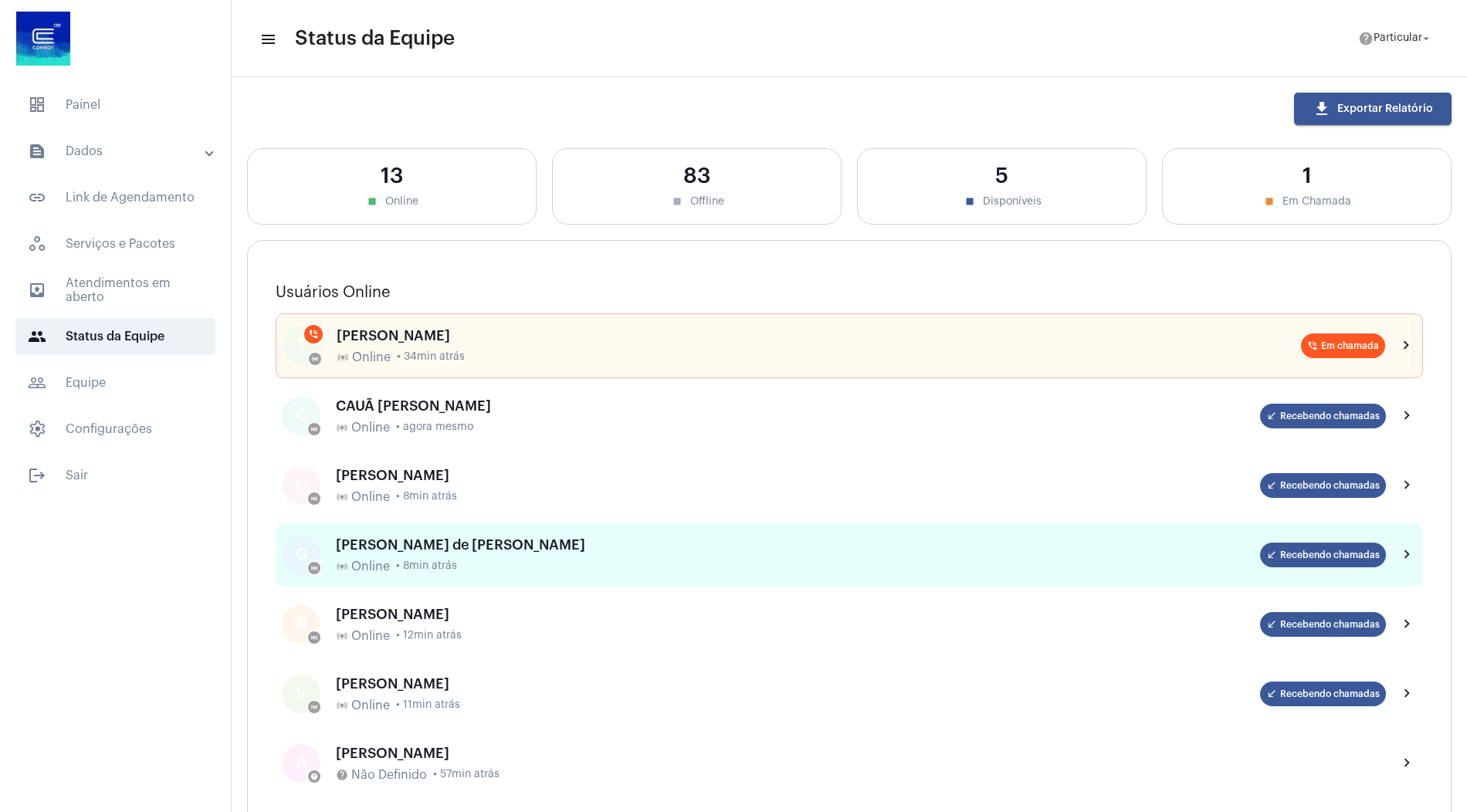
click at [504, 554] on div "Gustavo Antunes de Alexandre online_prediction Online • 8min atrás" at bounding box center [797, 555] width 925 height 36
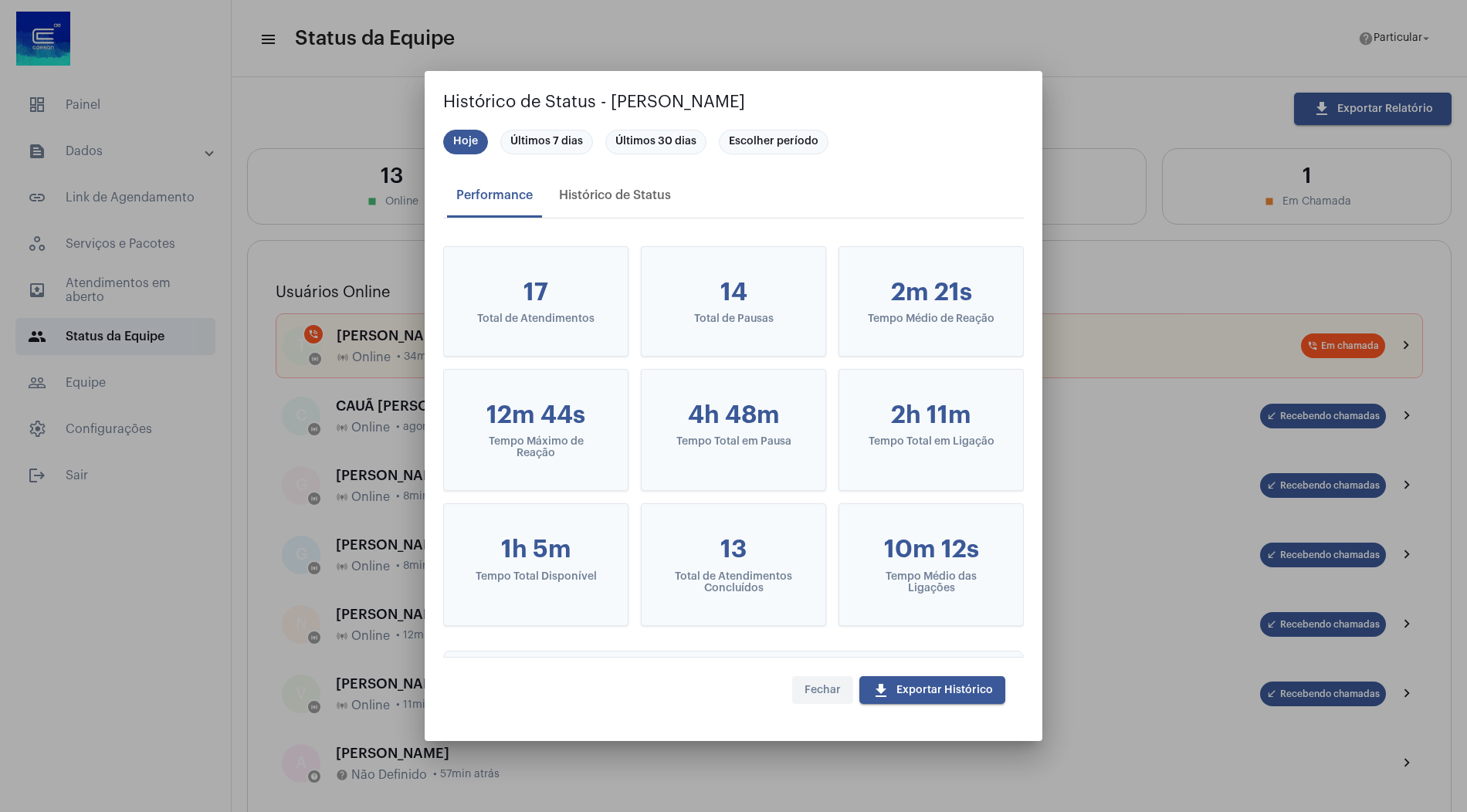
click at [822, 682] on button "Fechar" at bounding box center [822, 690] width 61 height 28
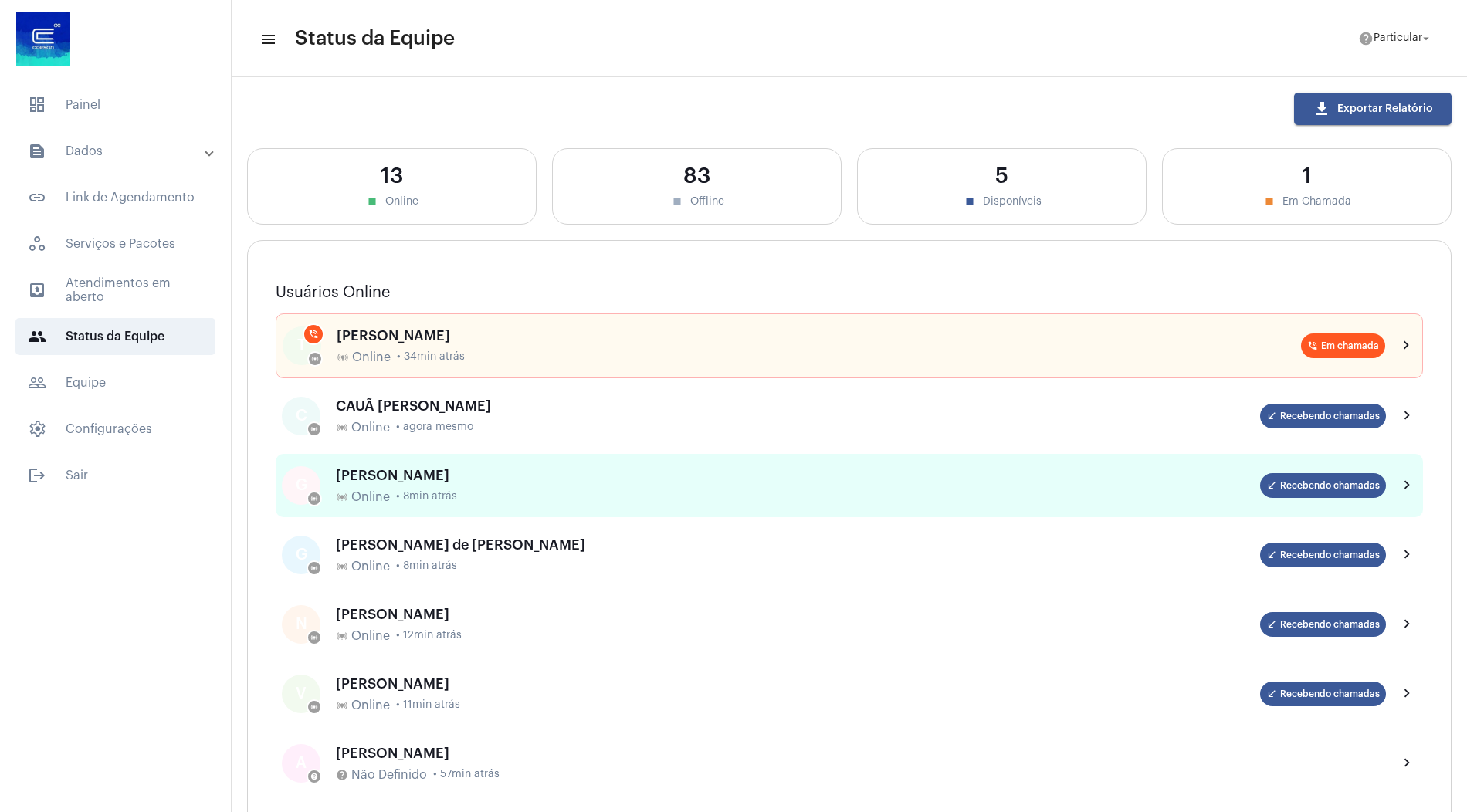
click at [513, 482] on div "GABRIEL SANTOS SORIANO OLIVEIRA online_prediction Online • 8min atrás" at bounding box center [797, 485] width 925 height 36
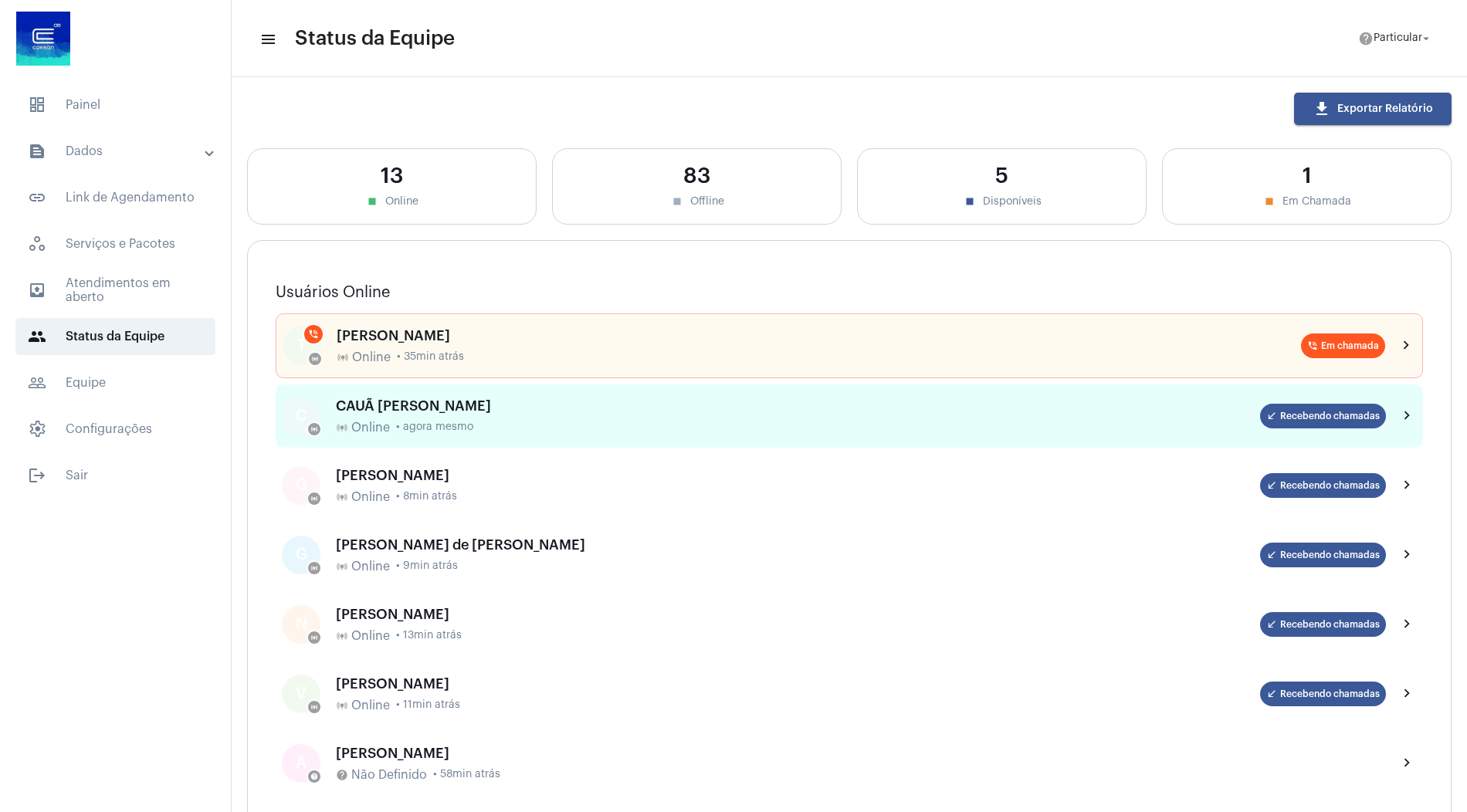
click at [442, 411] on div "CAUÃ WILLIAM CANDIDO DA SILVA online_prediction Online • agora mesmo" at bounding box center [797, 416] width 925 height 36
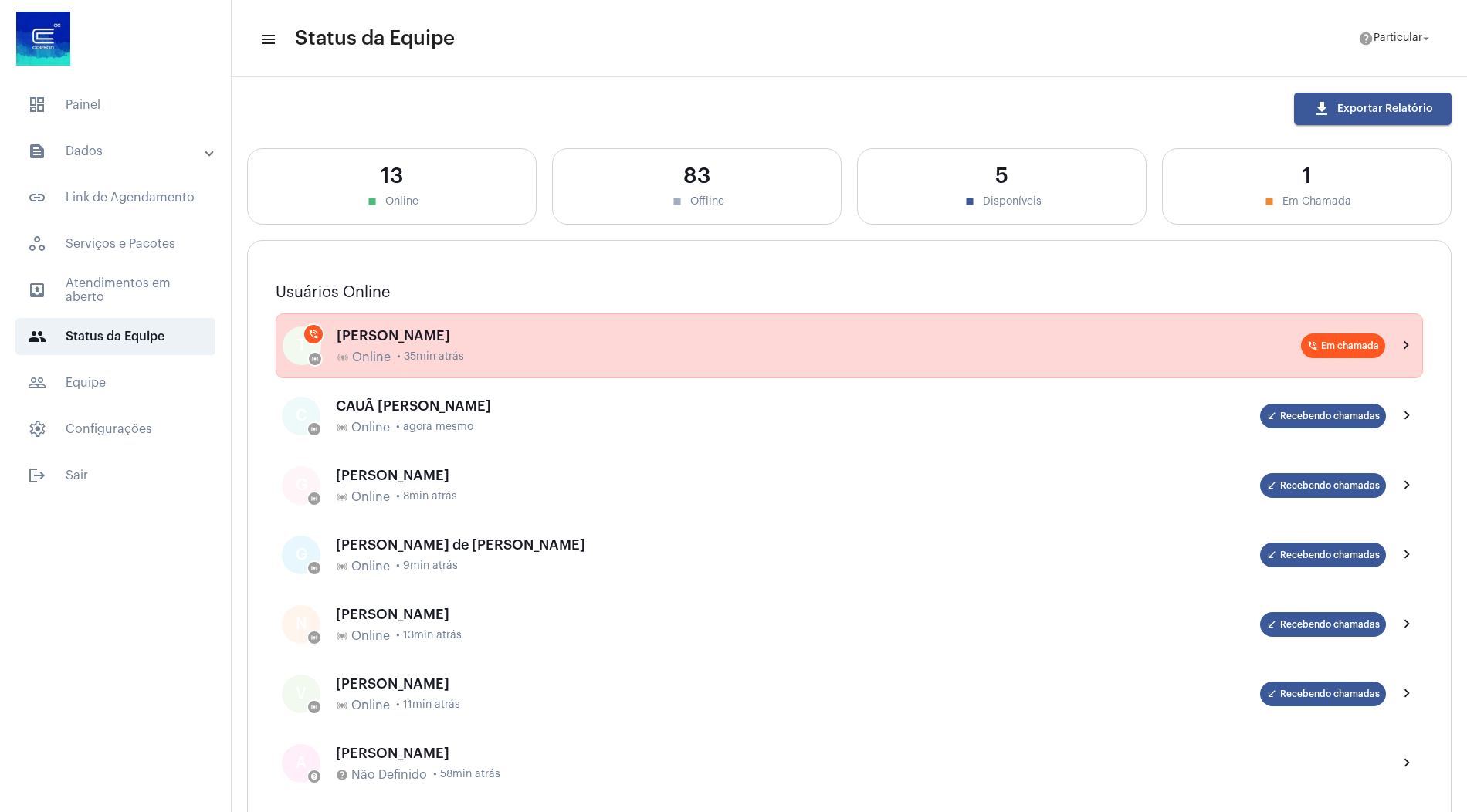
click at [447, 356] on span "• 35min atrás" at bounding box center [430, 357] width 67 height 11
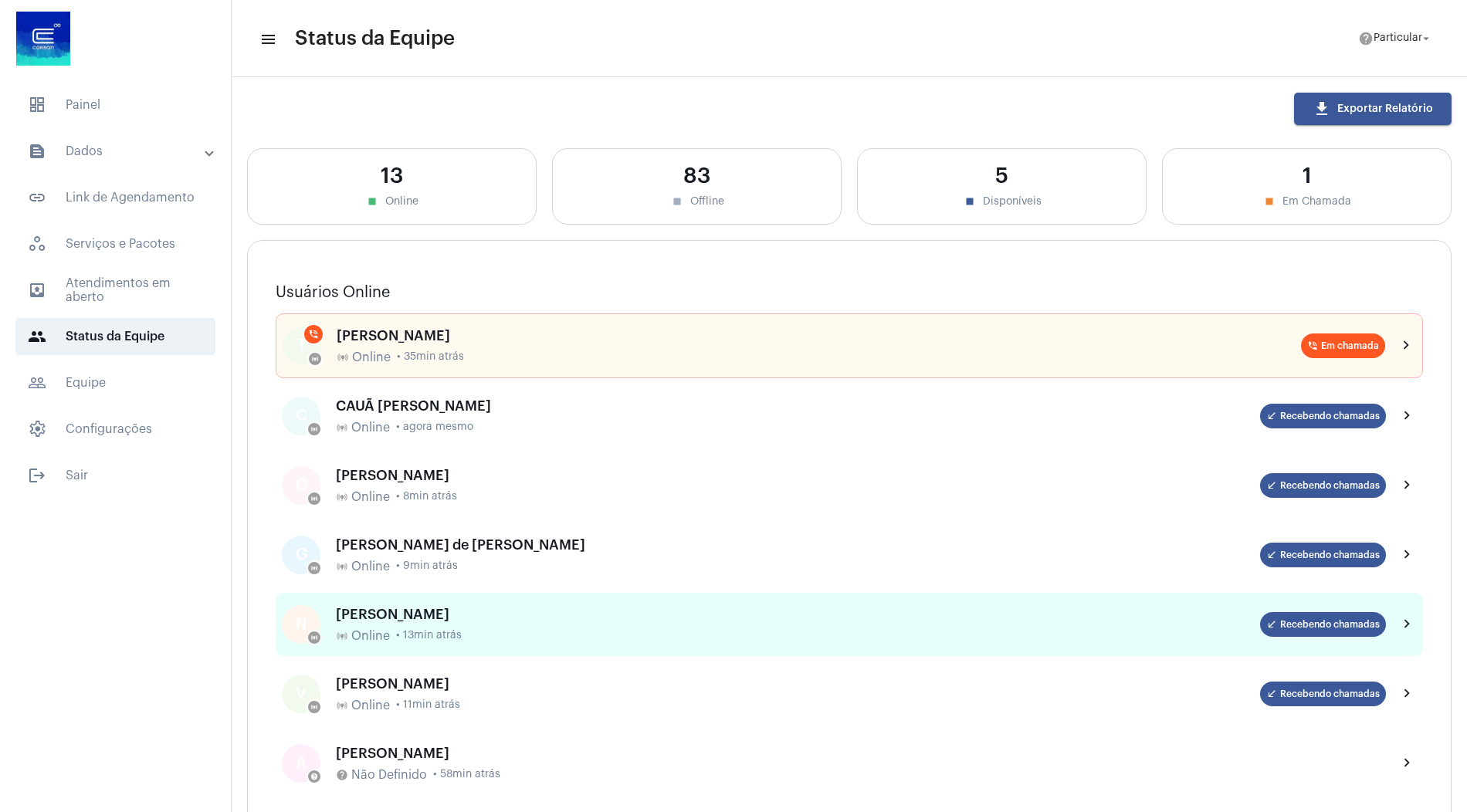
click at [524, 619] on div "[PERSON_NAME]" at bounding box center [797, 614] width 925 height 15
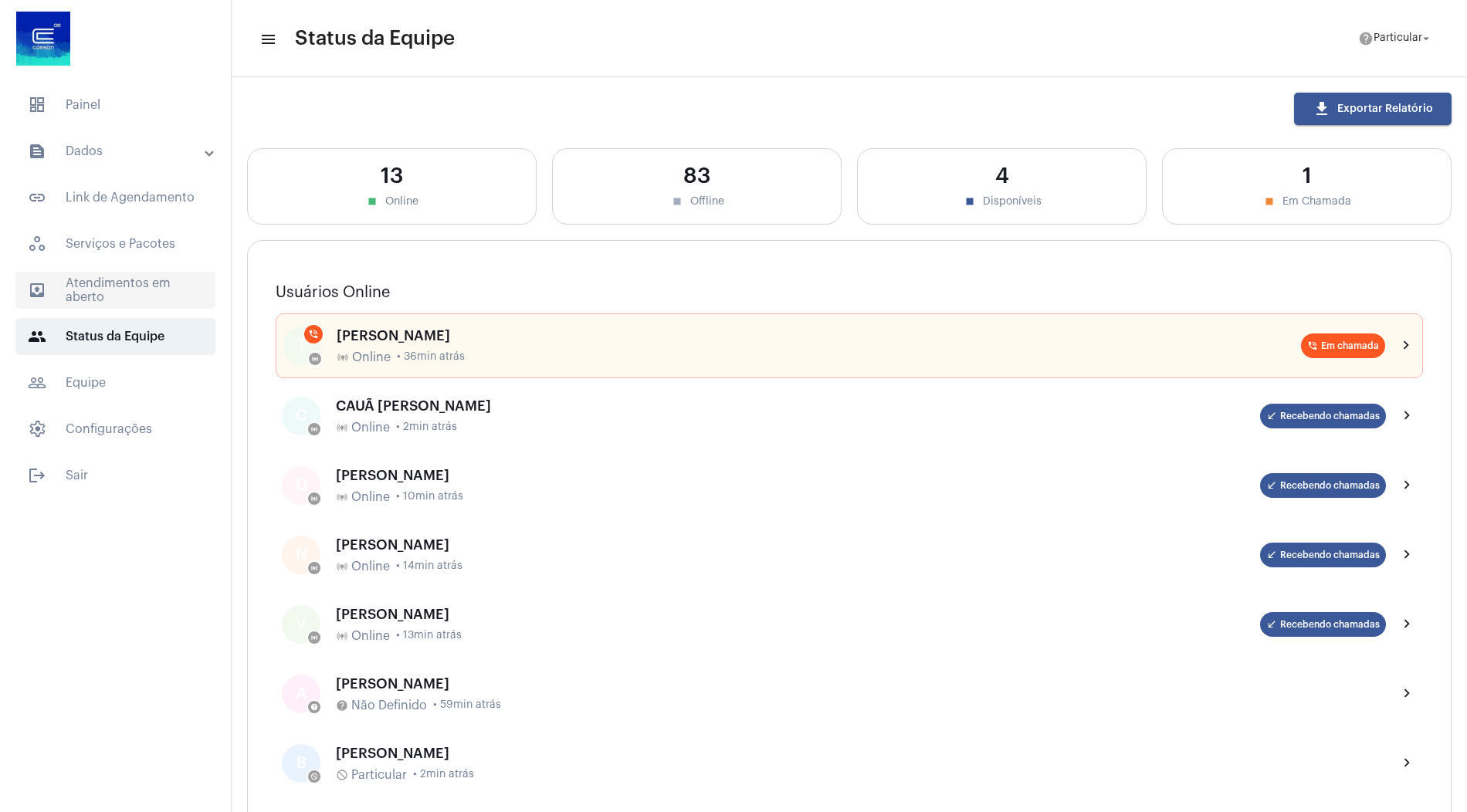
click at [113, 286] on span "outbox_outline Atendimentos em aberto" at bounding box center [115, 291] width 200 height 37
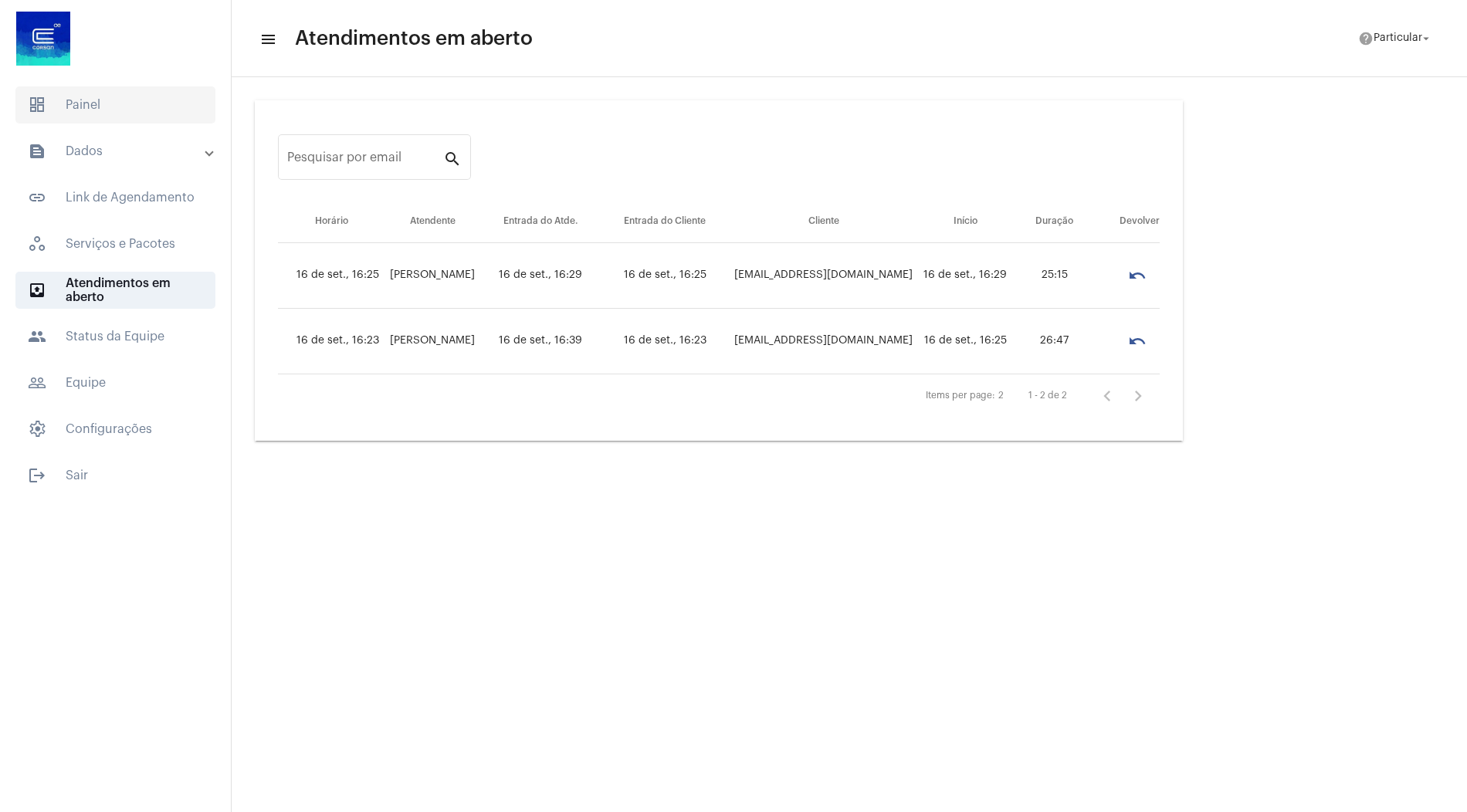
click at [113, 120] on span "dashboard Painel" at bounding box center [115, 105] width 200 height 37
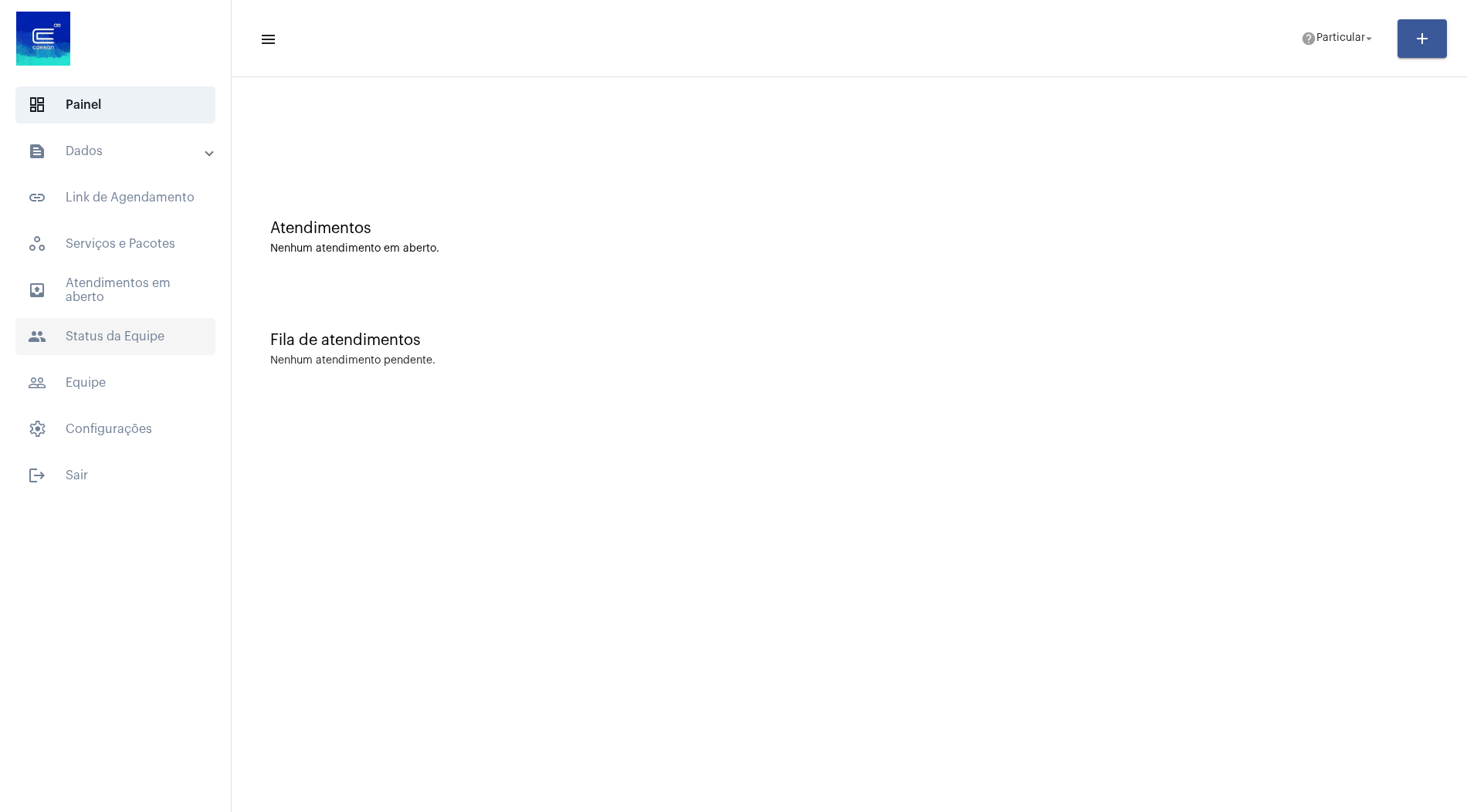
click at [142, 331] on span "people Status da Equipe" at bounding box center [115, 336] width 200 height 37
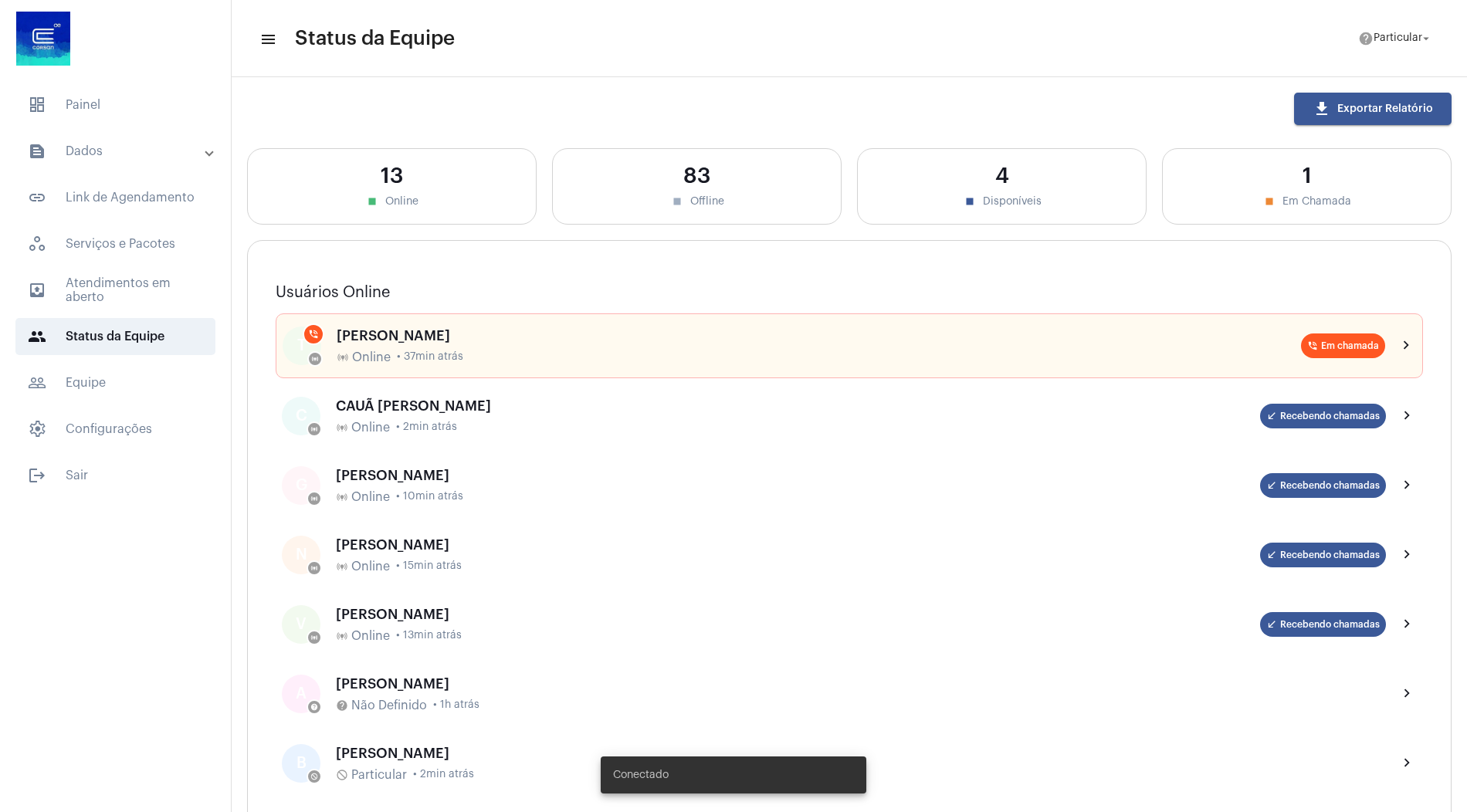
click at [452, 429] on span "• 2min atrás" at bounding box center [427, 427] width 61 height 11
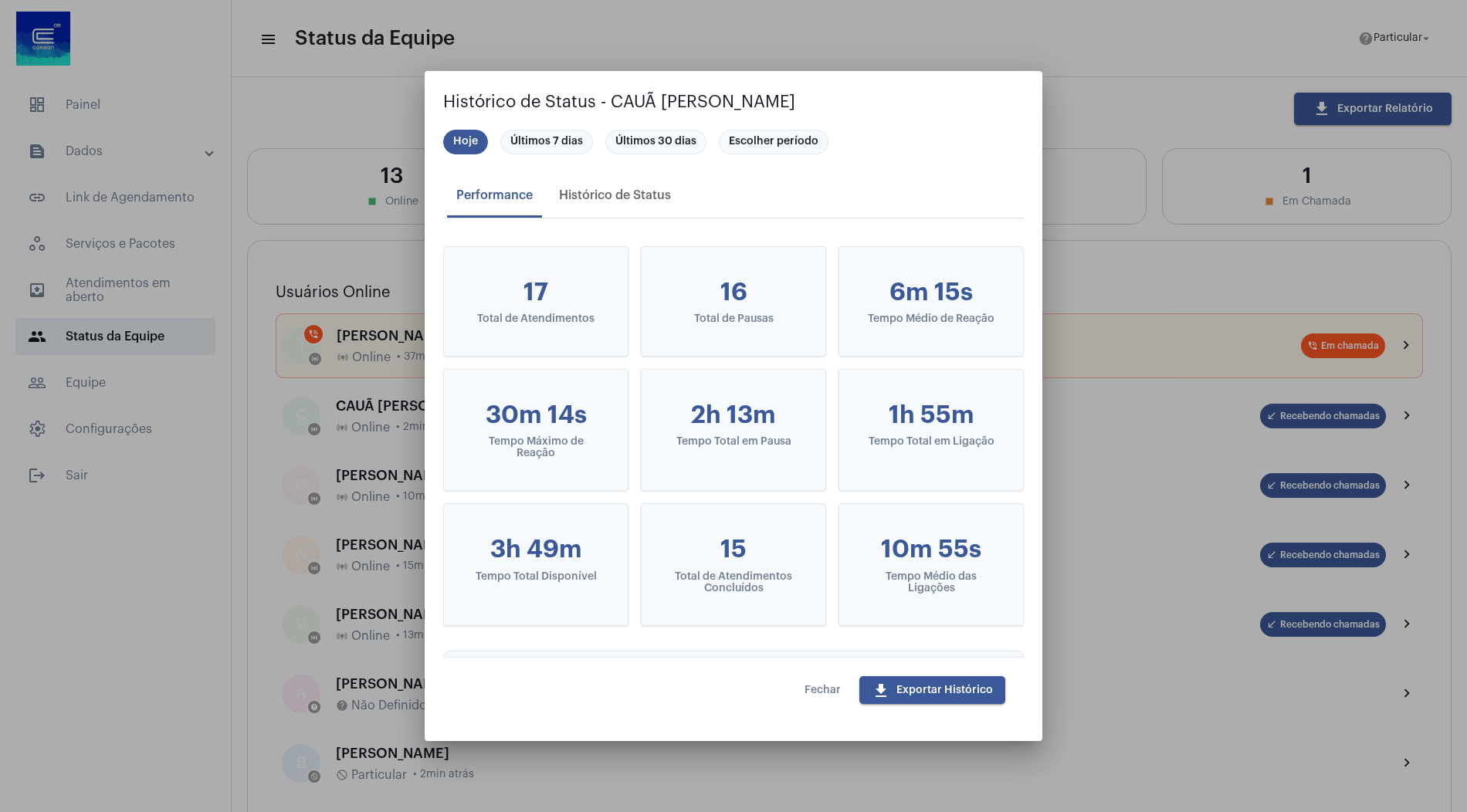
click at [818, 695] on span "Fechar" at bounding box center [822, 690] width 36 height 10
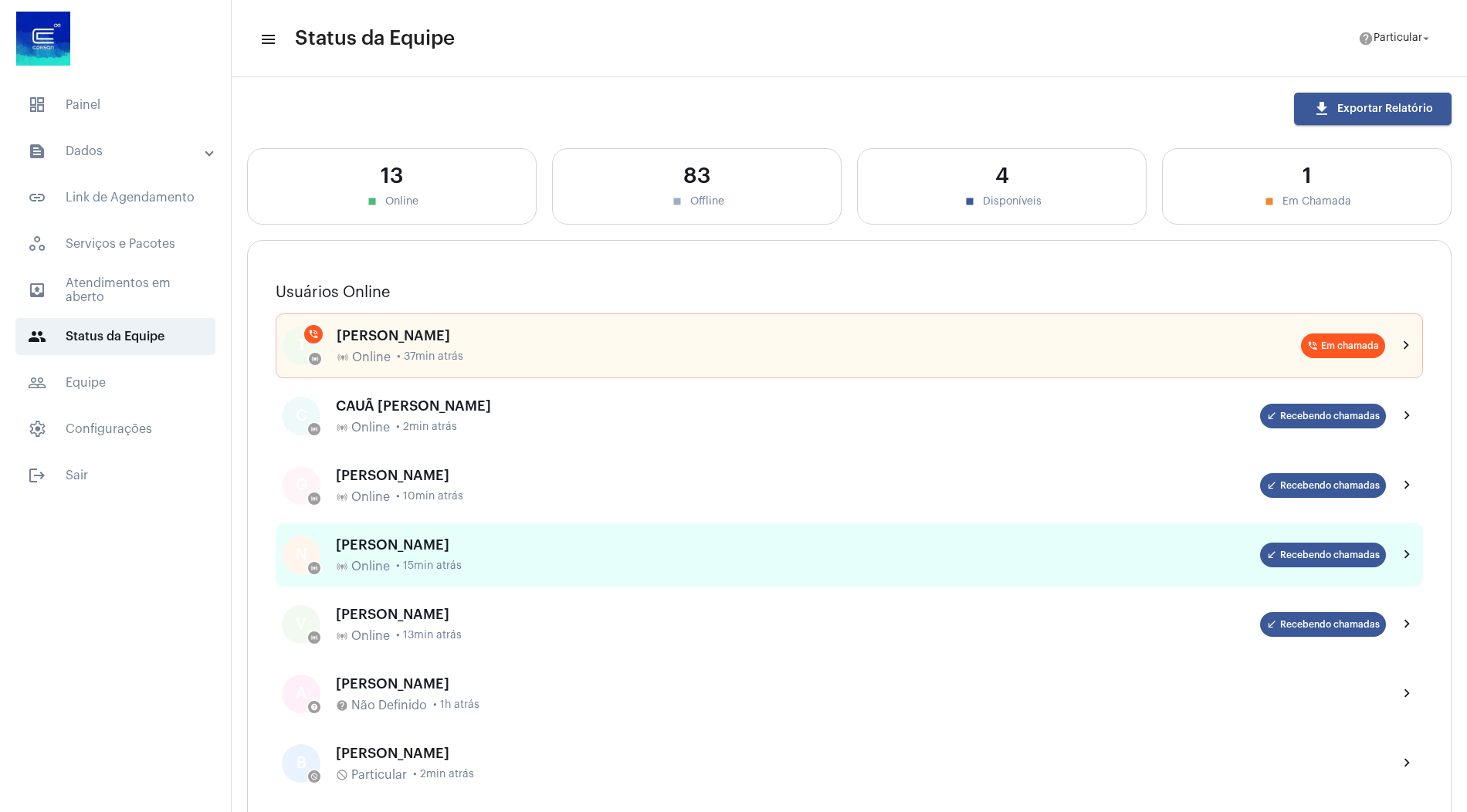
click at [542, 538] on div "[PERSON_NAME]" at bounding box center [797, 545] width 925 height 15
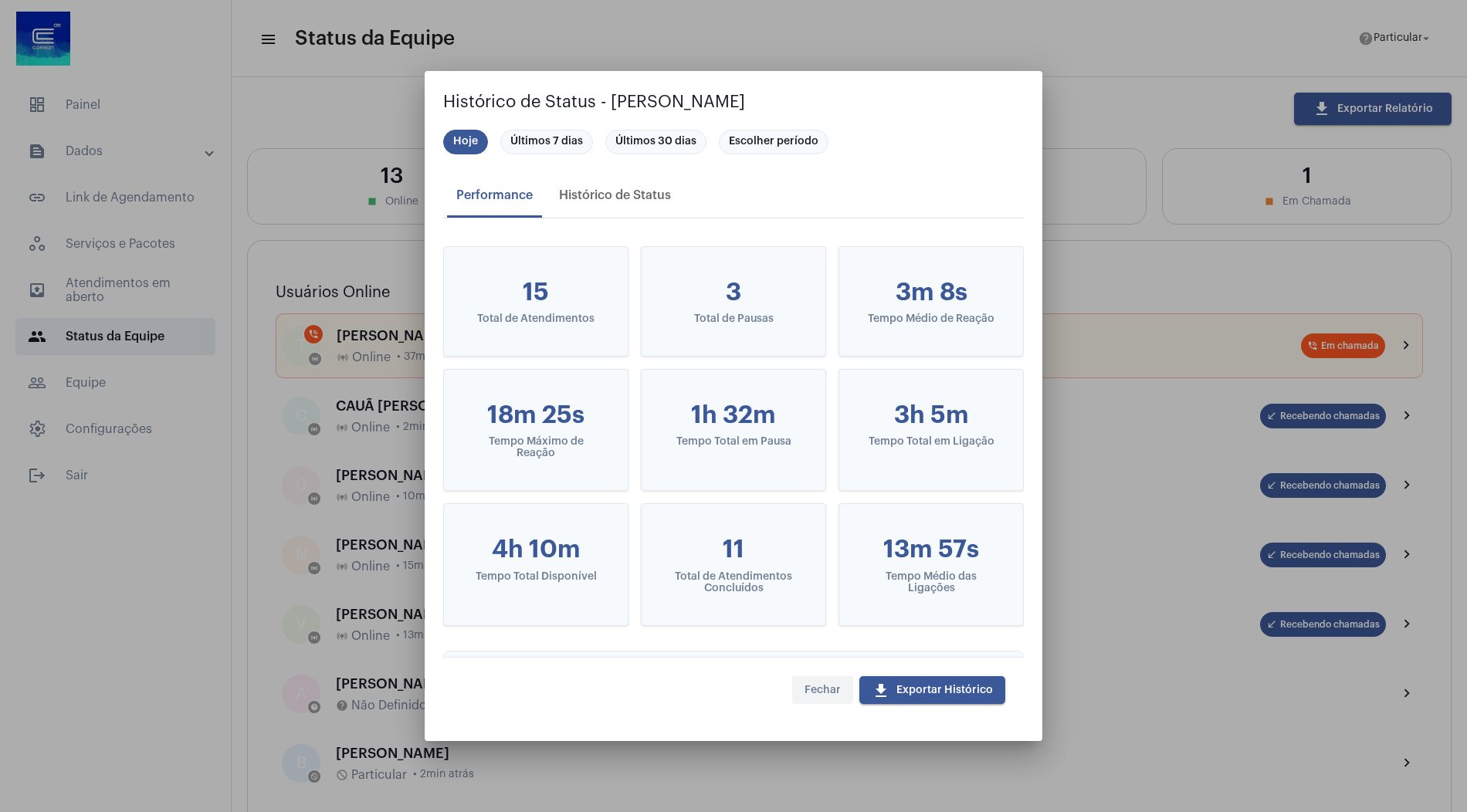
click at [819, 677] on button "Fechar" at bounding box center [822, 690] width 61 height 28
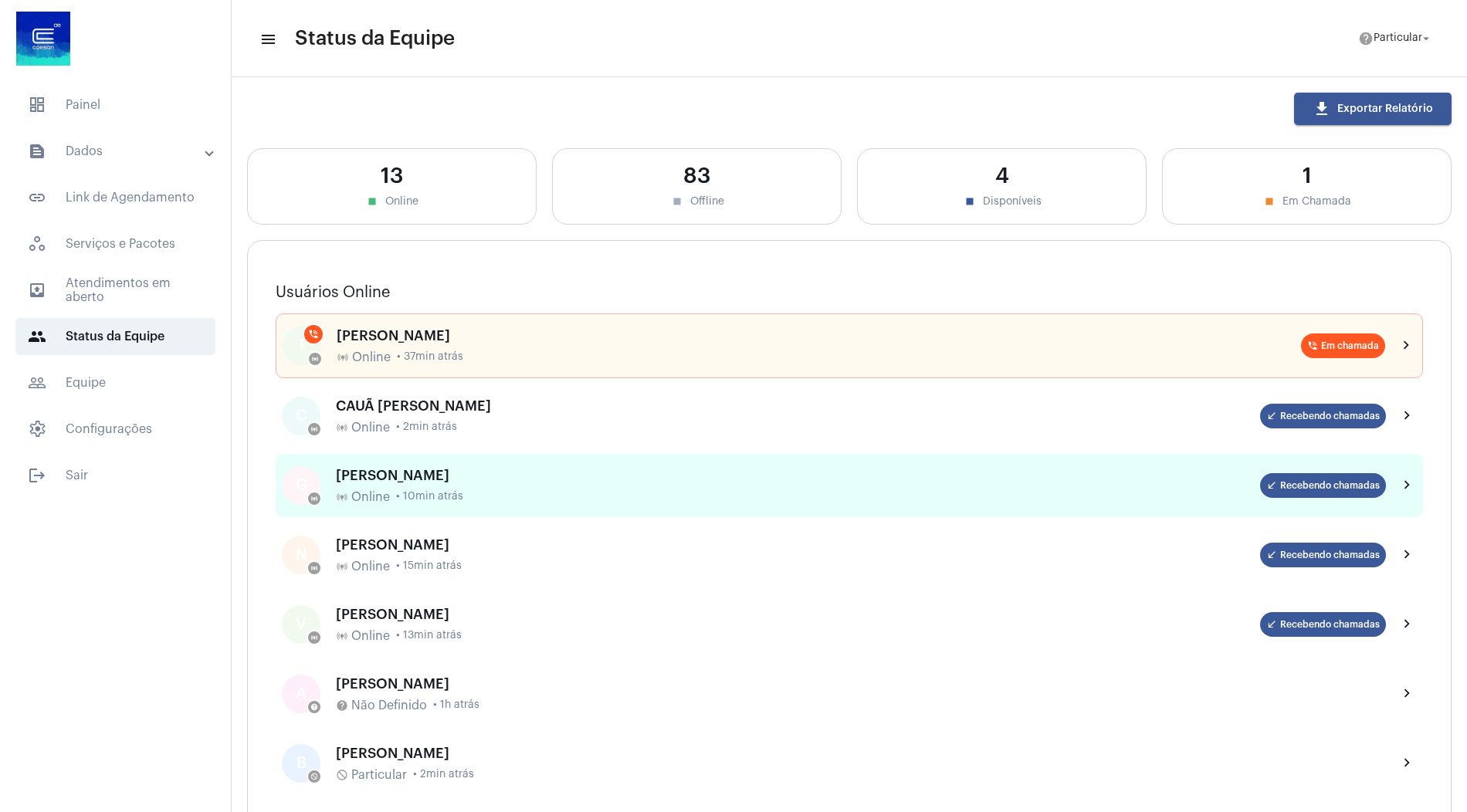
click at [542, 499] on div "online_prediction Online • 10min atrás" at bounding box center [797, 497] width 925 height 14
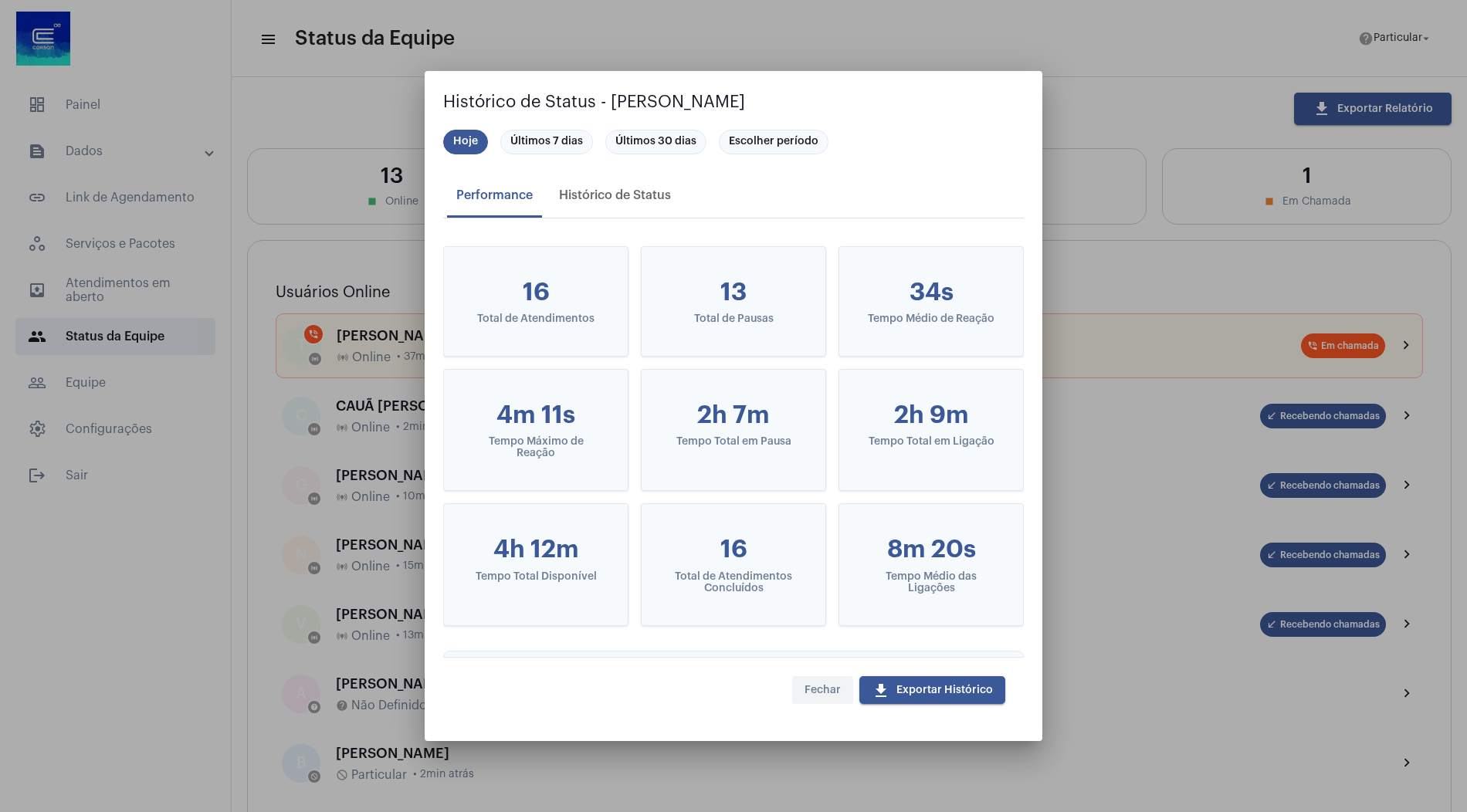
click at [815, 694] on span "Fechar" at bounding box center [822, 690] width 36 height 10
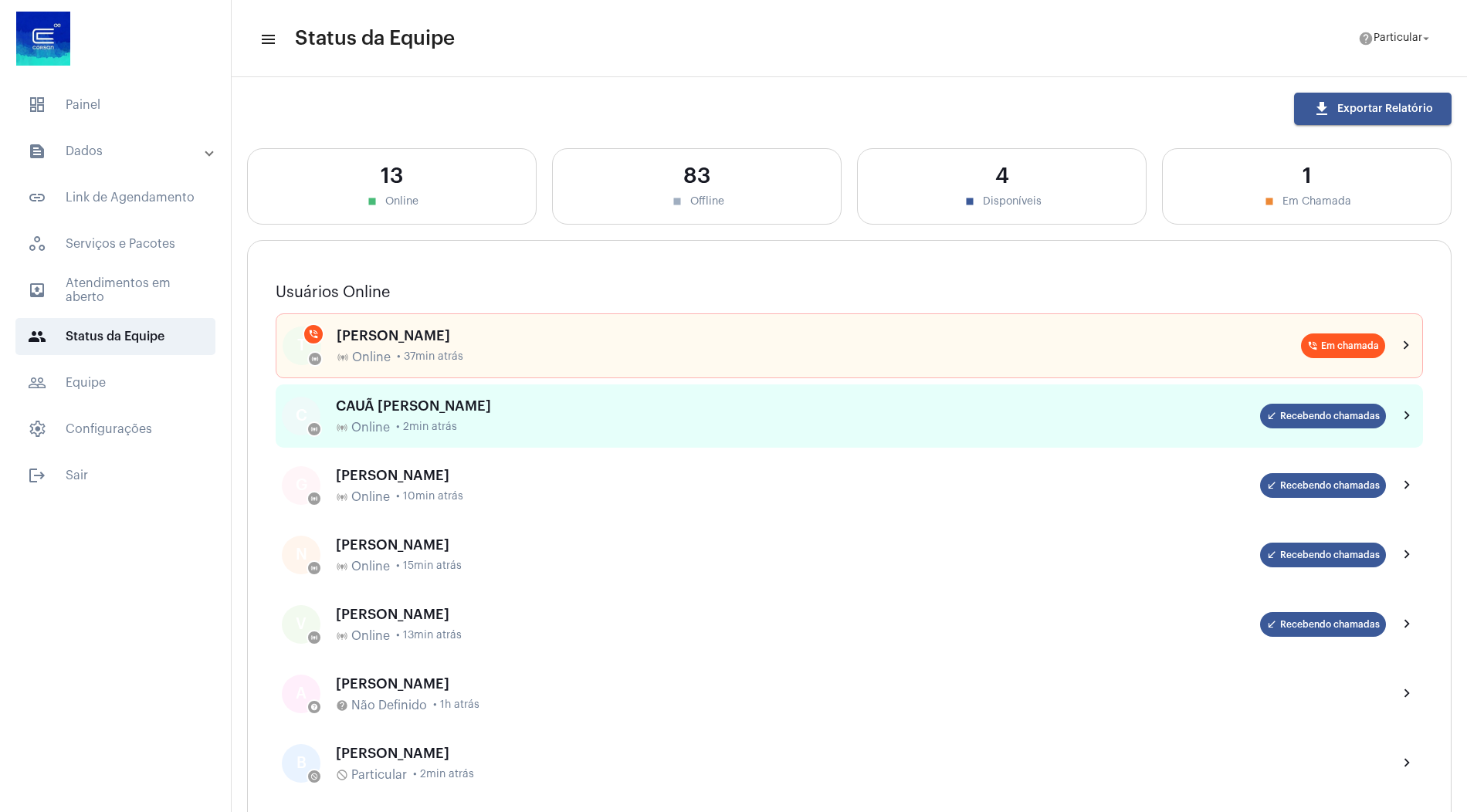
click at [526, 416] on div "CAUÃ [PERSON_NAME] online_prediction Online • 2min atrás" at bounding box center [797, 416] width 925 height 36
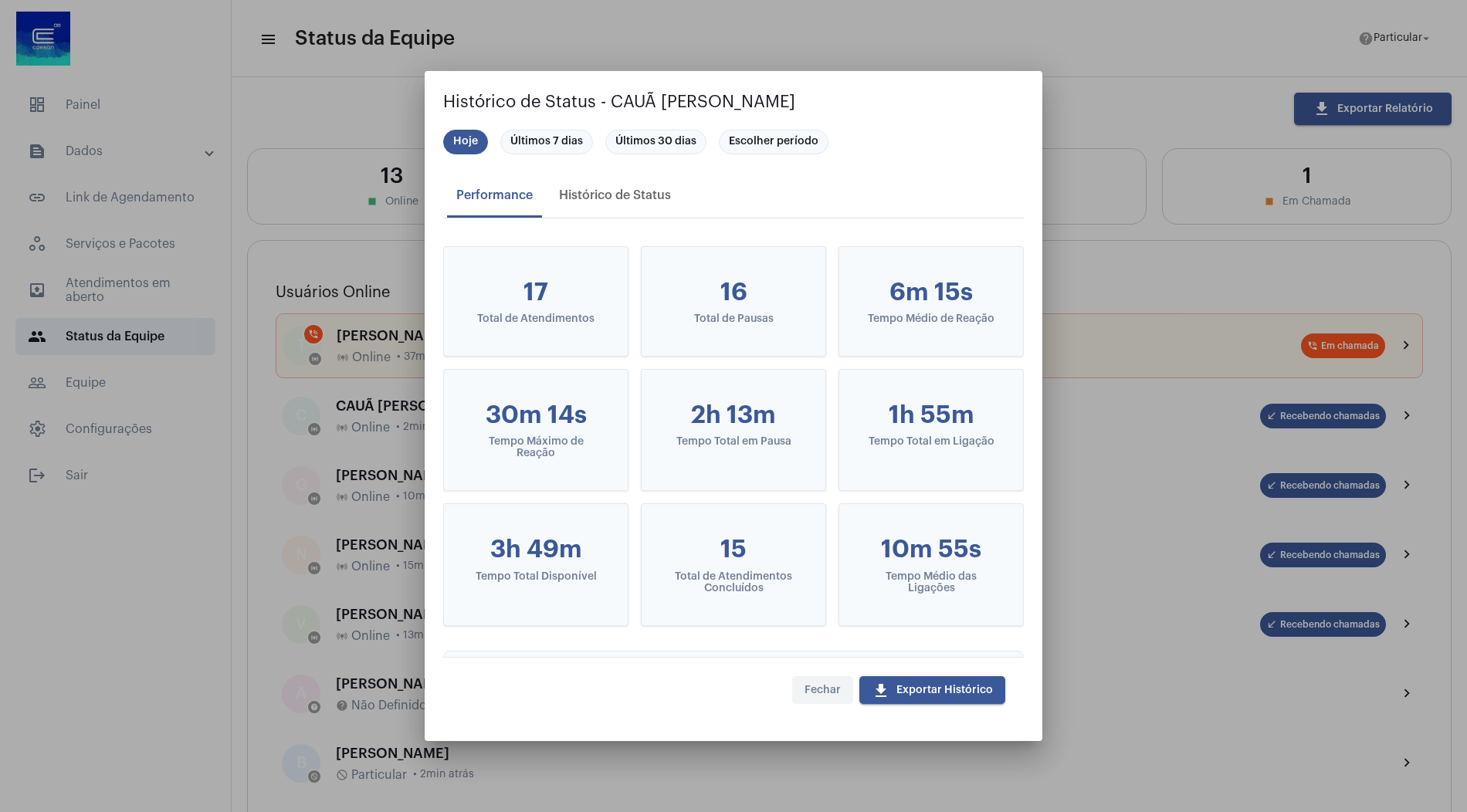
click at [812, 687] on span "Fechar" at bounding box center [822, 690] width 36 height 10
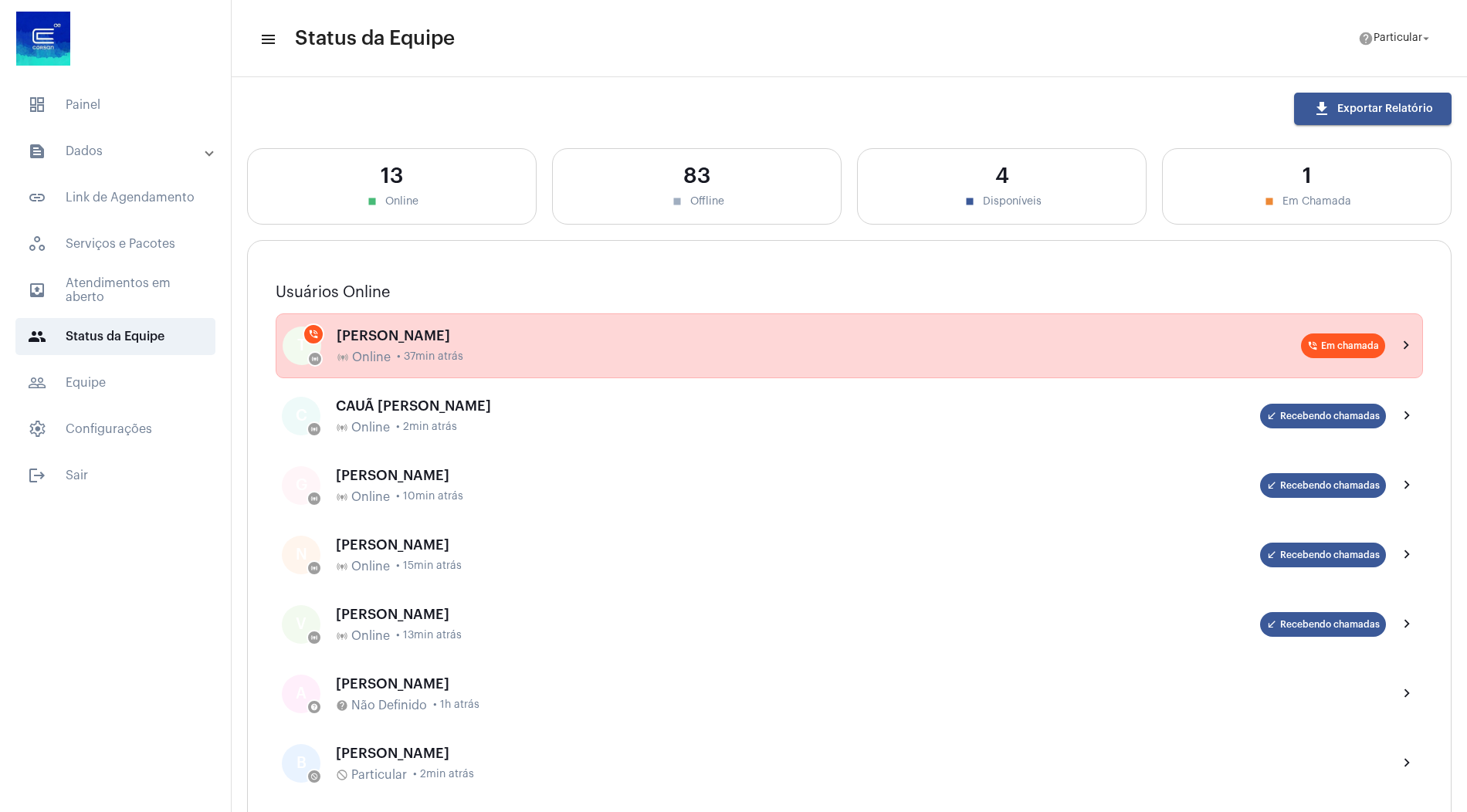
click at [499, 354] on div "online_prediction Online • 37min atrás" at bounding box center [818, 357] width 964 height 14
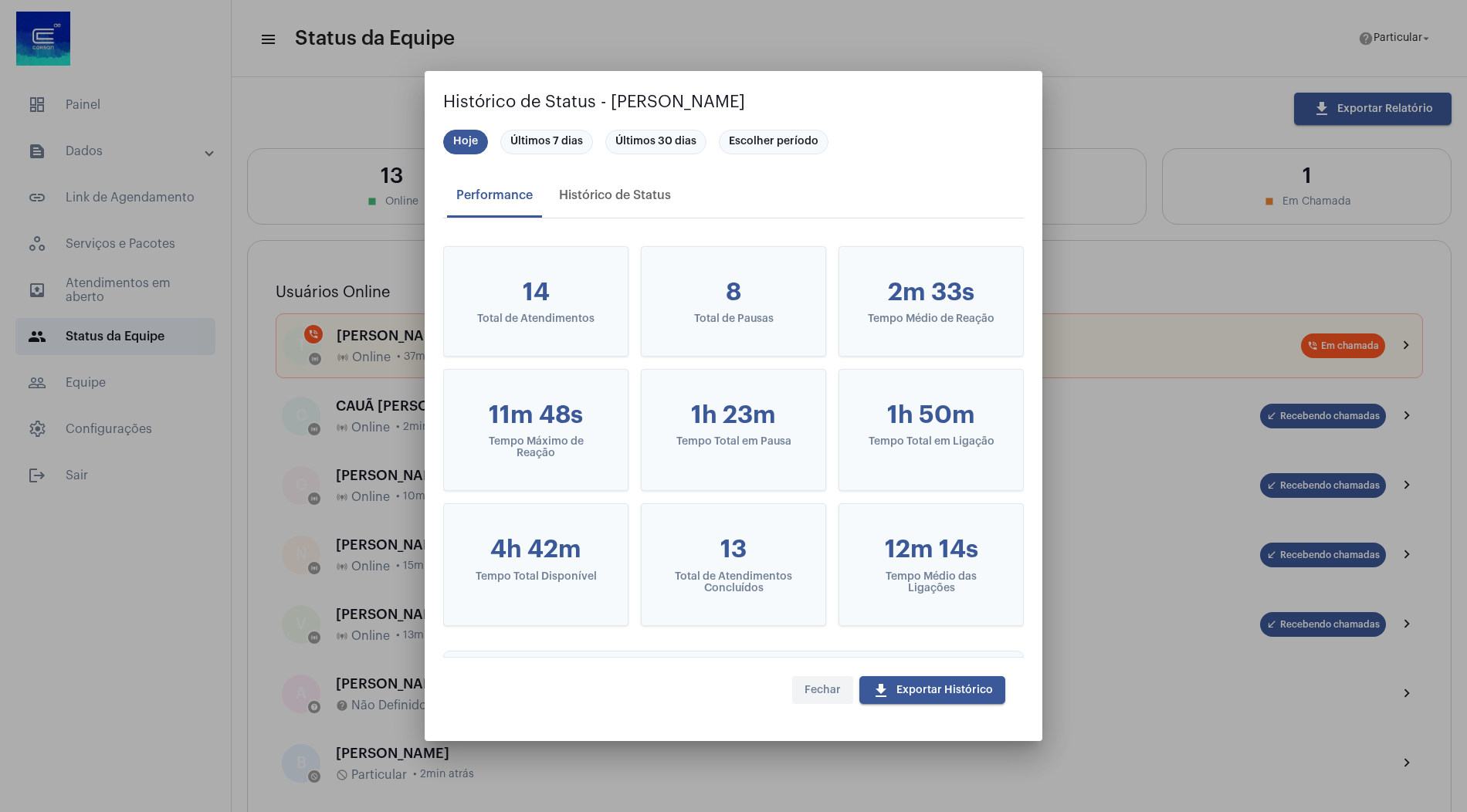
click at [826, 697] on button "Fechar" at bounding box center [822, 690] width 61 height 28
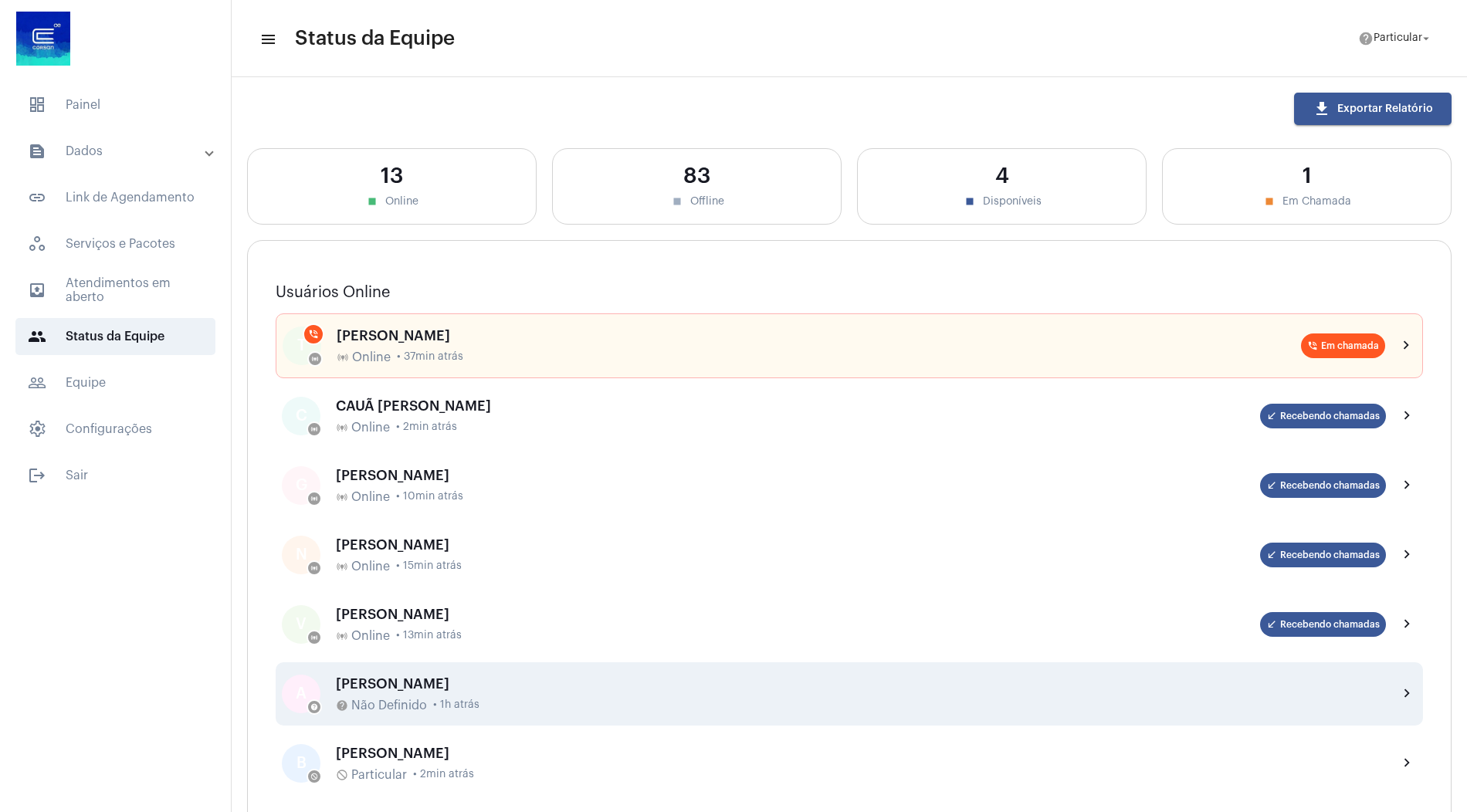
click at [569, 709] on div "help Não Definido • 1h atrás" at bounding box center [860, 705] width 1050 height 14
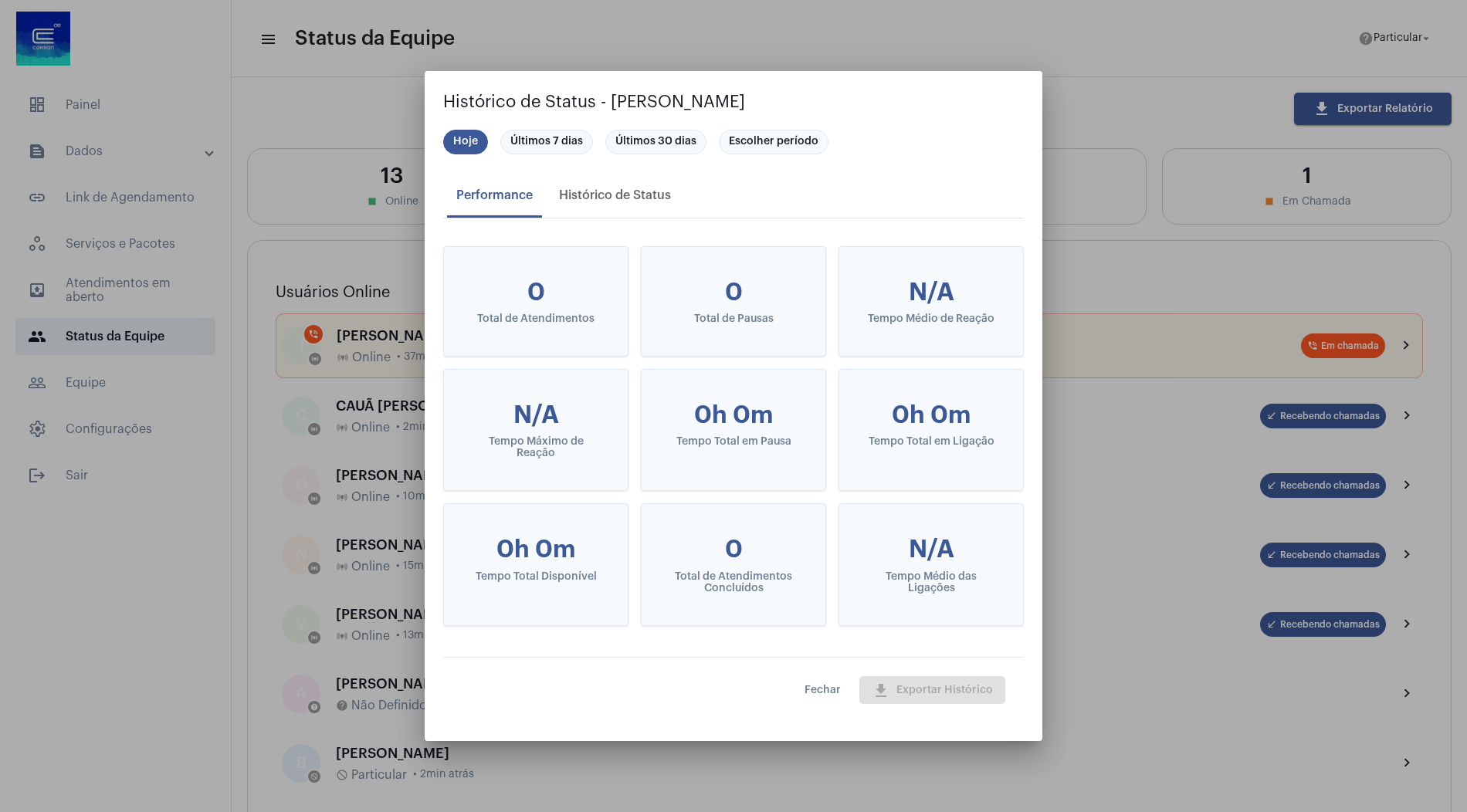
click at [817, 691] on span "Fechar" at bounding box center [822, 690] width 36 height 10
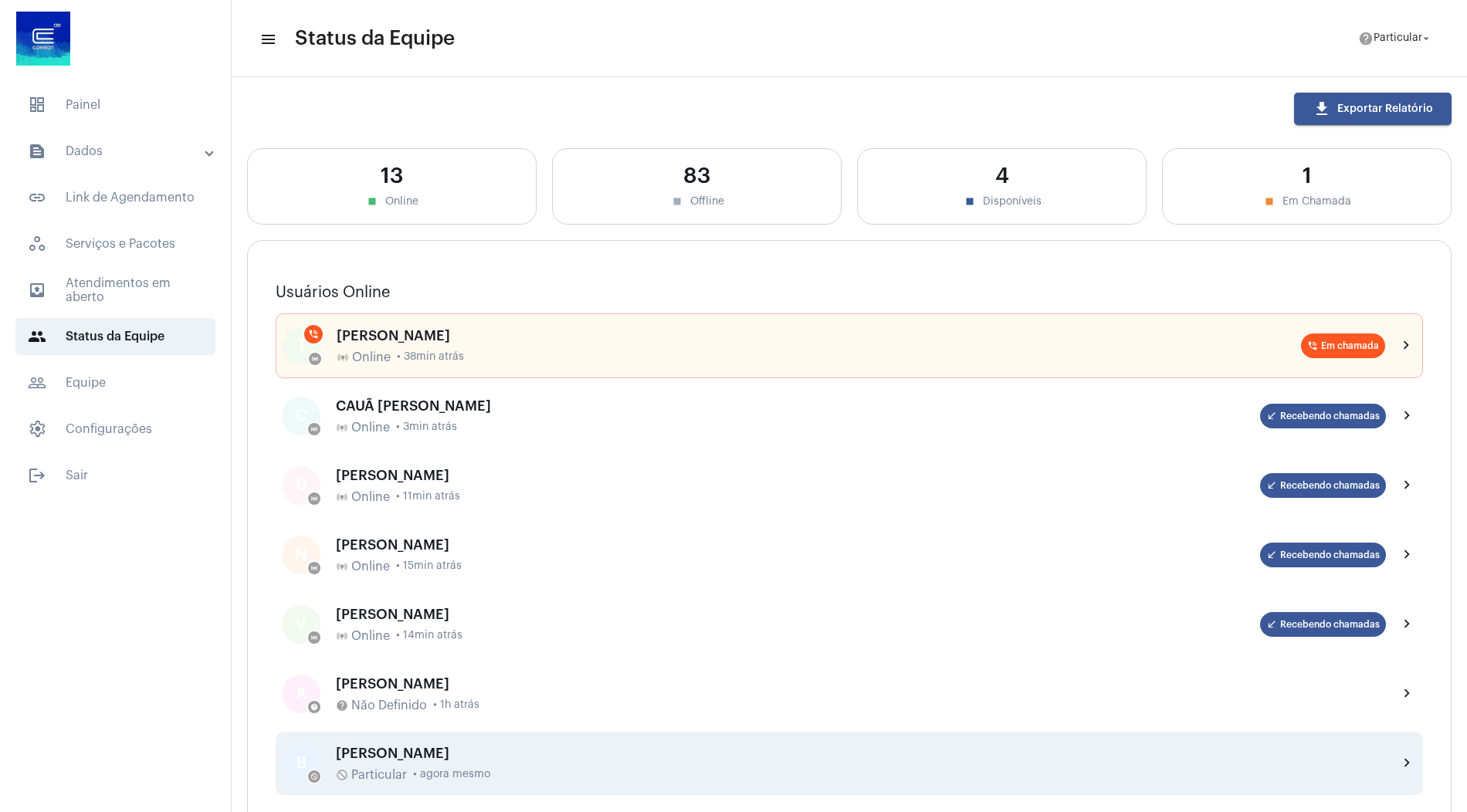
click at [657, 760] on div "[PERSON_NAME] do_not_disturb Particular • agora mesmo" at bounding box center [860, 764] width 1050 height 36
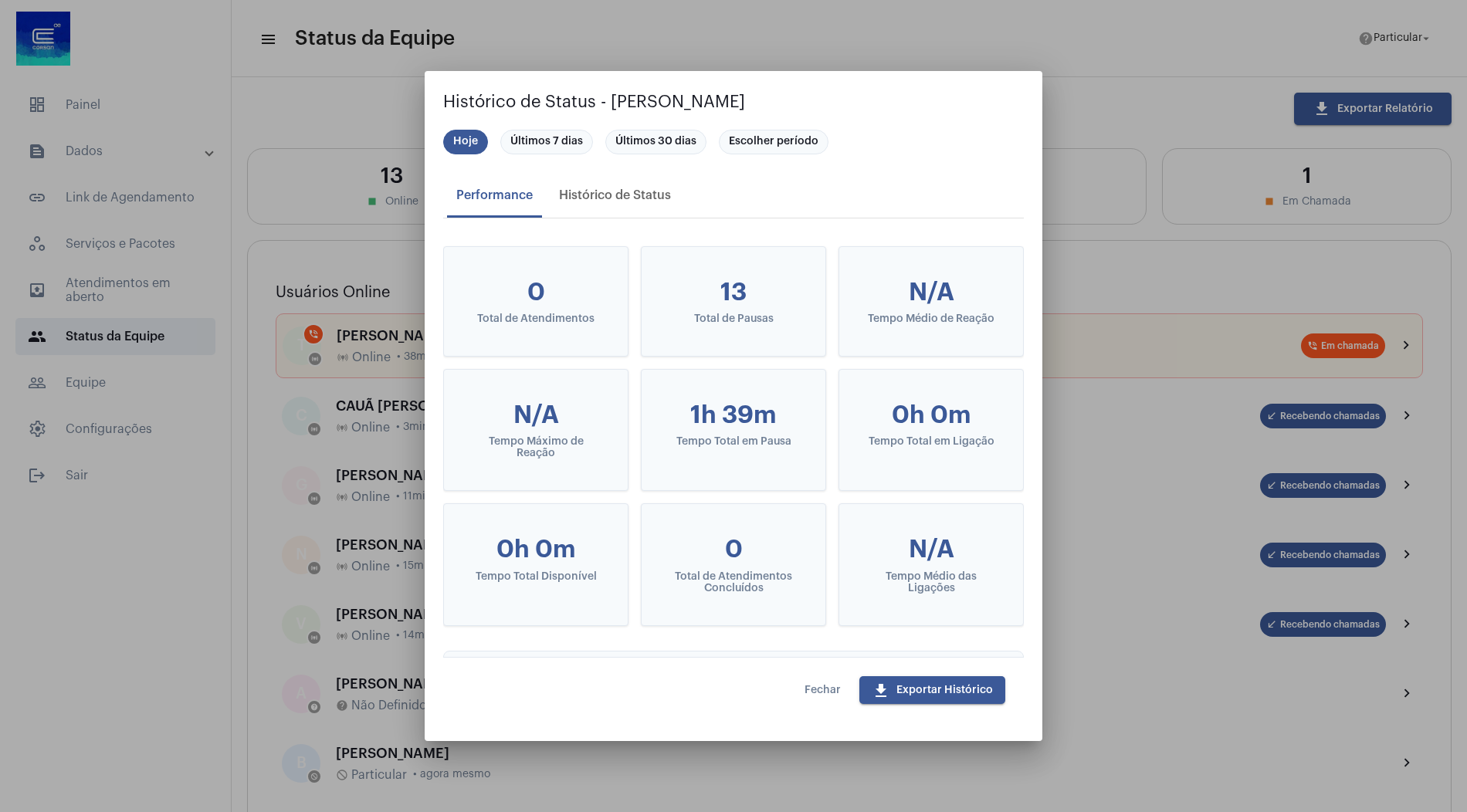
click at [817, 695] on button "Fechar" at bounding box center [822, 690] width 61 height 28
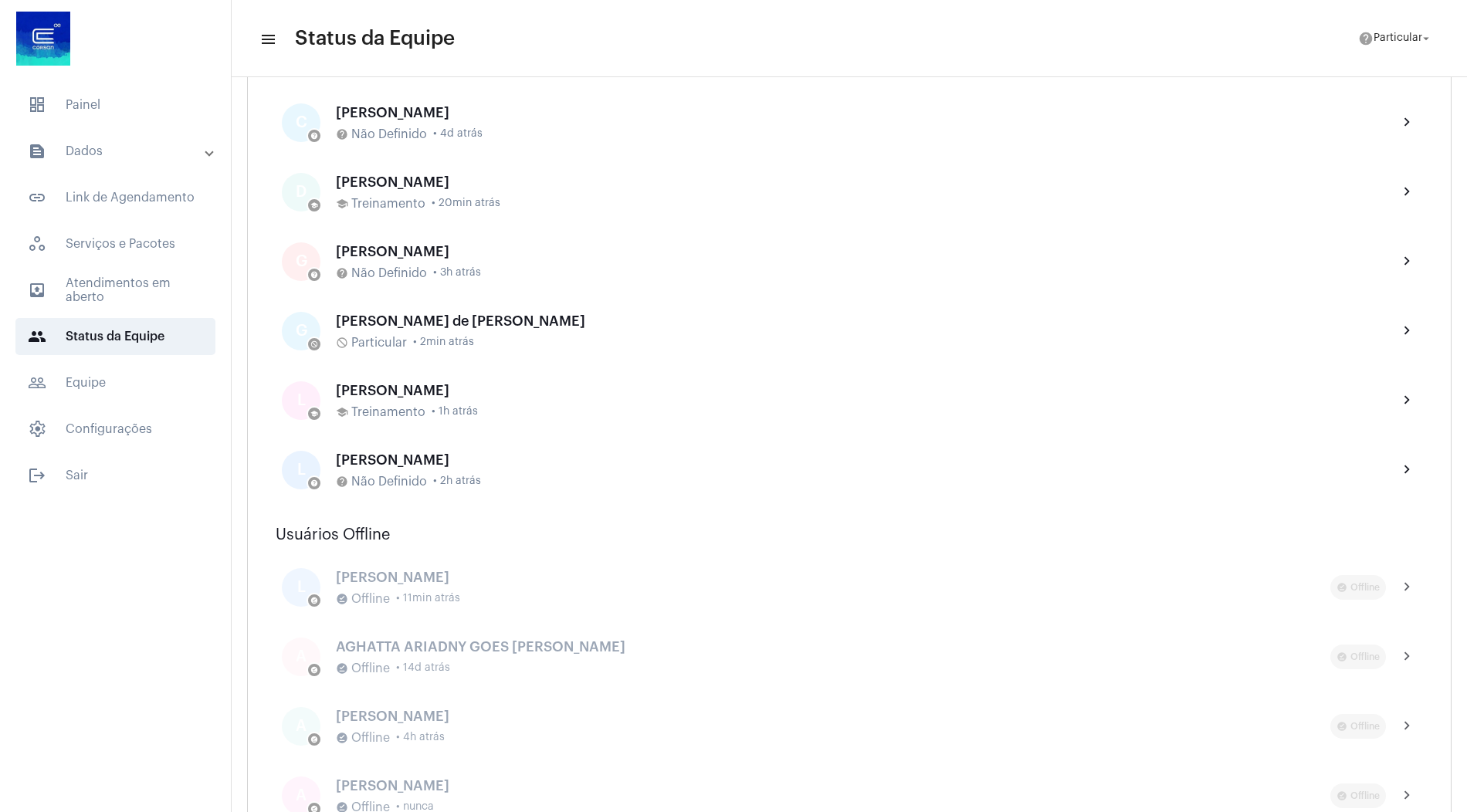
scroll to position [695, 0]
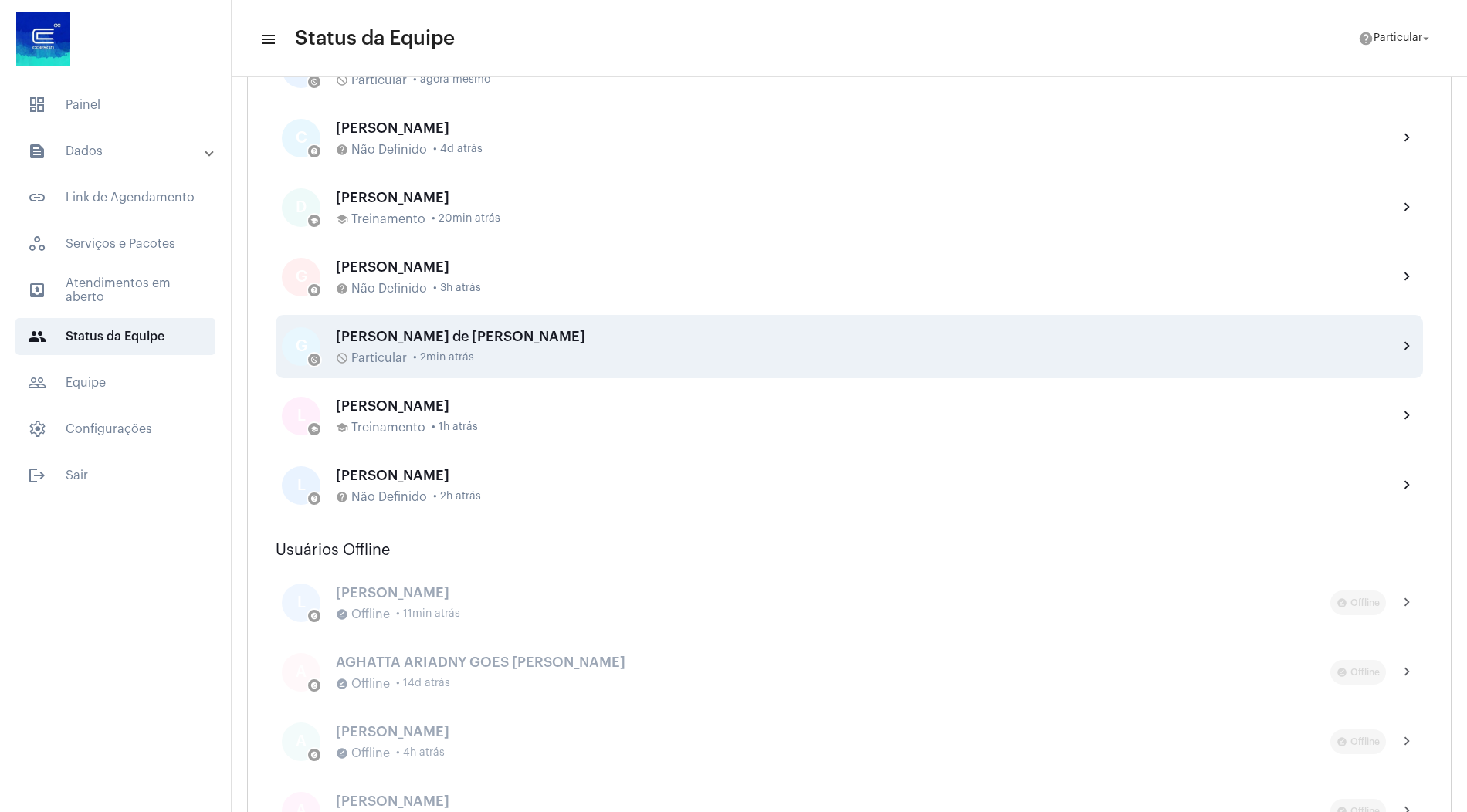
click at [567, 344] on div "[PERSON_NAME] de [PERSON_NAME] do_not_disturb Particular • 2min atrás" at bounding box center [860, 347] width 1050 height 36
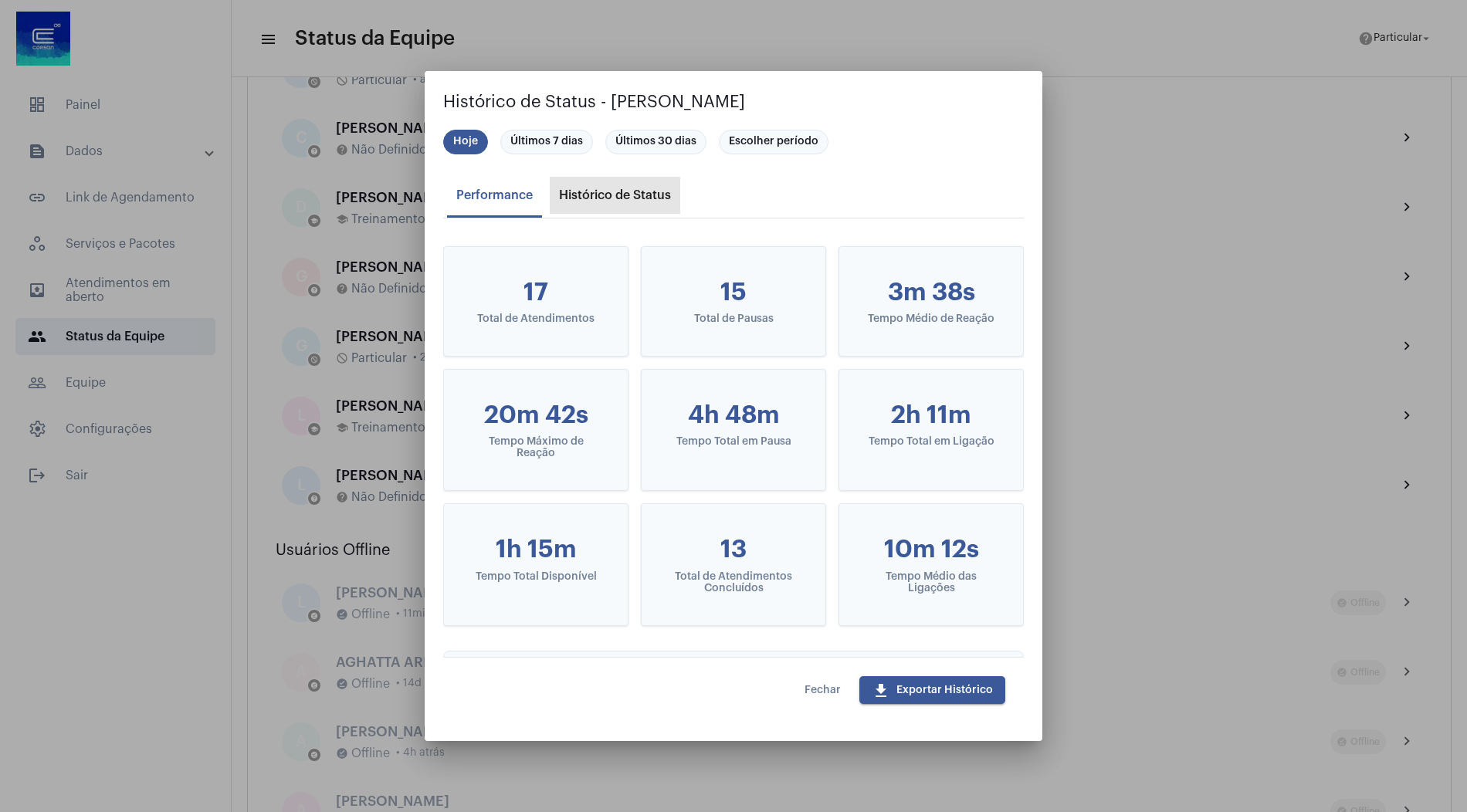
click at [607, 199] on div "Histórico de Status" at bounding box center [615, 195] width 112 height 14
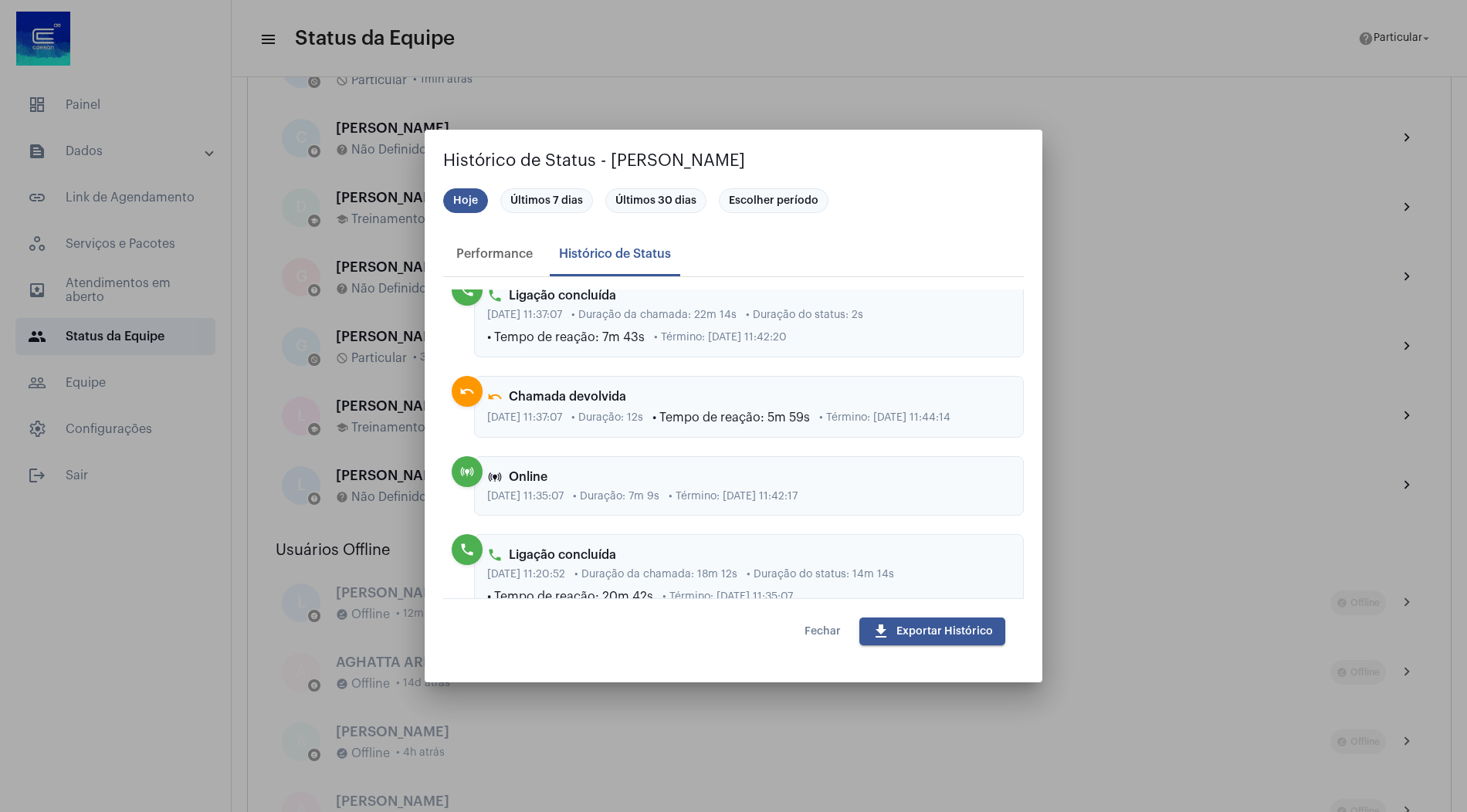
scroll to position [3258, 0]
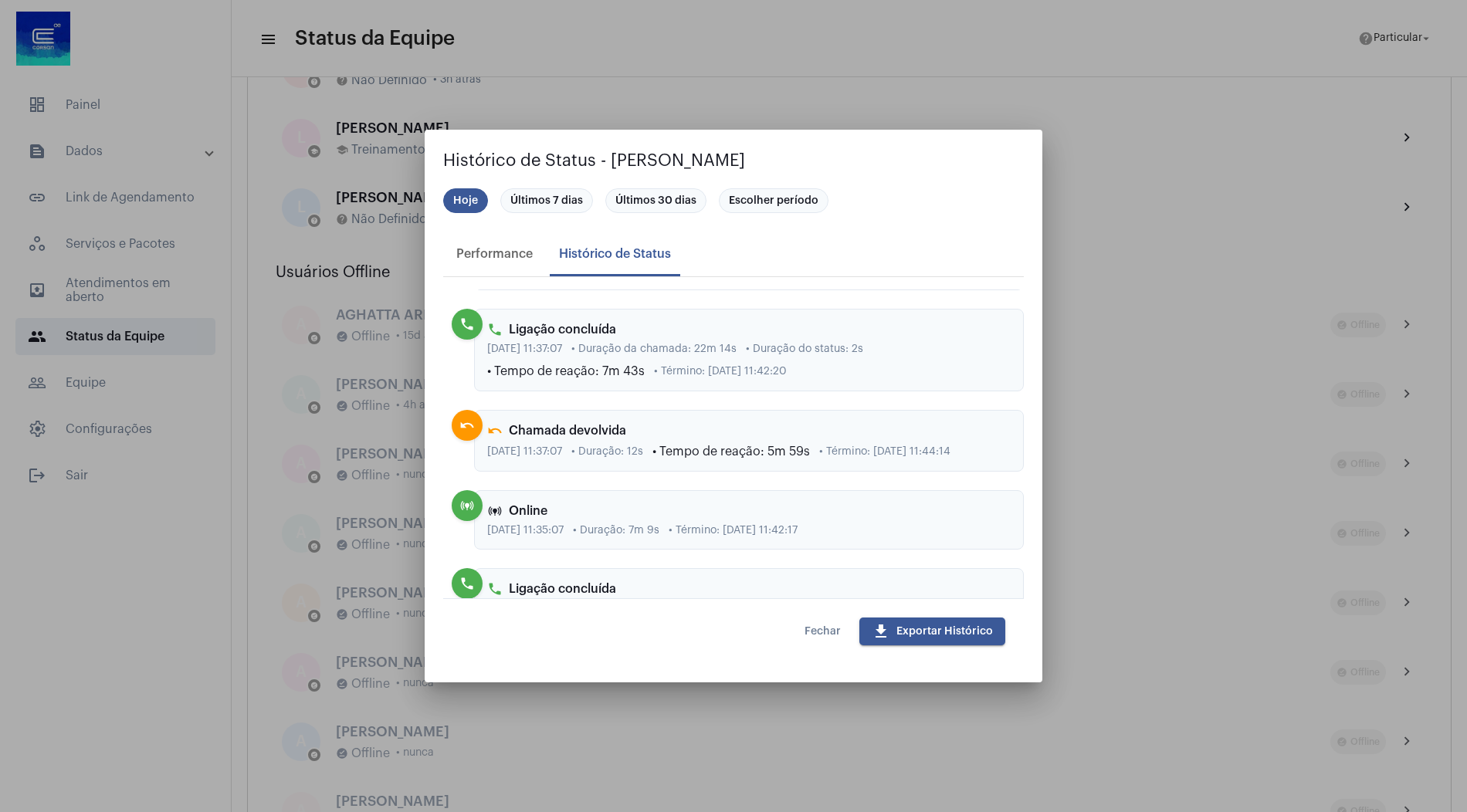
click at [830, 630] on span "Fechar" at bounding box center [822, 631] width 36 height 10
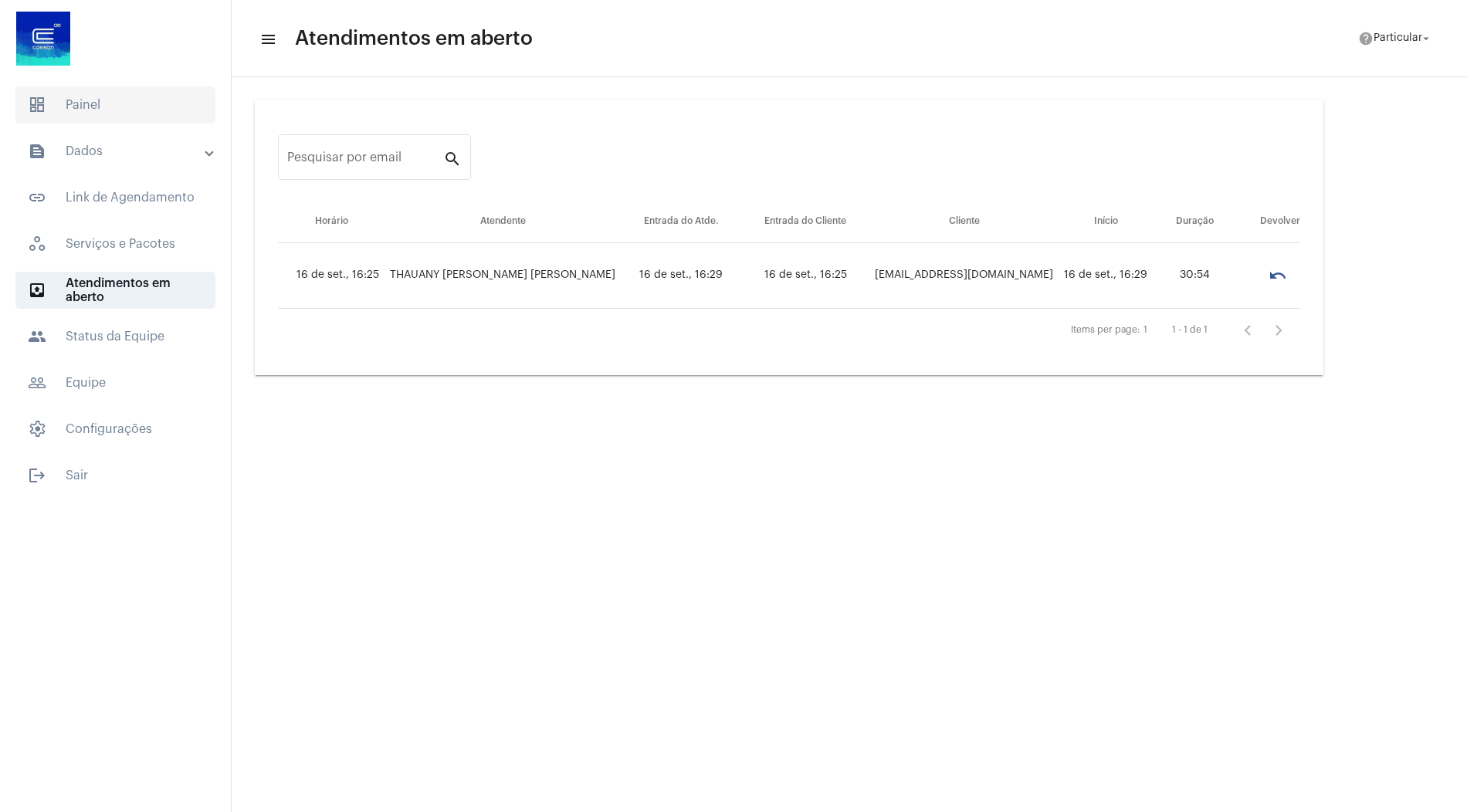
click at [127, 111] on span "dashboard Painel" at bounding box center [115, 105] width 200 height 37
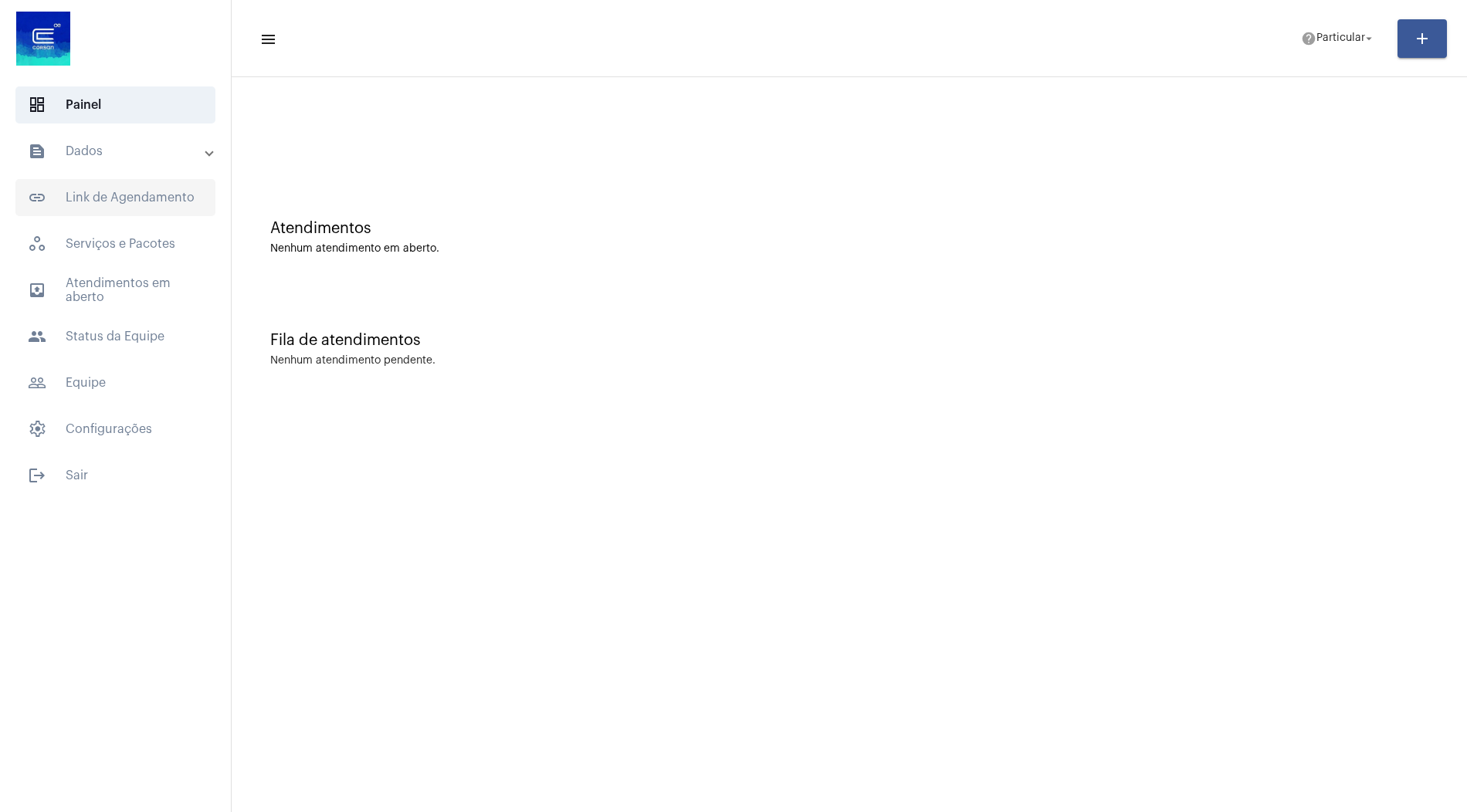
click at [129, 186] on span "link_outlined Link de Agendamento" at bounding box center [115, 198] width 200 height 37
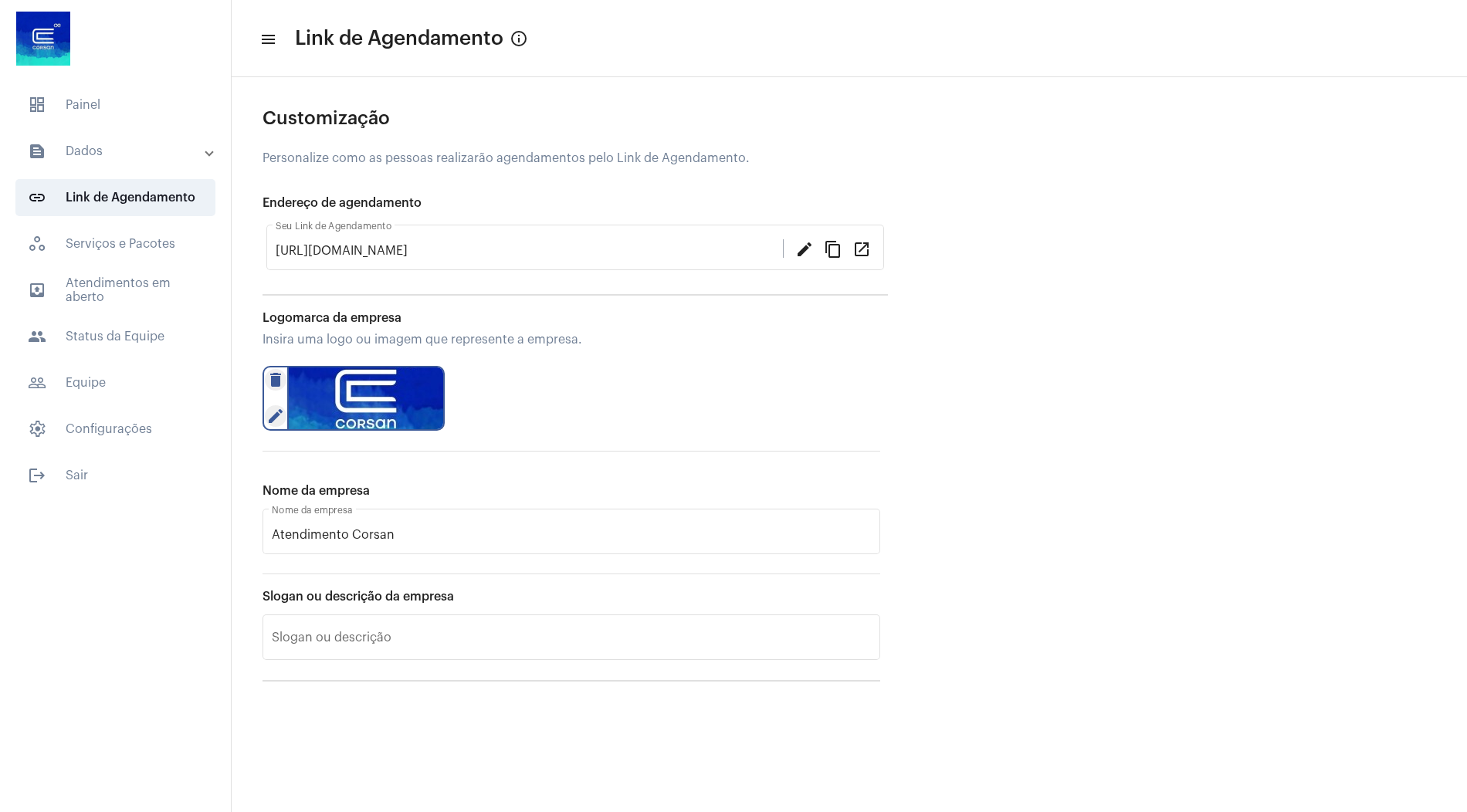
click at [129, 167] on mat-expansion-panel-header "text_snippet_outlined Dados" at bounding box center [120, 151] width 221 height 37
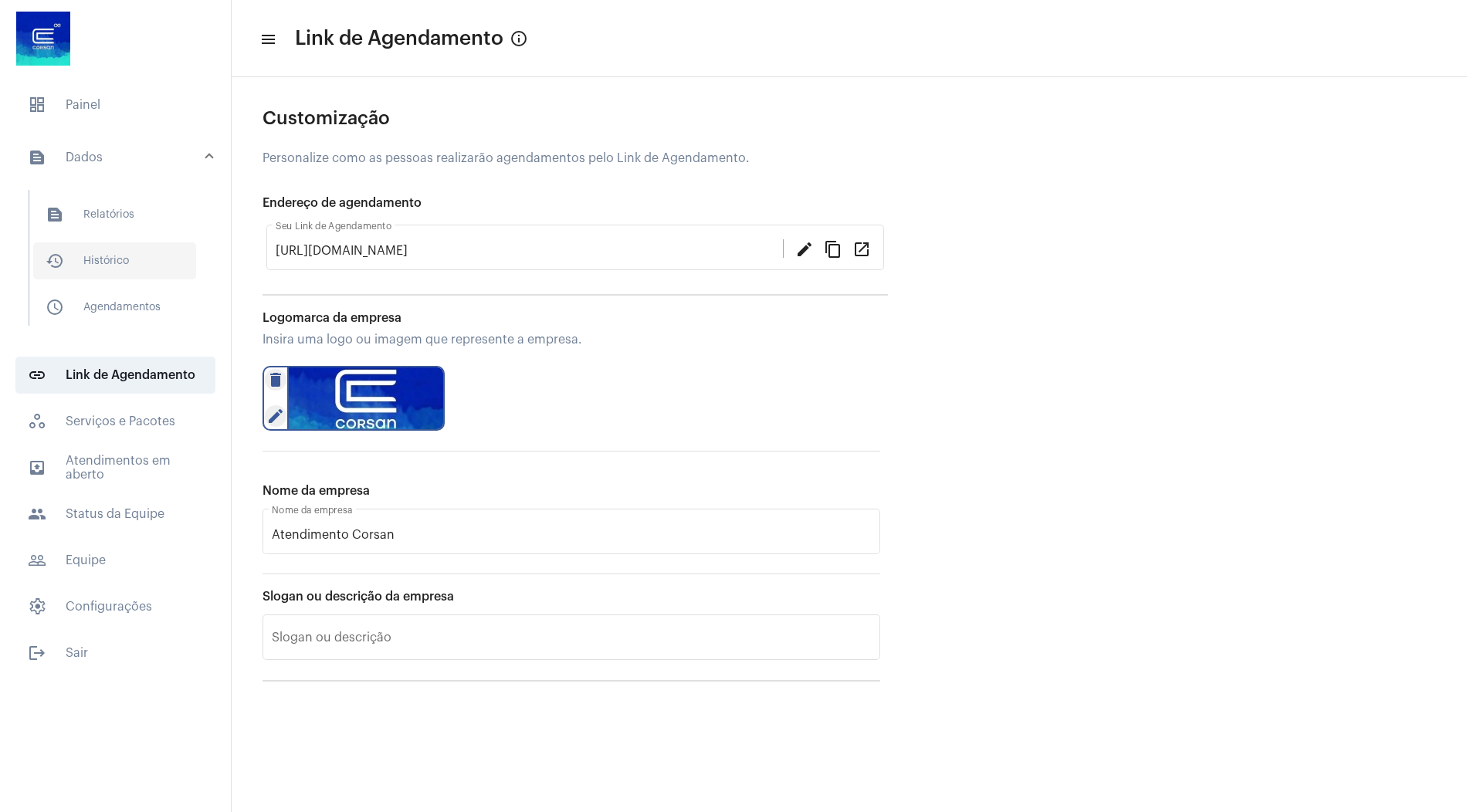
click at [130, 253] on span "history_outlined Histórico" at bounding box center [114, 261] width 163 height 37
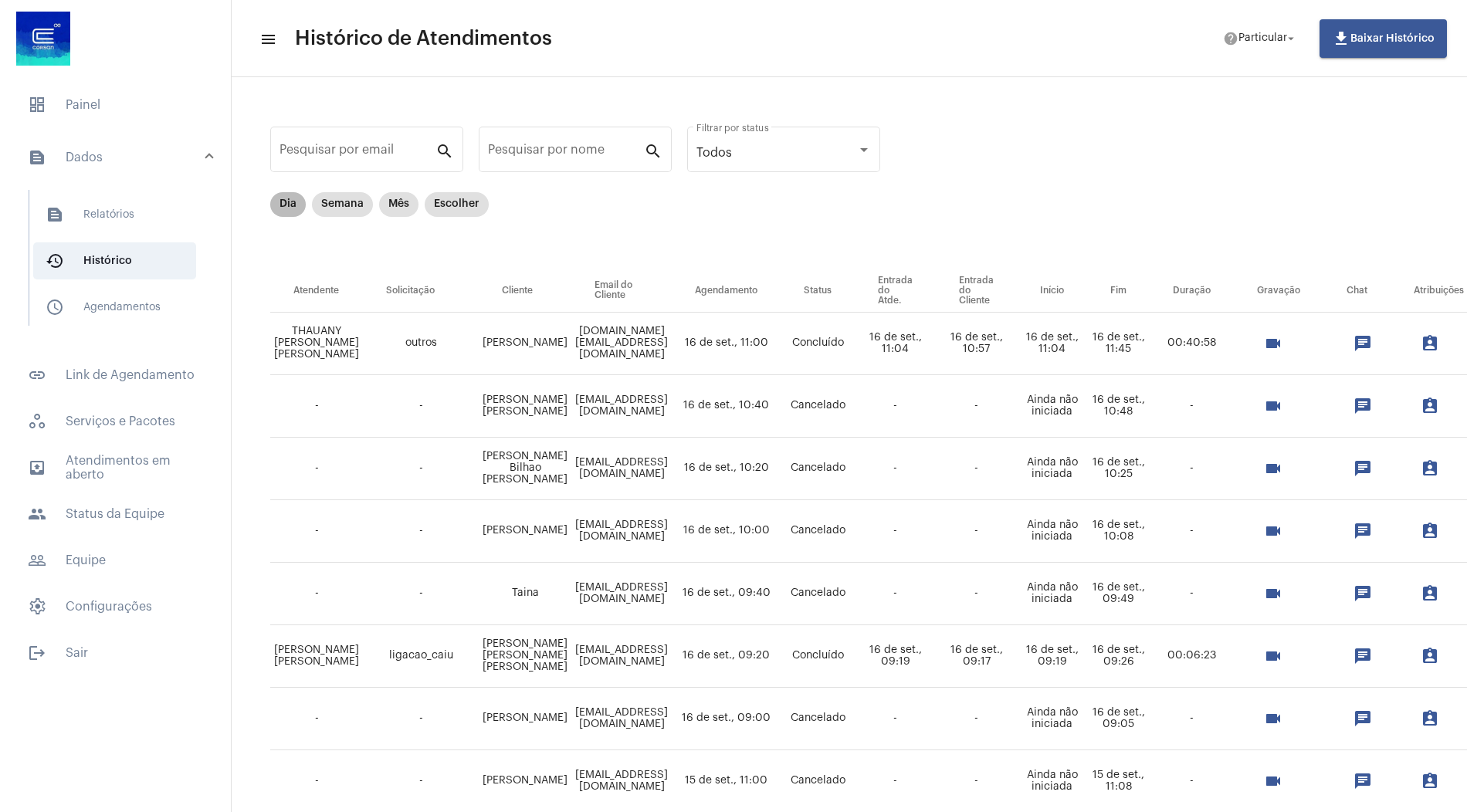
click at [287, 199] on mat-chip "Dia" at bounding box center [288, 204] width 35 height 25
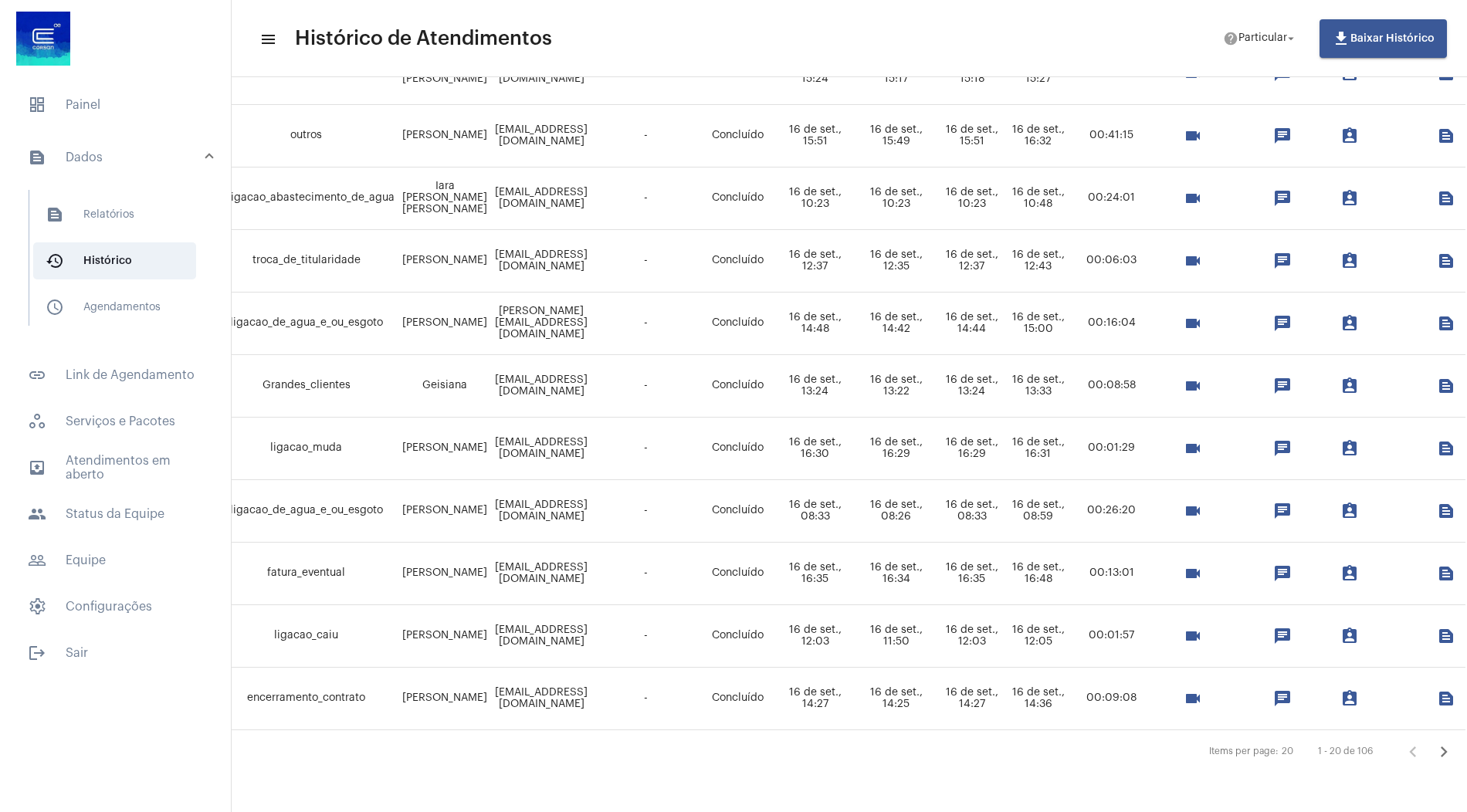
scroll to position [839, 277]
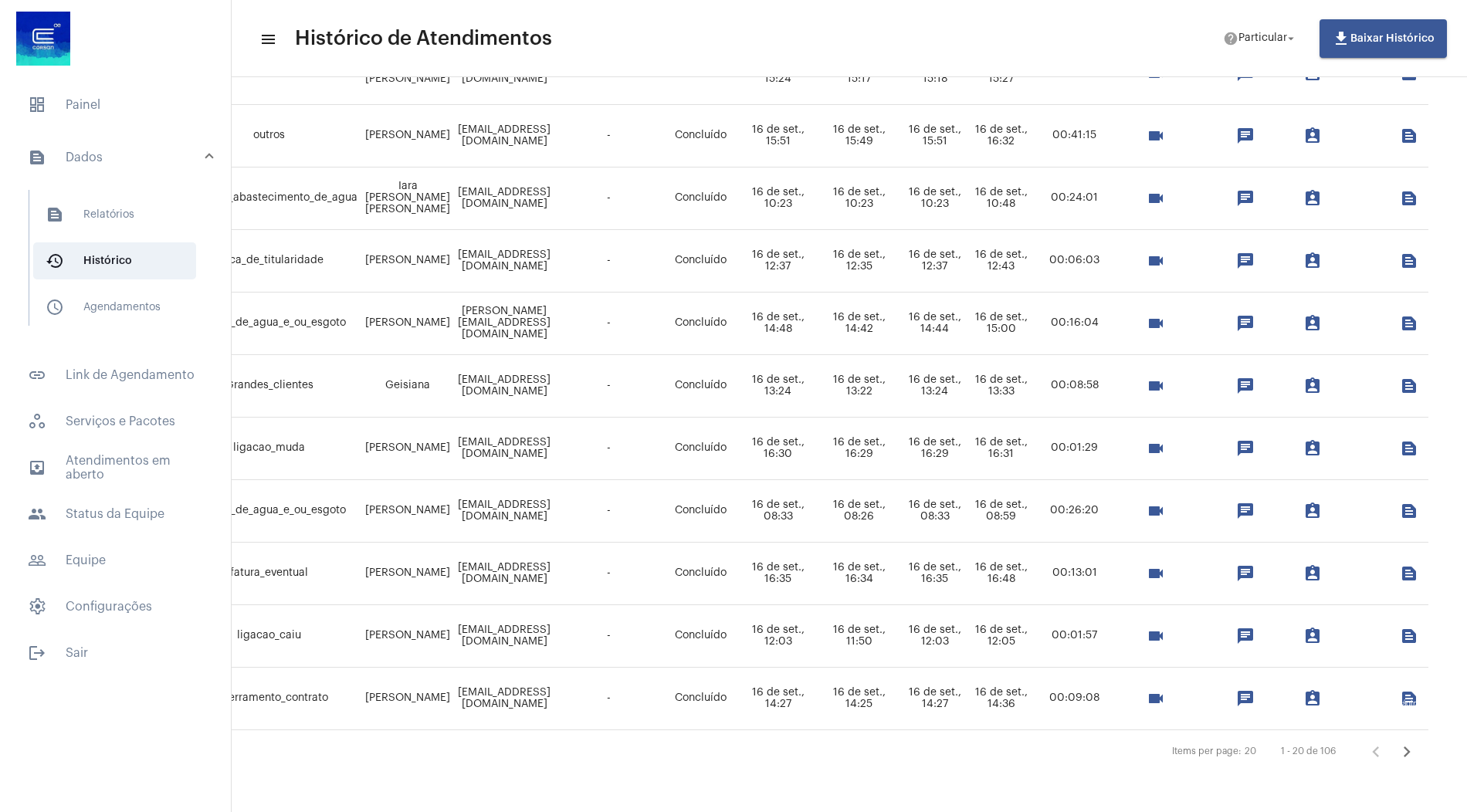
click at [1397, 744] on icon "Próxima página" at bounding box center [1407, 752] width 22 height 22
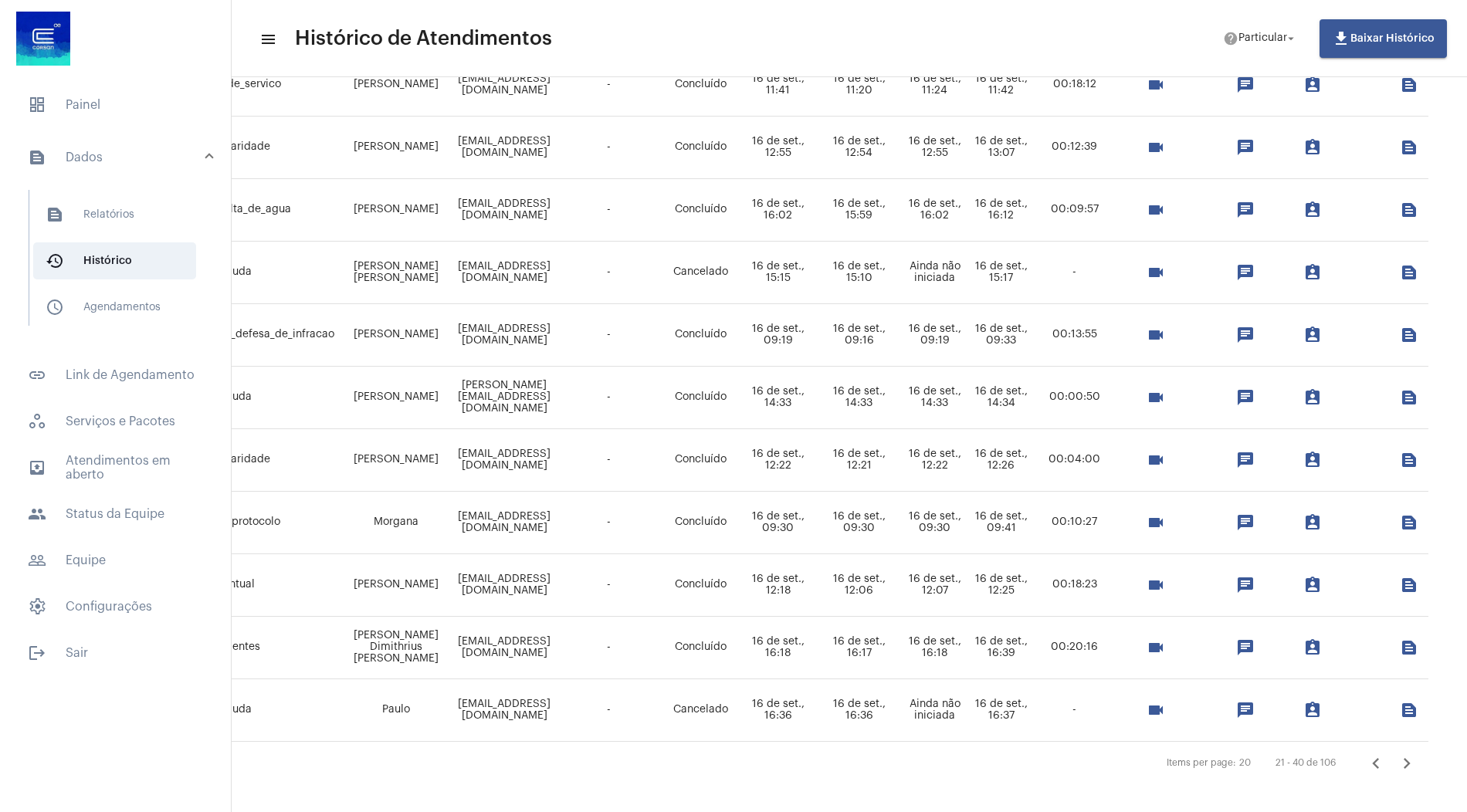
scroll to position [839, 455]
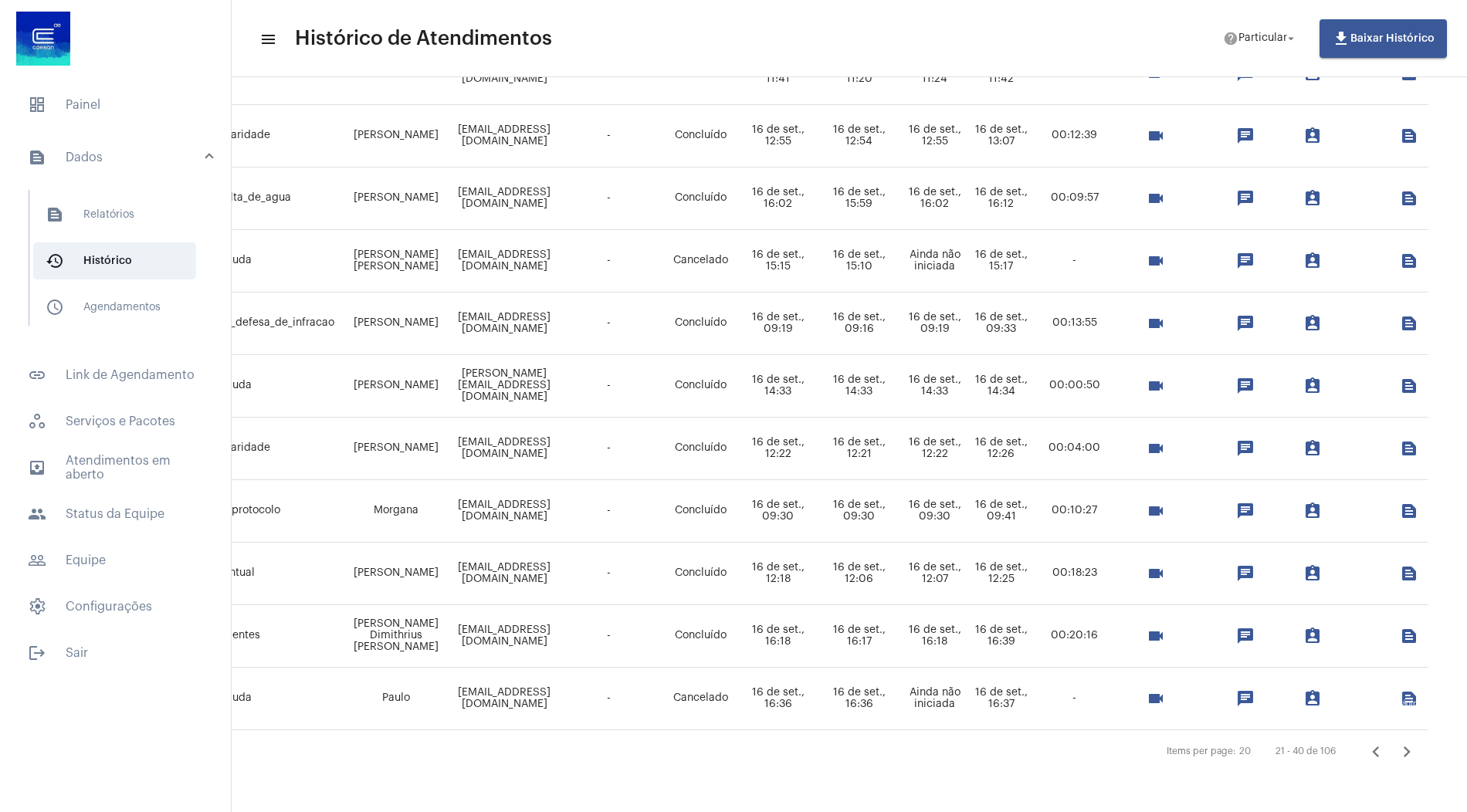
click at [1396, 743] on icon "Próxima página" at bounding box center [1407, 752] width 22 height 22
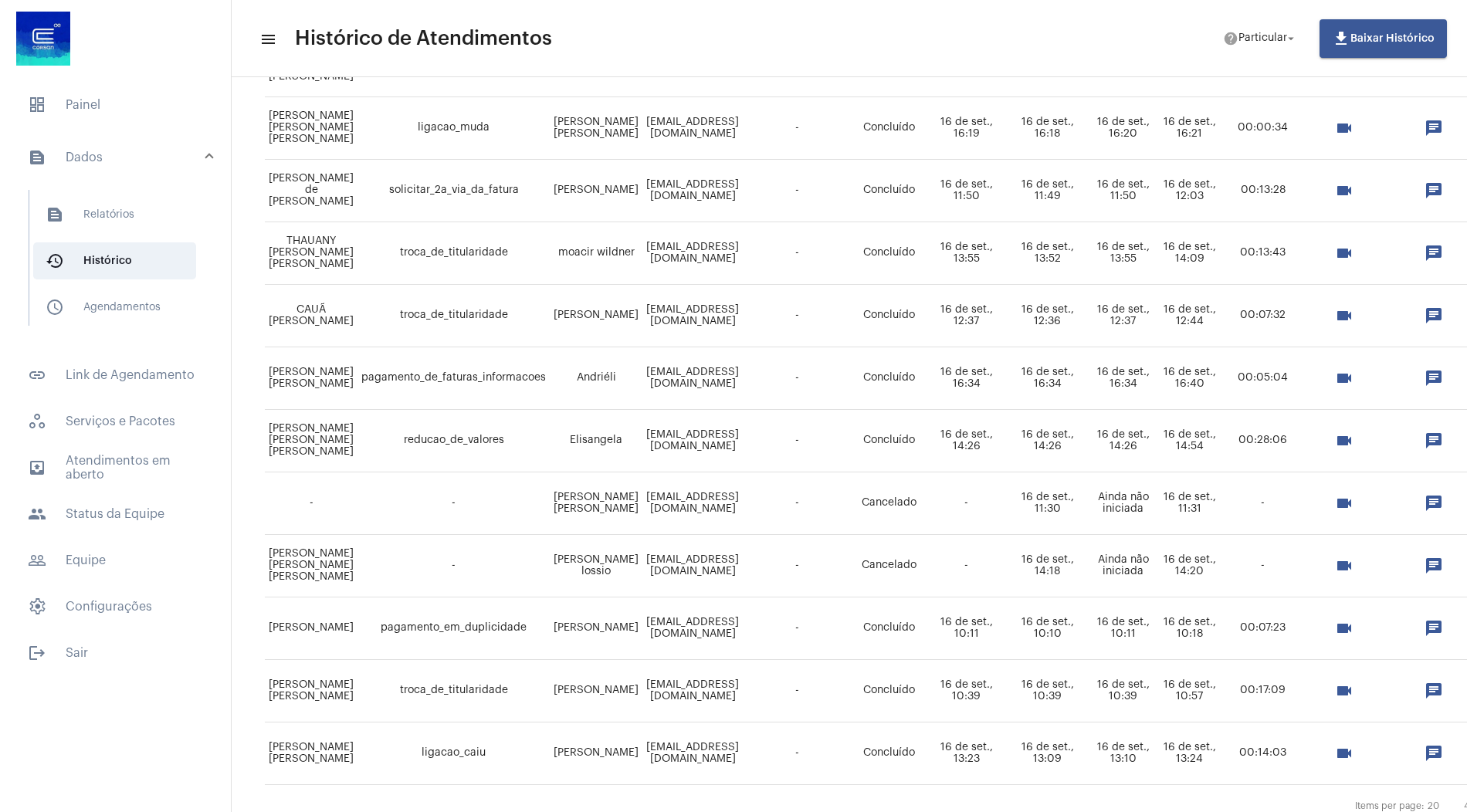
scroll to position [839, 6]
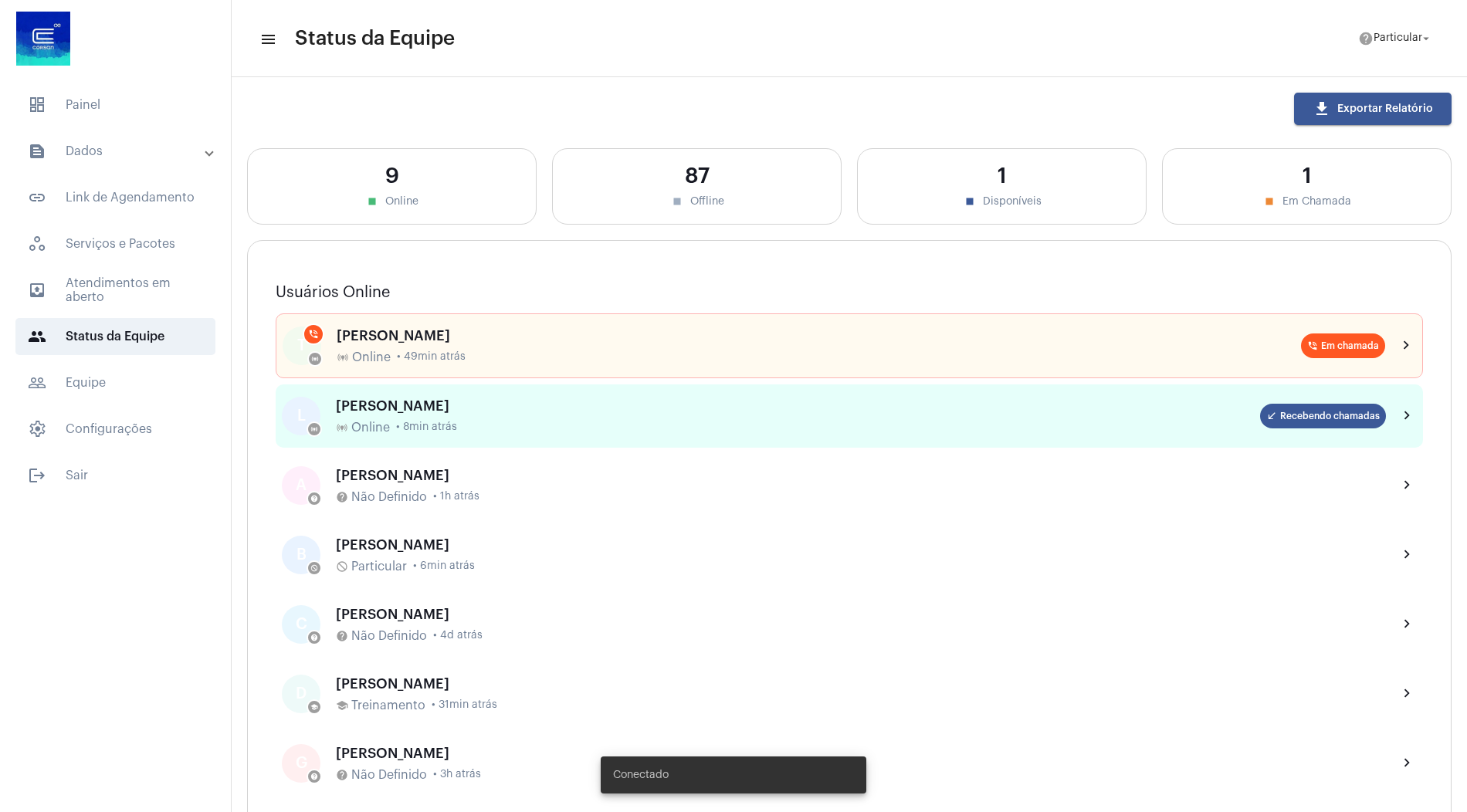
click at [448, 429] on span "• 8min atrás" at bounding box center [427, 427] width 61 height 11
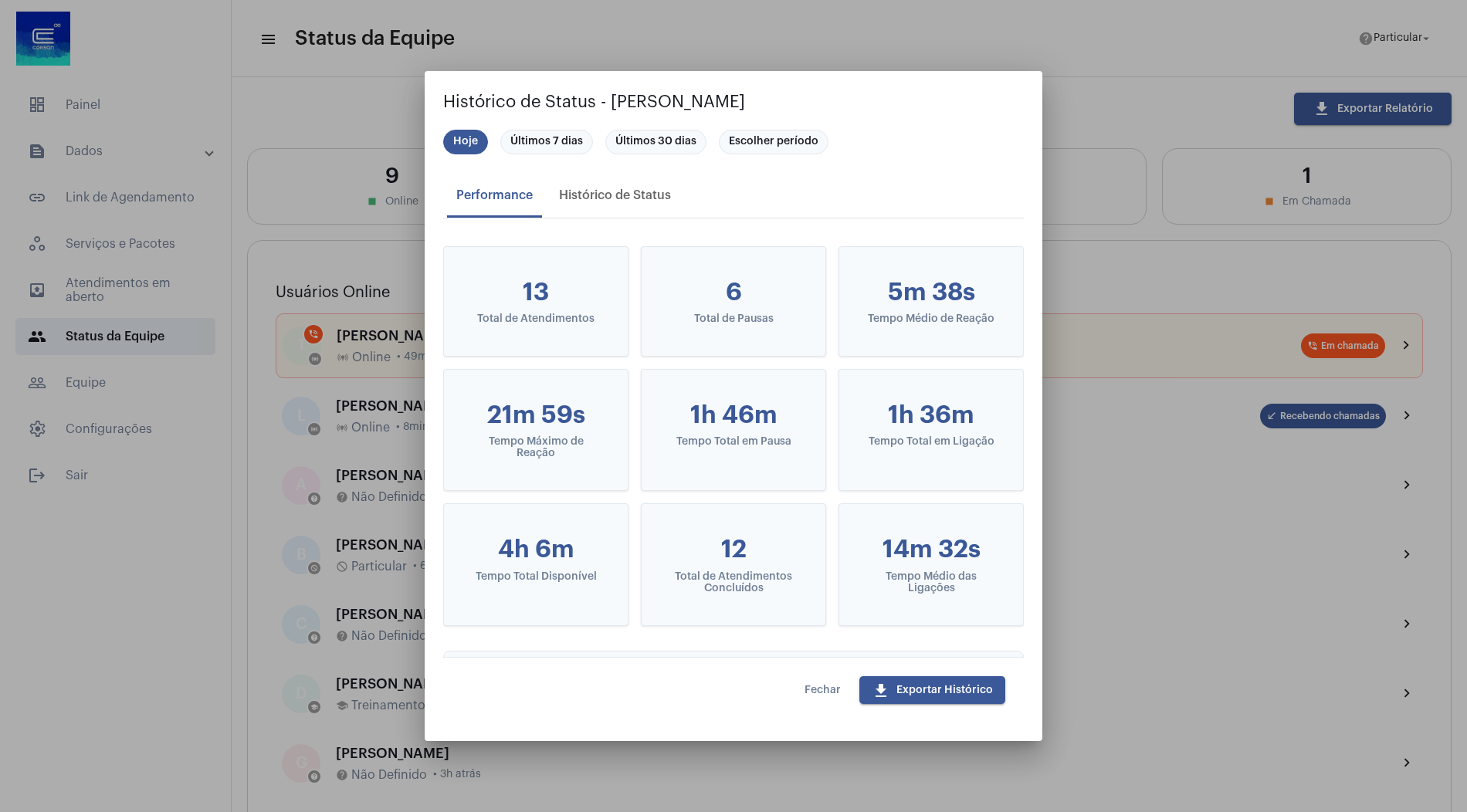
click at [631, 216] on div "Performance Histórico de Status" at bounding box center [734, 196] width 581 height 45
click at [630, 194] on div "Histórico de Status" at bounding box center [615, 195] width 112 height 14
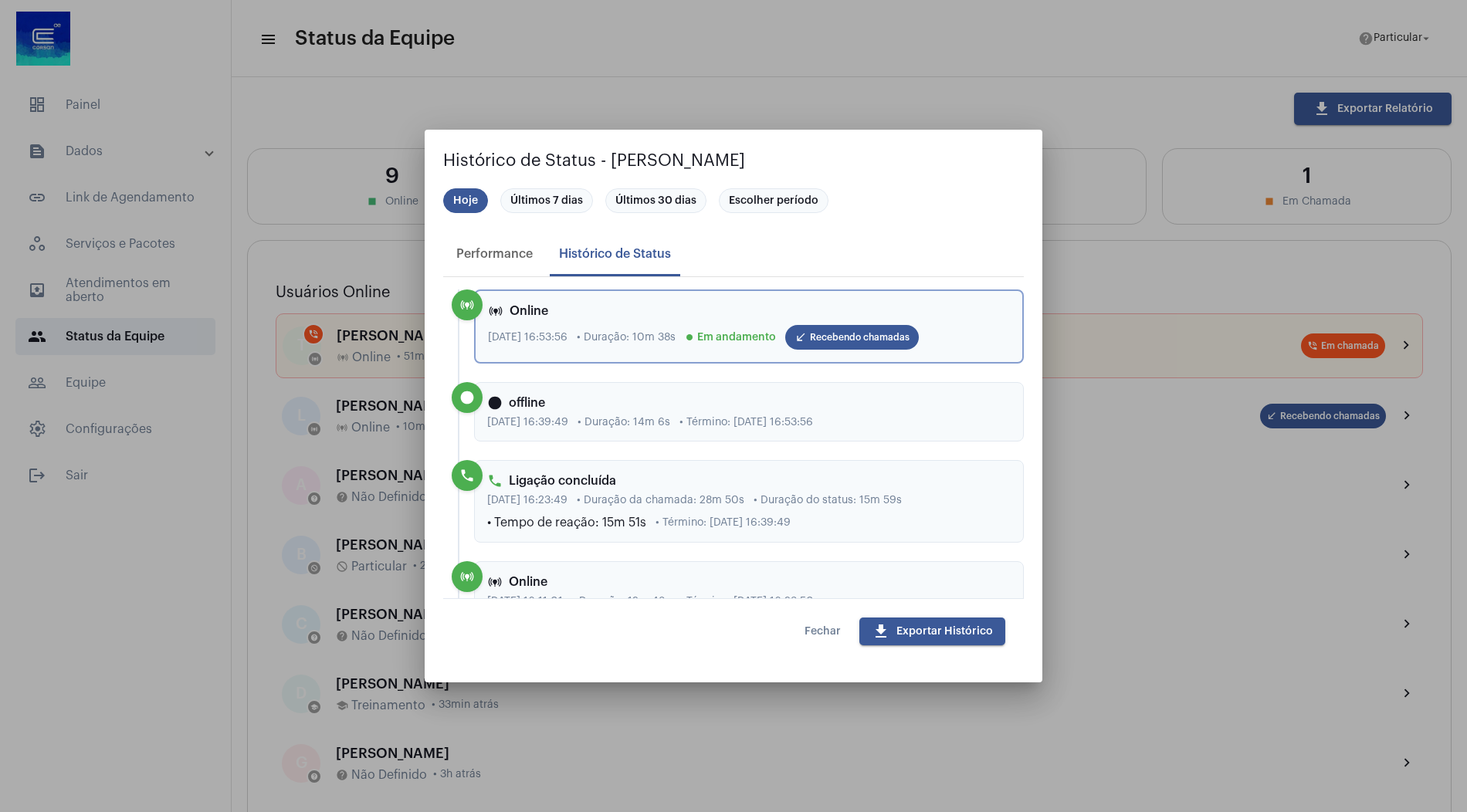
click at [831, 617] on mat-dialog-actions "Fechar download Exportar Histórico" at bounding box center [734, 632] width 581 height 66
click at [829, 649] on mat-dialog-actions "Fechar download Exportar Histórico" at bounding box center [734, 632] width 581 height 66
click at [829, 637] on span "Fechar" at bounding box center [822, 631] width 36 height 10
